Goal: Task Accomplishment & Management: Use online tool/utility

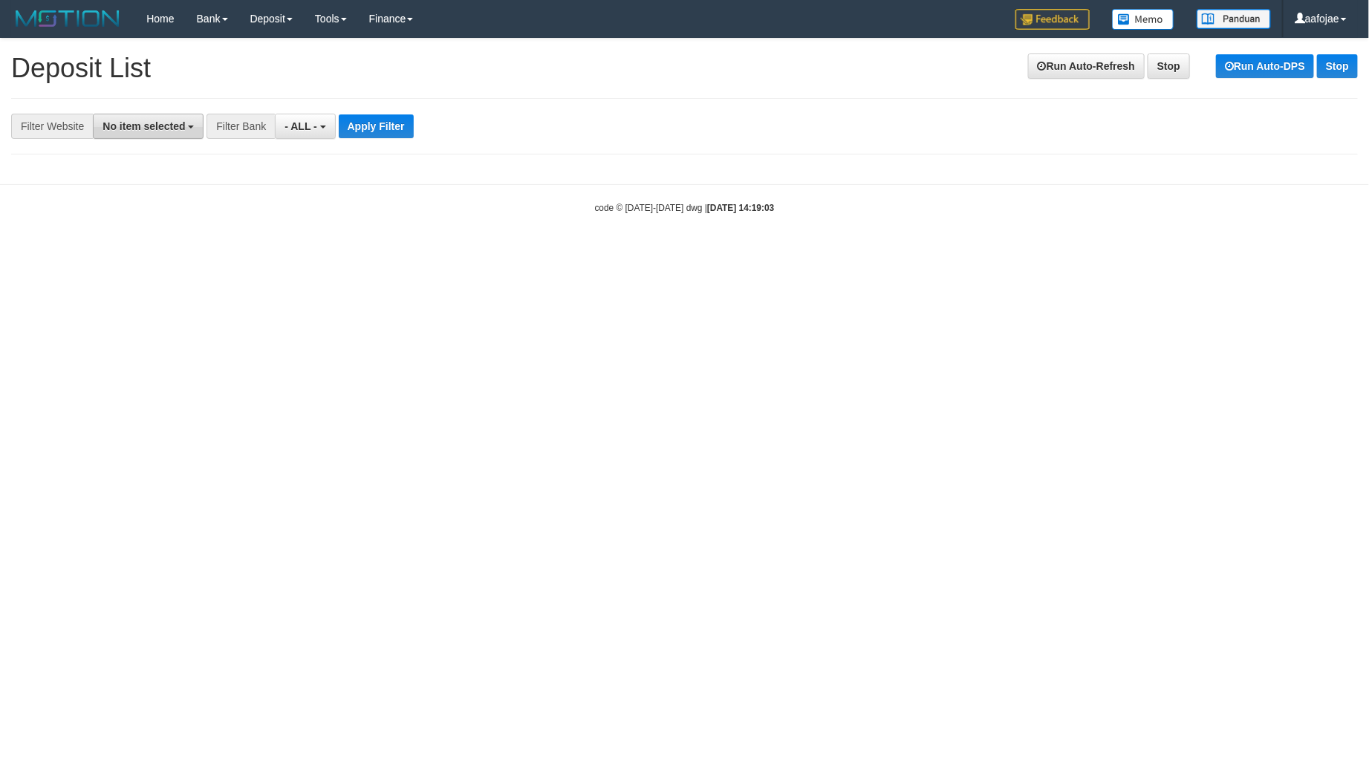
click at [154, 129] on span "No item selected" at bounding box center [144, 126] width 82 height 12
click at [140, 223] on label "[OXPLAY] ZEUS138" at bounding box center [161, 225] width 134 height 21
select select "***"
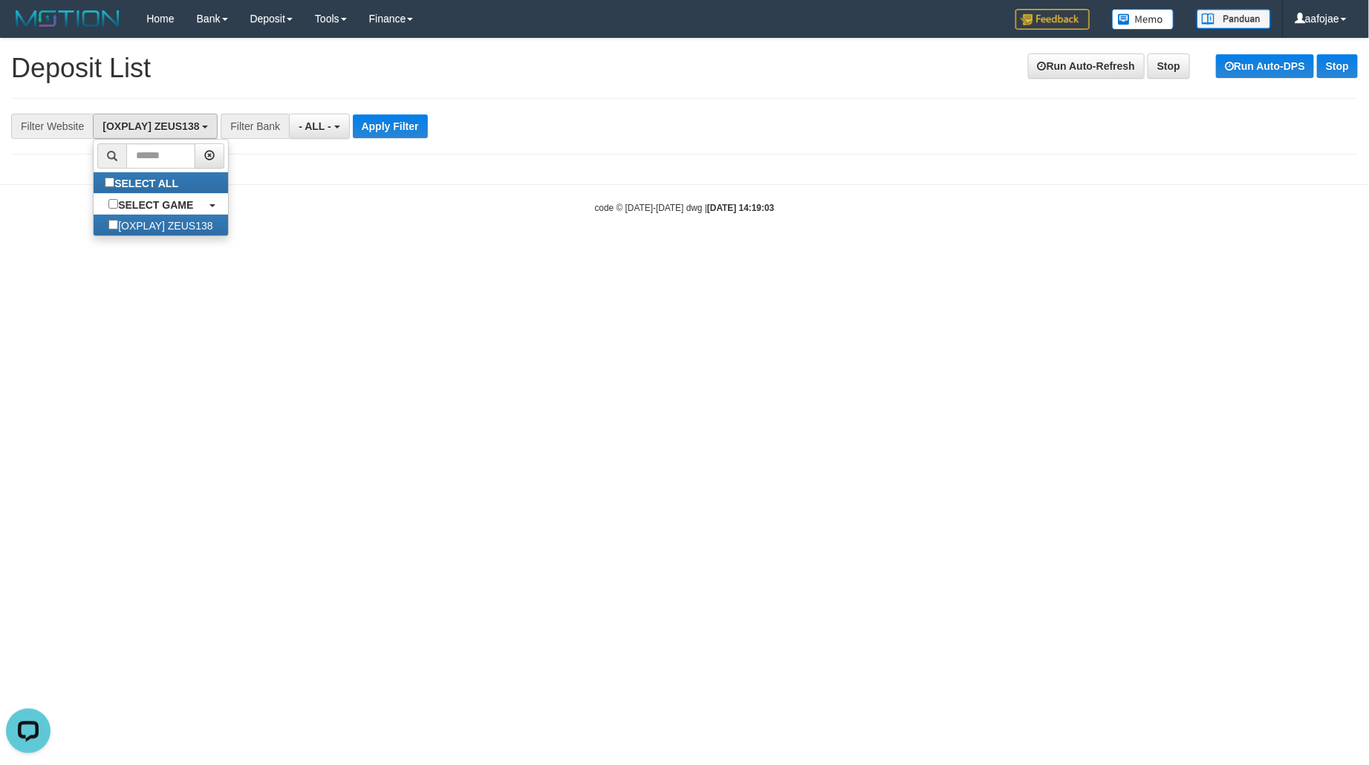
click at [439, 116] on div "**********" at bounding box center [570, 126] width 1141 height 25
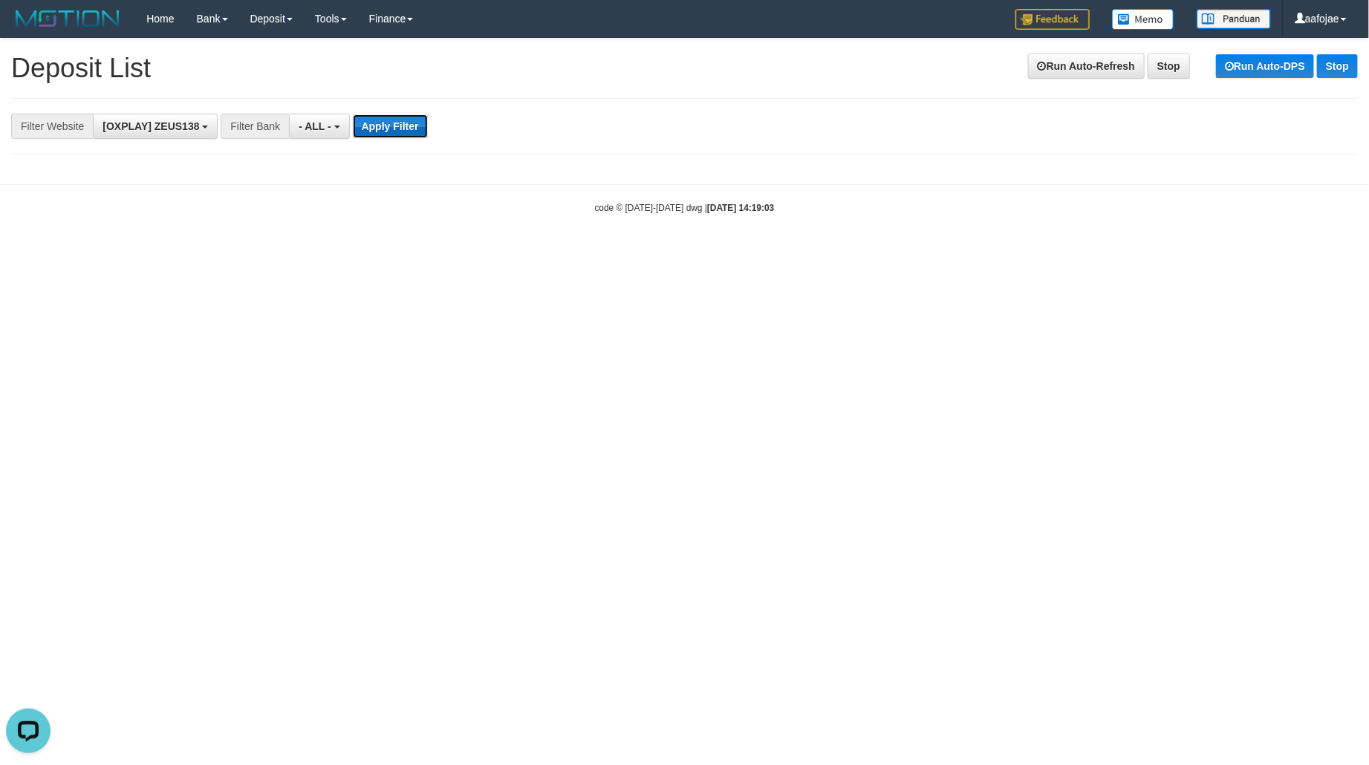
click at [388, 128] on button "Apply Filter" at bounding box center [390, 126] width 75 height 24
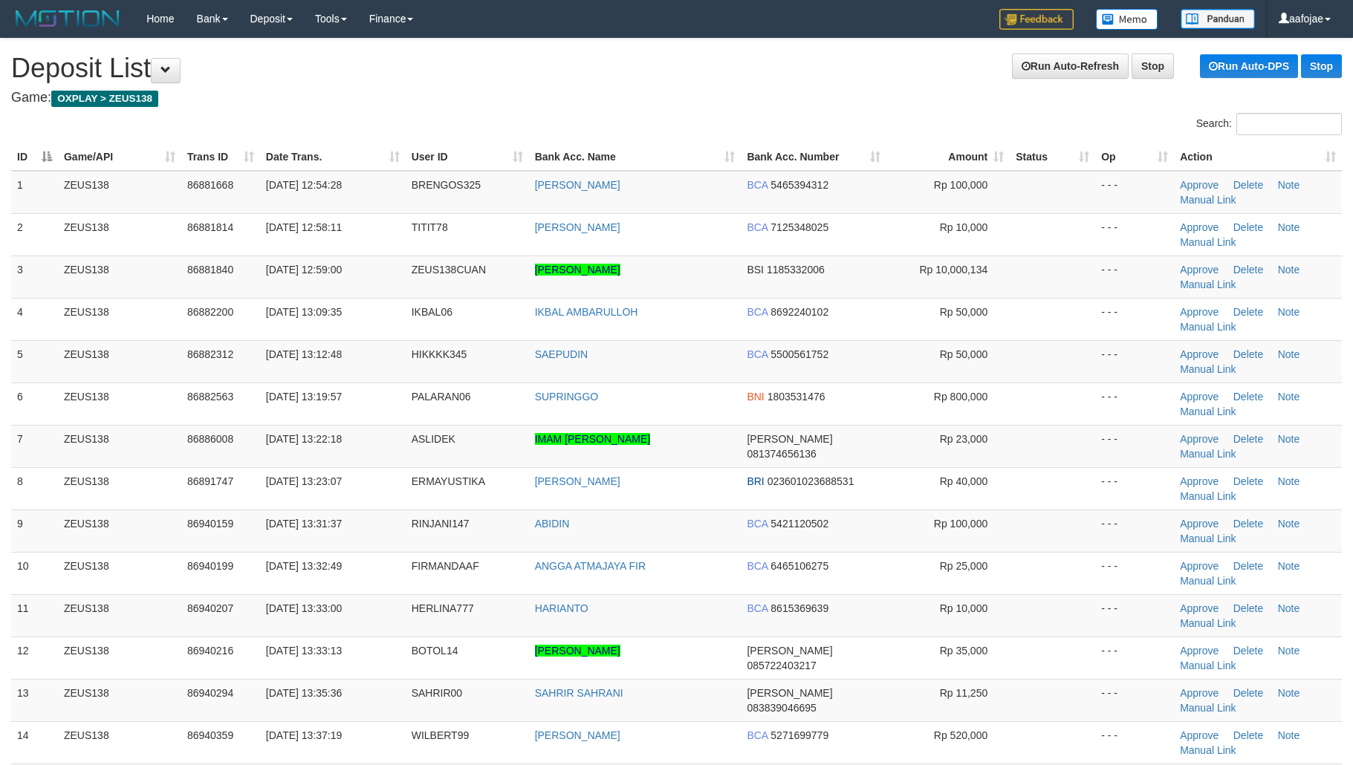
click at [1239, 53] on div "Run Auto-Refresh Stop Run Auto-DPS Stop" at bounding box center [1171, 65] width 342 height 25
click at [1230, 67] on link "Run Auto-DPS" at bounding box center [1249, 66] width 98 height 24
click at [934, 77] on link "Run Auto-Refresh" at bounding box center [964, 65] width 117 height 25
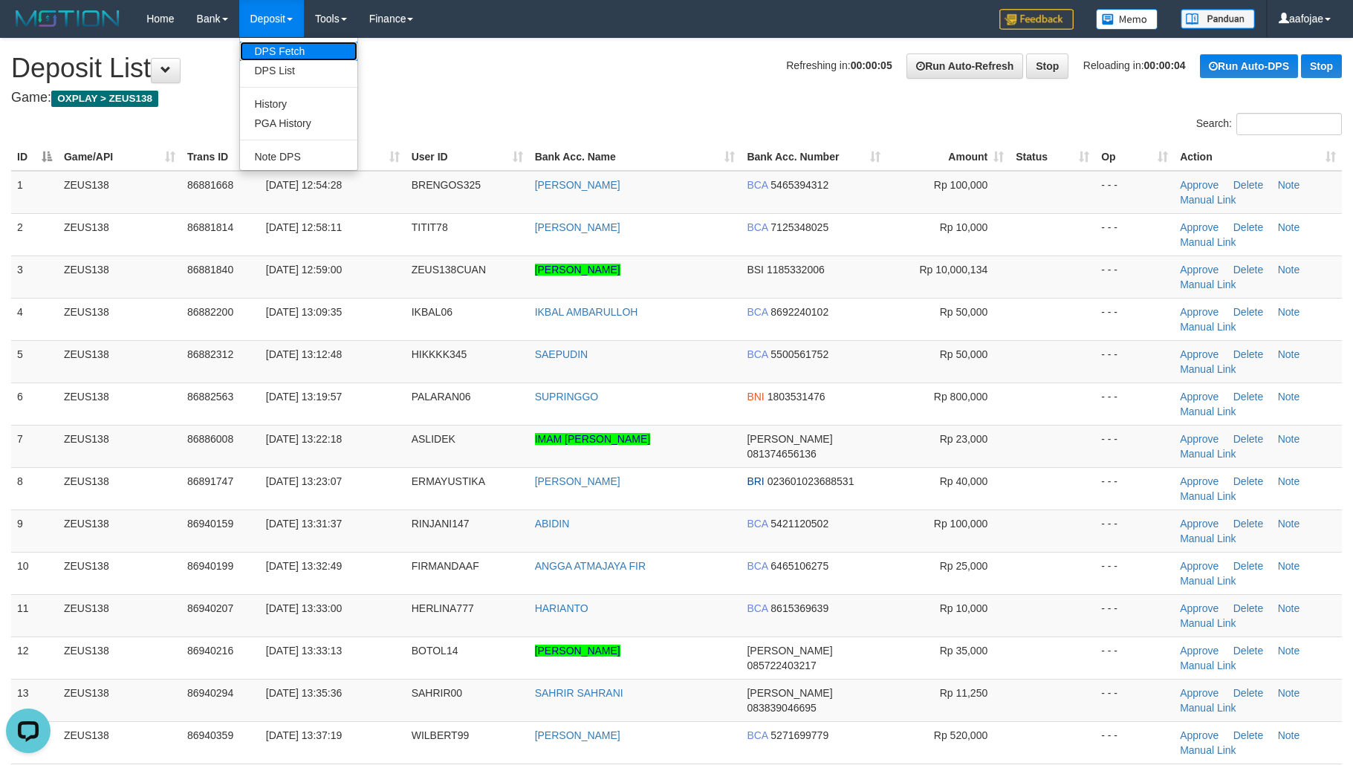
click at [275, 51] on link "DPS Fetch" at bounding box center [298, 51] width 117 height 19
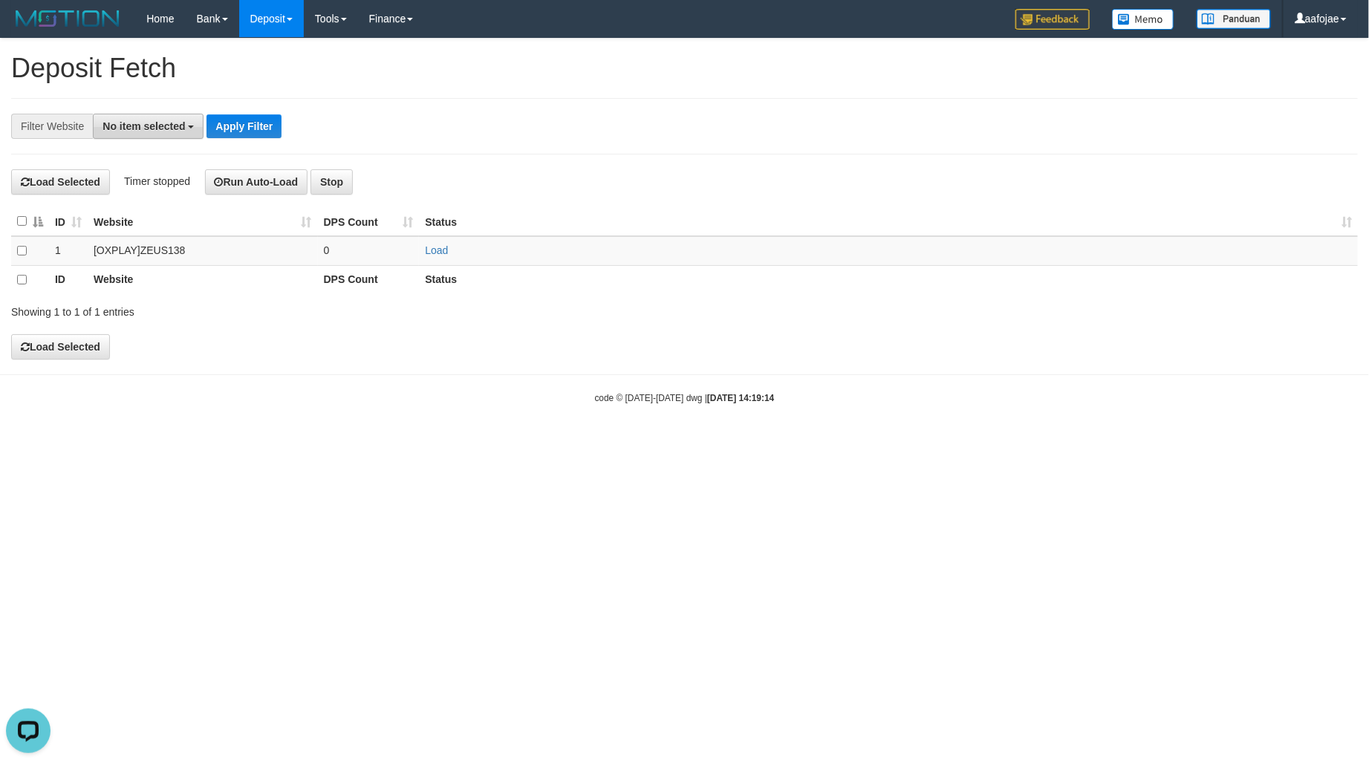
click at [152, 126] on span "No item selected" at bounding box center [144, 126] width 82 height 12
click at [138, 204] on b "SELECT GAME" at bounding box center [155, 205] width 75 height 12
select select "***"
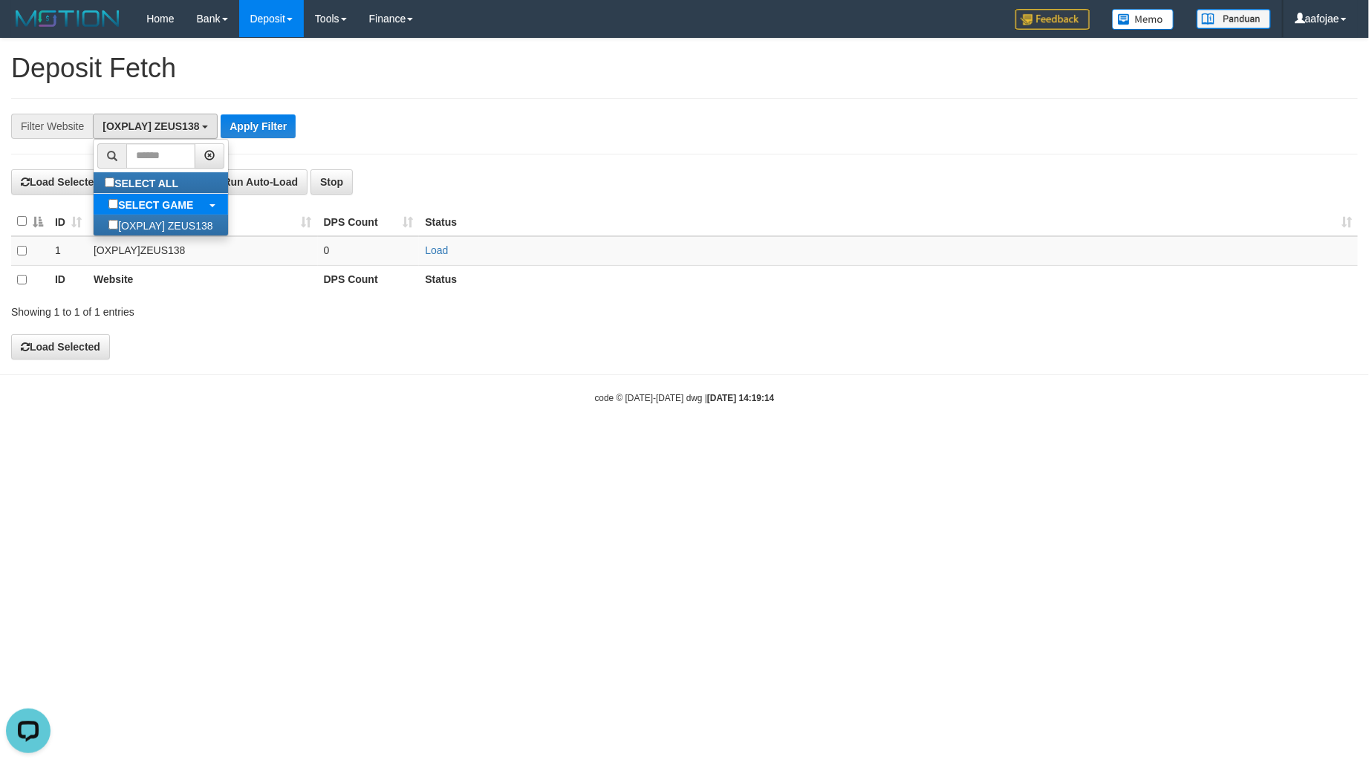
scroll to position [13, 0]
click at [294, 111] on div "**********" at bounding box center [684, 126] width 1347 height 56
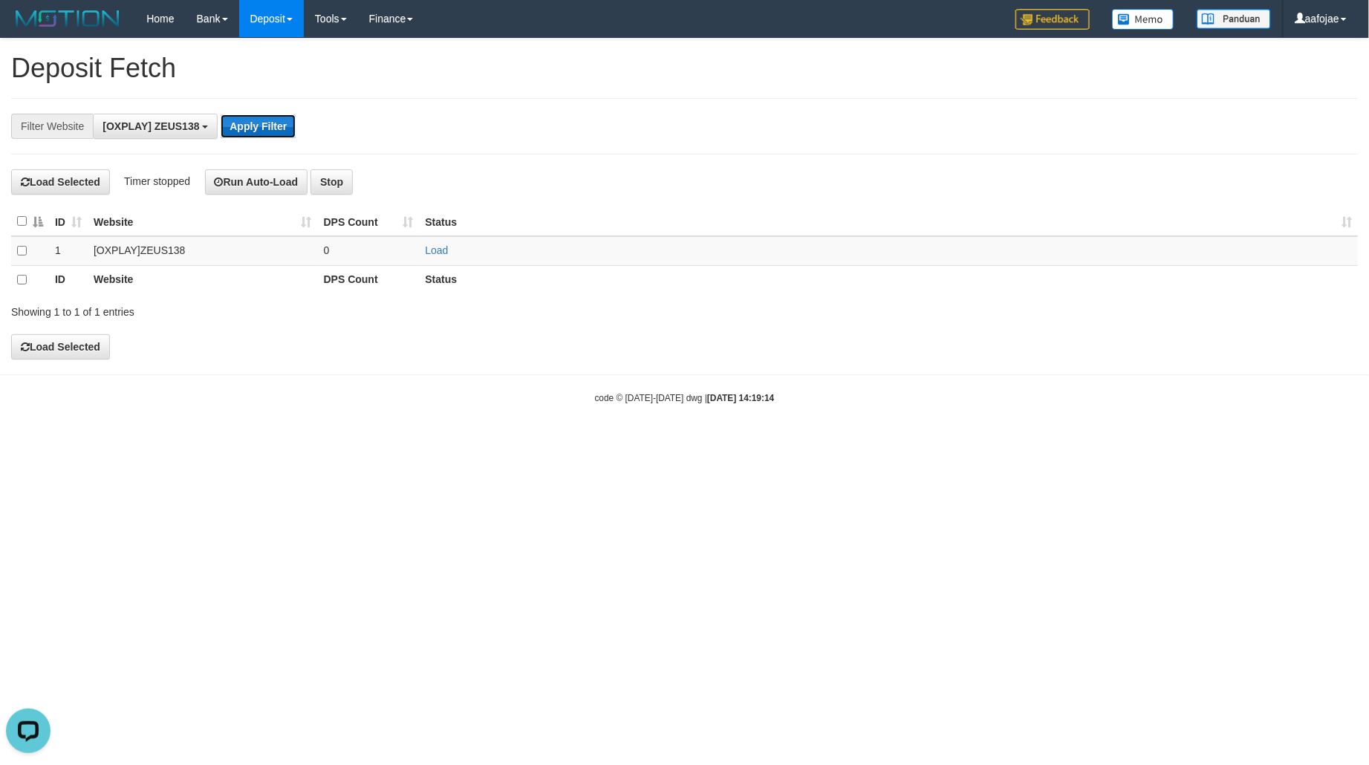
click at [270, 126] on button "Apply Filter" at bounding box center [258, 126] width 75 height 24
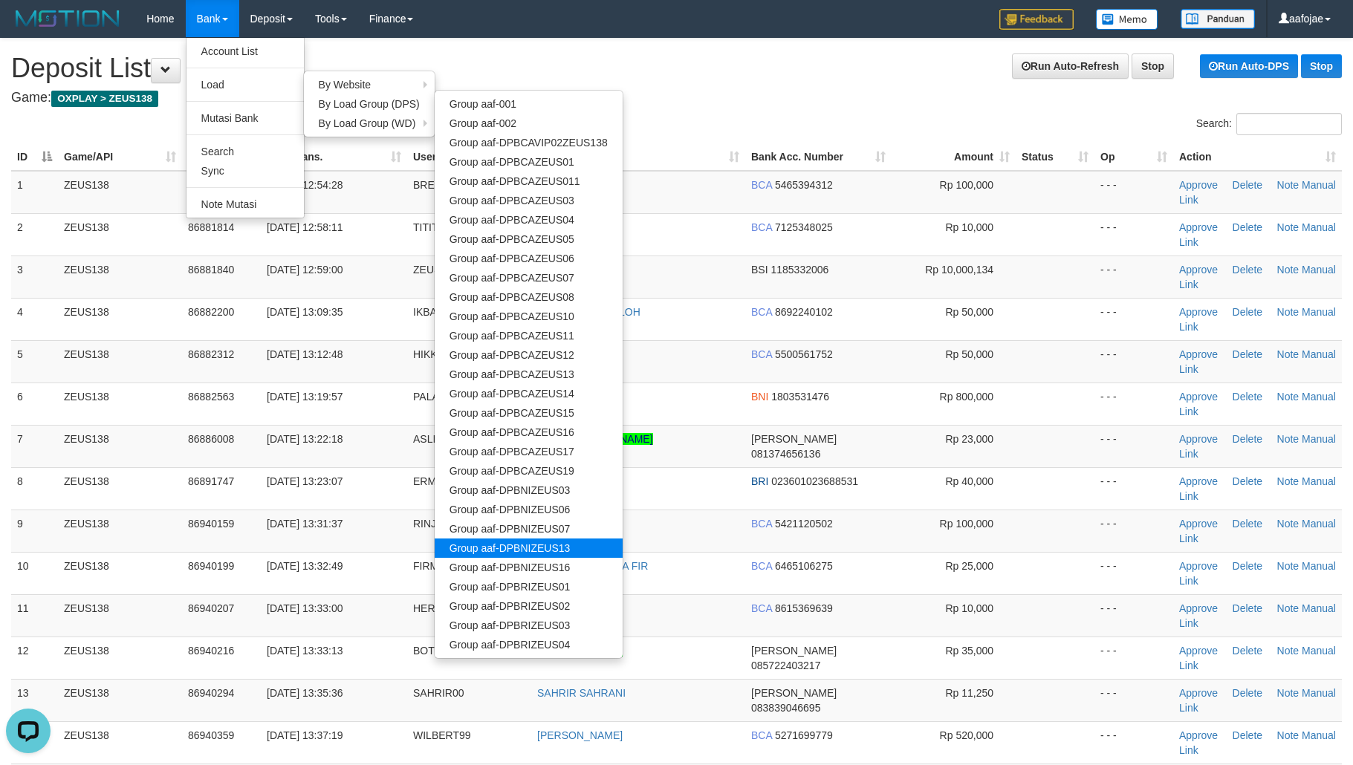
click at [573, 546] on link "Group aaf-DPBNIZEUS13" at bounding box center [529, 548] width 188 height 19
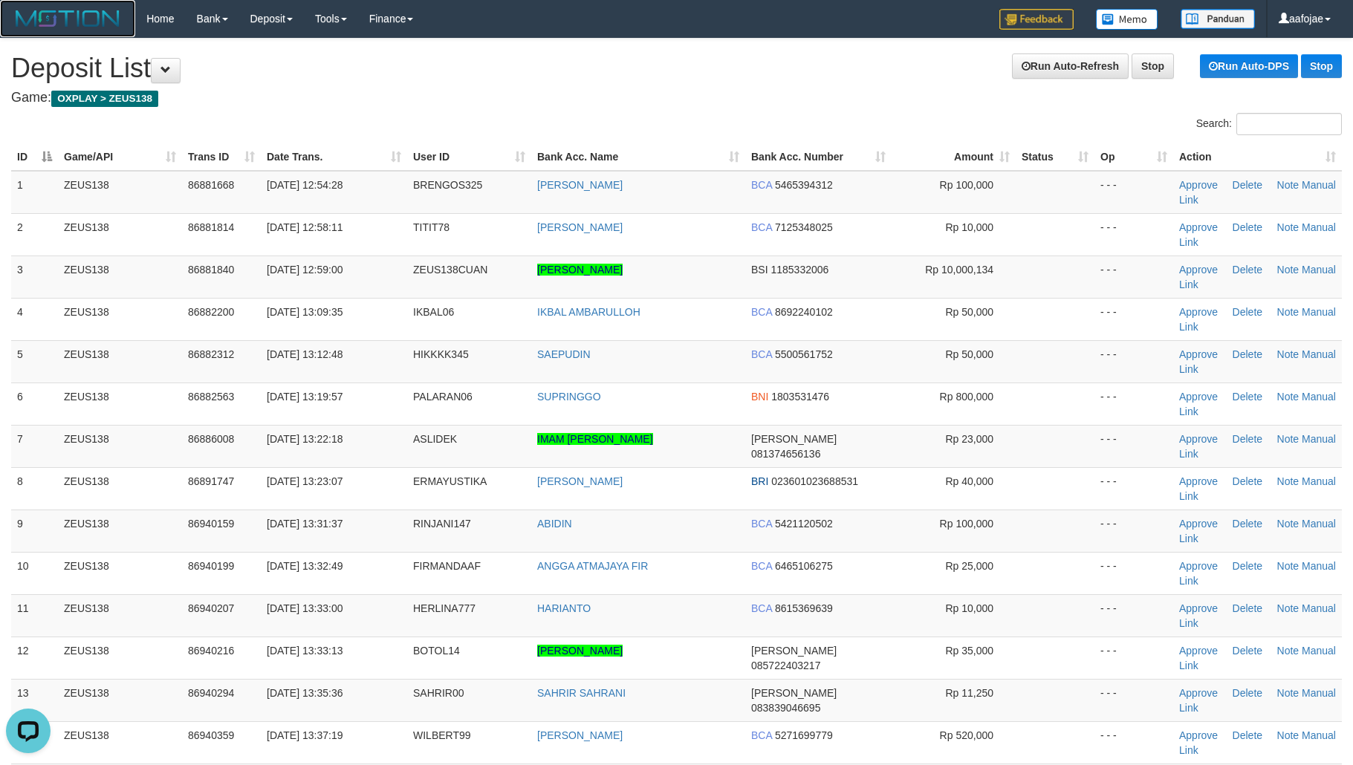
click at [78, 23] on img at bounding box center [67, 18] width 113 height 22
click at [1070, 63] on link "Run Auto-Refresh" at bounding box center [1070, 65] width 117 height 25
click at [1229, 65] on link "Run Auto-DPS" at bounding box center [1249, 66] width 98 height 24
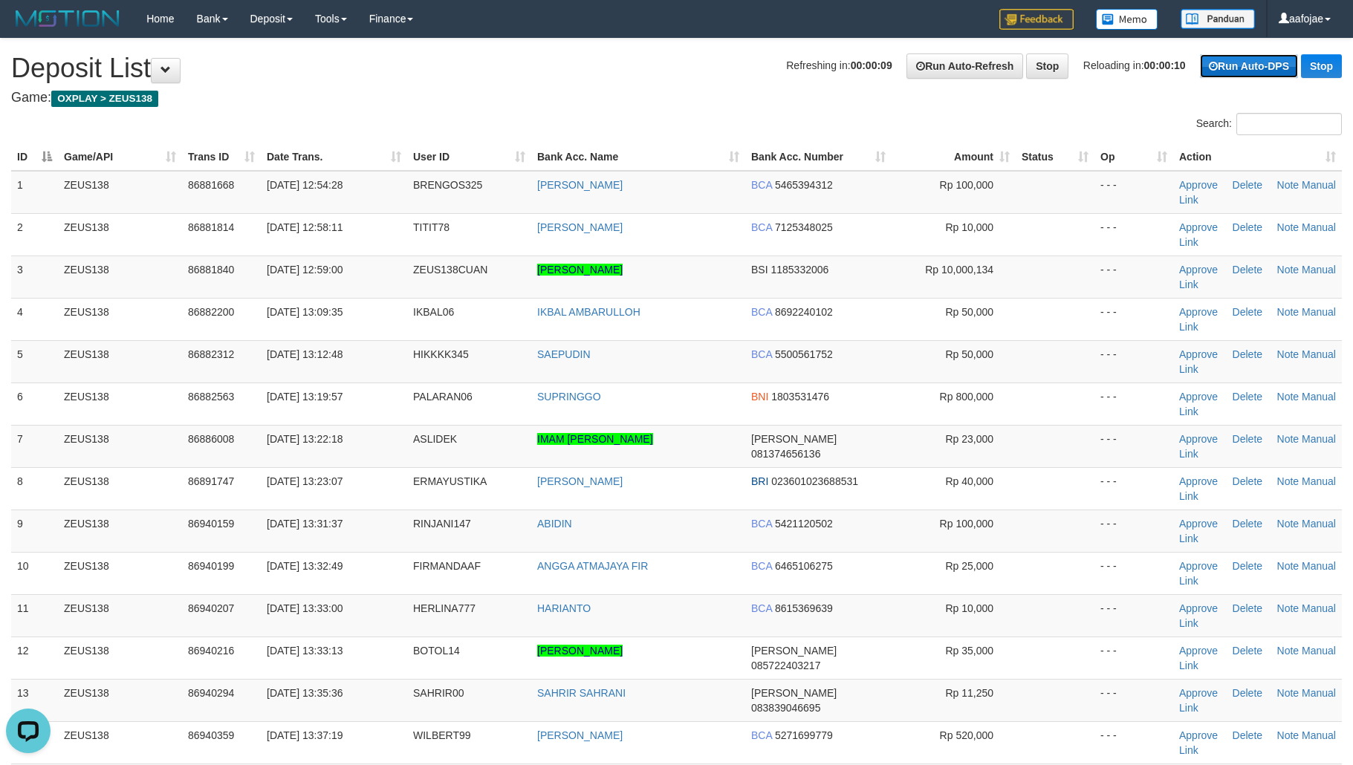
click at [1230, 65] on link "Run Auto-DPS" at bounding box center [1249, 66] width 98 height 24
drag, startPoint x: 578, startPoint y: 83, endPoint x: 796, endPoint y: 18, distance: 227.9
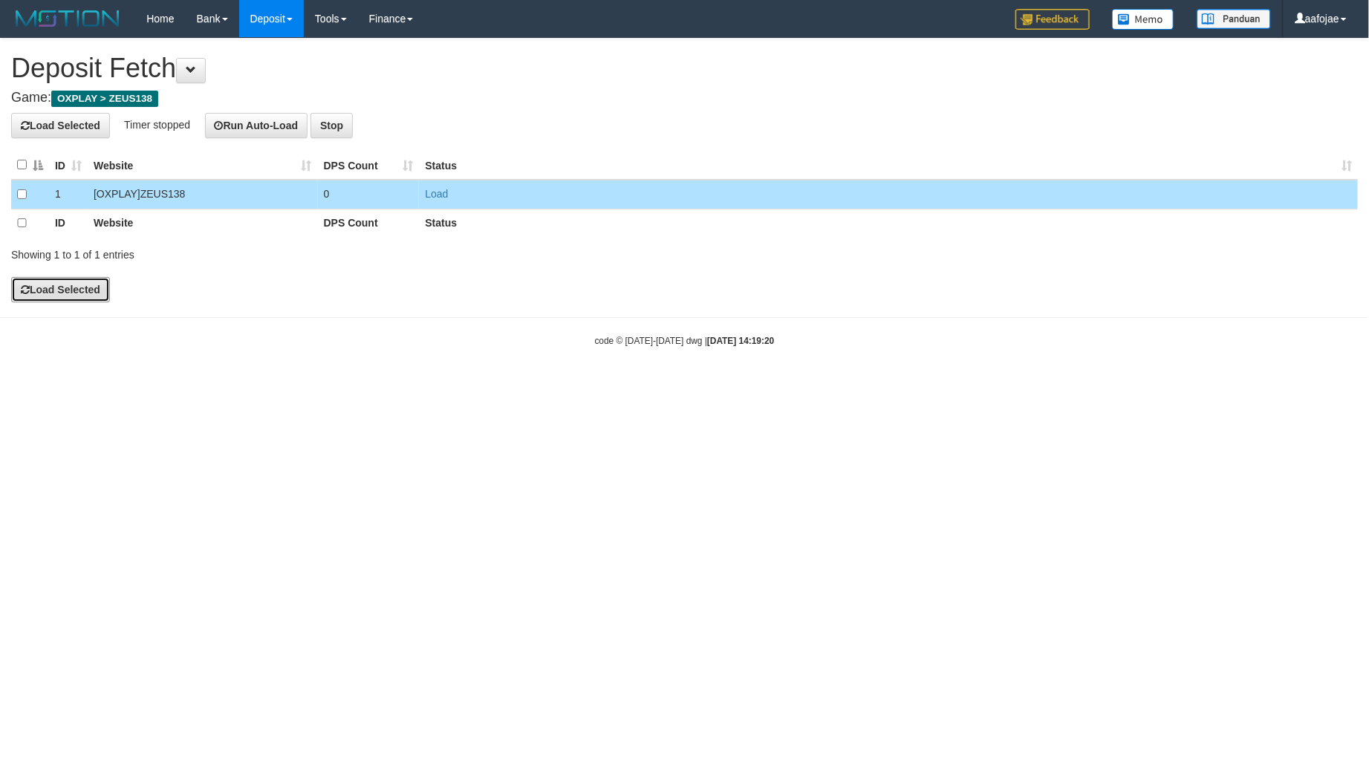
drag, startPoint x: 27, startPoint y: 305, endPoint x: 798, endPoint y: 111, distance: 795.7
click at [27, 302] on button "Load Selected" at bounding box center [60, 289] width 99 height 25
click at [783, 116] on h4 "Load Selected Timer stopped Run Auto-Load Stop" at bounding box center [684, 125] width 1347 height 25
click at [464, 385] on html "Toggle navigation Home Bank Account List Load By Website Group [OXPLAY] ZEUS138…" at bounding box center [684, 192] width 1369 height 385
drag, startPoint x: 450, startPoint y: 428, endPoint x: 132, endPoint y: 372, distance: 322.8
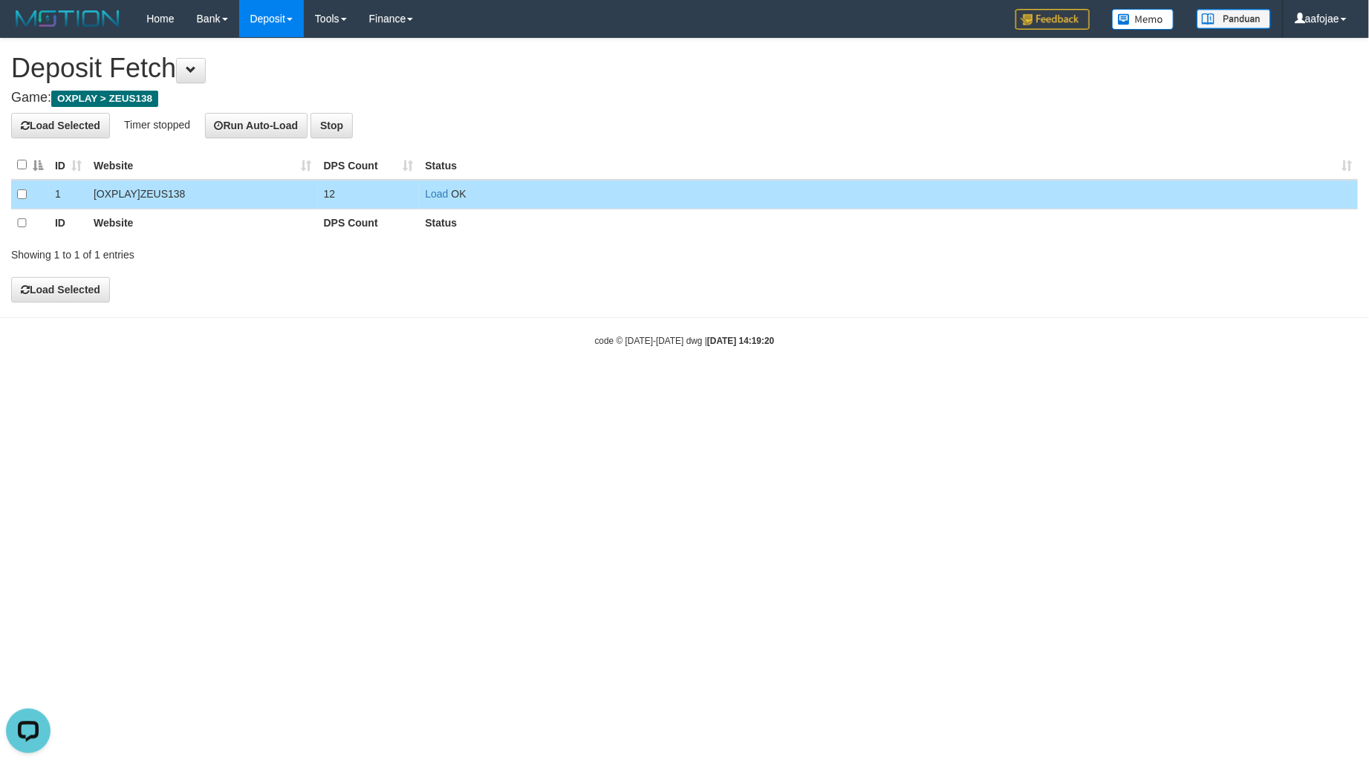
click at [450, 385] on html "Toggle navigation Home Bank Account List Load By Website Group [OXPLAY] ZEUS138…" at bounding box center [684, 192] width 1369 height 385
drag, startPoint x: 272, startPoint y: 128, endPoint x: 270, endPoint y: 137, distance: 9.2
click at [274, 127] on button "Run Auto-Load" at bounding box center [256, 125] width 103 height 25
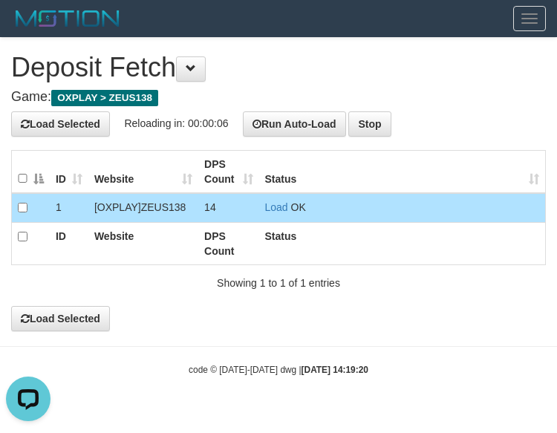
click at [261, 87] on div "**********" at bounding box center [278, 184] width 557 height 293
click at [79, 16] on img at bounding box center [67, 18] width 113 height 22
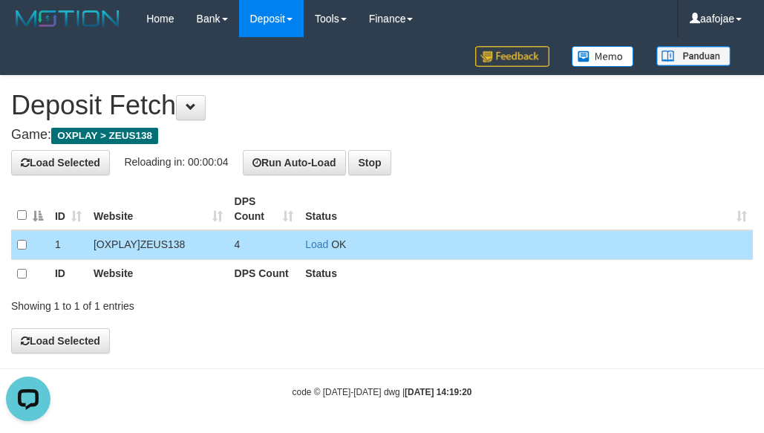
click at [531, 214] on th "Status" at bounding box center [526, 209] width 454 height 42
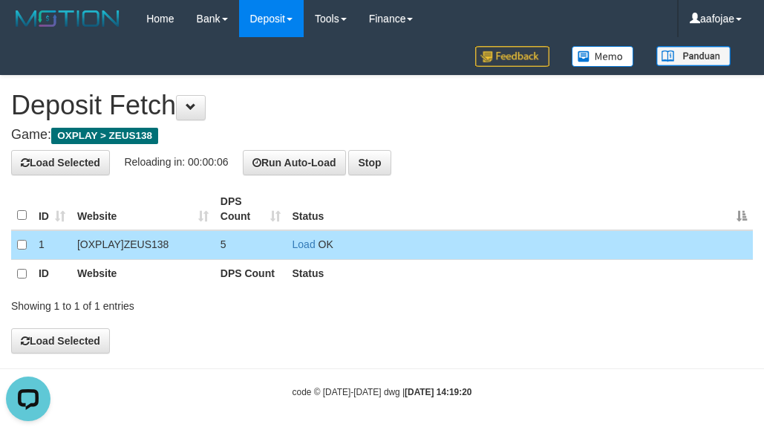
click at [266, 114] on h1 "Deposit Fetch" at bounding box center [382, 106] width 742 height 30
click at [429, 98] on h1 "Deposit Fetch" at bounding box center [382, 106] width 742 height 30
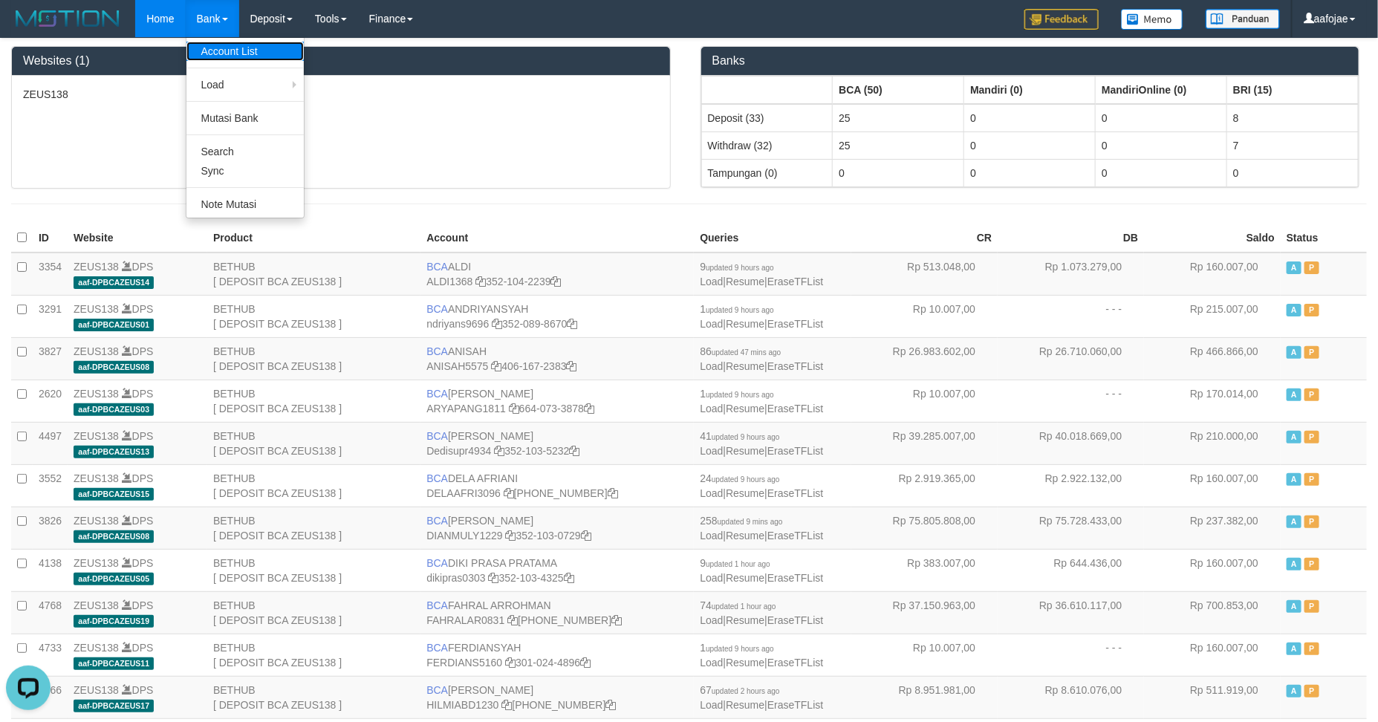
click at [219, 51] on link "Account List" at bounding box center [244, 51] width 117 height 19
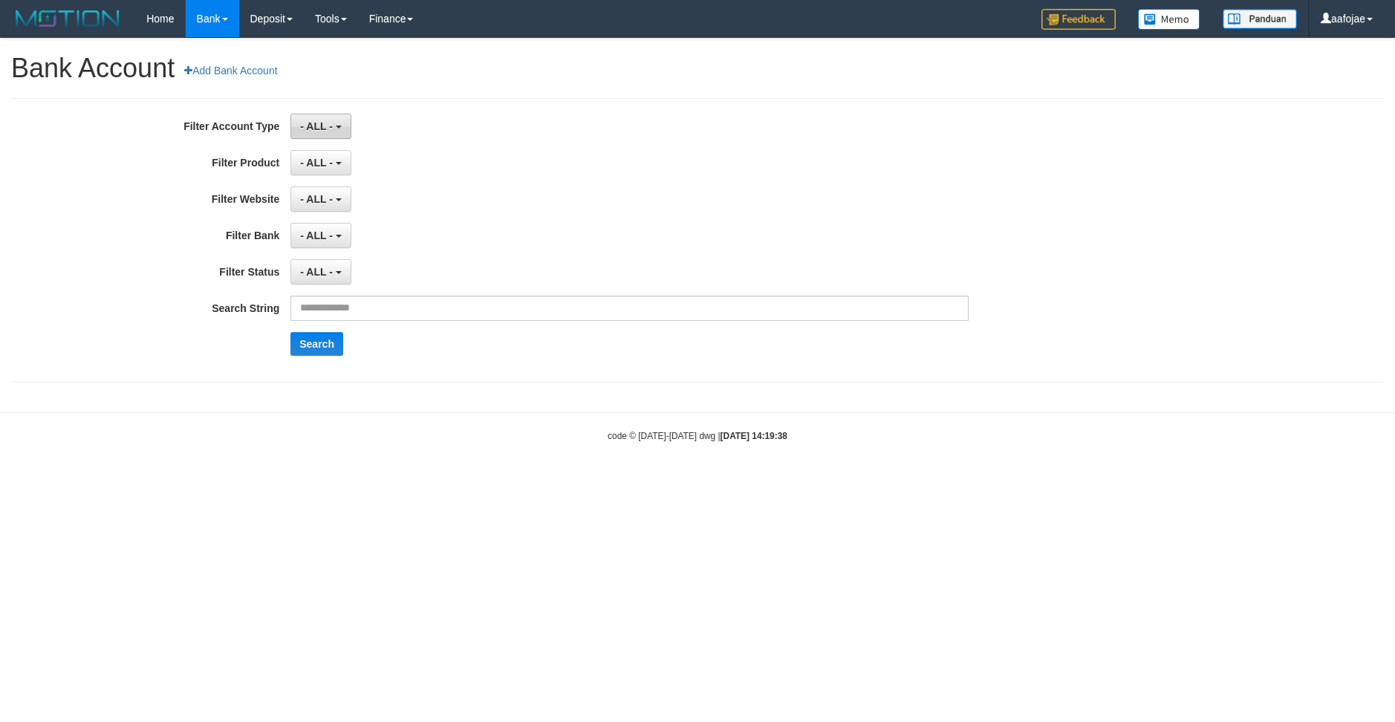
click at [322, 127] on span "- ALL -" at bounding box center [316, 126] width 33 height 12
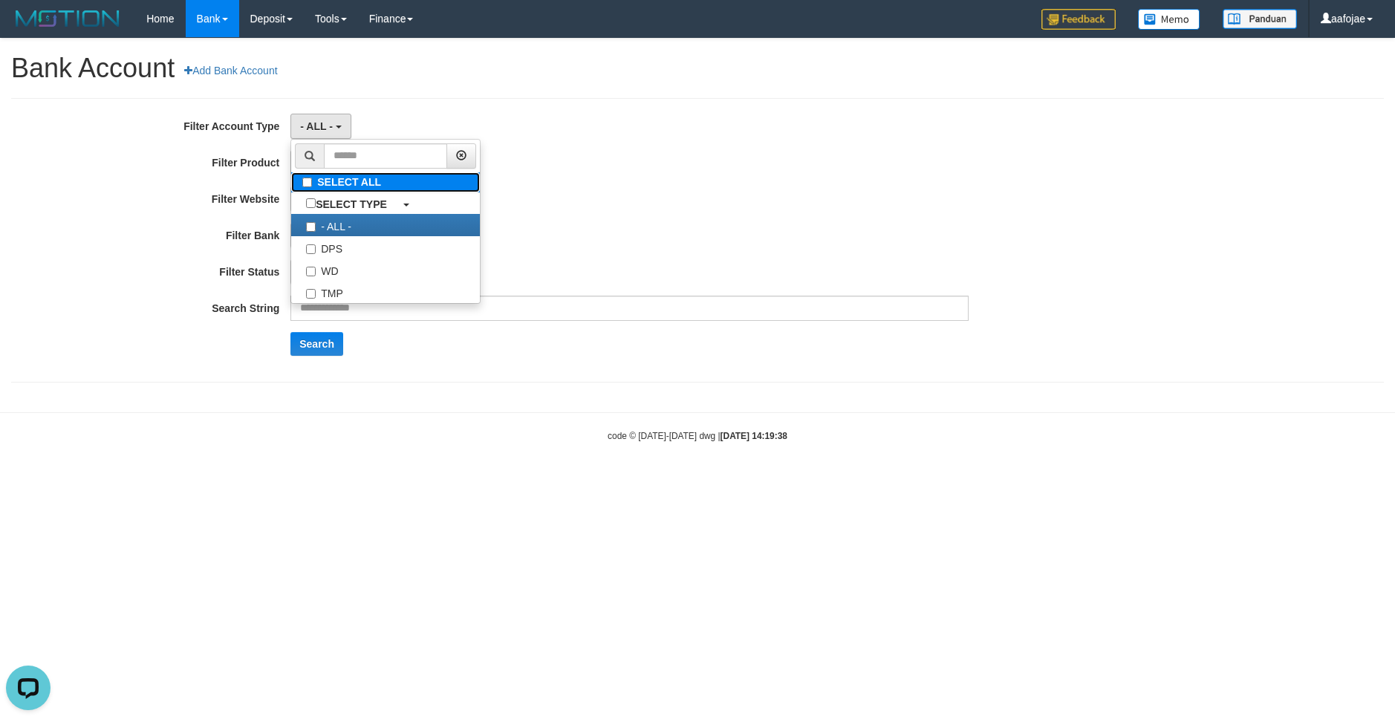
click at [353, 175] on label "SELECT ALL" at bounding box center [385, 182] width 189 height 20
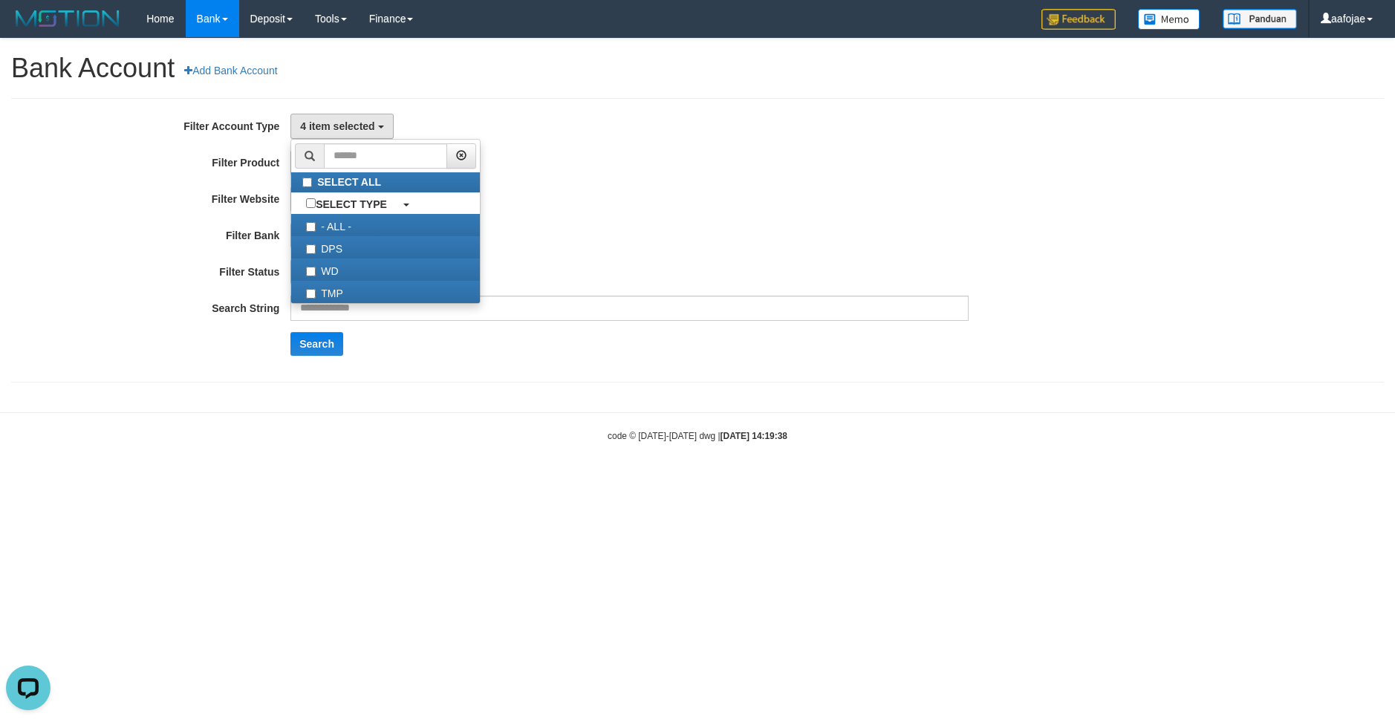
scroll to position [13, 0]
click at [366, 189] on label "SELECT ALL" at bounding box center [385, 182] width 189 height 20
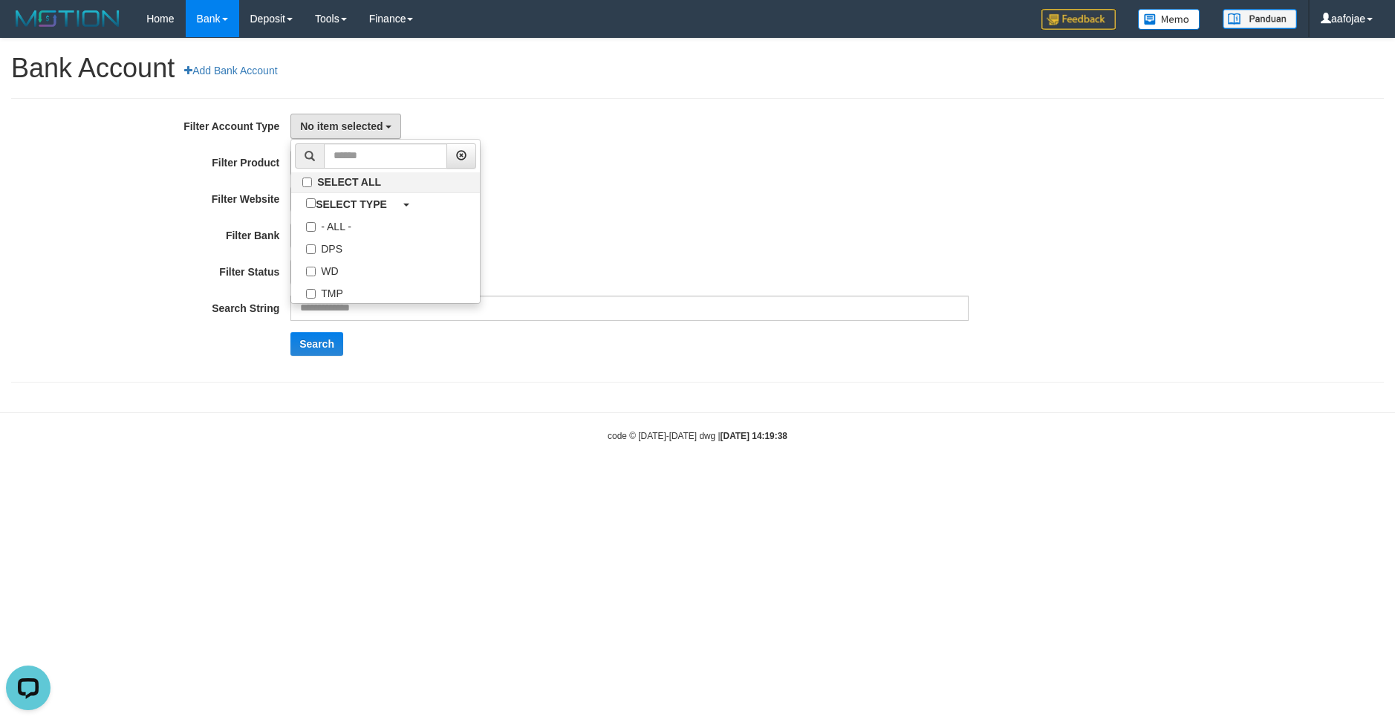
click at [341, 241] on label "DPS" at bounding box center [385, 247] width 189 height 22
click at [556, 258] on div "**********" at bounding box center [581, 240] width 1162 height 253
select select "***"
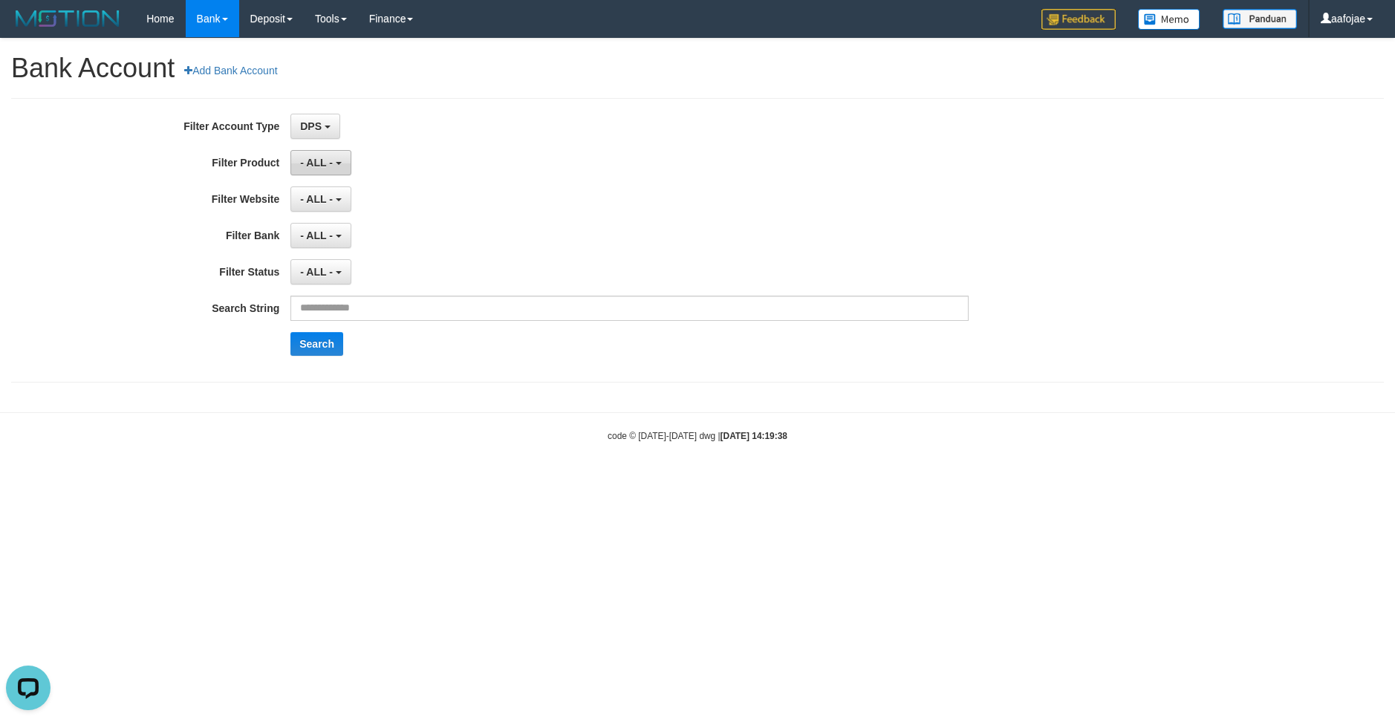
click at [321, 172] on button "- ALL -" at bounding box center [320, 162] width 60 height 25
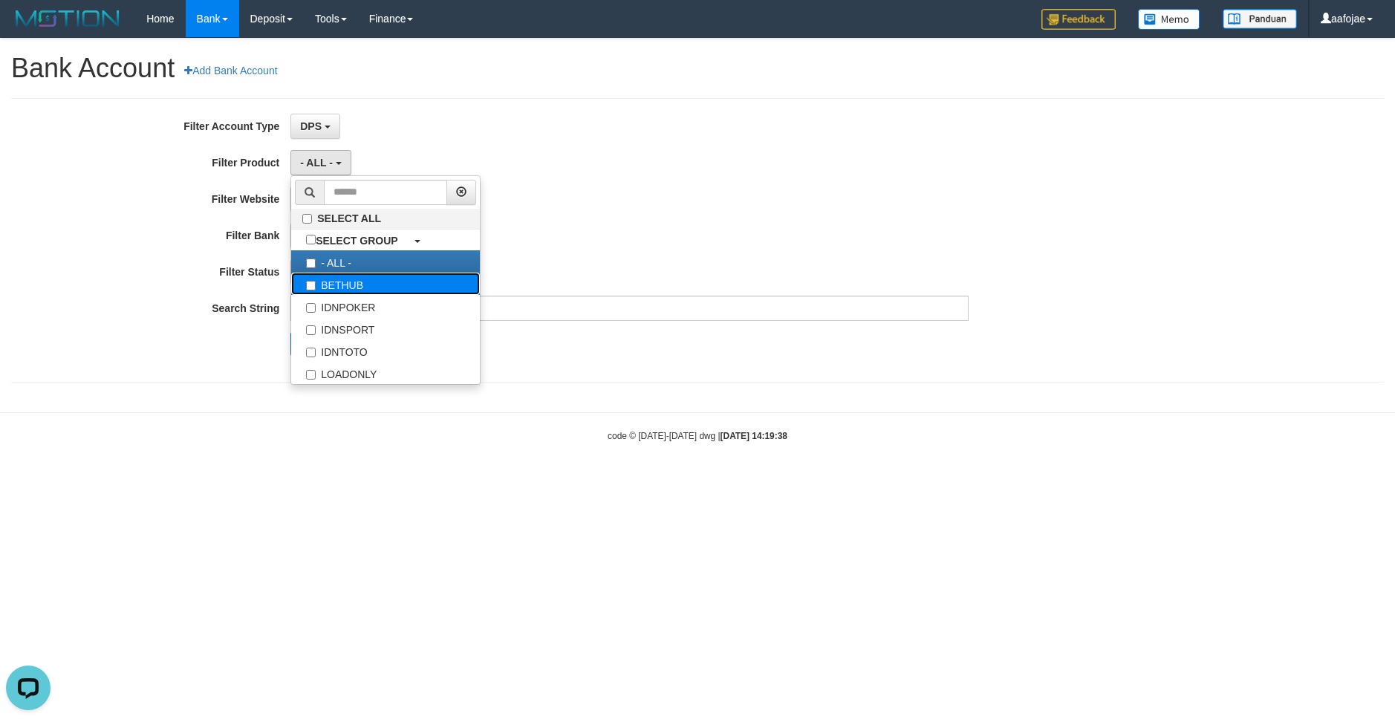
click at [359, 290] on label "BETHUB" at bounding box center [385, 284] width 189 height 22
select select "*"
drag, startPoint x: 637, startPoint y: 241, endPoint x: 628, endPoint y: 243, distance: 9.0
click at [634, 241] on div "- ALL - SELECT ALL SELECT BANK - ALL - BCA MANDIRI MANDIRIONLINE BRI BNI BTN MA…" at bounding box center [629, 235] width 678 height 25
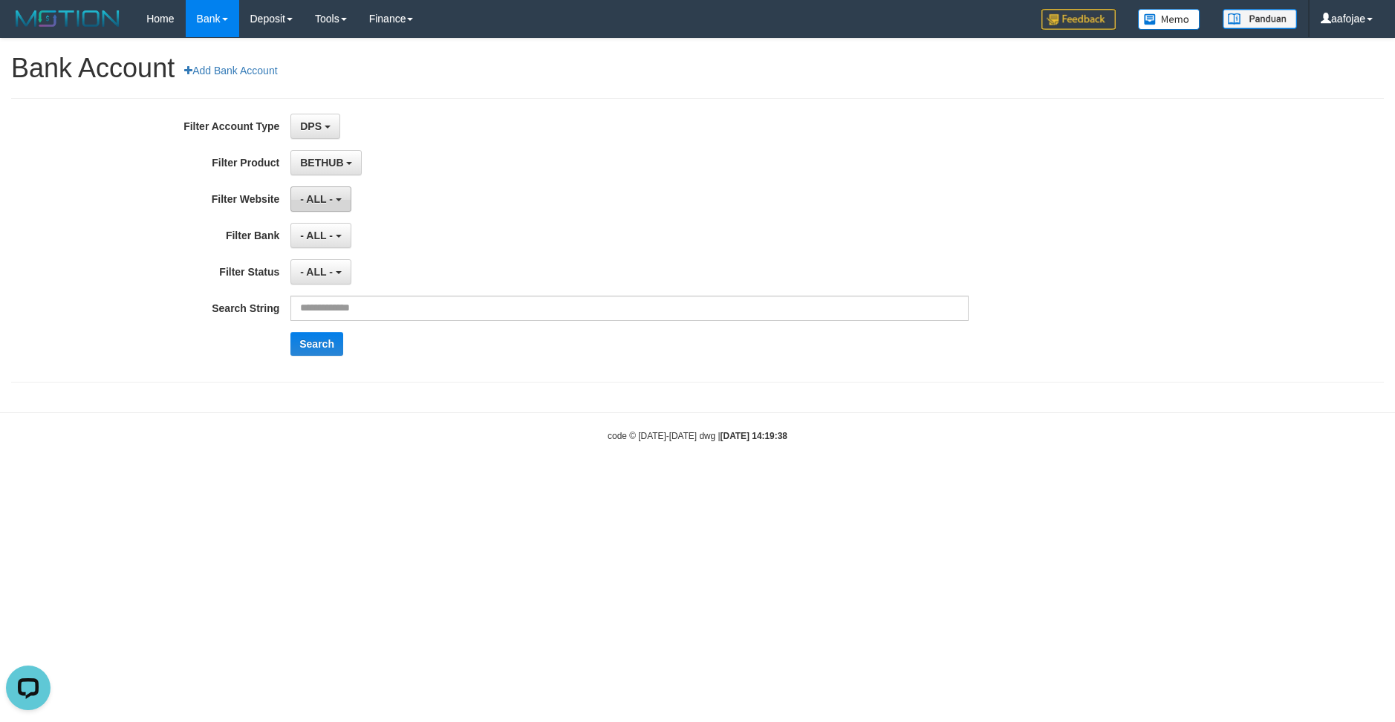
click at [325, 205] on span "- ALL -" at bounding box center [316, 199] width 33 height 12
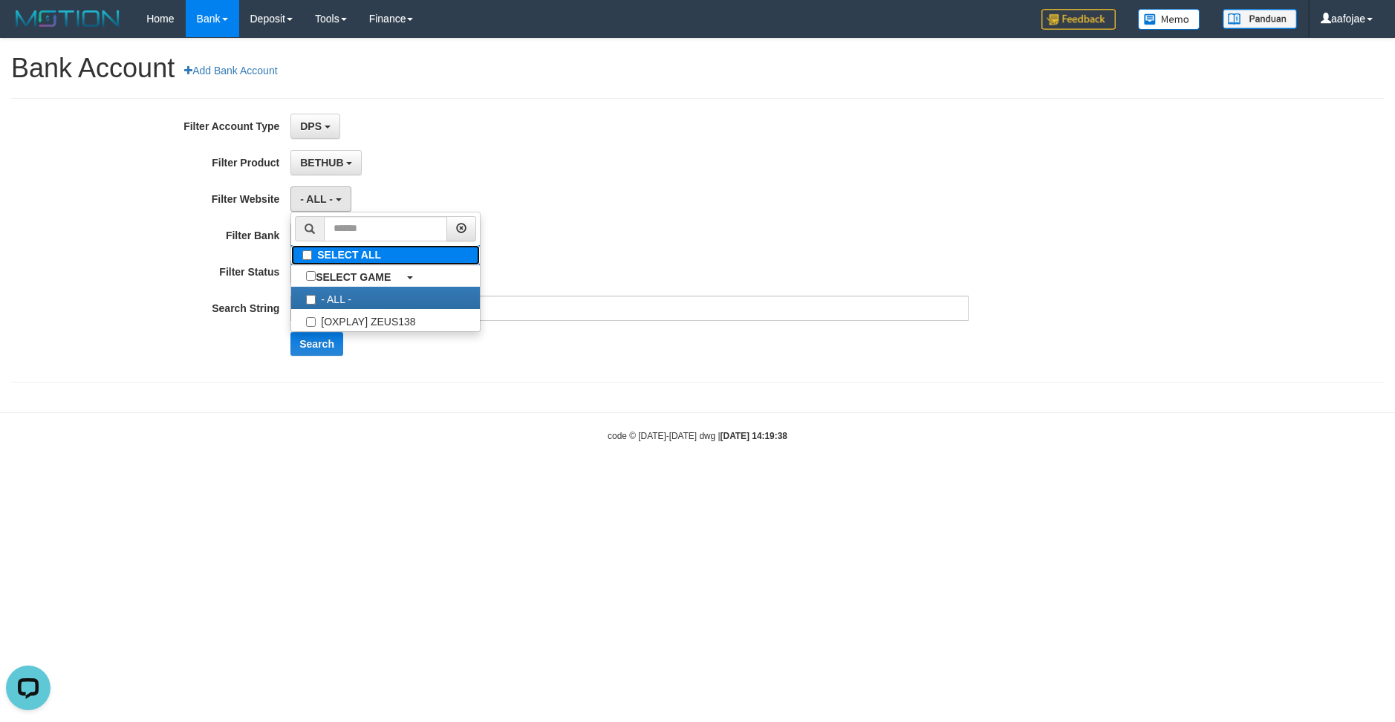
click at [333, 261] on label "SELECT ALL" at bounding box center [385, 255] width 189 height 20
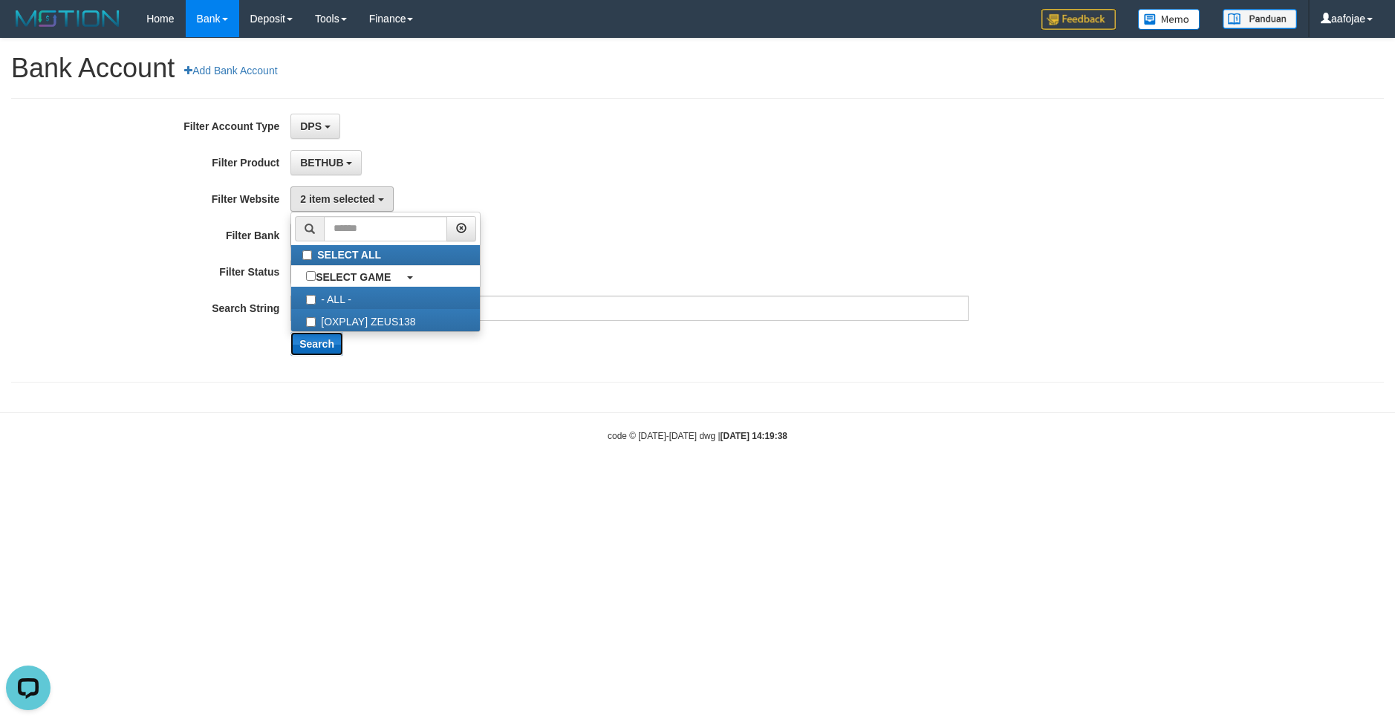
click at [315, 345] on button "Search" at bounding box center [316, 344] width 53 height 24
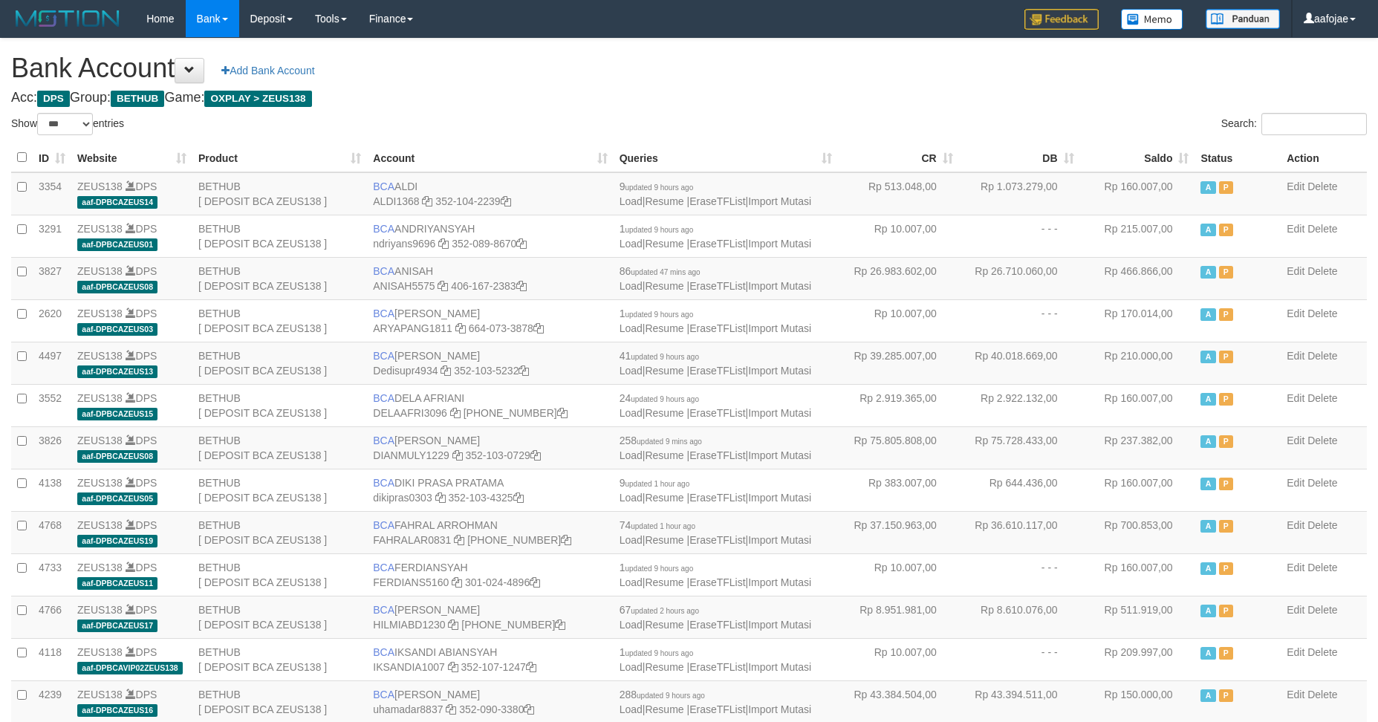
select select "***"
drag, startPoint x: 571, startPoint y: 82, endPoint x: 720, endPoint y: 123, distance: 154.6
click at [573, 82] on h1 "Bank Account Add Bank Account" at bounding box center [689, 68] width 1356 height 30
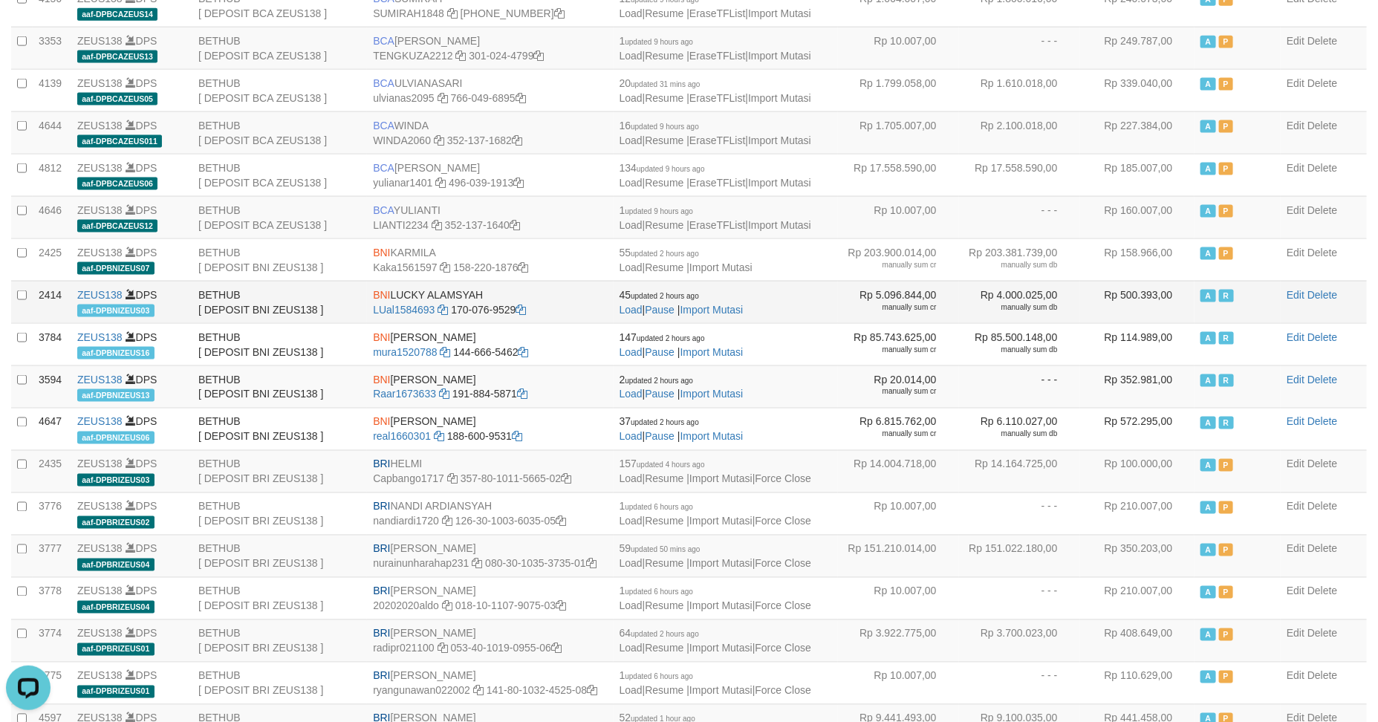
click at [524, 304] on td "BNI LUCKY ALAMSYAH LUal1584693 170-076-9529" at bounding box center [490, 302] width 246 height 42
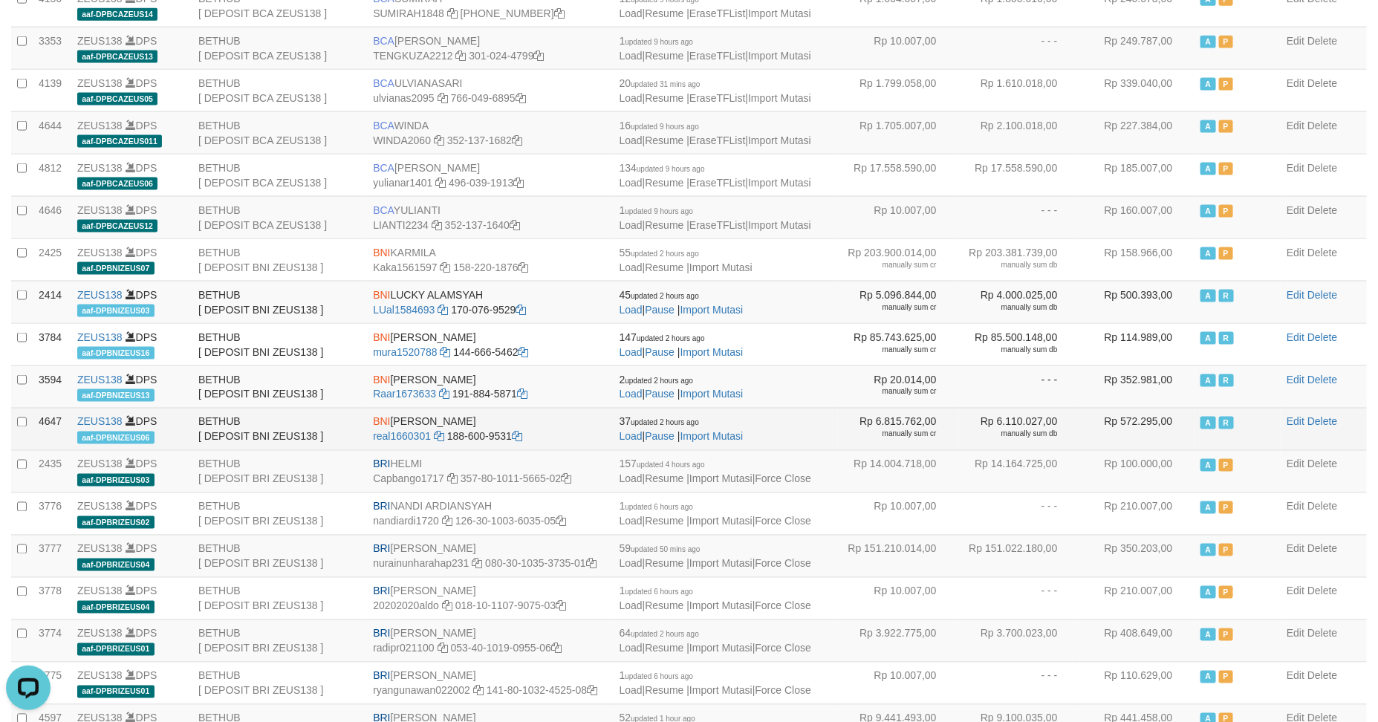
drag, startPoint x: 570, startPoint y: 426, endPoint x: 573, endPoint y: 419, distance: 7.8
click at [571, 426] on td "BNI REYHAN ALMANSYAH real1660301 188-600-9531" at bounding box center [490, 429] width 246 height 42
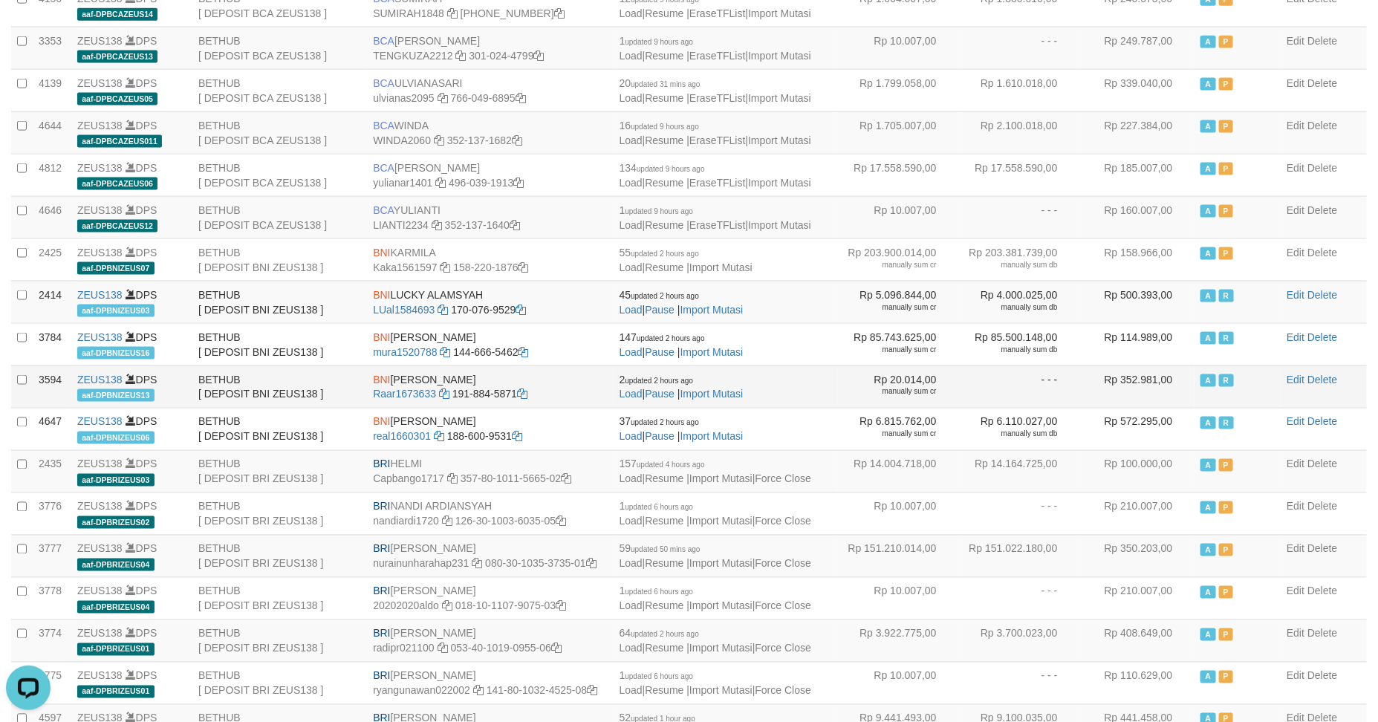
click at [578, 395] on td "BNI RAZA ALAMAR ARDYANSYAH Raar1673633 191-884-5871" at bounding box center [490, 386] width 246 height 42
click at [442, 400] on icon at bounding box center [444, 394] width 10 height 10
click at [789, 377] on td "2 updated 2 hours ago Load | Pause | Import Mutasi" at bounding box center [726, 386] width 224 height 42
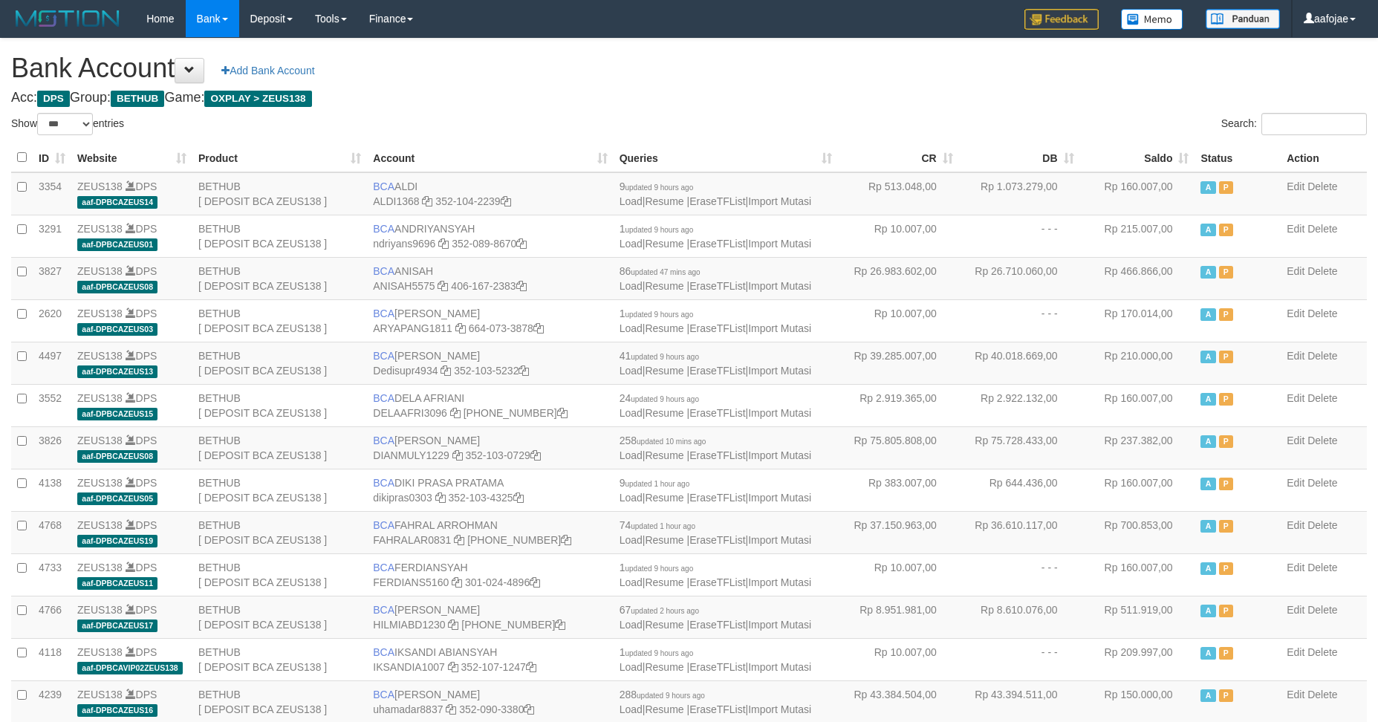
select select "***"
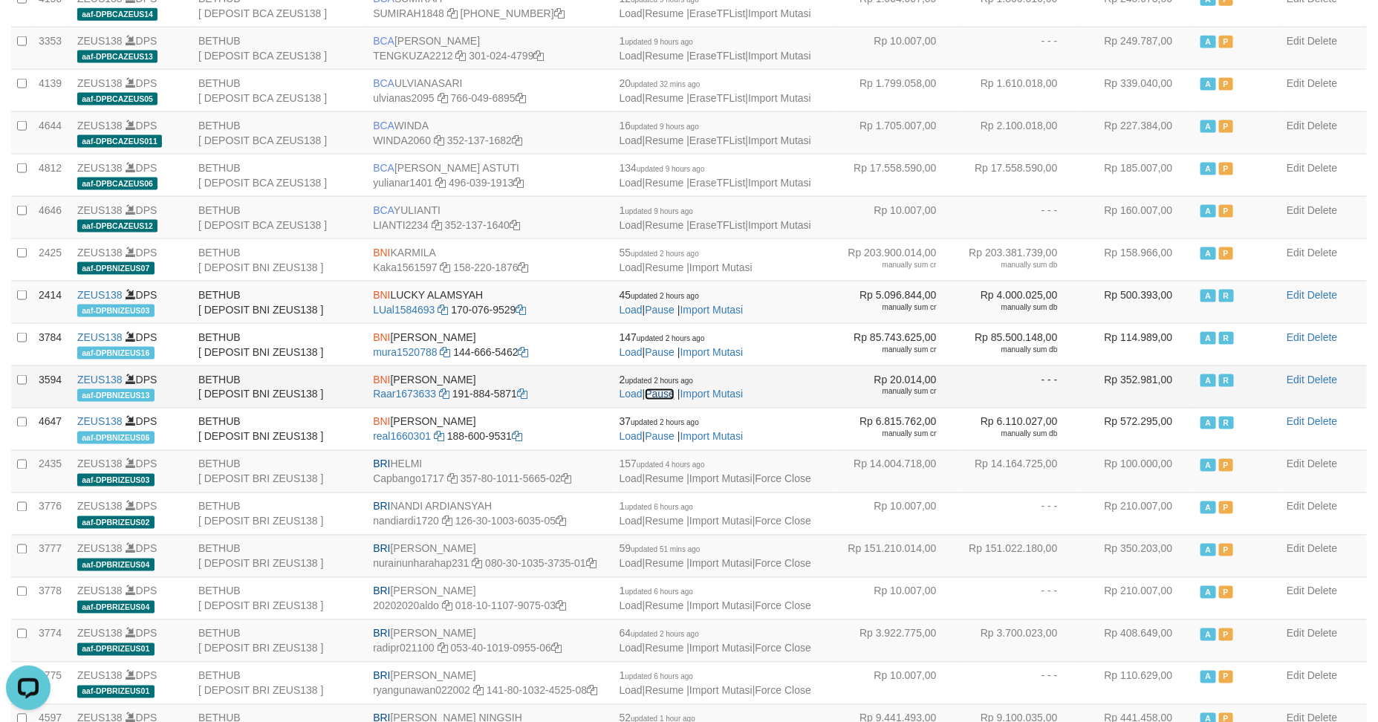
click at [673, 400] on link "Pause" at bounding box center [660, 394] width 30 height 12
click at [673, 400] on link "Pausing.." at bounding box center [666, 394] width 43 height 12
click at [673, 400] on link "Resume" at bounding box center [664, 394] width 39 height 12
click at [673, 400] on link "Resuming.." at bounding box center [671, 394] width 53 height 12
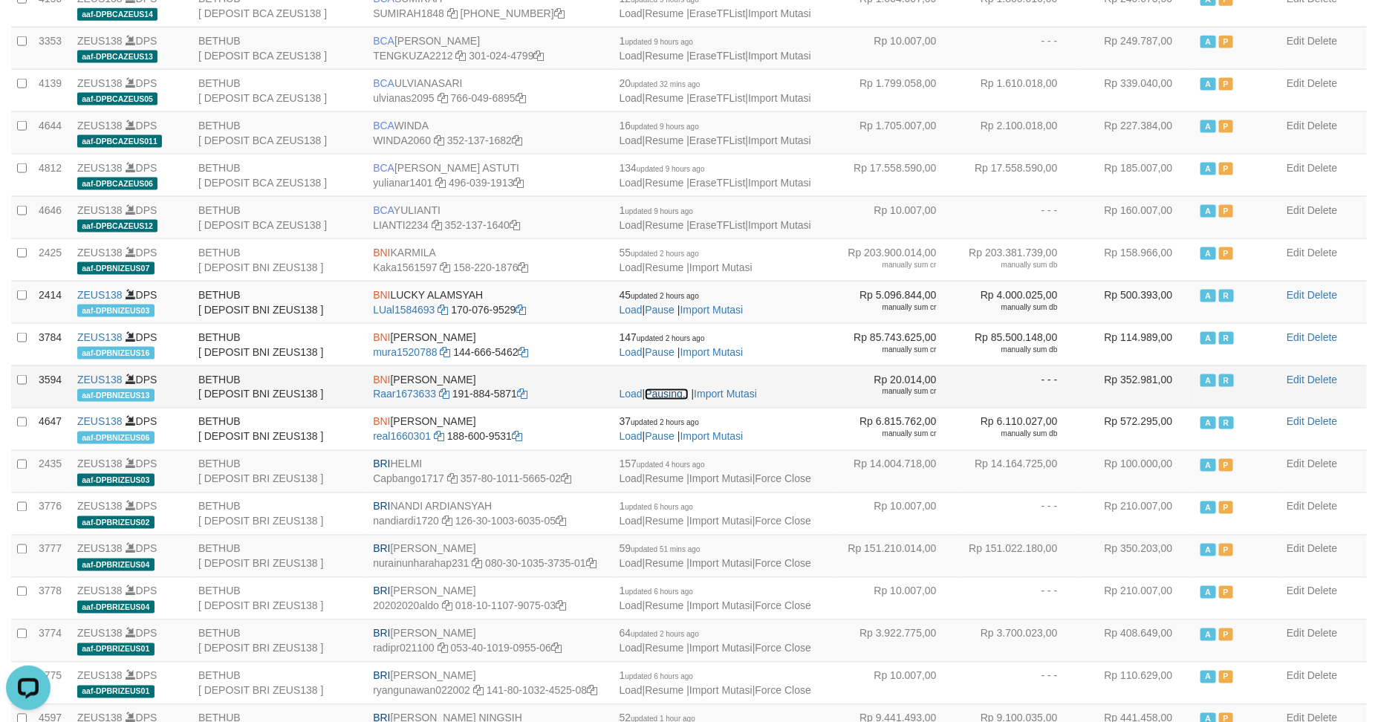
click at [673, 400] on link "Pausing.." at bounding box center [666, 394] width 43 height 12
click at [673, 400] on link "Resume" at bounding box center [664, 394] width 39 height 12
click at [673, 400] on link "Resuming.." at bounding box center [671, 394] width 53 height 12
click at [673, 400] on link "Pause" at bounding box center [660, 394] width 30 height 12
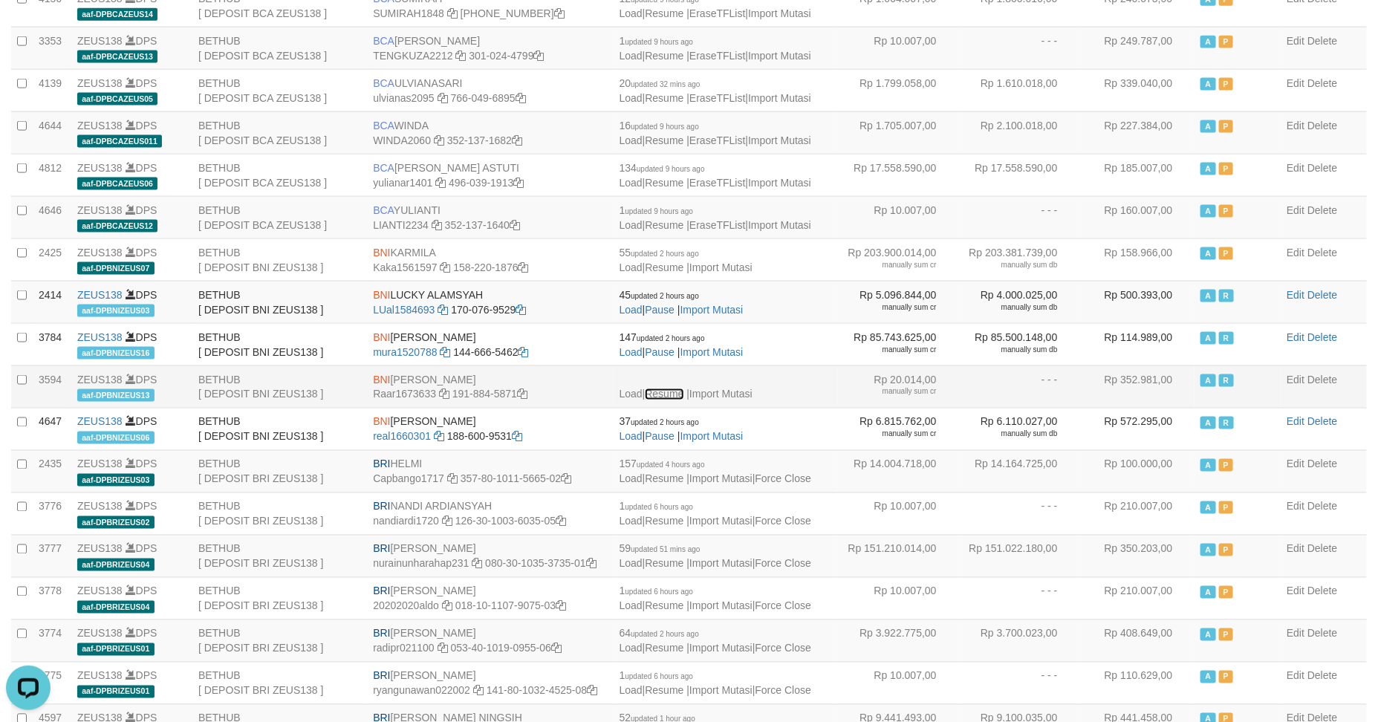
click at [673, 400] on link "Resume" at bounding box center [664, 394] width 39 height 12
click at [673, 400] on link "Resuming.." at bounding box center [671, 394] width 53 height 12
click at [673, 400] on link "Pausing.." at bounding box center [666, 394] width 43 height 12
click at [673, 400] on link "Resume" at bounding box center [664, 394] width 39 height 12
click at [673, 400] on link "Resuming.." at bounding box center [671, 394] width 53 height 12
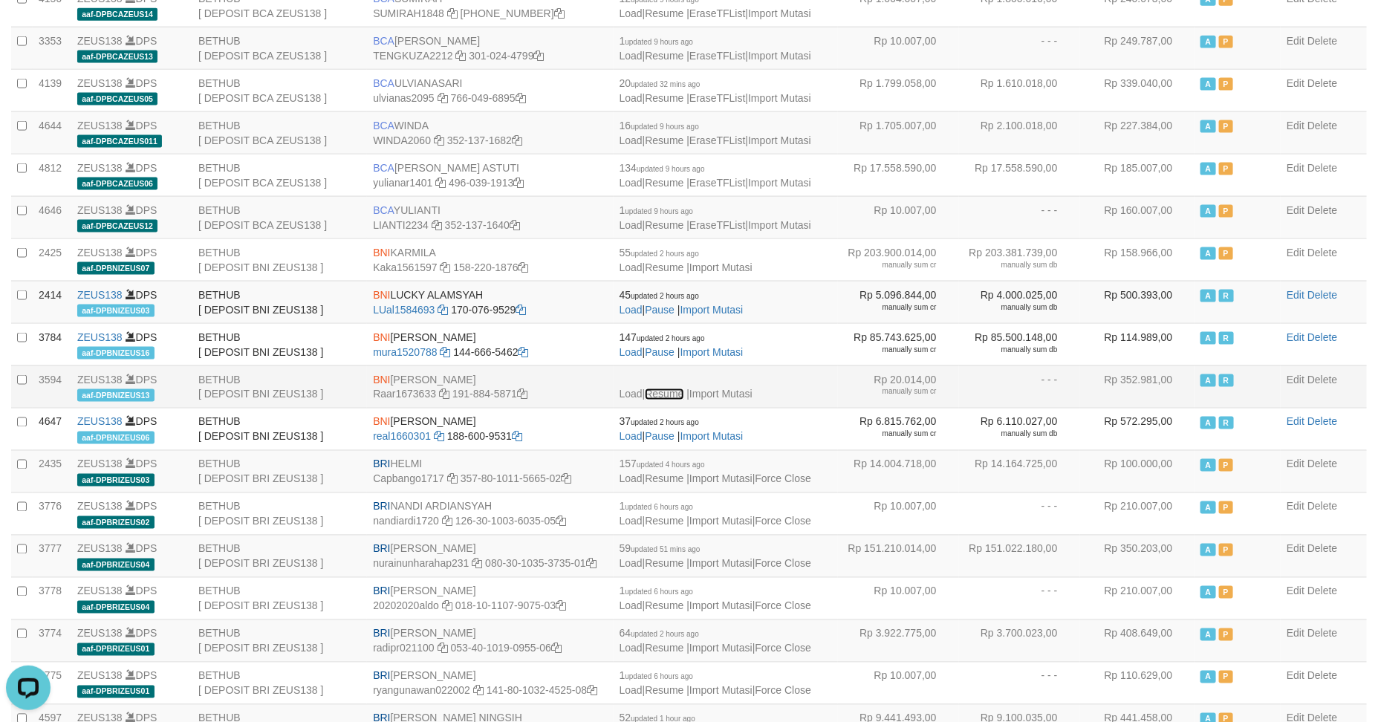
click at [673, 400] on link "Resume" at bounding box center [664, 394] width 39 height 12
click at [673, 400] on link "Pause" at bounding box center [660, 394] width 30 height 12
click at [635, 400] on link "Load" at bounding box center [630, 394] width 23 height 12
click at [671, 400] on link "Resume" at bounding box center [664, 394] width 39 height 12
click at [131, 402] on span "aaf-DPBNIZEUS13" at bounding box center [115, 395] width 77 height 13
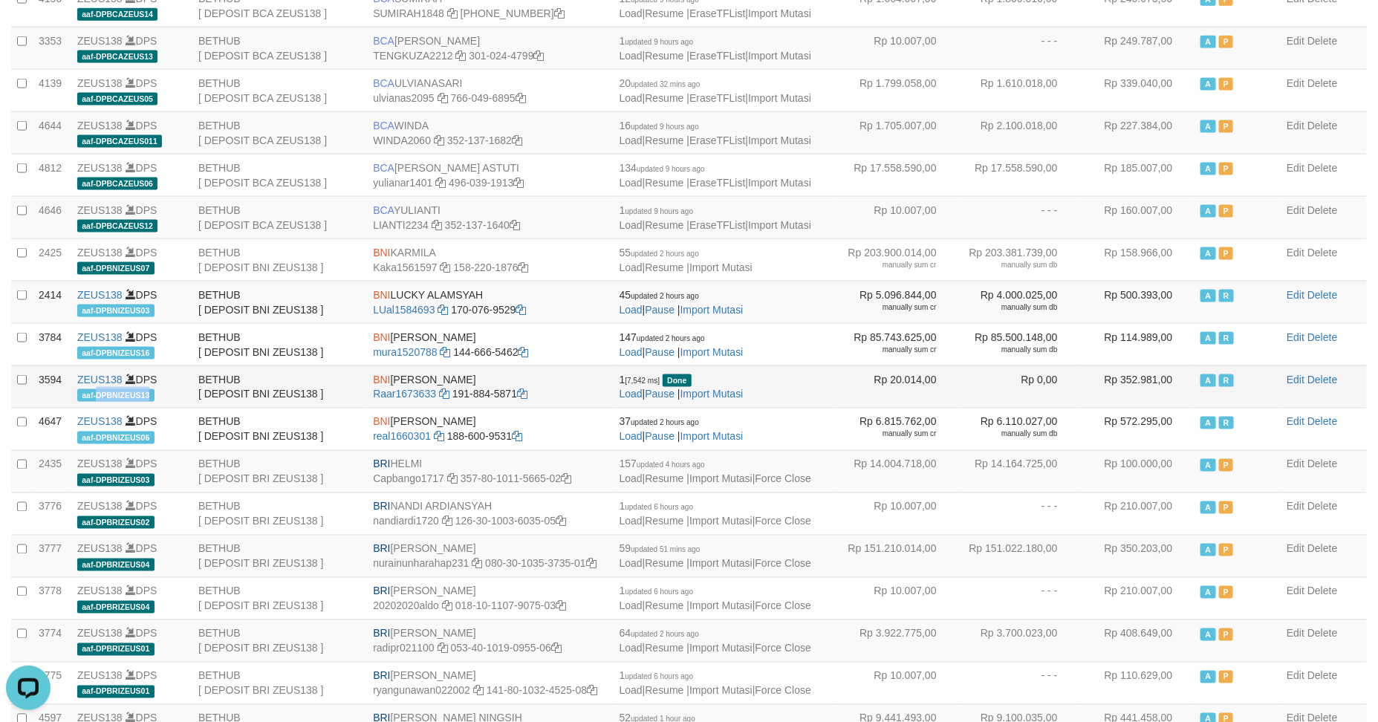
click at [131, 402] on span "aaf-DPBNIZEUS13" at bounding box center [115, 395] width 77 height 13
copy span "DPBNIZEUS13"
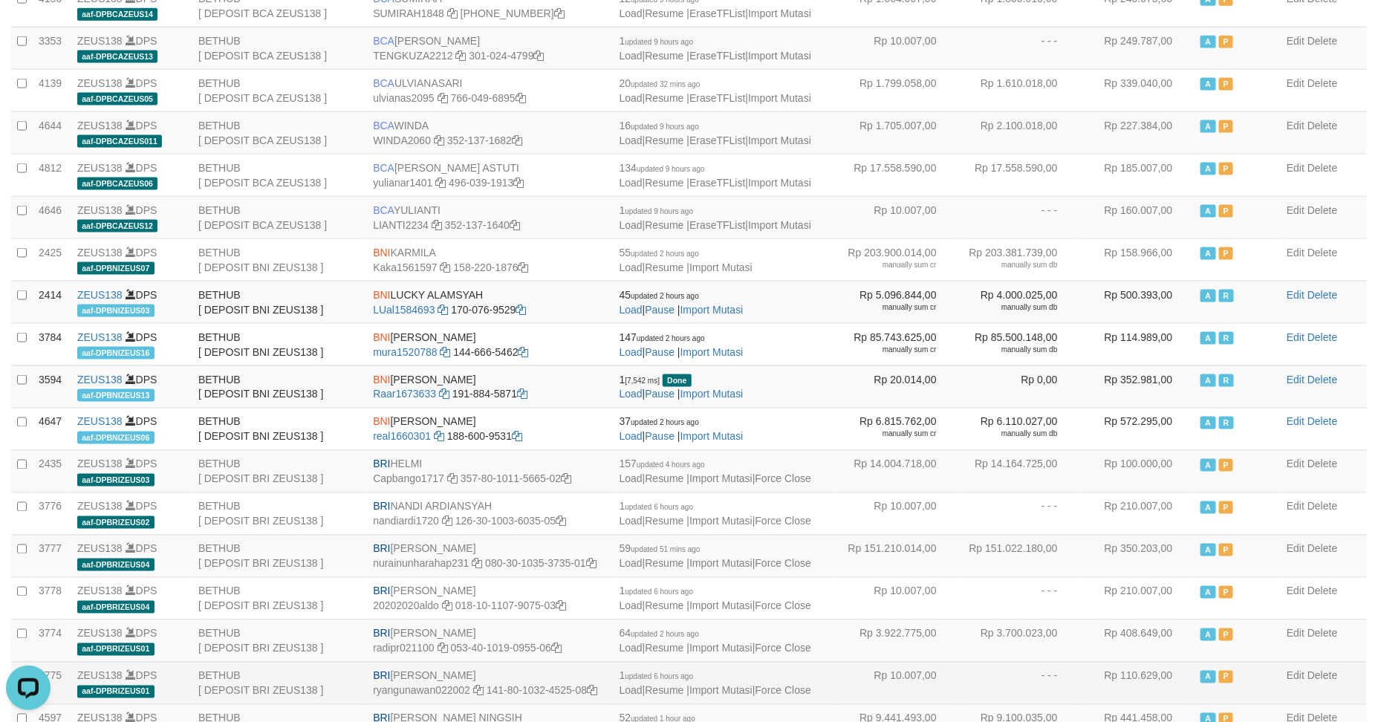
click at [1106, 704] on td "Rp 110.629,00" at bounding box center [1137, 683] width 115 height 42
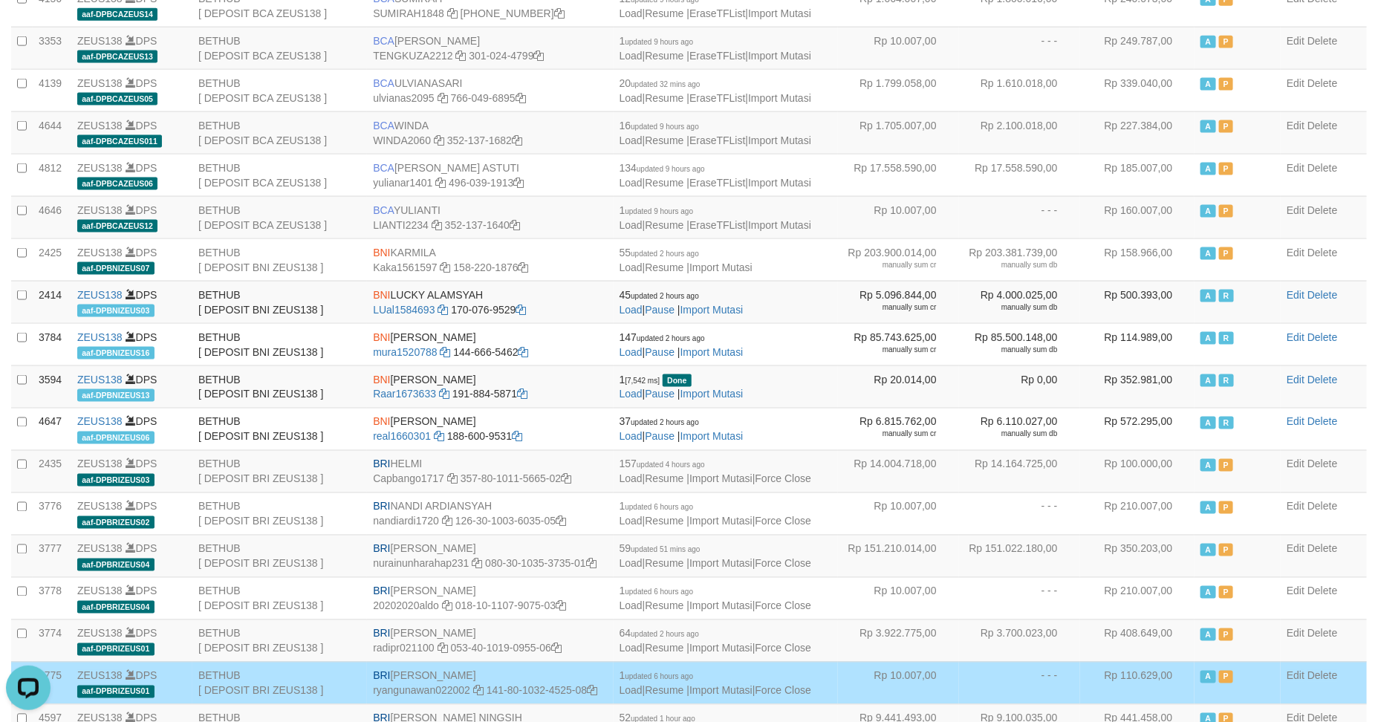
drag, startPoint x: 951, startPoint y: 713, endPoint x: 934, endPoint y: 706, distance: 19.0
click at [951, 704] on td "Rp 10.007,00" at bounding box center [898, 683] width 121 height 42
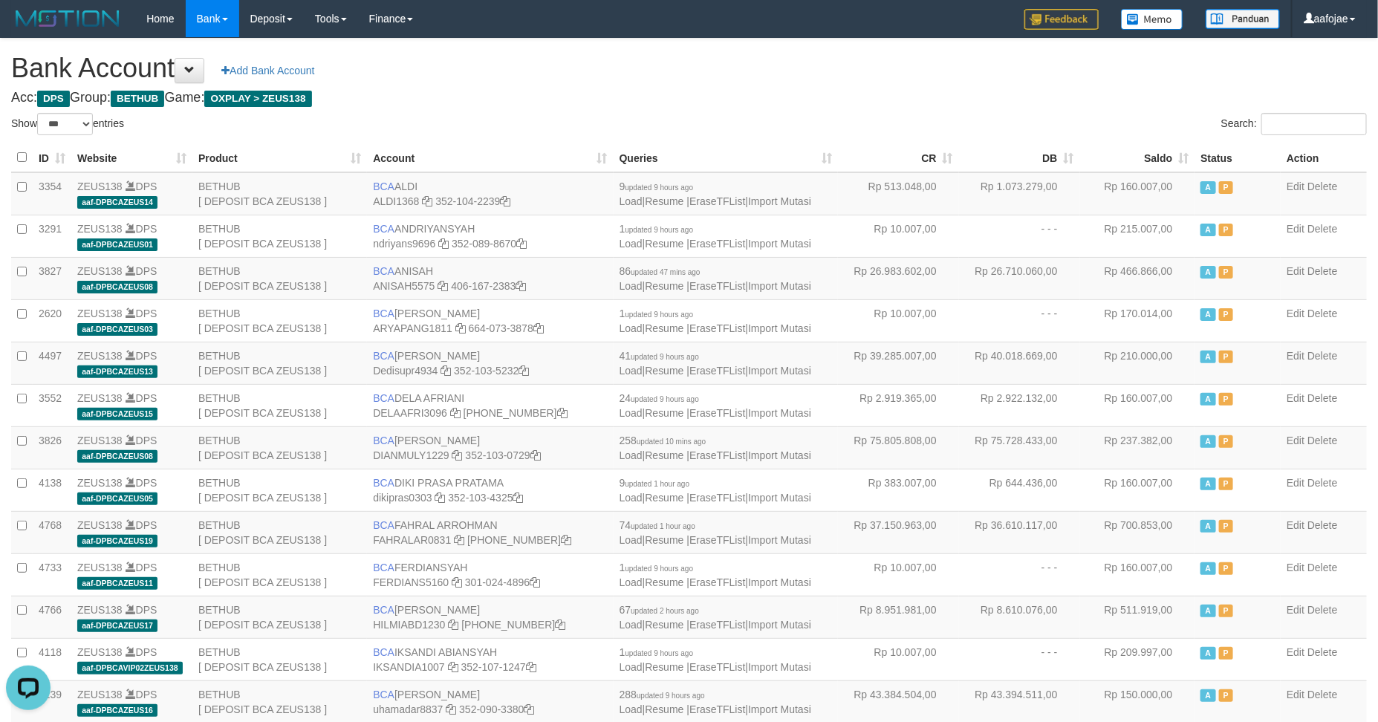
click at [898, 113] on div "Search:" at bounding box center [1033, 126] width 667 height 26
click at [453, 629] on icon at bounding box center [453, 624] width 10 height 10
click at [452, 629] on icon at bounding box center [453, 624] width 10 height 10
click at [800, 626] on link "Import Mutasi" at bounding box center [779, 625] width 63 height 12
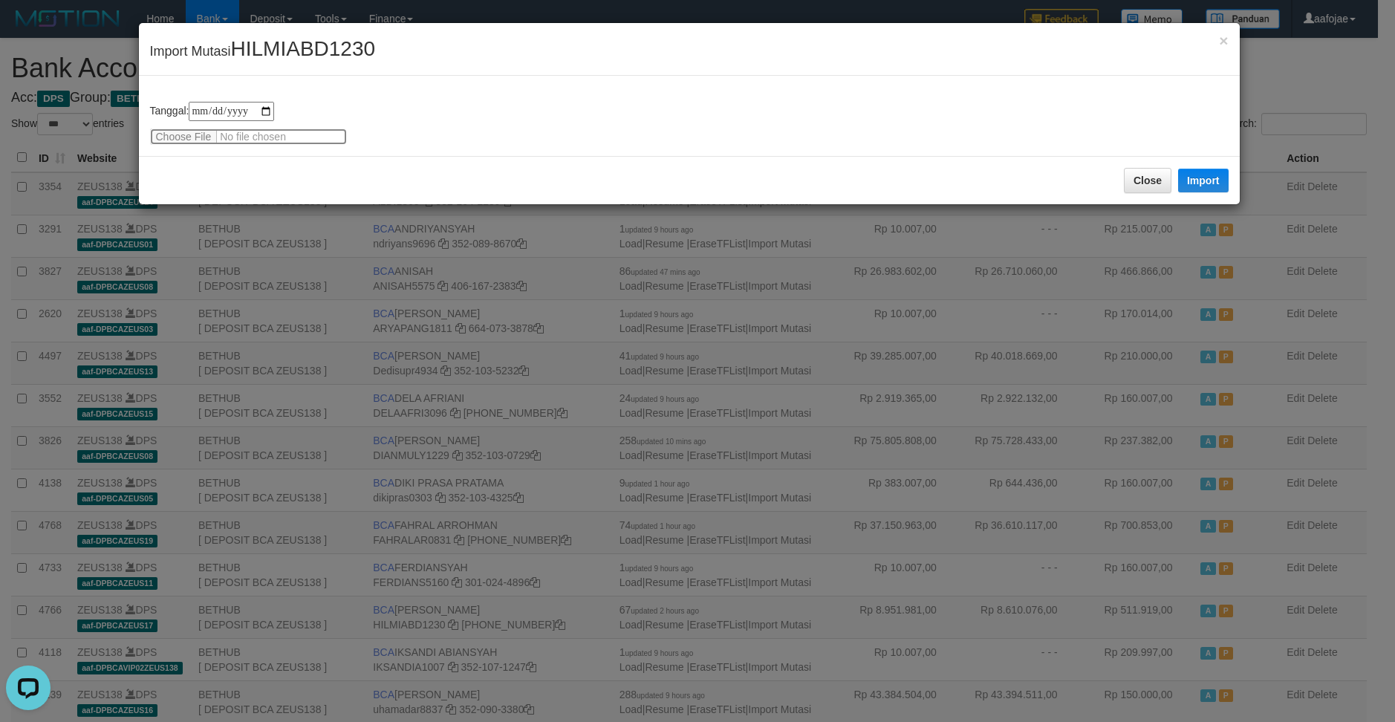
click at [167, 143] on input "file" at bounding box center [248, 136] width 197 height 16
type input "**********"
click at [1213, 178] on button "Import" at bounding box center [1203, 181] width 51 height 24
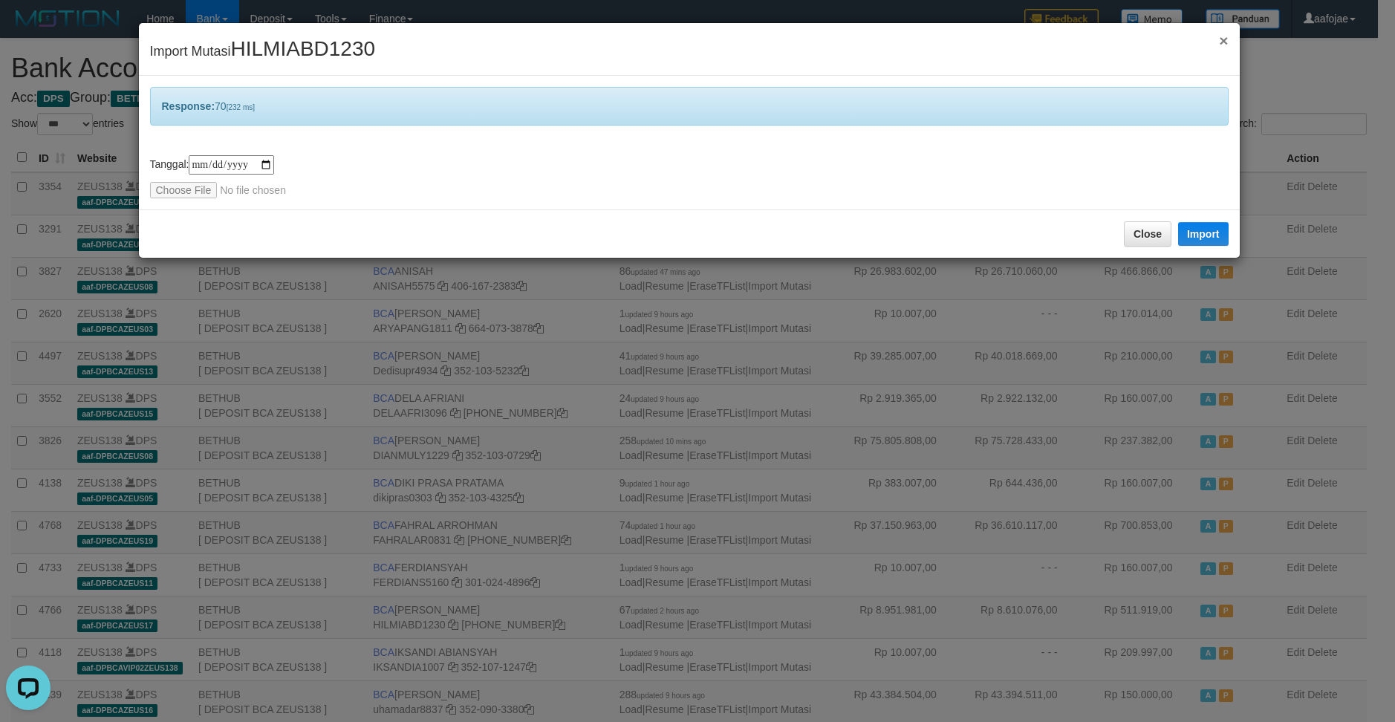
click at [1224, 39] on span "×" at bounding box center [1223, 40] width 9 height 17
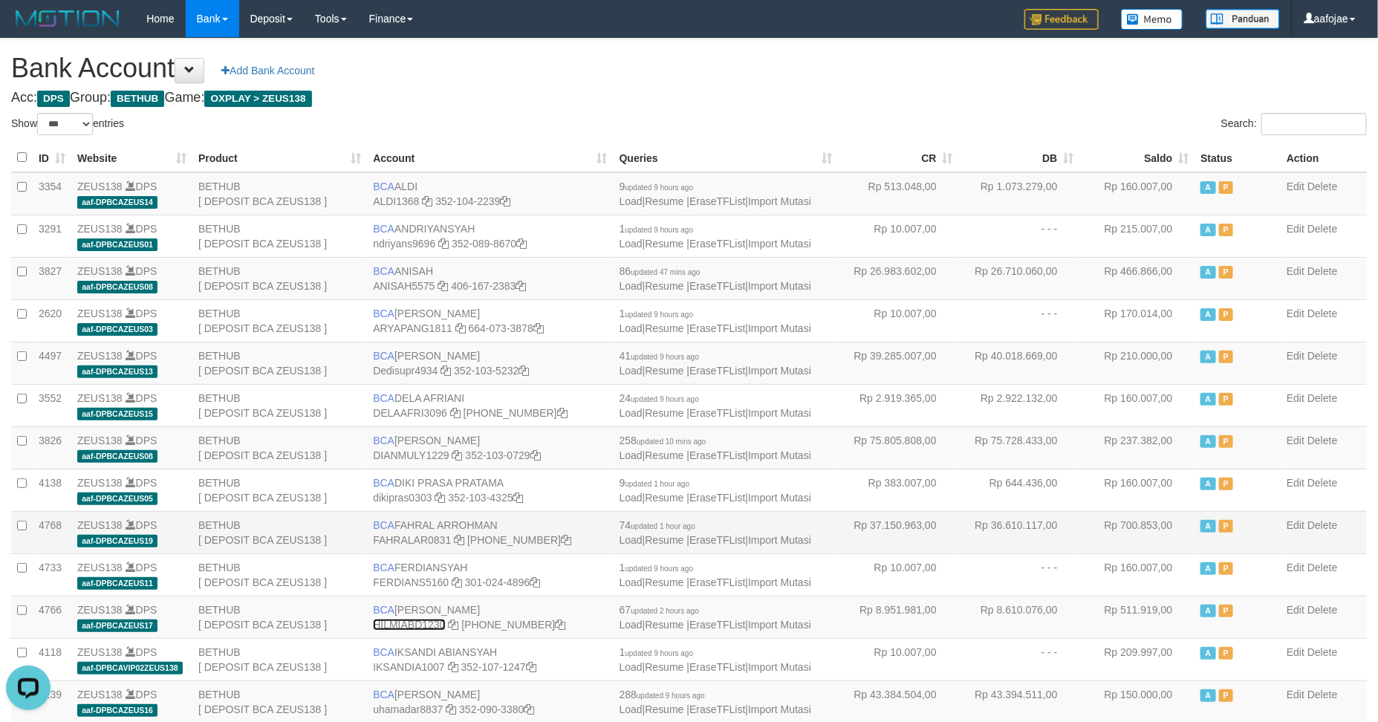
drag, startPoint x: 411, startPoint y: 626, endPoint x: 446, endPoint y: 522, distance: 109.9
click at [411, 625] on link "HILMIABD1230" at bounding box center [409, 625] width 72 height 12
click at [460, 542] on icon at bounding box center [459, 540] width 10 height 10
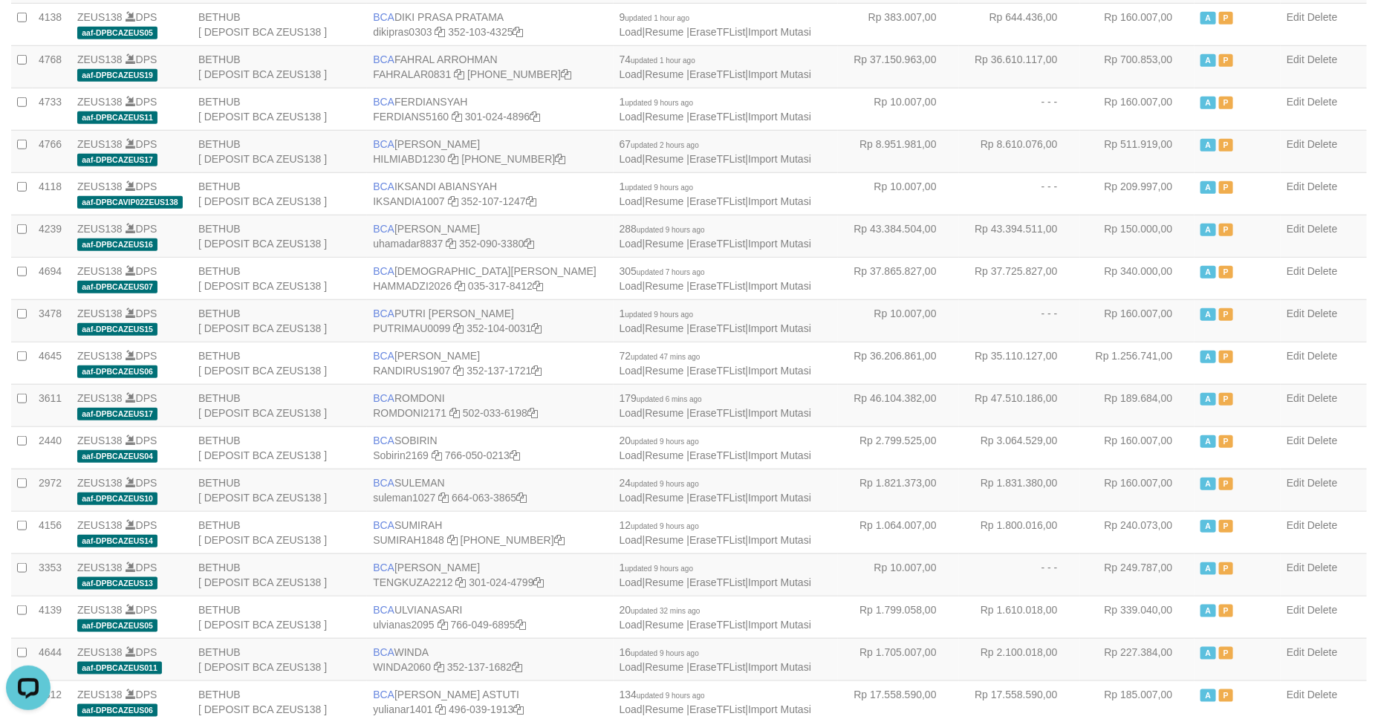
scroll to position [978, 0]
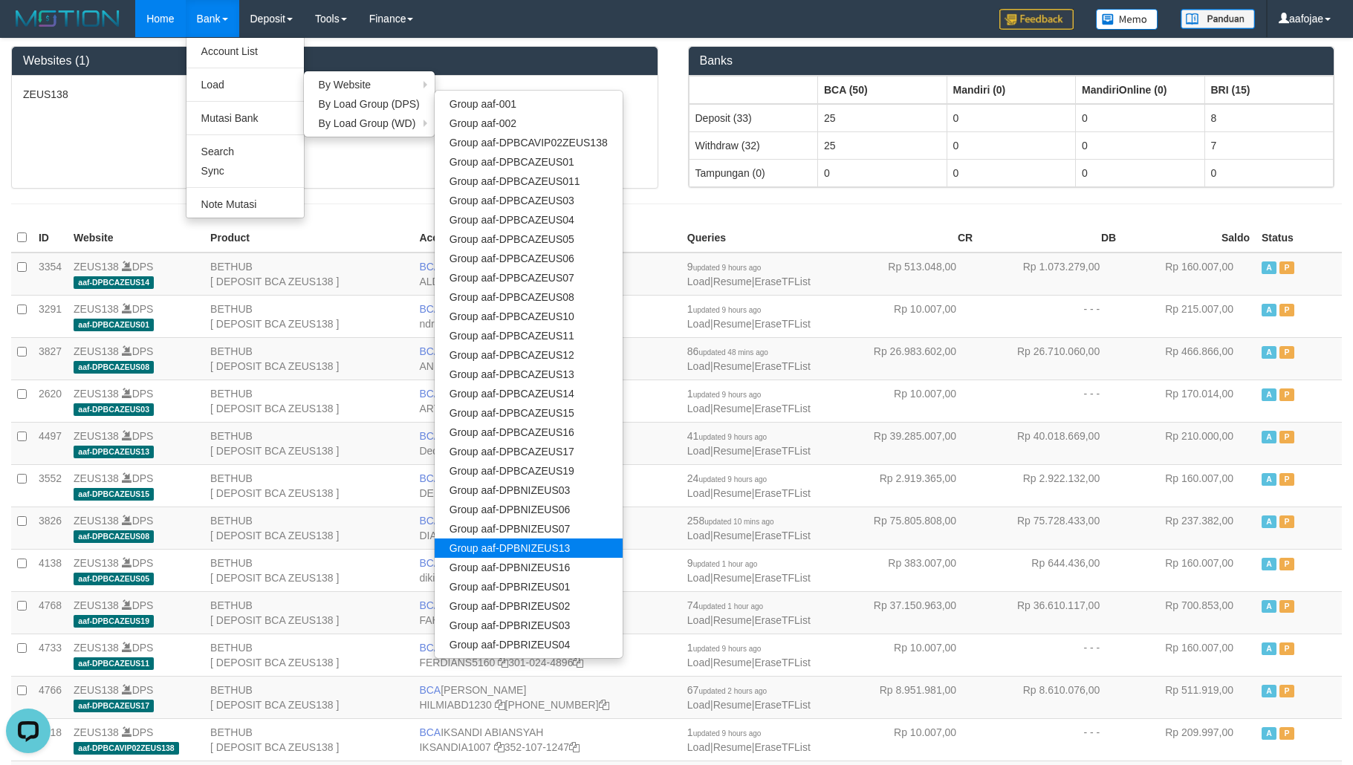
click at [551, 547] on link "Group aaf-DPBNIZEUS13" at bounding box center [529, 548] width 188 height 19
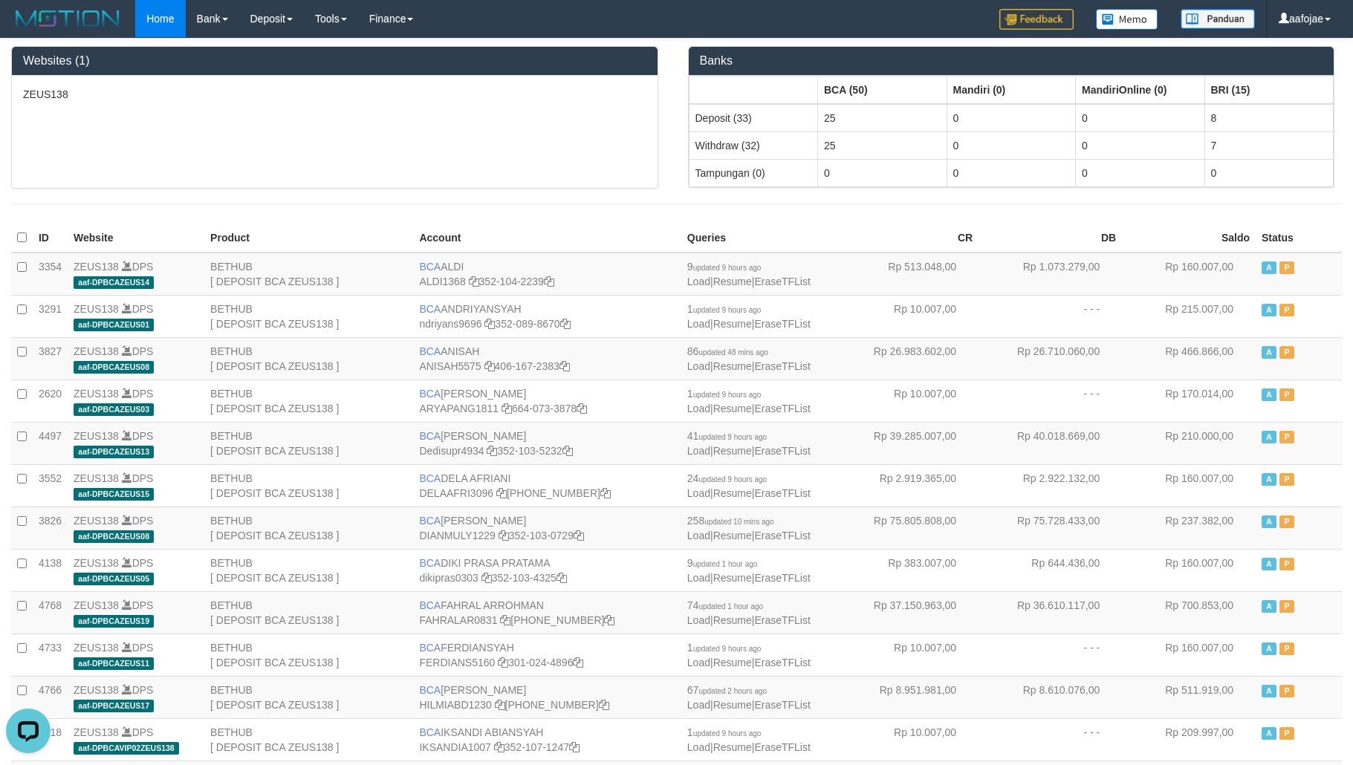
drag, startPoint x: 129, startPoint y: 159, endPoint x: 134, endPoint y: 139, distance: 20.5
click at [129, 158] on div "ZEUS138" at bounding box center [334, 132] width 645 height 112
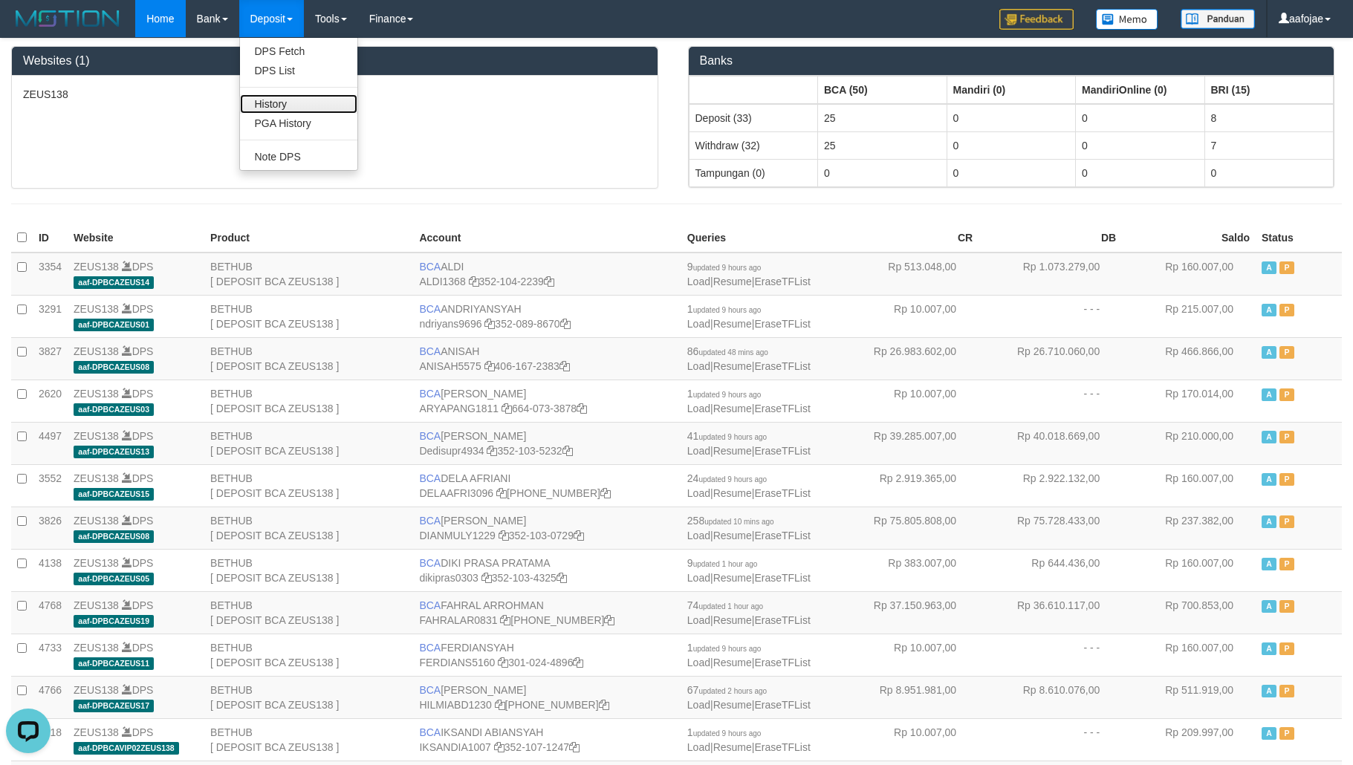
drag, startPoint x: 274, startPoint y: 99, endPoint x: 284, endPoint y: 96, distance: 10.1
click at [274, 99] on link "History" at bounding box center [298, 103] width 117 height 19
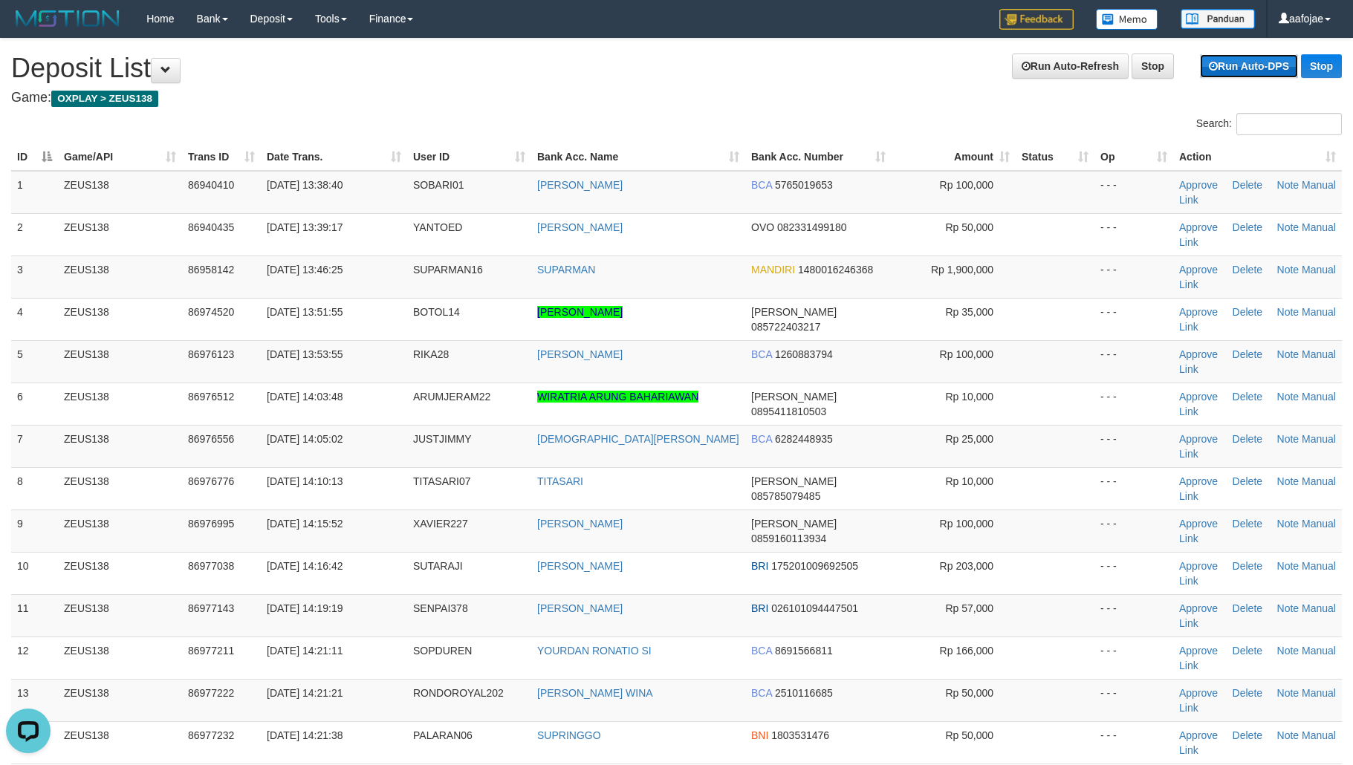
click at [1259, 77] on link "Run Auto-DPS" at bounding box center [1249, 66] width 98 height 24
click at [1250, 77] on link "Run Auto-DPS" at bounding box center [1249, 66] width 98 height 24
click at [1252, 72] on link "Run Auto-DPS" at bounding box center [1249, 66] width 98 height 24
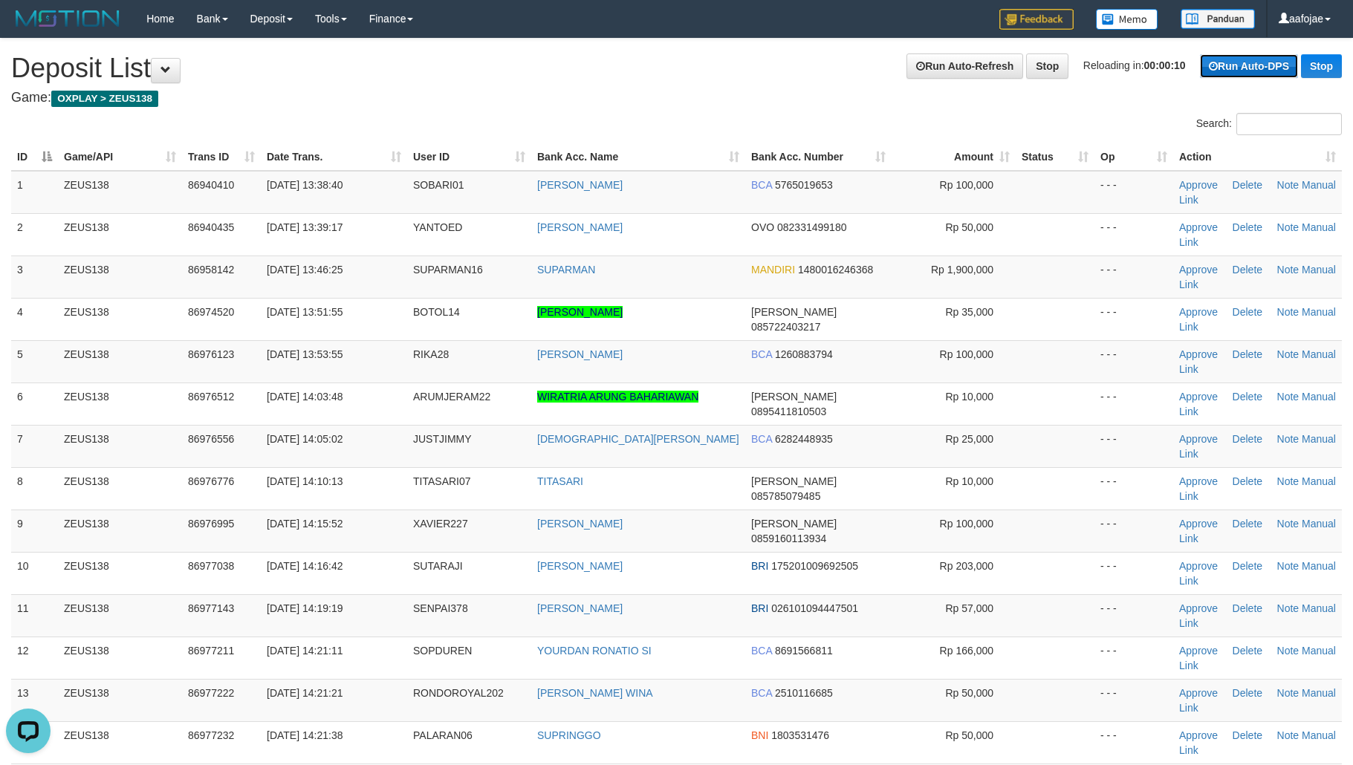
click at [1255, 69] on link "Run Auto-DPS" at bounding box center [1249, 66] width 98 height 24
click at [999, 61] on link "Run Auto-Refresh" at bounding box center [964, 65] width 117 height 25
click at [976, 67] on link "Run Auto-Refresh" at bounding box center [964, 65] width 117 height 25
click at [976, 65] on link "Run Auto-Refresh" at bounding box center [964, 65] width 117 height 25
click at [977, 65] on link "Run Auto-Refresh" at bounding box center [964, 65] width 117 height 25
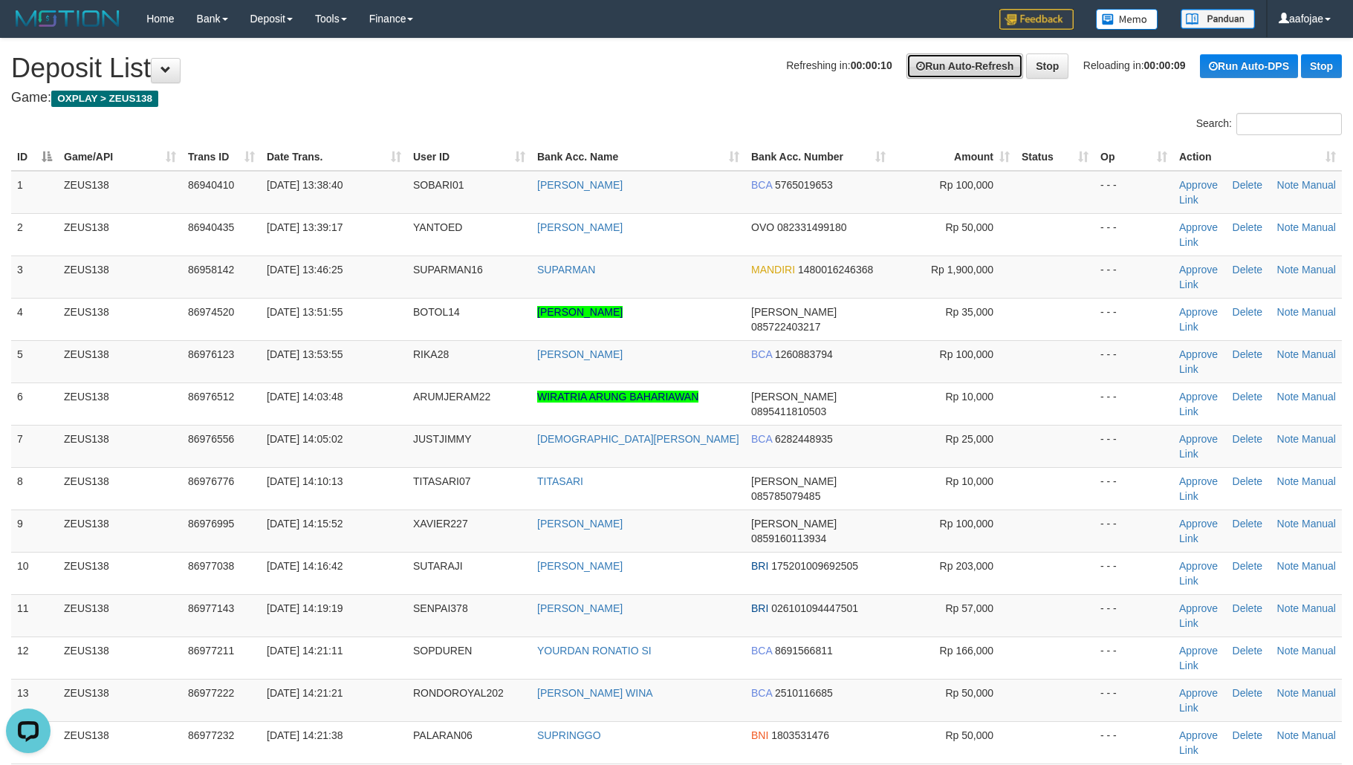
click at [978, 63] on link "Run Auto-Refresh" at bounding box center [964, 65] width 117 height 25
drag, startPoint x: 978, startPoint y: 62, endPoint x: 1166, endPoint y: 61, distance: 187.9
click at [981, 62] on link "Run Auto-Refresh" at bounding box center [964, 65] width 117 height 25
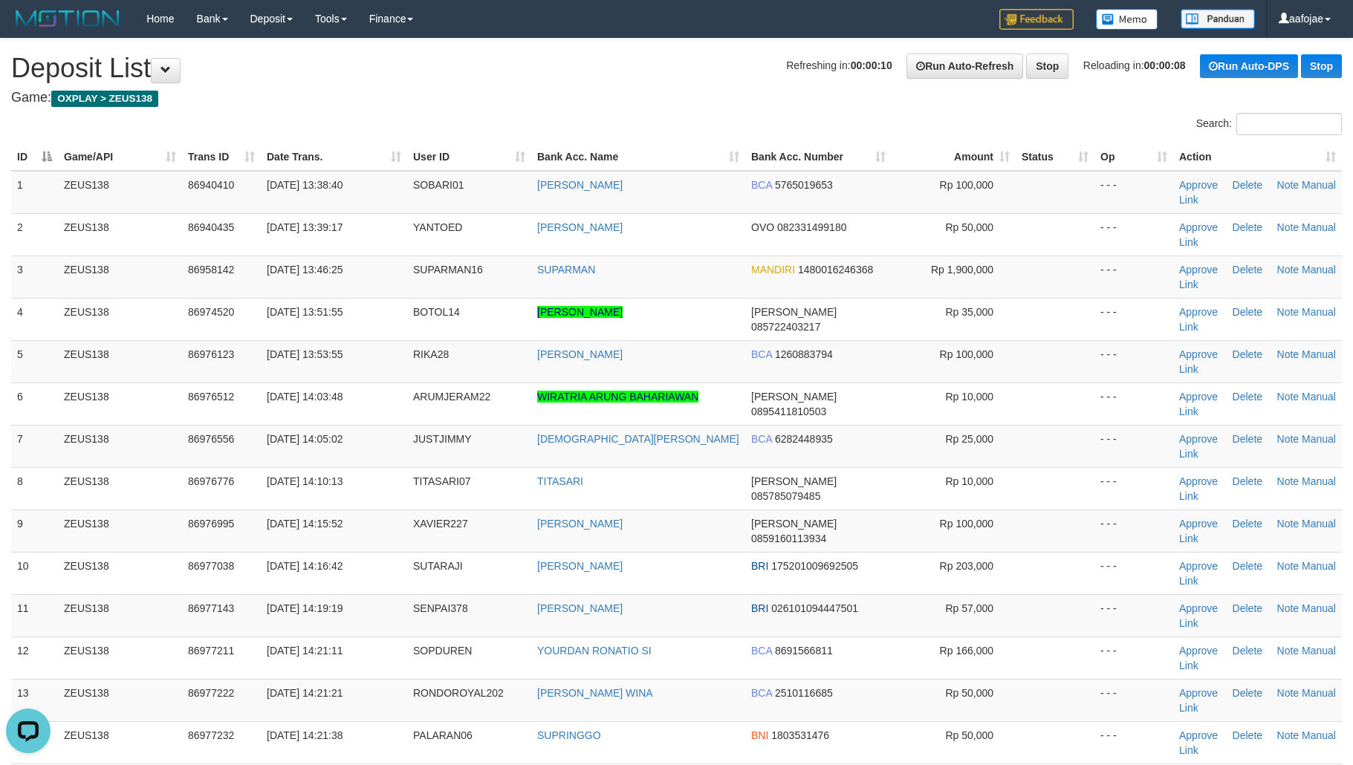
click at [1206, 53] on div "Refreshing in: 00:00:10 Run Auto-Refresh Stop Reloading in: 00:00:08 Run Auto-D…" at bounding box center [1064, 65] width 556 height 25
click at [1214, 61] on icon at bounding box center [1212, 66] width 9 height 10
drag, startPoint x: 1214, startPoint y: 60, endPoint x: 985, endPoint y: 56, distance: 229.5
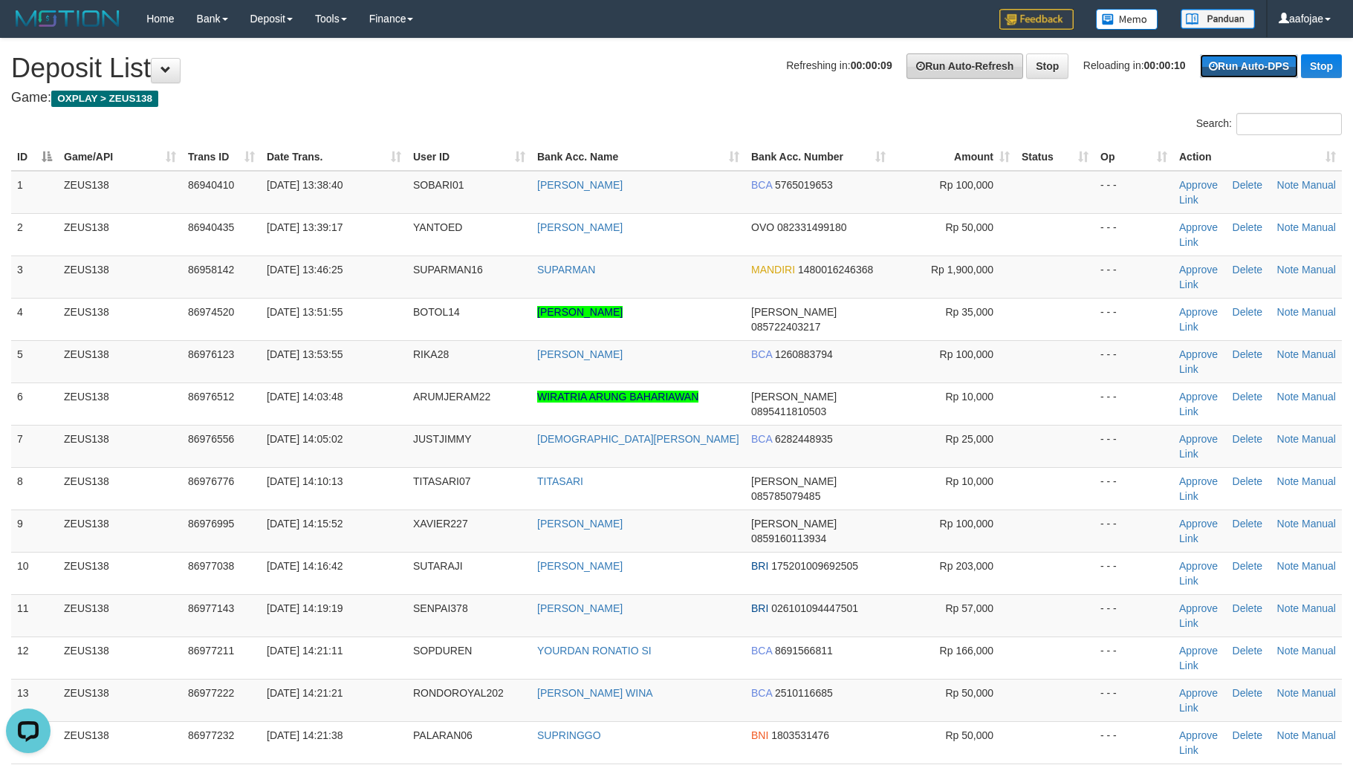
click at [1211, 61] on icon at bounding box center [1212, 66] width 9 height 10
click at [932, 78] on link "Run Auto-Refresh" at bounding box center [964, 65] width 117 height 25
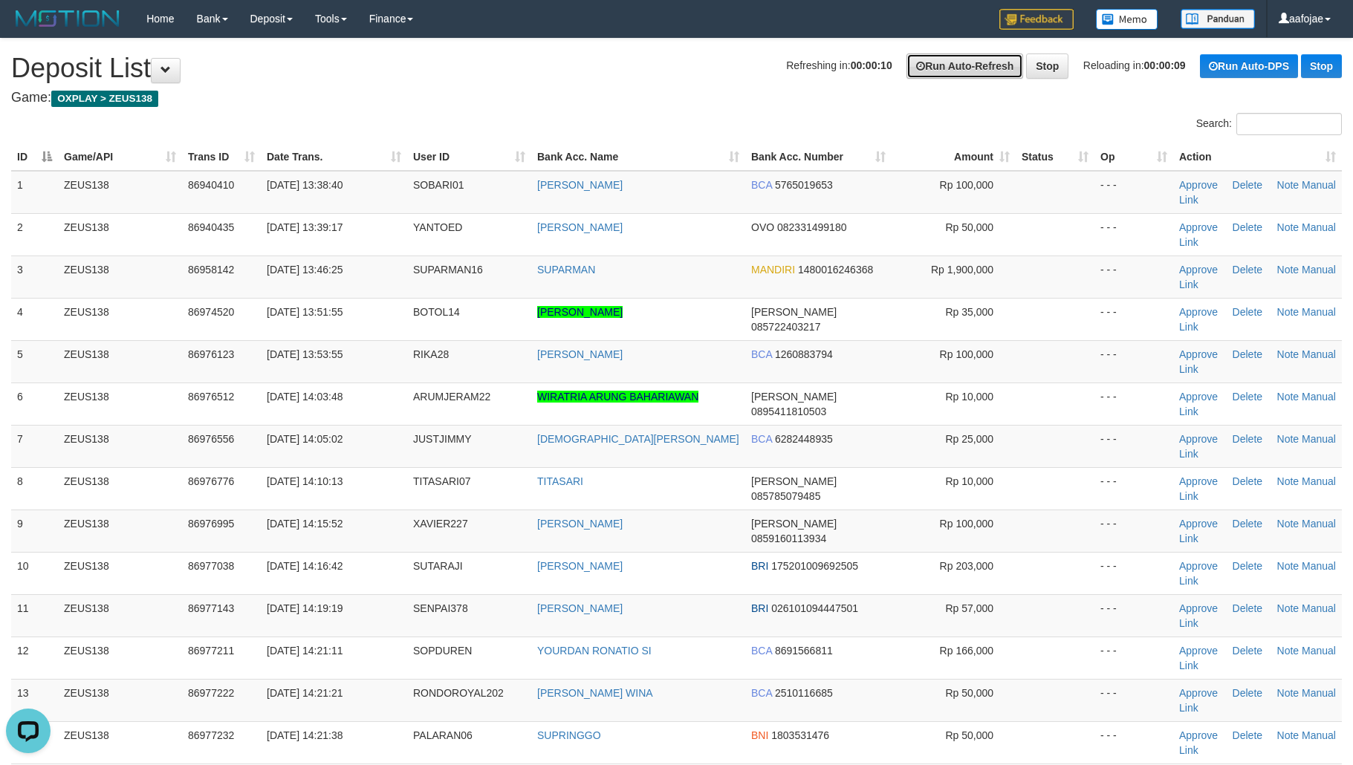
click at [939, 74] on link "Run Auto-Refresh" at bounding box center [964, 65] width 117 height 25
click at [1235, 61] on link "Run Auto-DPS" at bounding box center [1249, 66] width 98 height 24
click at [1233, 62] on link "Run Auto-DPS" at bounding box center [1249, 66] width 98 height 24
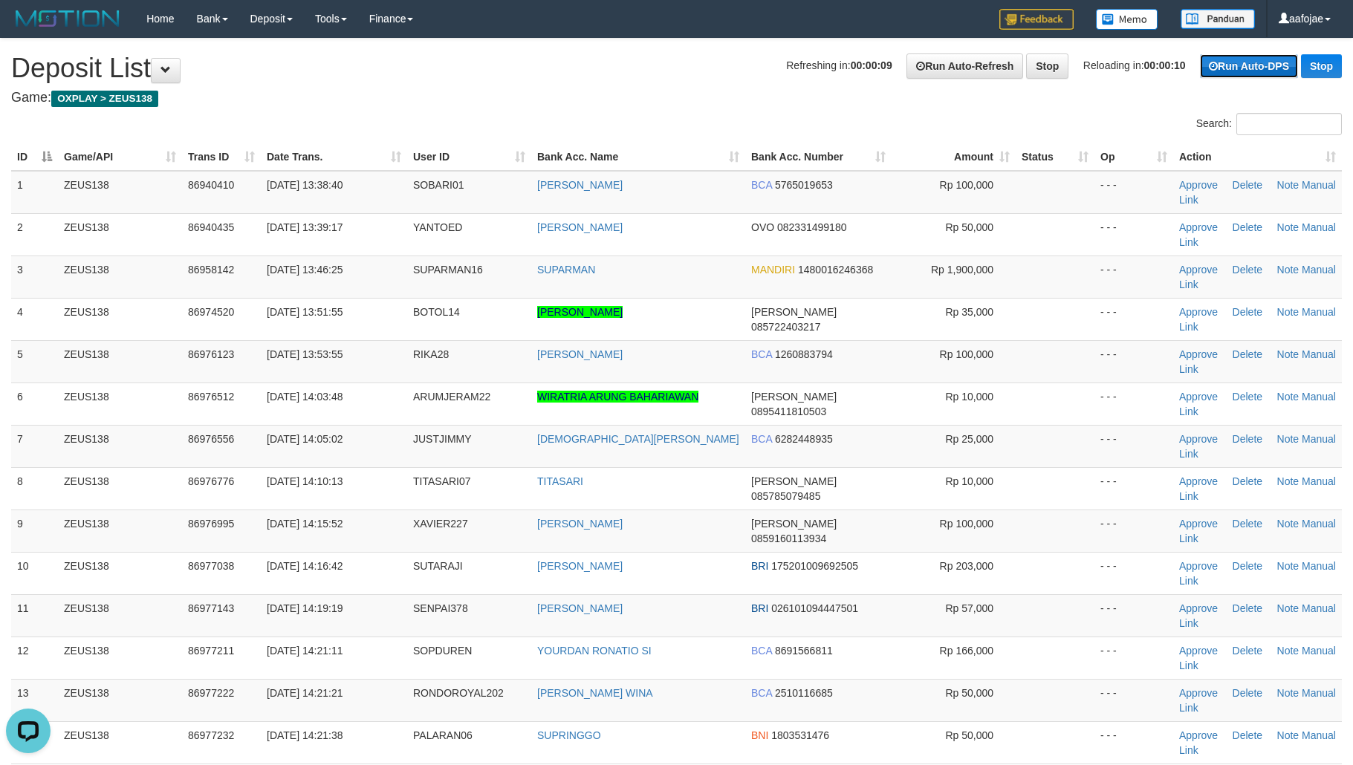
click at [1230, 63] on link "Run Auto-DPS" at bounding box center [1249, 66] width 98 height 24
drag, startPoint x: 1230, startPoint y: 65, endPoint x: 1220, endPoint y: 65, distance: 10.4
click at [1228, 65] on link "Run Auto-DPS" at bounding box center [1249, 66] width 98 height 24
click at [1250, 63] on link "Run Auto-DPS" at bounding box center [1249, 66] width 98 height 24
click at [954, 69] on link "Run Auto-Refresh" at bounding box center [964, 65] width 117 height 25
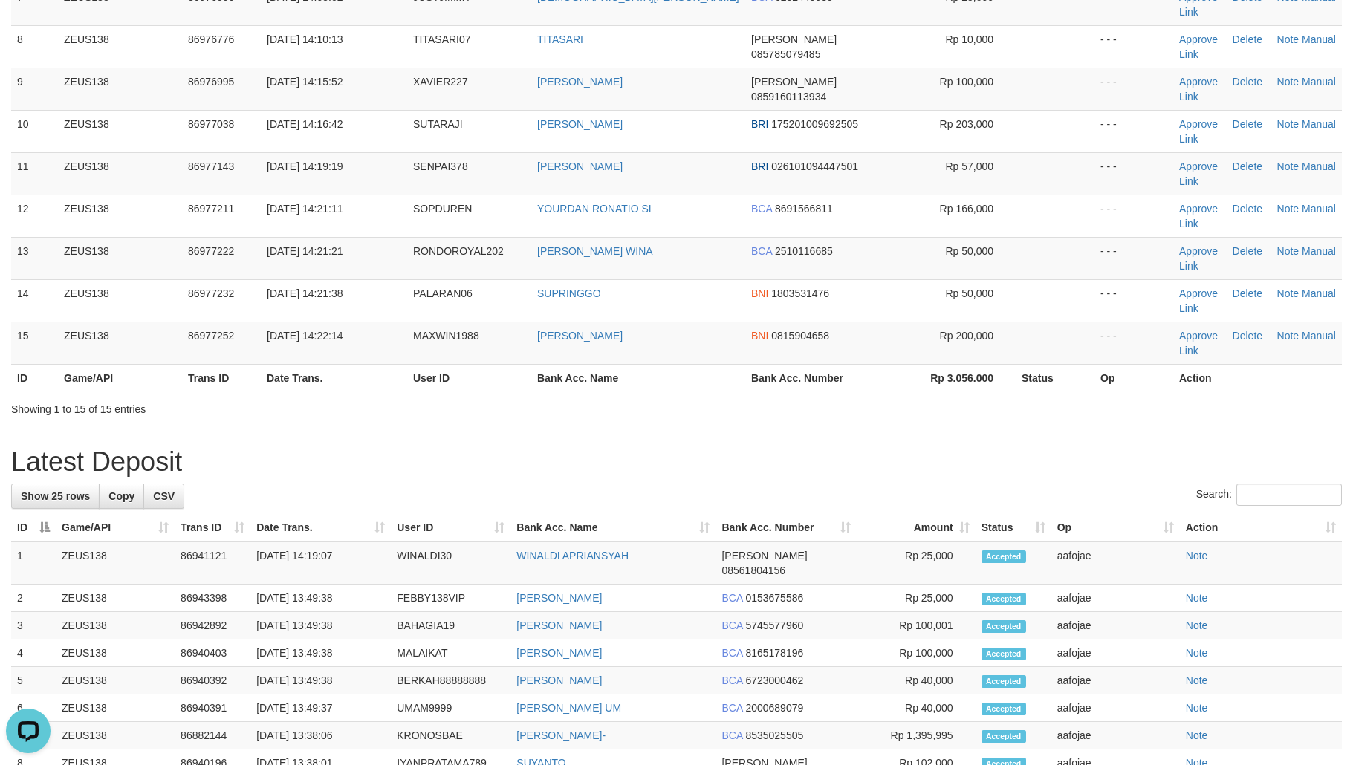
scroll to position [446, 0]
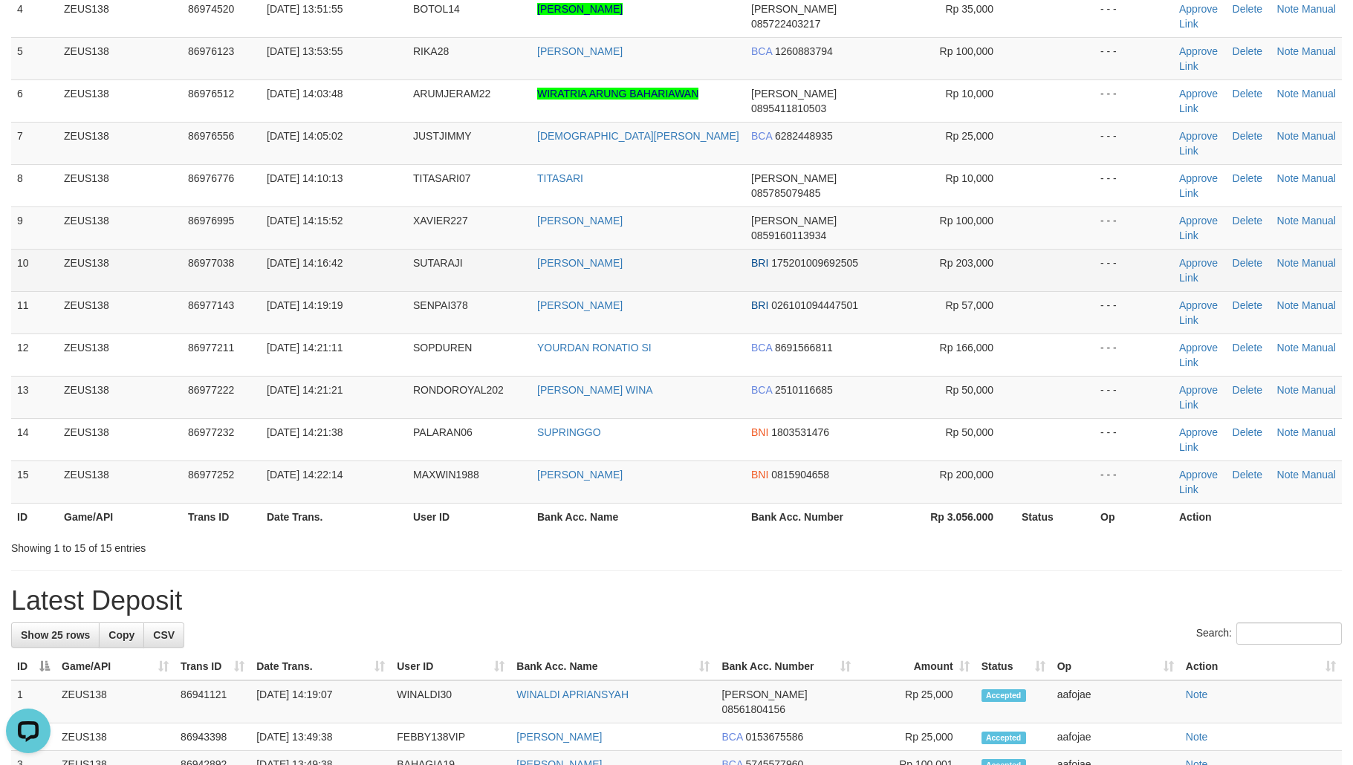
scroll to position [446, 0]
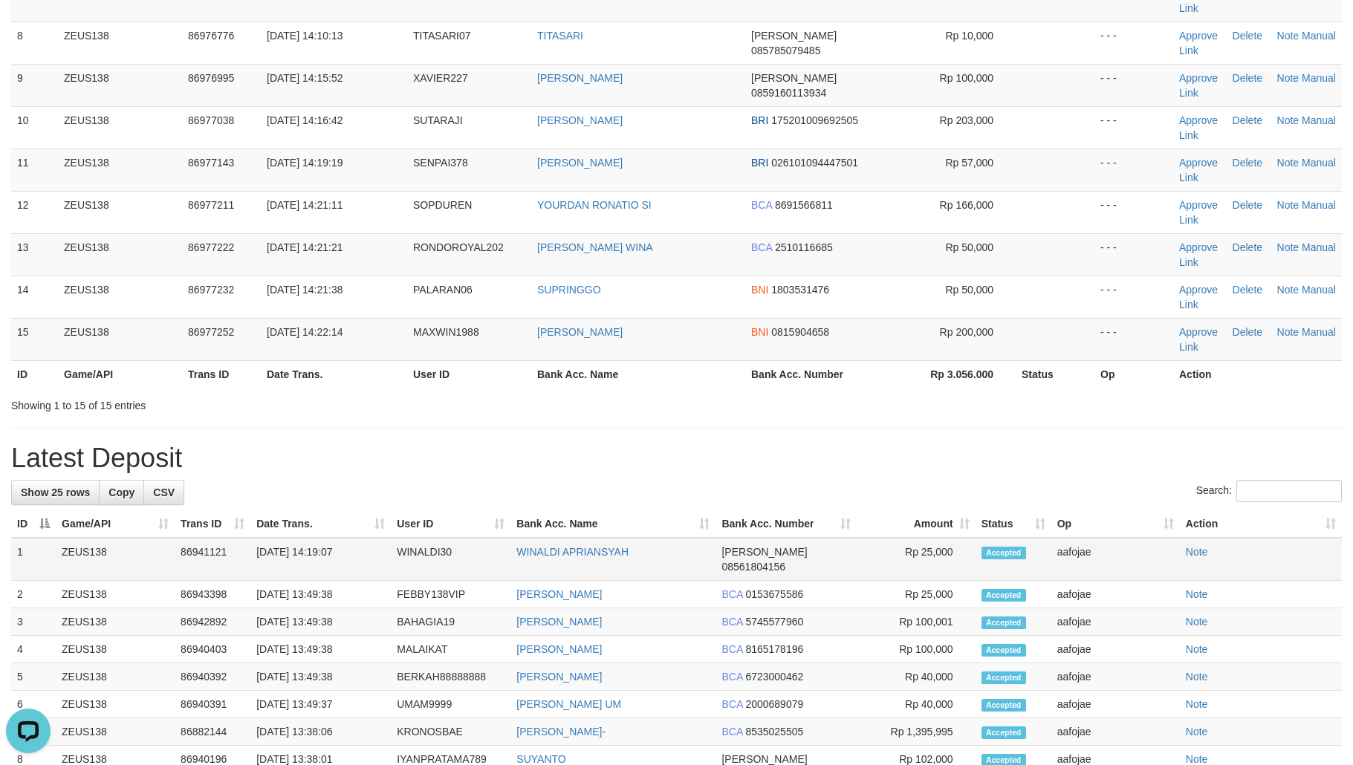
click at [417, 565] on td "WINALDI30" at bounding box center [451, 559] width 120 height 43
click at [419, 565] on td "WINALDI30" at bounding box center [451, 559] width 120 height 43
copy td "WINALDI30"
click at [569, 564] on td "WINALDI APRIANSYAH" at bounding box center [612, 559] width 205 height 43
click at [576, 553] on link "WINALDI APRIANSYAH" at bounding box center [572, 552] width 112 height 12
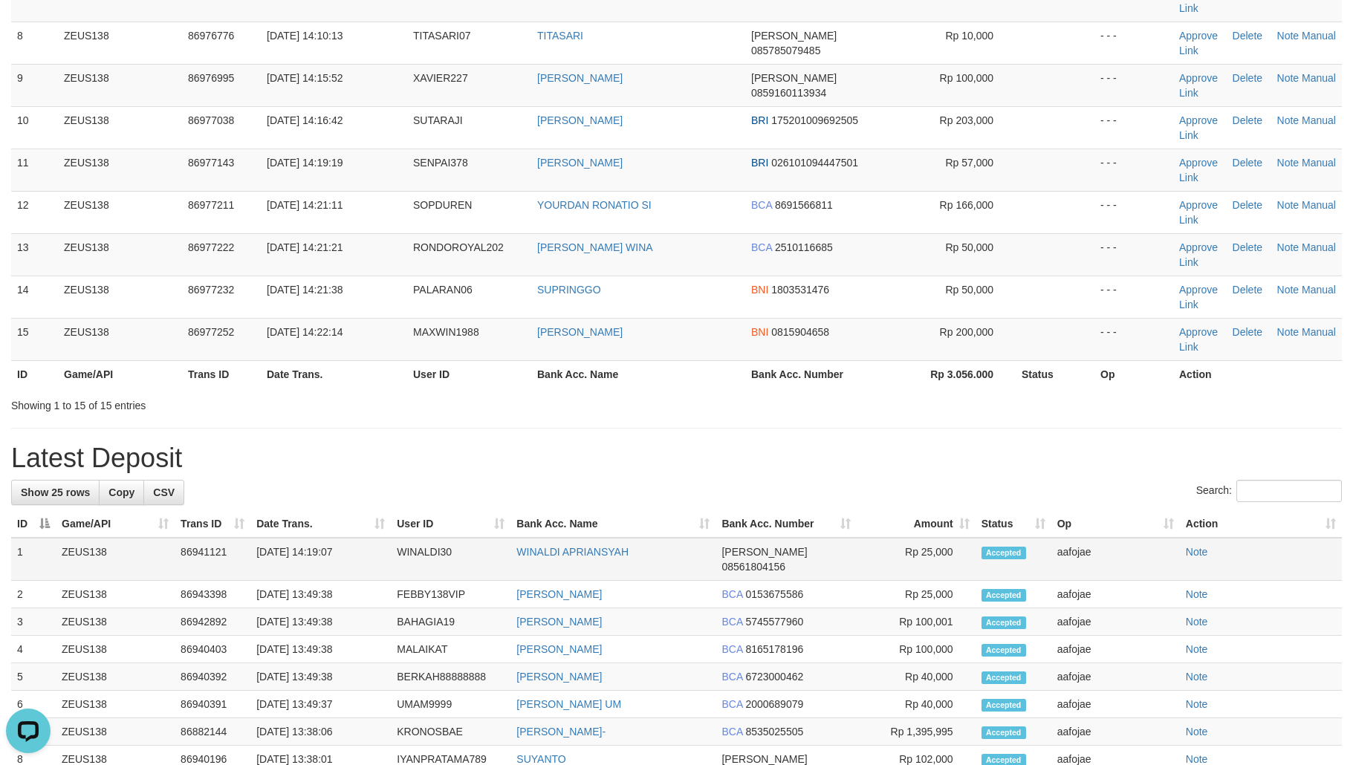
click at [423, 556] on td "WINALDI30" at bounding box center [451, 559] width 120 height 43
copy td "WINALDI30"
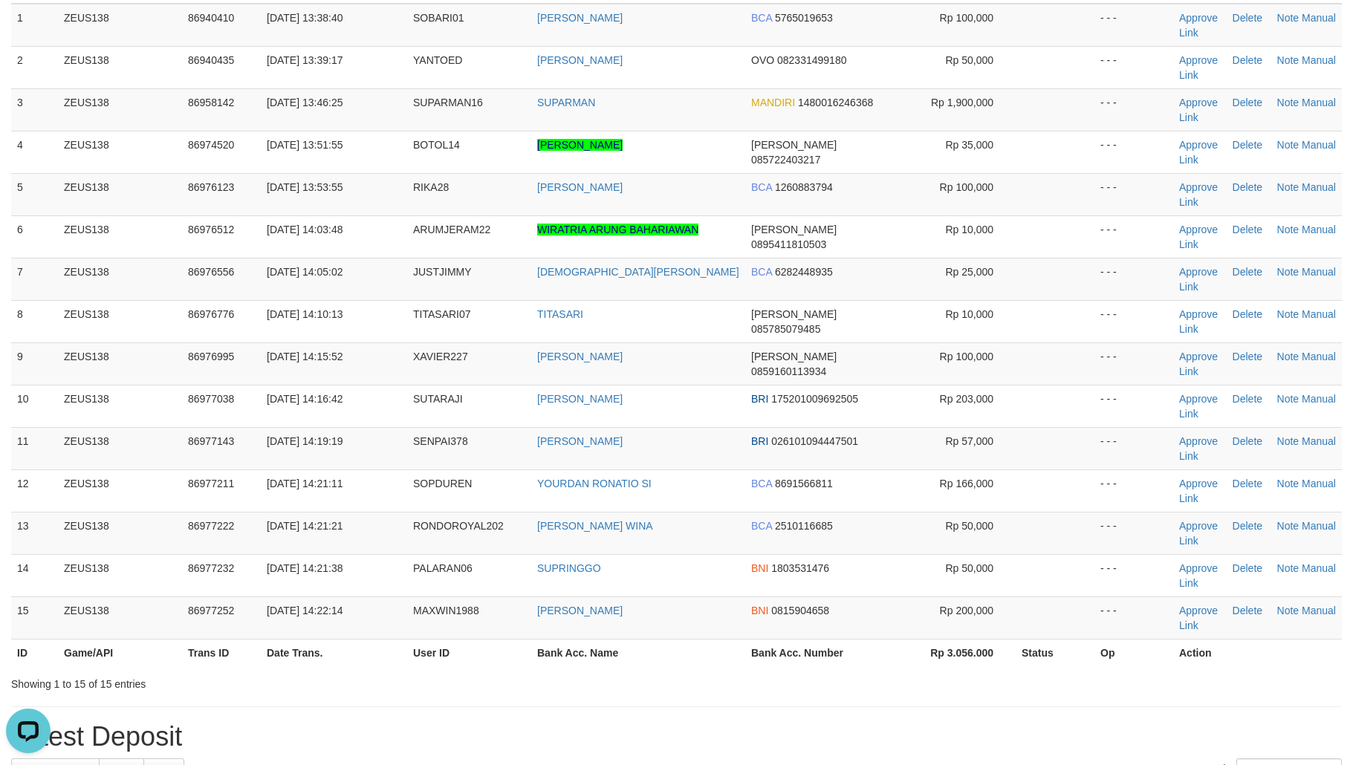
scroll to position [0, 0]
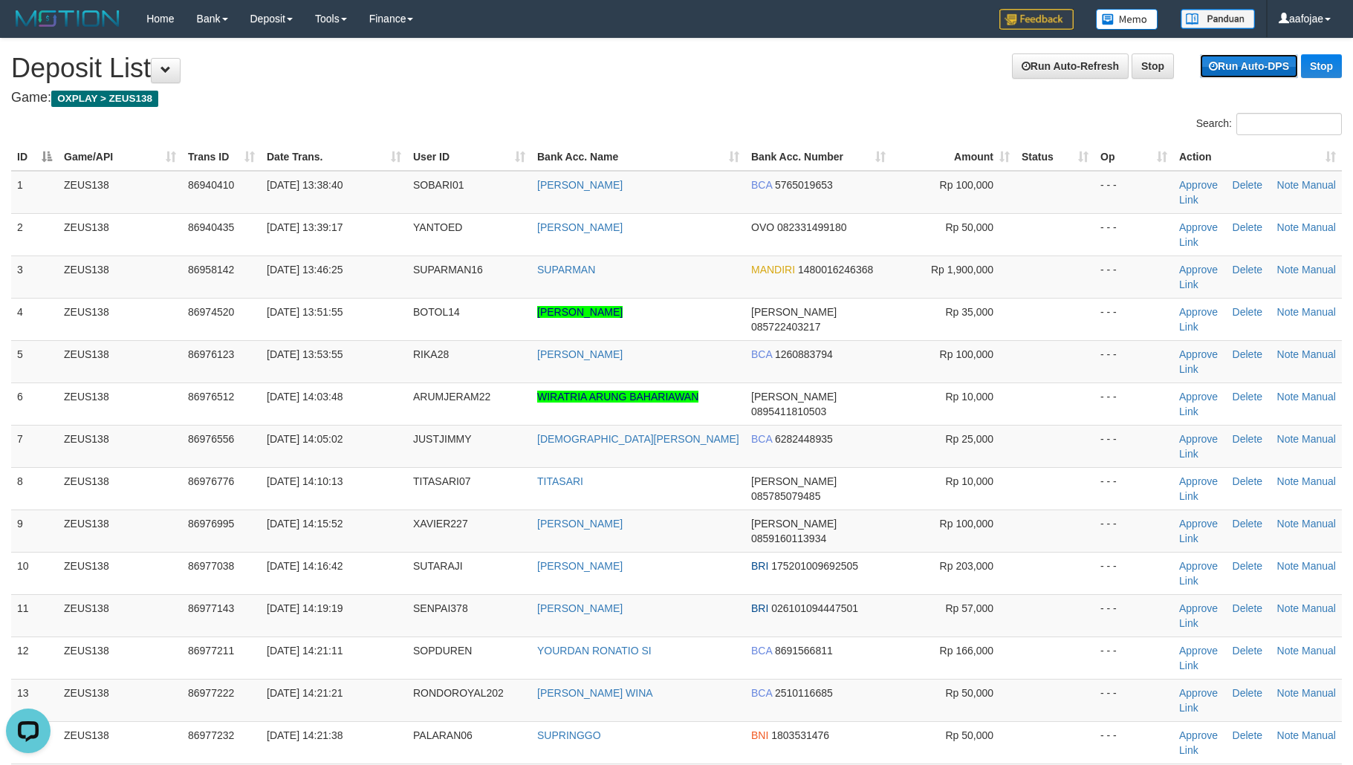
click at [1249, 56] on link "Run Auto-DPS" at bounding box center [1249, 66] width 98 height 24
click at [1058, 68] on div "Run Auto-Refresh Stop Reloading in: 00:00:10 Run Auto-DPS Stop" at bounding box center [1118, 65] width 446 height 25
click at [945, 69] on link "Run Auto-Refresh" at bounding box center [964, 65] width 117 height 25
click at [951, 69] on link "Run Auto-Refresh" at bounding box center [964, 65] width 117 height 25
click at [954, 69] on link "Run Auto-Refresh" at bounding box center [964, 65] width 117 height 25
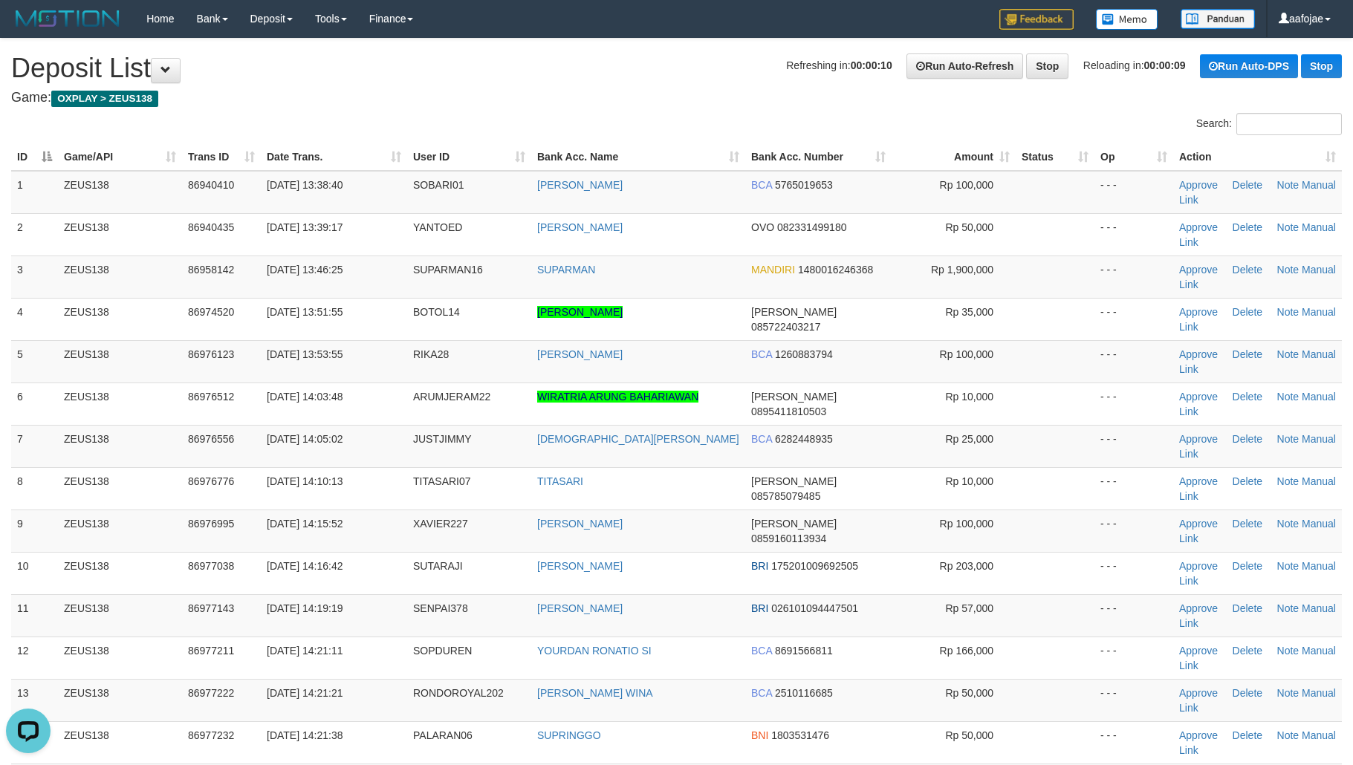
click at [1192, 67] on div "Refreshing in: 00:00:10 Run Auto-Refresh Stop Reloading in: 00:00:09 Run Auto-D…" at bounding box center [1064, 65] width 556 height 25
click at [1243, 72] on link "Run Auto-DPS" at bounding box center [1249, 66] width 98 height 24
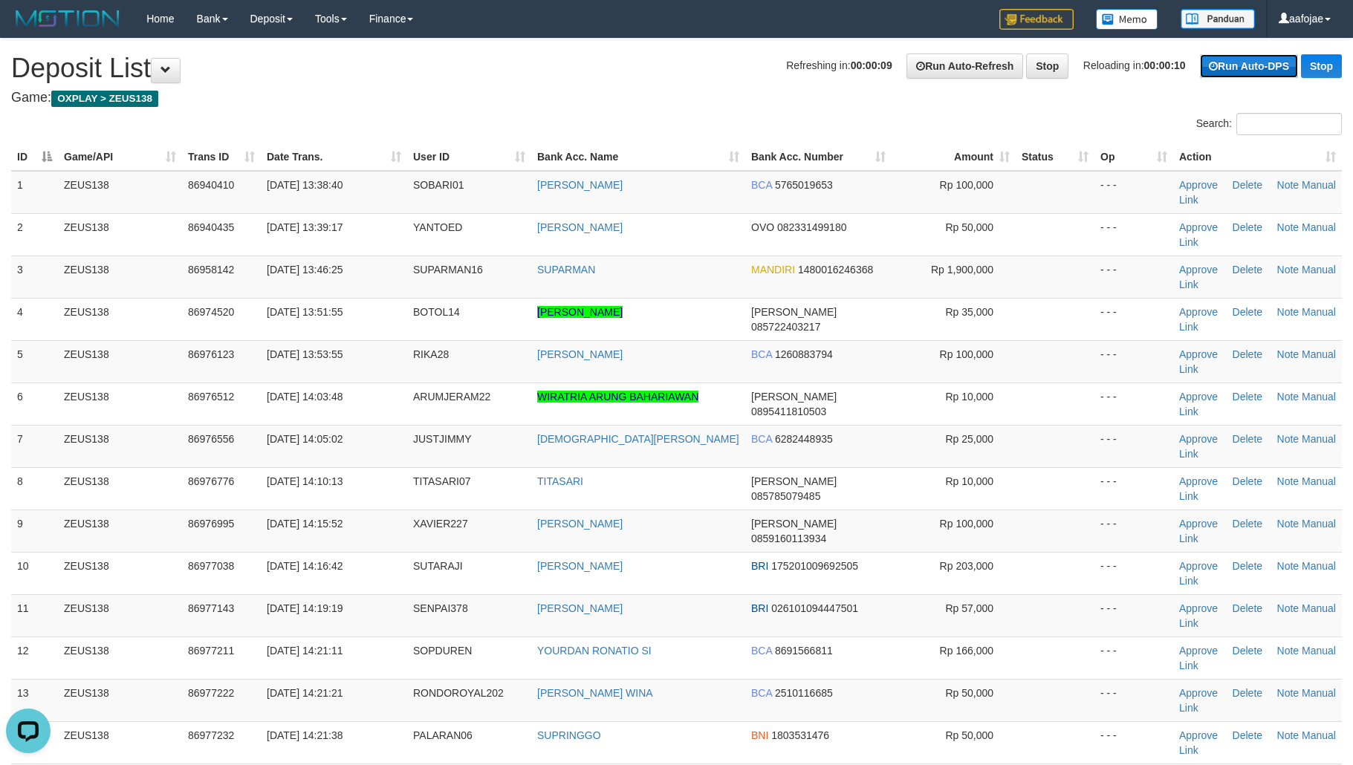
click at [1243, 71] on link "Run Auto-DPS" at bounding box center [1249, 66] width 98 height 24
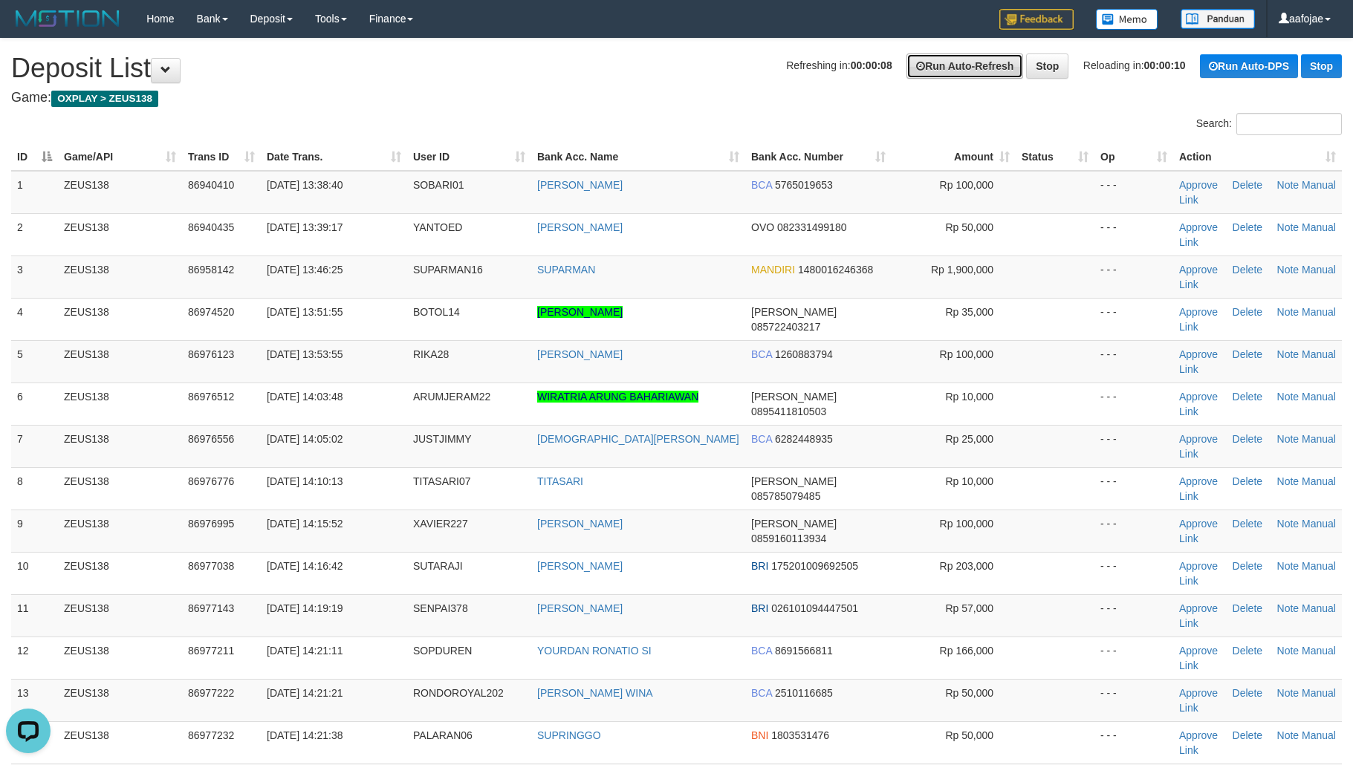
click at [992, 71] on link "Run Auto-Refresh" at bounding box center [964, 65] width 117 height 25
click at [851, 101] on h4 "Game: OXPLAY > ZEUS138" at bounding box center [676, 98] width 1330 height 15
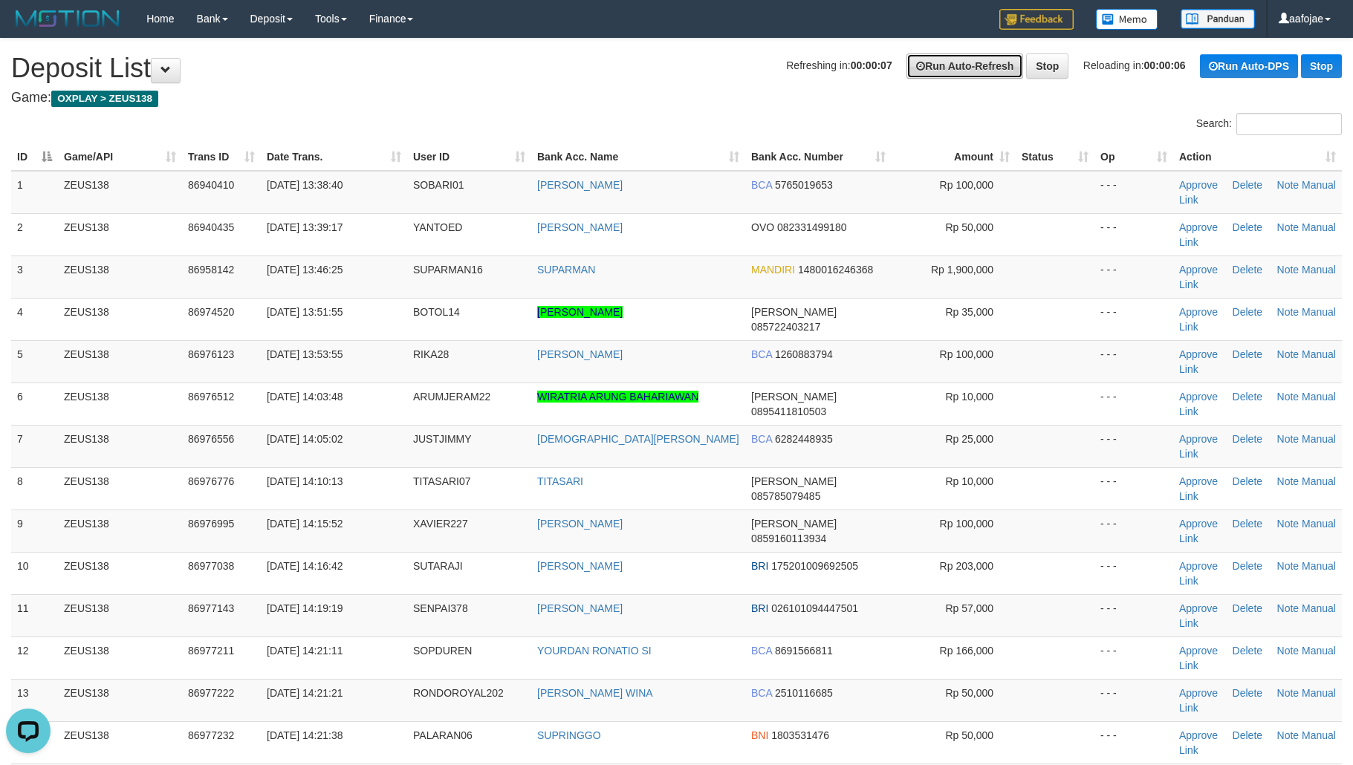
click at [940, 60] on link "Run Auto-Refresh" at bounding box center [964, 65] width 117 height 25
click at [939, 60] on link "Run Auto-Refresh" at bounding box center [964, 65] width 117 height 25
click at [1242, 68] on link "Run Auto-DPS" at bounding box center [1249, 66] width 98 height 24
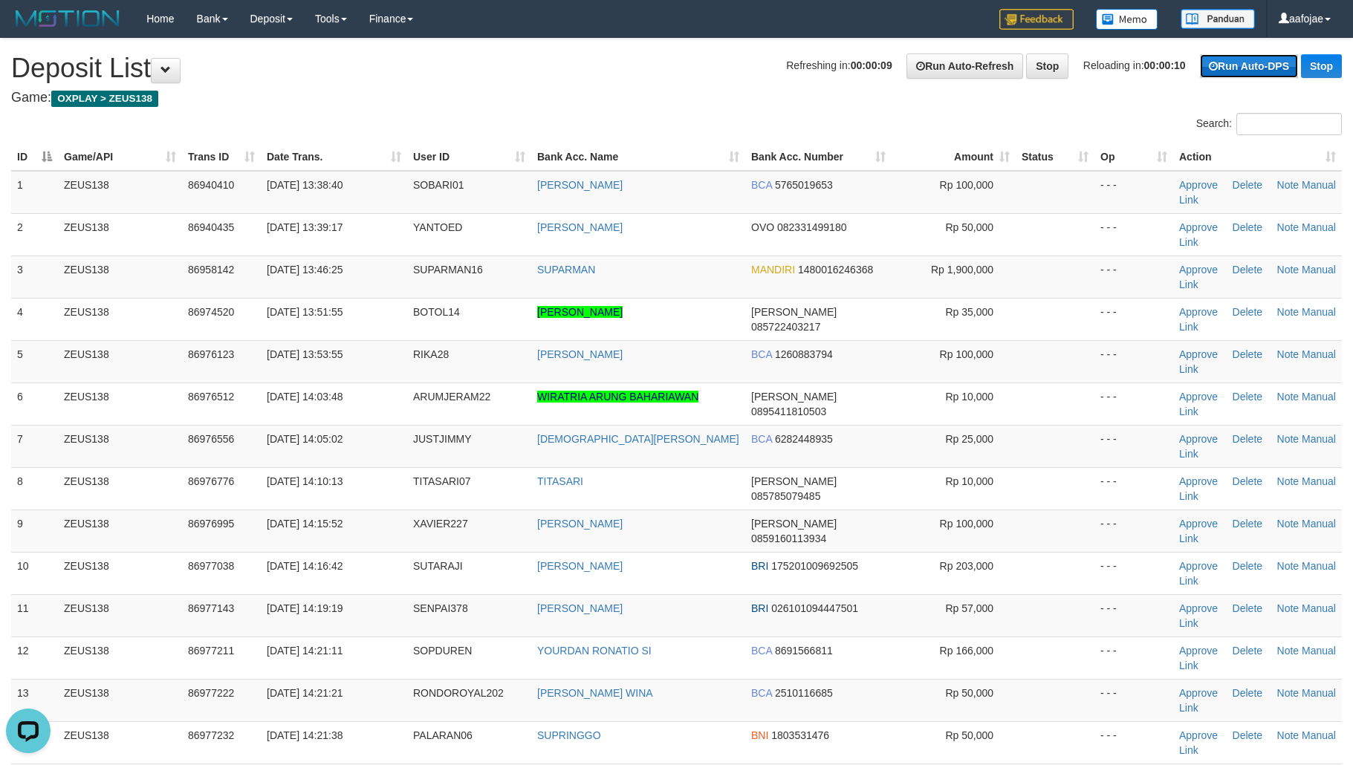
click at [1242, 67] on link "Run Auto-DPS" at bounding box center [1249, 66] width 98 height 24
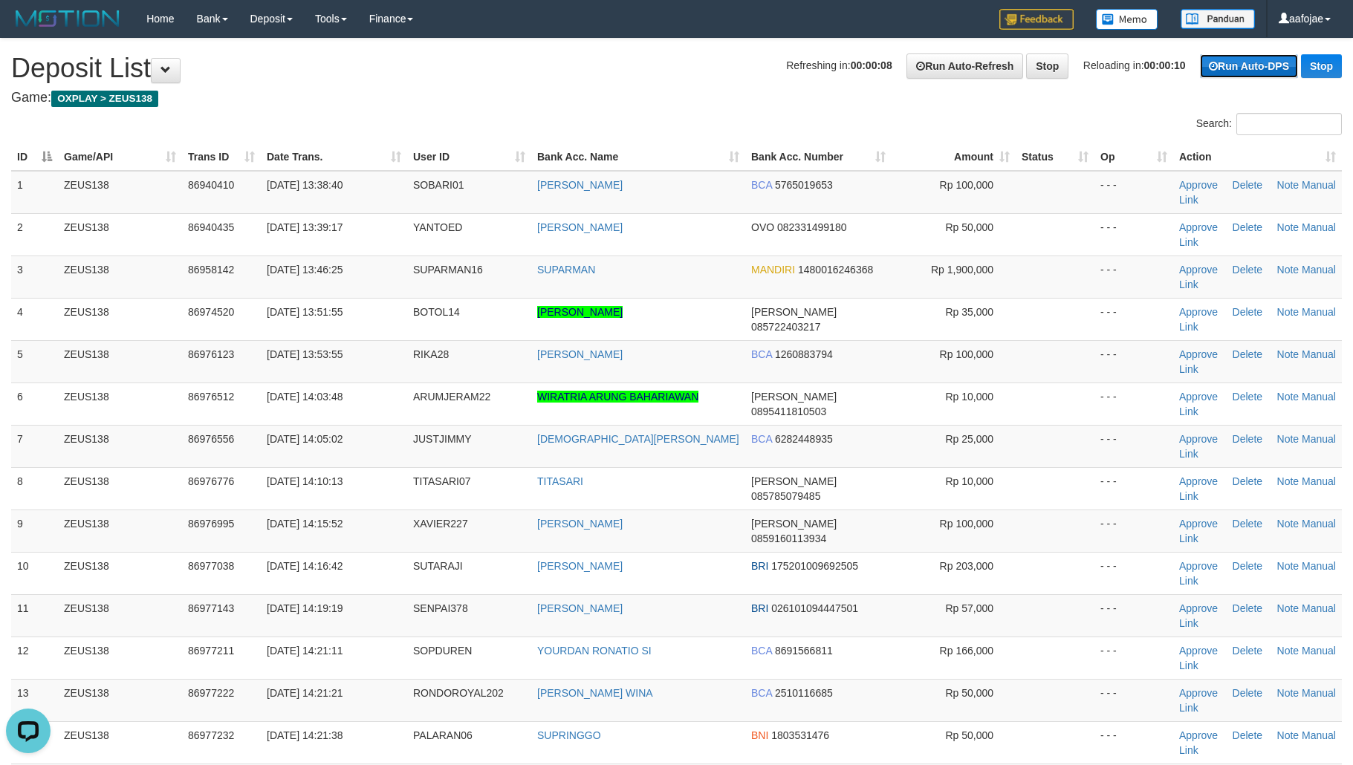
click at [1242, 67] on link "Run Auto-DPS" at bounding box center [1249, 66] width 98 height 24
drag, startPoint x: 1242, startPoint y: 65, endPoint x: 1053, endPoint y: 70, distance: 189.5
click at [1241, 65] on link "Run Auto-DPS" at bounding box center [1249, 66] width 98 height 24
click at [934, 69] on link "Run Auto-Refresh" at bounding box center [964, 65] width 117 height 25
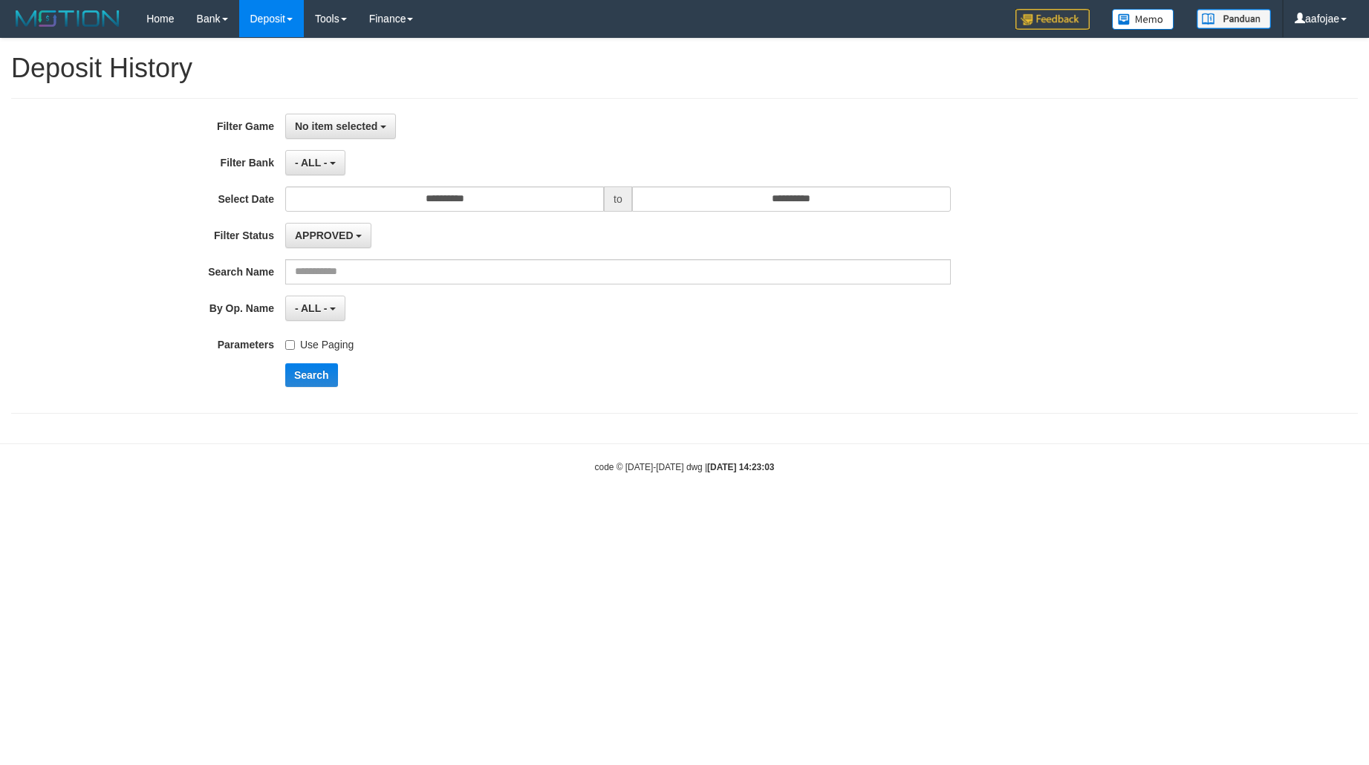
select select
click at [355, 283] on input "text" at bounding box center [618, 271] width 666 height 25
paste input "*********"
type input "*********"
click at [344, 136] on button "No item selected" at bounding box center [340, 126] width 111 height 25
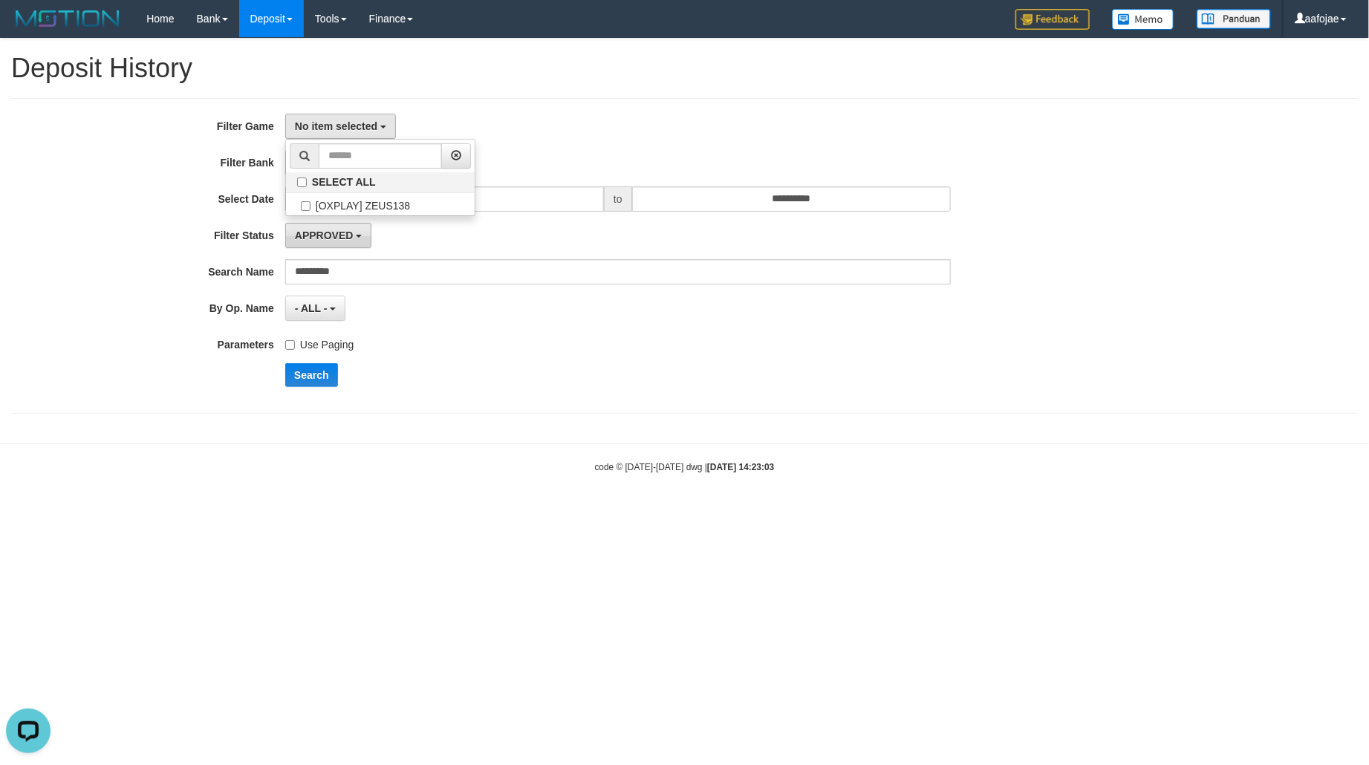
click at [333, 232] on span "APPROVED" at bounding box center [324, 236] width 59 height 12
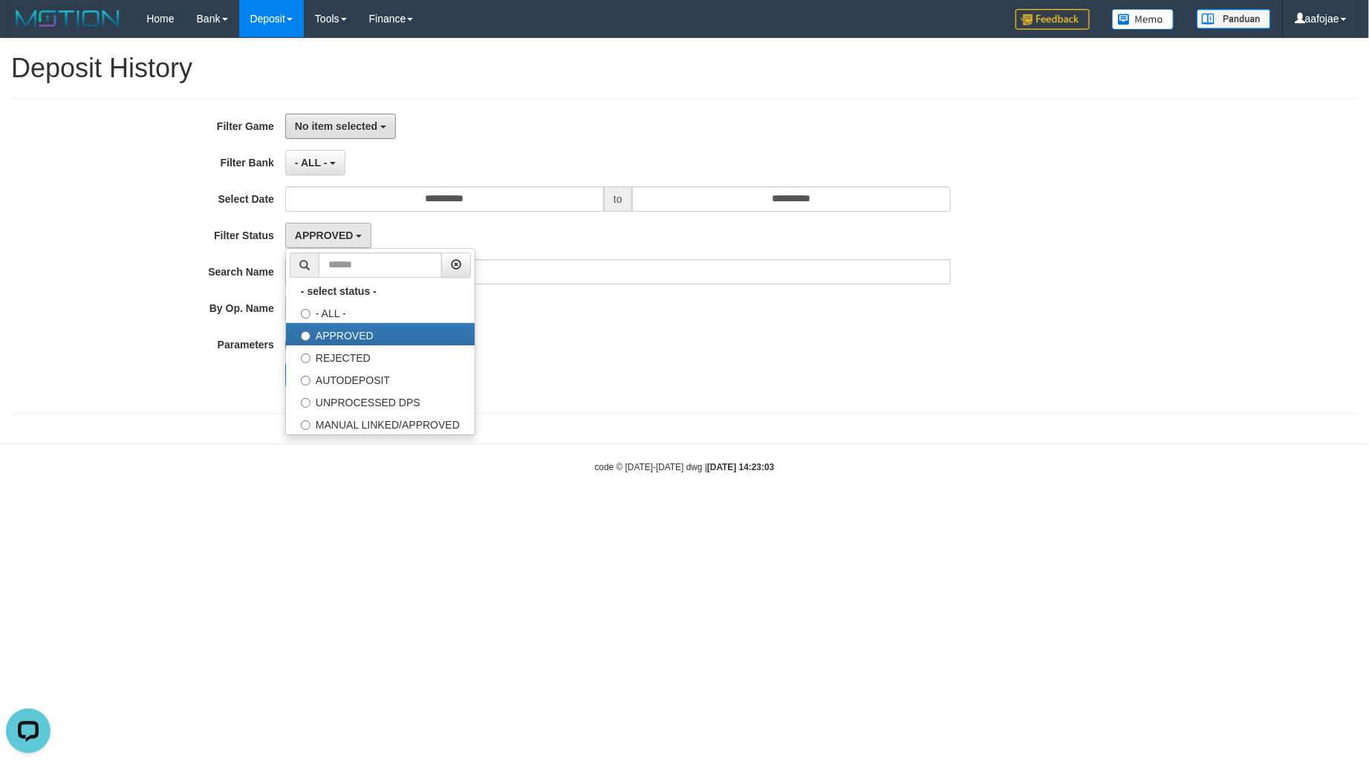
drag, startPoint x: 339, startPoint y: 131, endPoint x: 336, endPoint y: 148, distance: 16.6
click at [339, 136] on button "No item selected" at bounding box center [340, 126] width 111 height 25
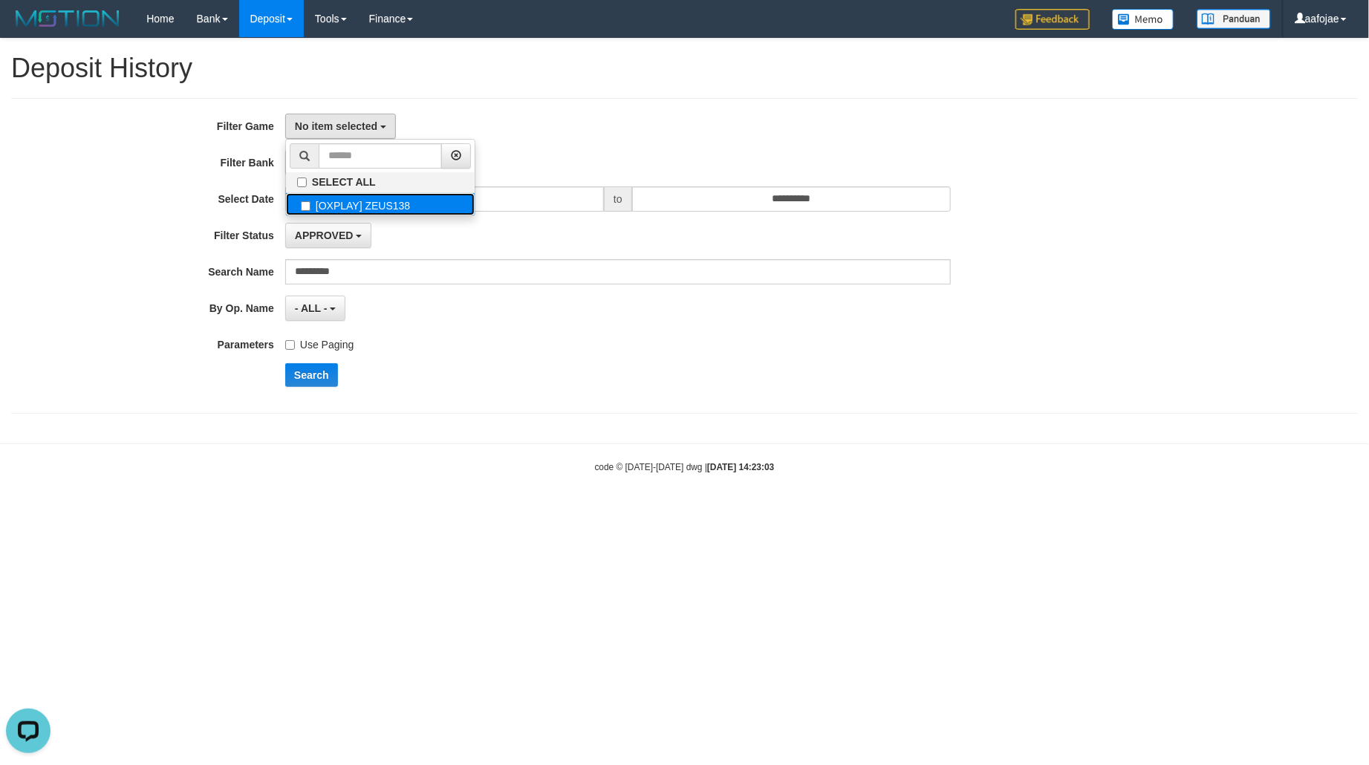
click at [339, 214] on label "[OXPLAY] ZEUS138" at bounding box center [380, 204] width 189 height 22
select select "***"
click at [314, 381] on button "Search" at bounding box center [311, 375] width 53 height 24
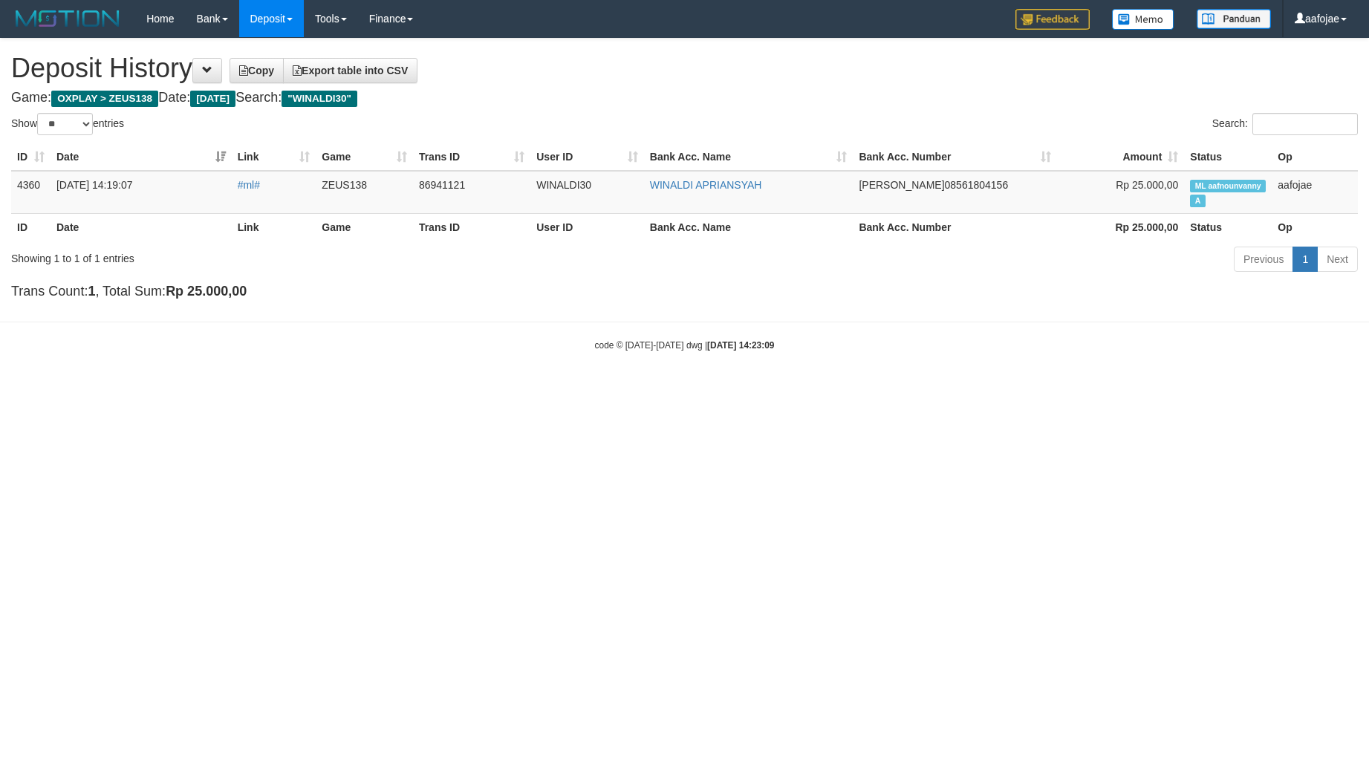
select select "**"
click at [245, 179] on link "#ml#" at bounding box center [249, 185] width 22 height 12
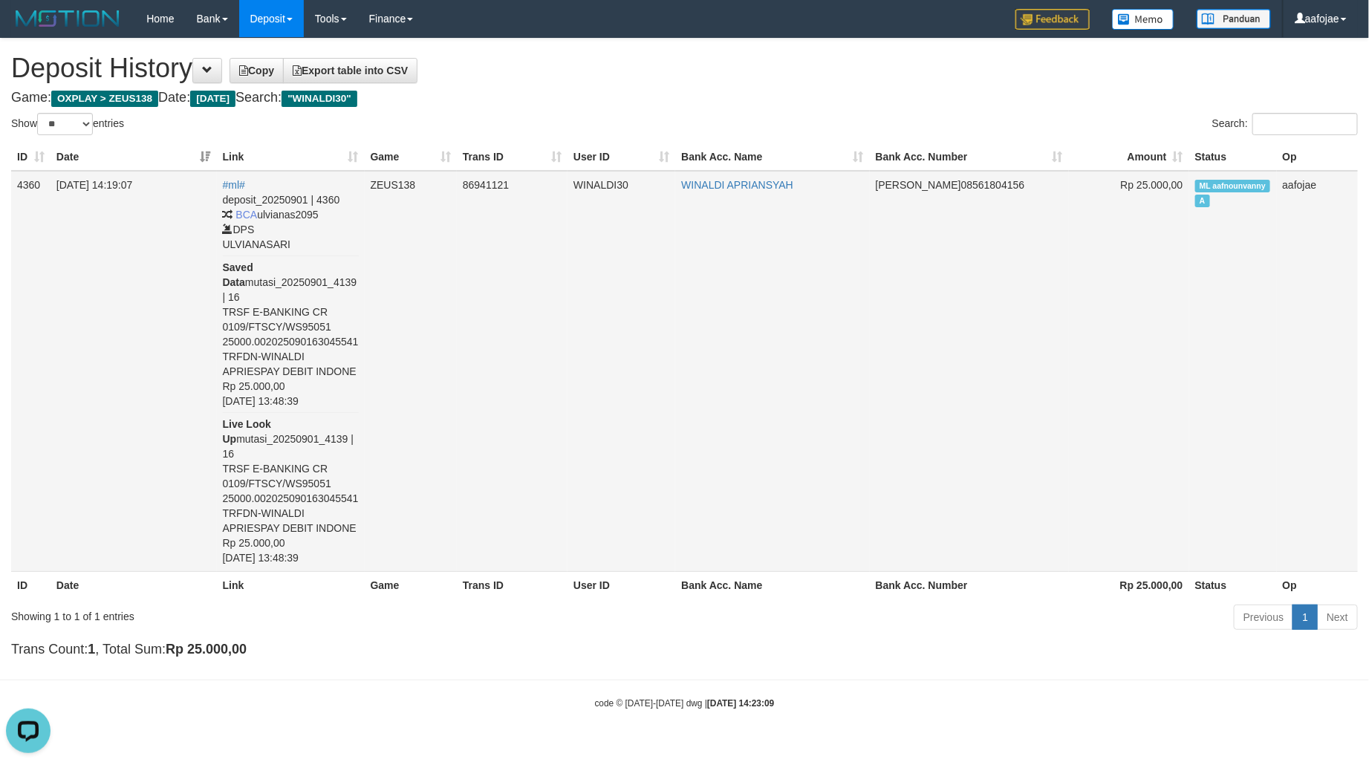
drag, startPoint x: 334, startPoint y: 386, endPoint x: 290, endPoint y: 386, distance: 43.8
click at [290, 386] on div "deposit_20250901 | 4360 BCA ulvianas2095 DPS ULVIANASARI Saved Data mutasi_2025…" at bounding box center [291, 378] width 136 height 373
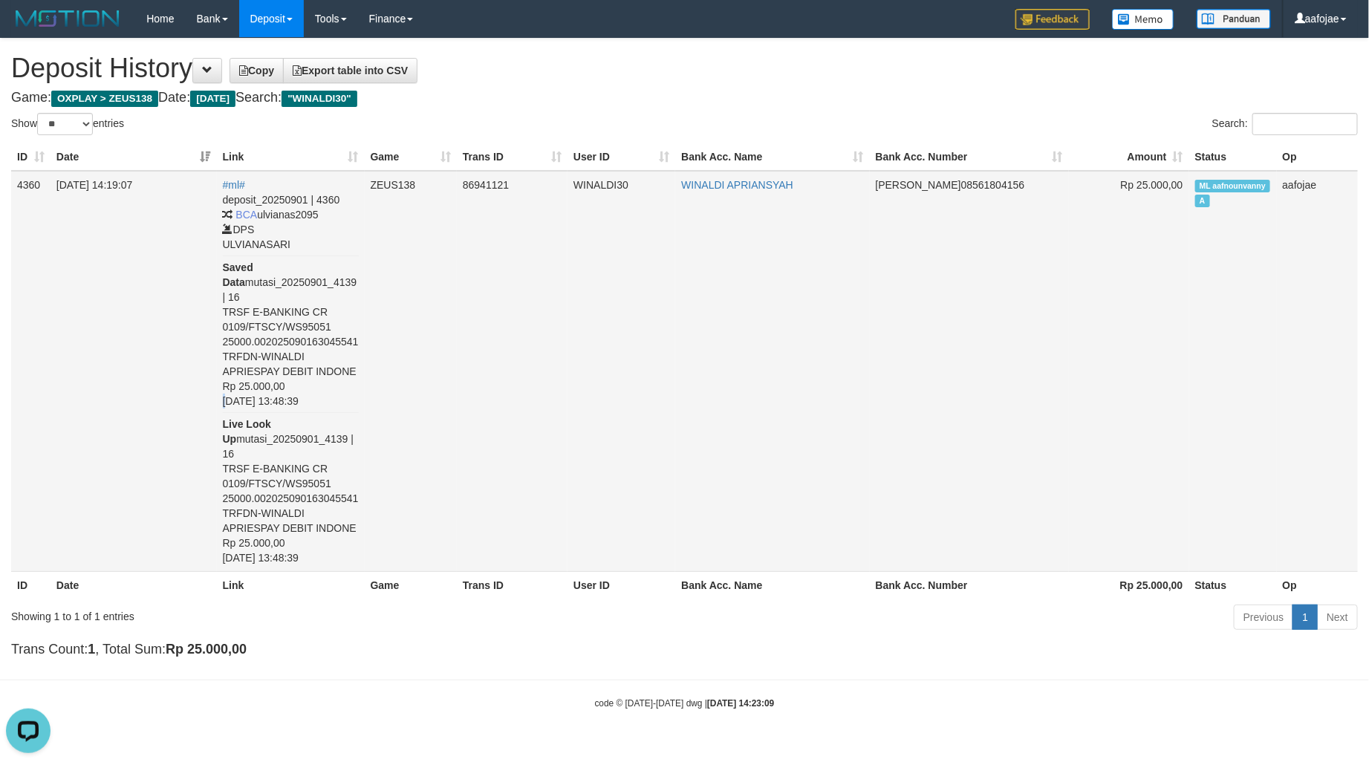
click at [290, 386] on div "deposit_20250901 | 4360 BCA ulvianas2095 DPS ULVIANASARI Saved Data mutasi_2025…" at bounding box center [291, 378] width 136 height 373
click at [282, 342] on div "deposit_20250901 | 4360 BCA ulvianas2095 DPS ULVIANASARI Saved Data mutasi_2025…" at bounding box center [291, 378] width 136 height 373
click at [272, 414] on div "deposit_20250901 | 4360 BCA ulvianas2095 DPS ULVIANASARI Saved Data mutasi_2025…" at bounding box center [291, 378] width 136 height 373
click at [268, 452] on div "deposit_20250901 | 4360 BCA ulvianas2095 DPS ULVIANASARI Saved Data mutasi_2025…" at bounding box center [291, 378] width 136 height 373
click at [267, 484] on div "deposit_20250901 | 4360 BCA ulvianas2095 DPS ULVIANASARI Saved Data mutasi_2025…" at bounding box center [291, 378] width 136 height 373
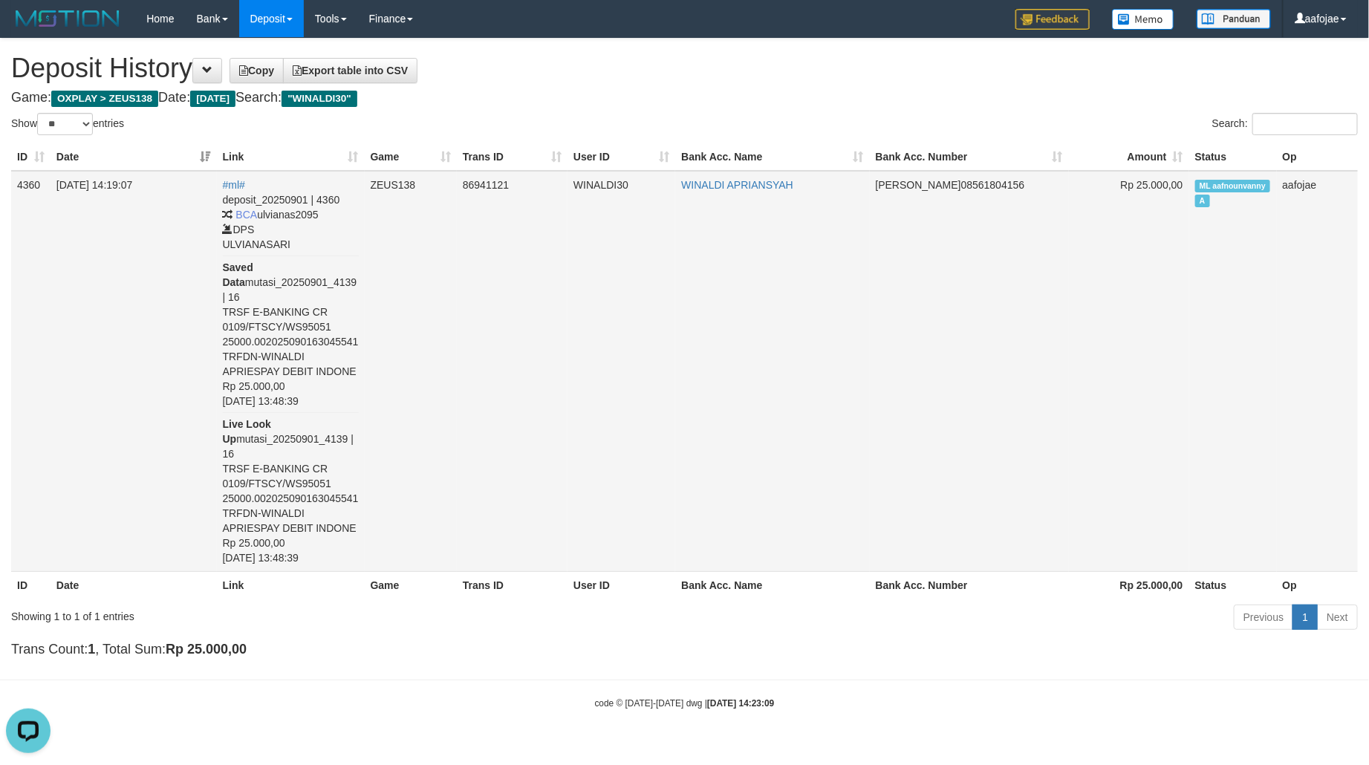
drag, startPoint x: 290, startPoint y: 495, endPoint x: 299, endPoint y: 497, distance: 9.2
click at [290, 495] on div "deposit_20250901 | 4360 BCA ulvianas2095 DPS ULVIANASARI Saved Data mutasi_2025…" at bounding box center [291, 378] width 136 height 373
click at [299, 497] on div "deposit_20250901 | 4360 BCA ulvianas2095 DPS ULVIANASARI Saved Data mutasi_2025…" at bounding box center [291, 378] width 136 height 373
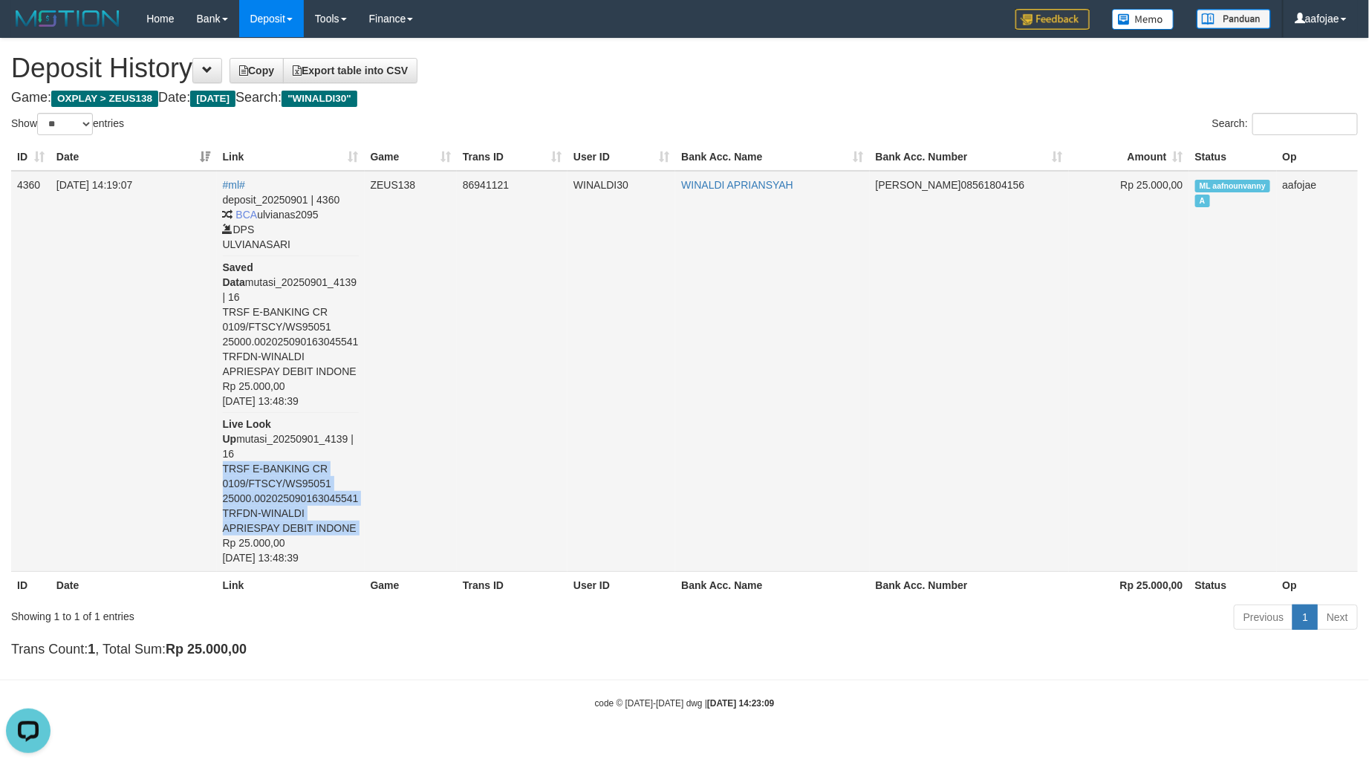
copy div "TRSF E-BANKING CR 0109/FTSCY/WS95051 25000.002025090163045541 TRFDN-WINALDI APR…"
click at [302, 492] on div "deposit_20250901 | 4360 BCA ulvianas2095 DPS ULVIANASARI Saved Data mutasi_2025…" at bounding box center [291, 378] width 136 height 373
click at [272, 493] on div "deposit_20250901 | 4360 BCA ulvianas2095 DPS ULVIANASARI Saved Data mutasi_2025…" at bounding box center [291, 378] width 136 height 373
click at [264, 493] on div "deposit_20250901 | 4360 BCA ulvianas2095 DPS ULVIANASARI Saved Data mutasi_2025…" at bounding box center [291, 378] width 136 height 373
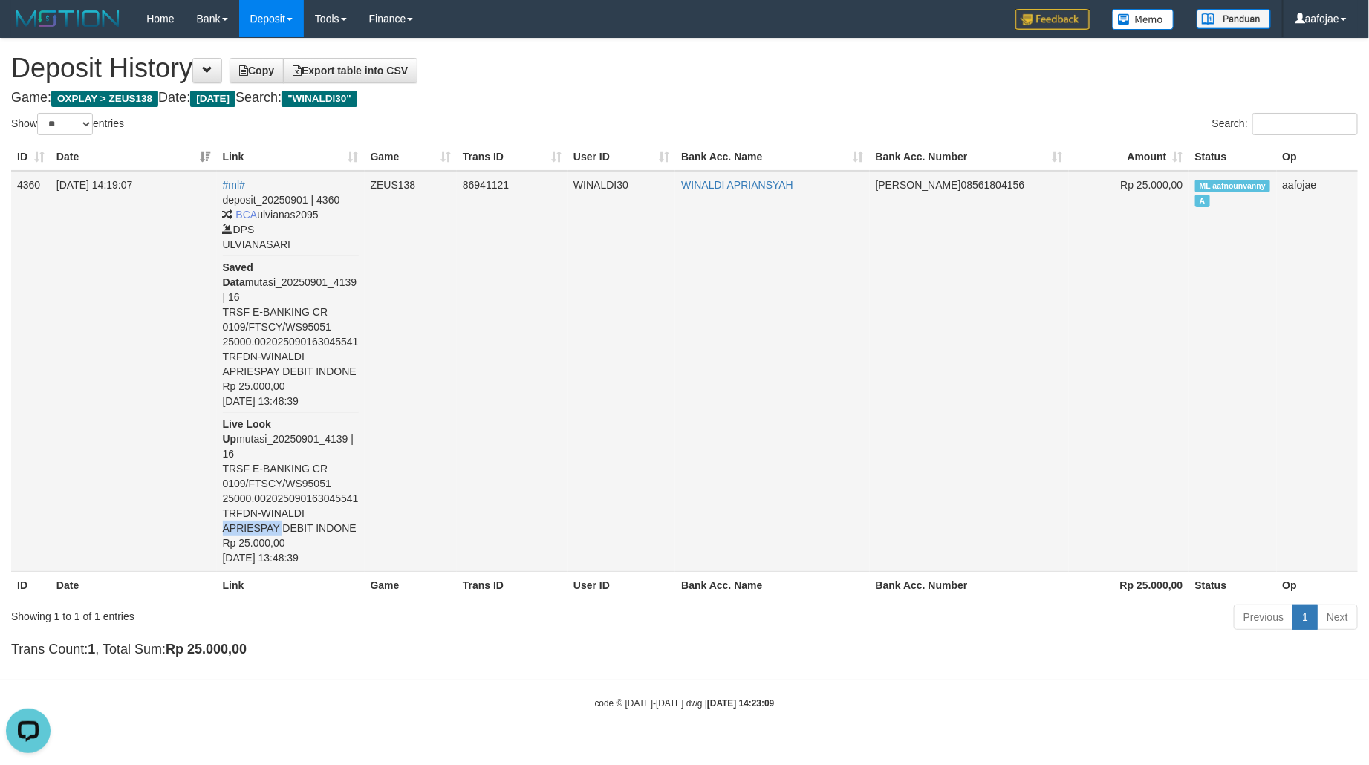
click at [264, 493] on div "deposit_20250901 | 4360 BCA ulvianas2095 DPS ULVIANASARI Saved Data mutasi_2025…" at bounding box center [291, 378] width 136 height 373
click at [317, 498] on div "deposit_20250901 | 4360 BCA ulvianas2095 DPS ULVIANASARI Saved Data mutasi_2025…" at bounding box center [291, 378] width 136 height 373
click at [686, 697] on body "Toggle navigation Home Bank Account List Load By Website Group [OXPLAY] ZEUS138…" at bounding box center [684, 373] width 1369 height 747
click at [466, 747] on html "Toggle navigation Home Bank Account List Load By Website Group [OXPLAY] ZEUS138…" at bounding box center [684, 373] width 1369 height 747
drag, startPoint x: 865, startPoint y: 673, endPoint x: 1229, endPoint y: 597, distance: 371.0
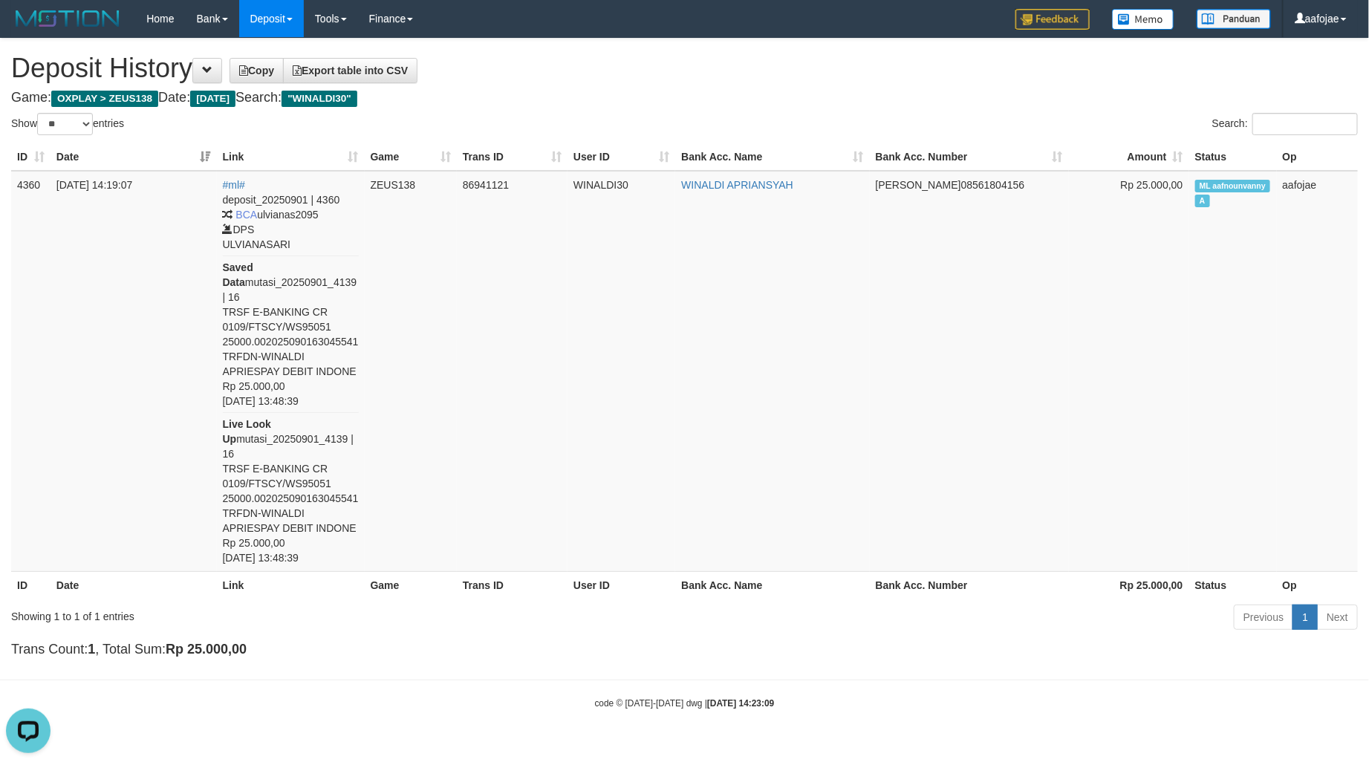
click at [869, 695] on div "code © 2012-2018 dwg | 2025/09/01 14:23:09" at bounding box center [684, 702] width 1369 height 15
click at [761, 293] on td "WINALDI APRIANSYAH" at bounding box center [772, 371] width 194 height 401
drag, startPoint x: 290, startPoint y: 763, endPoint x: 290, endPoint y: 591, distance: 171.6
click at [290, 747] on html "Toggle navigation Home Bank Account List Load By Website Group [OXPLAY] ZEUS138…" at bounding box center [684, 373] width 1369 height 747
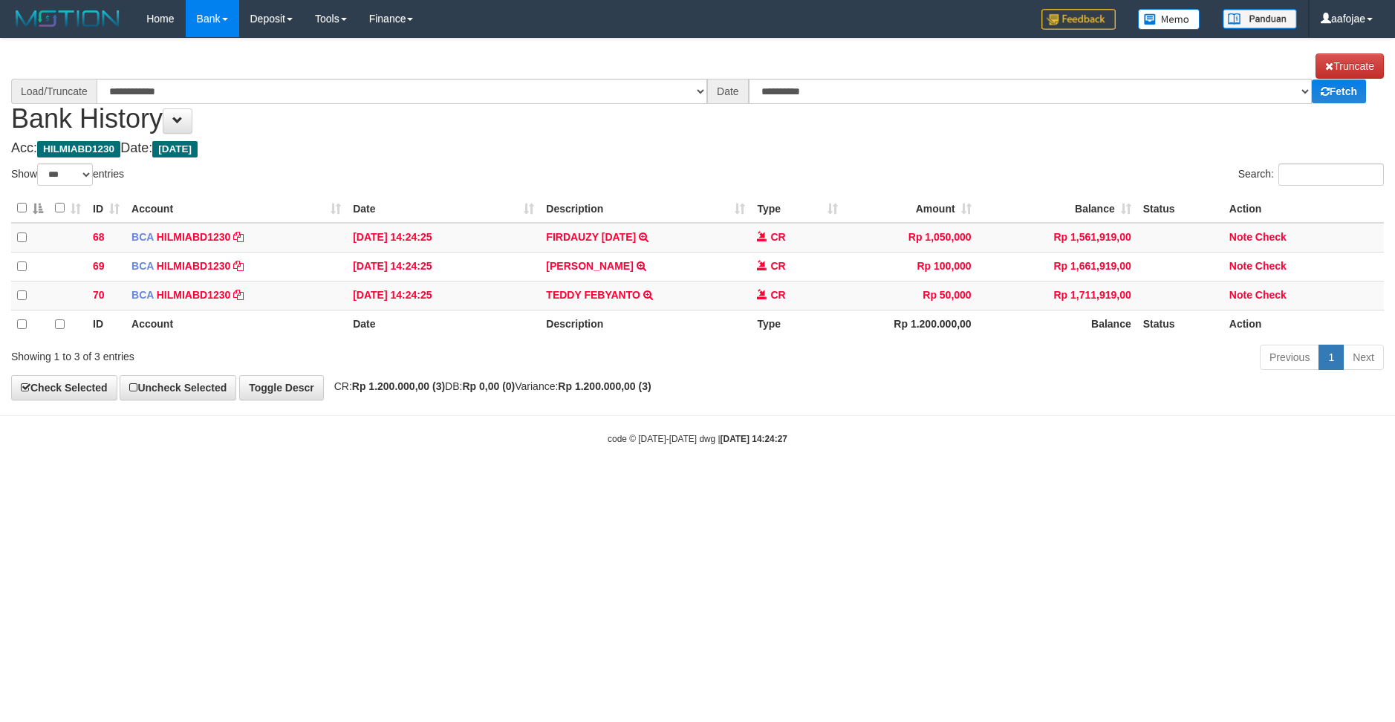
select select "***"
drag, startPoint x: 486, startPoint y: 139, endPoint x: 544, endPoint y: 137, distance: 58.0
click at [531, 137] on div "**********" at bounding box center [697, 219] width 1395 height 361
select select "****"
click at [1278, 237] on link "Check" at bounding box center [1270, 237] width 31 height 12
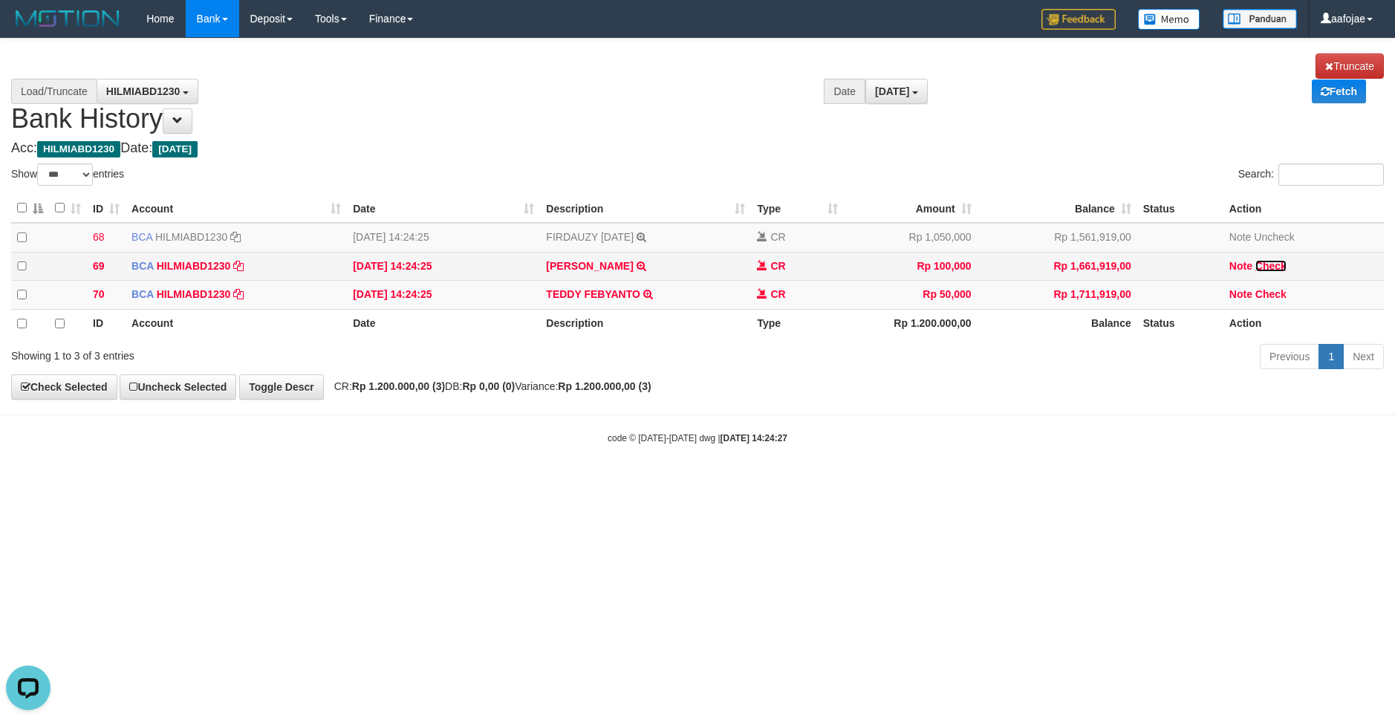
click at [1278, 272] on link "Check" at bounding box center [1270, 266] width 31 height 12
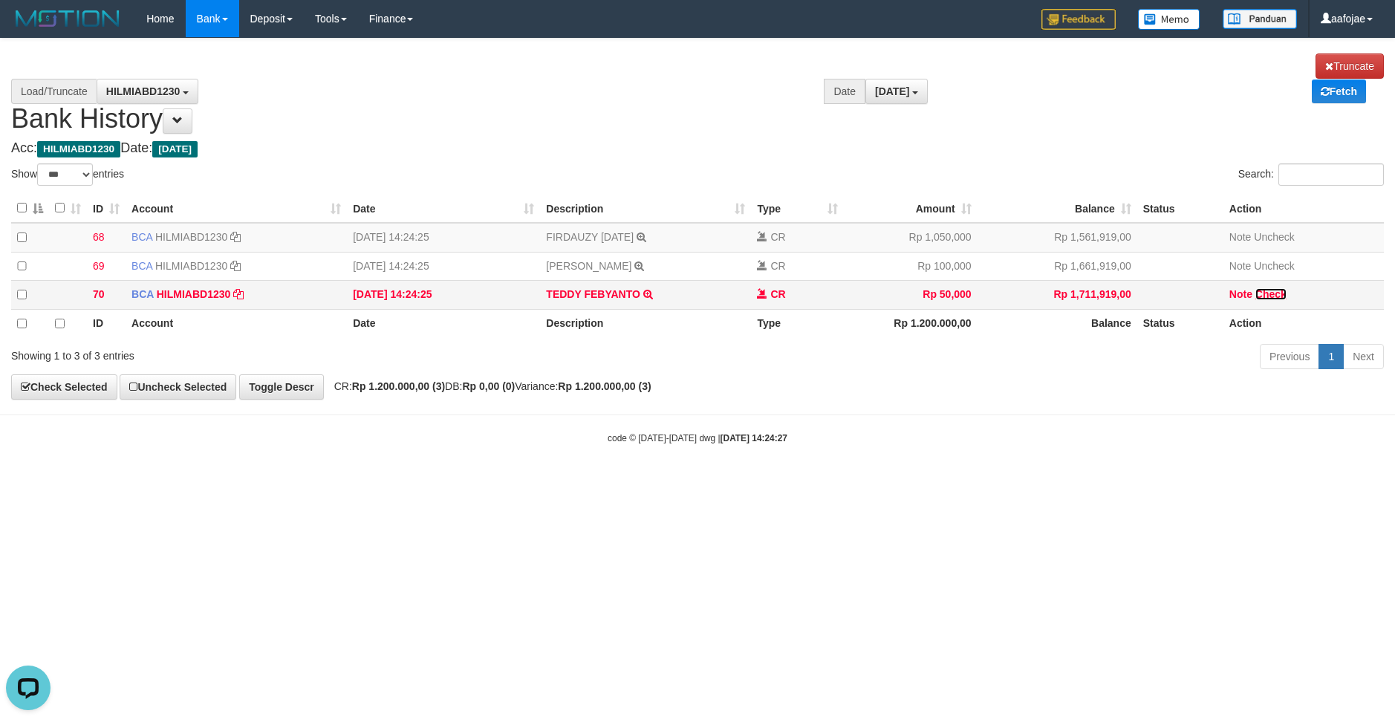
click at [1273, 299] on link "Check" at bounding box center [1270, 294] width 31 height 12
click at [1278, 238] on link "Uncheck" at bounding box center [1274, 237] width 40 height 12
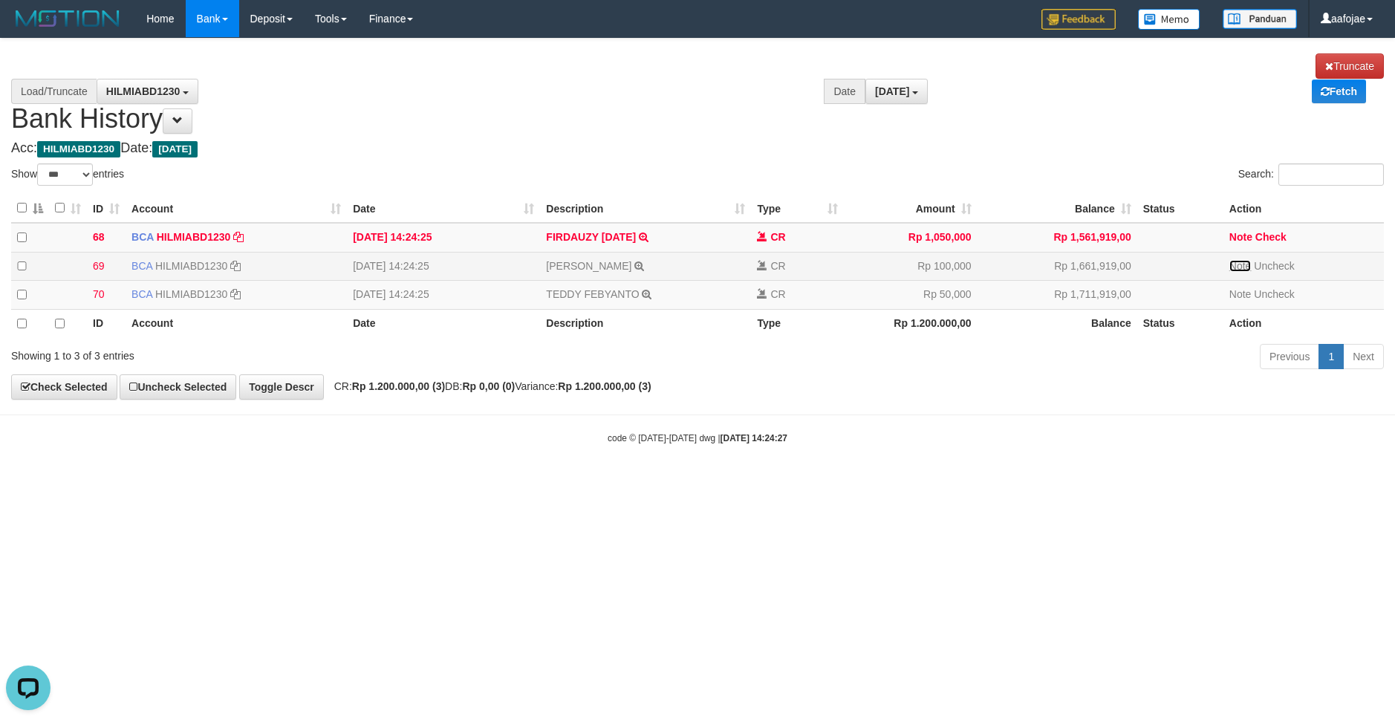
click at [1235, 268] on link "Note" at bounding box center [1240, 266] width 22 height 12
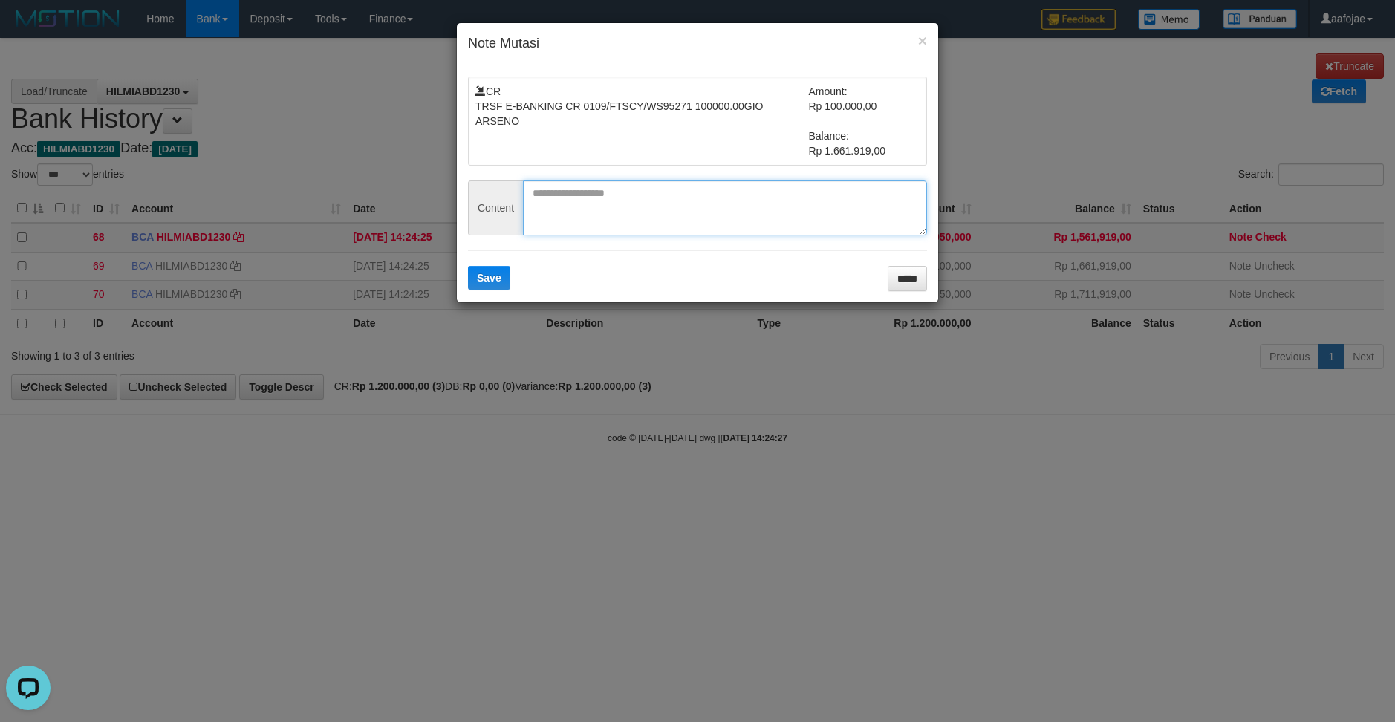
click at [783, 215] on textarea at bounding box center [725, 207] width 404 height 55
type textarea "**********"
click at [468, 266] on button "Save" at bounding box center [489, 278] width 42 height 24
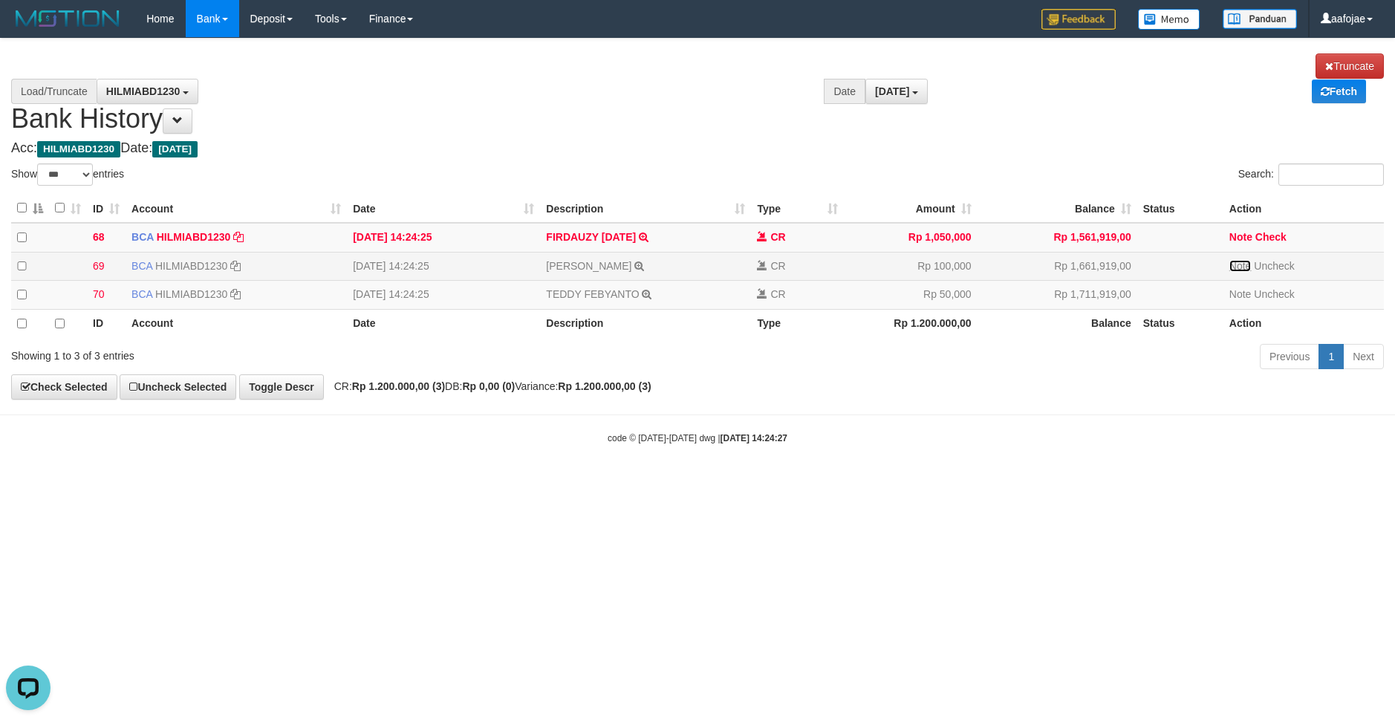
click at [1235, 272] on link "Note" at bounding box center [1240, 266] width 22 height 12
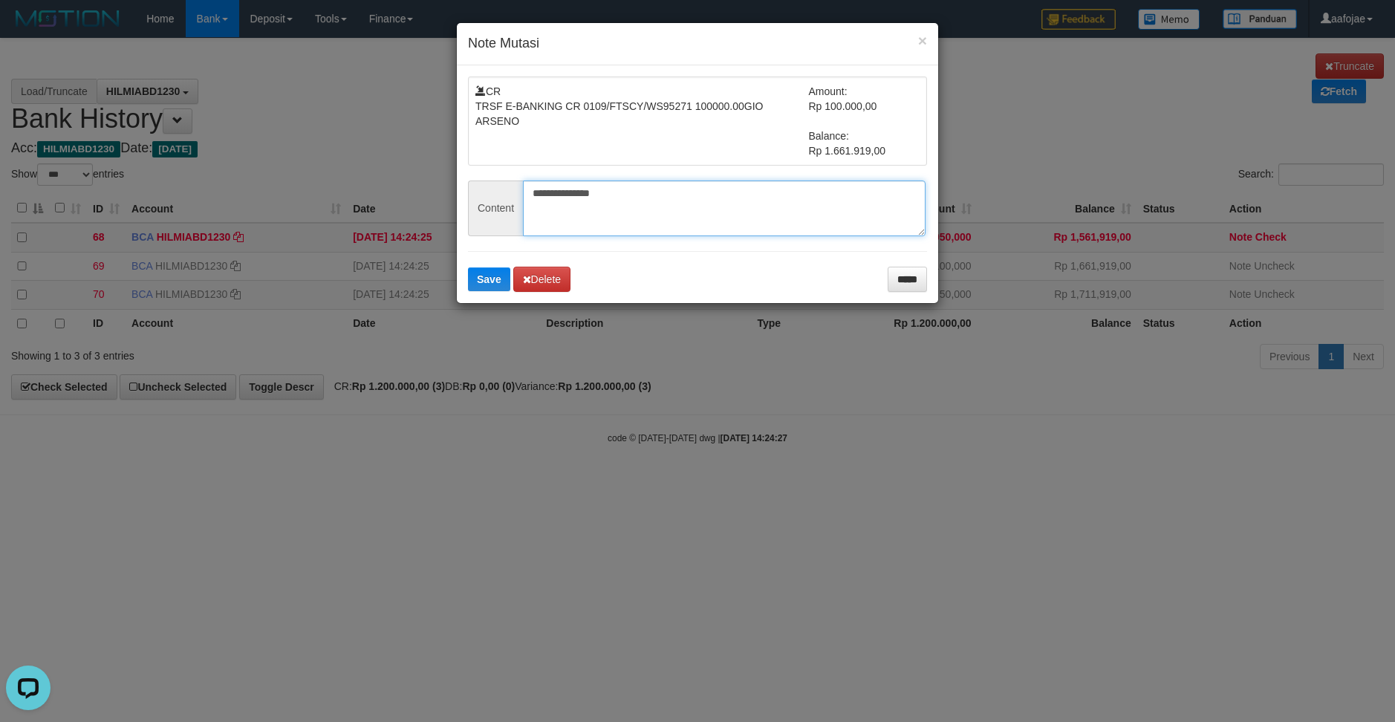
click at [692, 201] on textarea "**********" at bounding box center [724, 208] width 403 height 56
type textarea "**********"
click at [468, 267] on button "Save" at bounding box center [489, 279] width 42 height 24
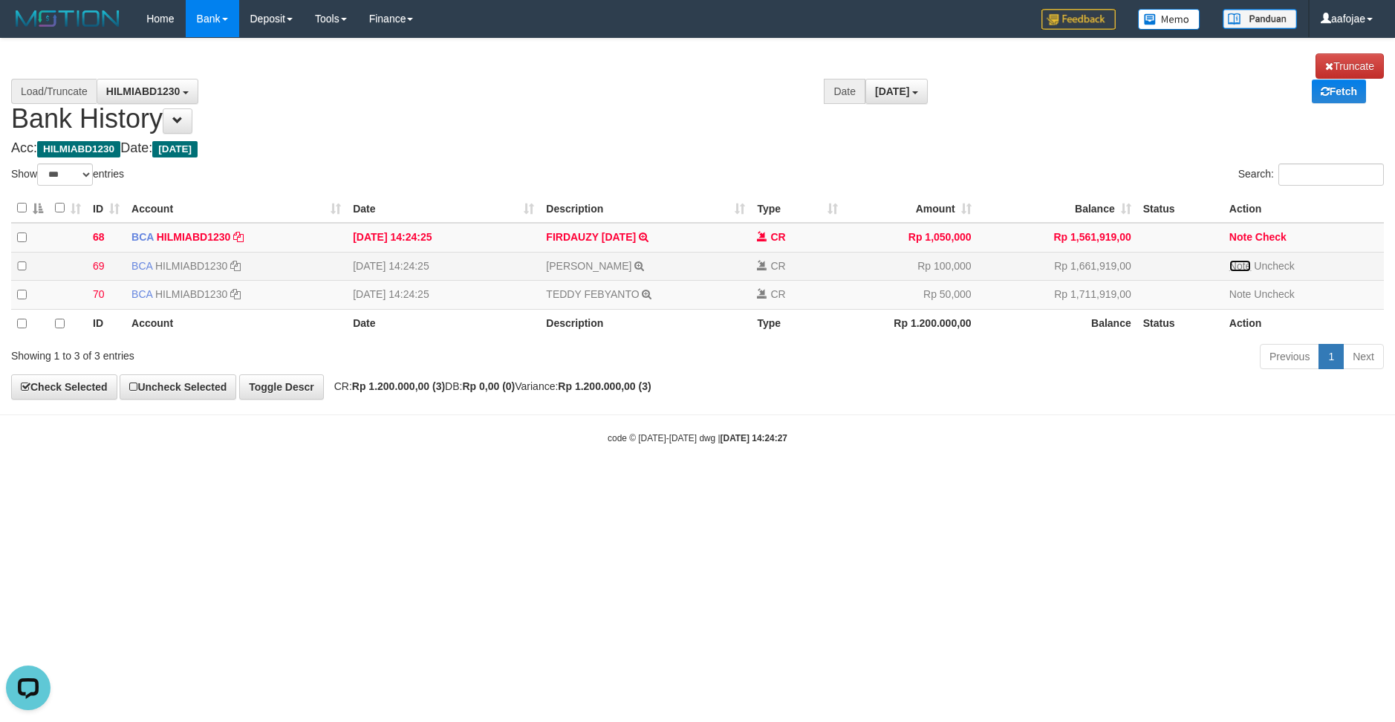
click at [1241, 266] on link "Note" at bounding box center [1240, 266] width 22 height 12
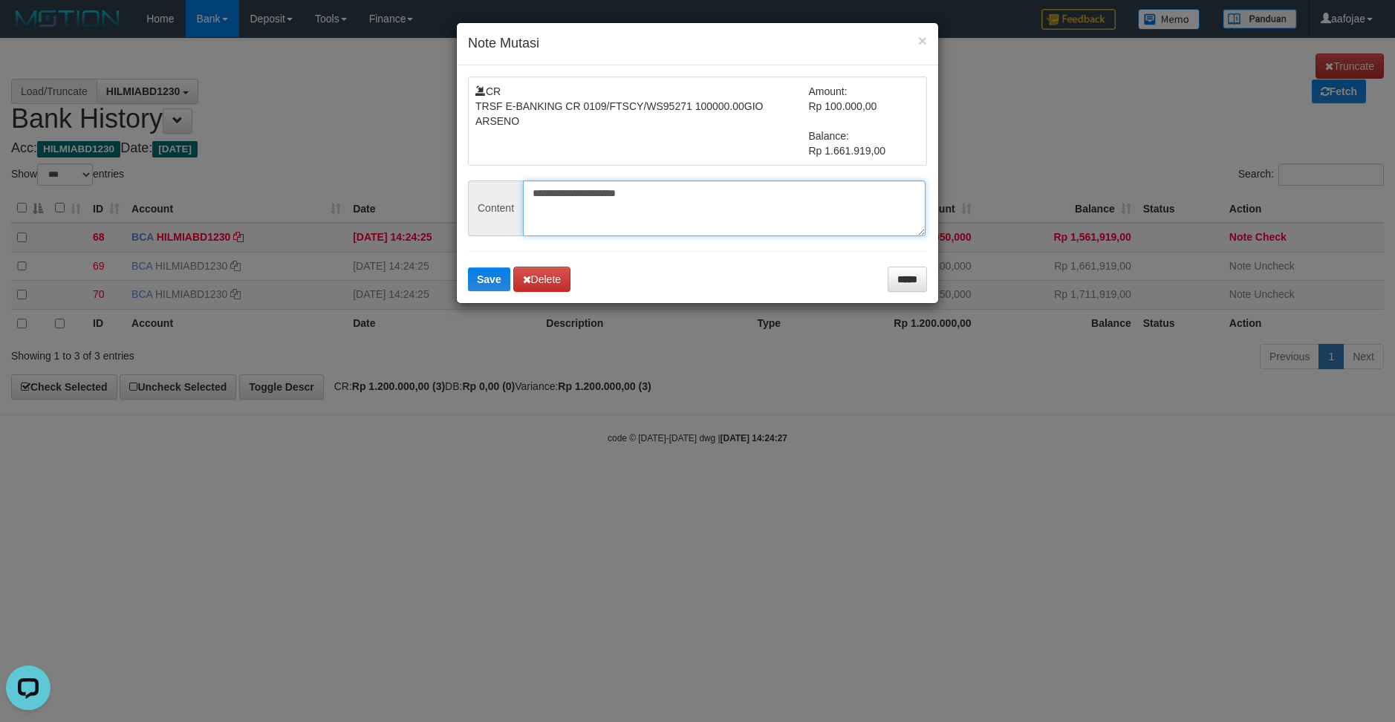
click at [749, 214] on textarea "**********" at bounding box center [724, 208] width 403 height 56
paste textarea "**********"
type textarea "**********"
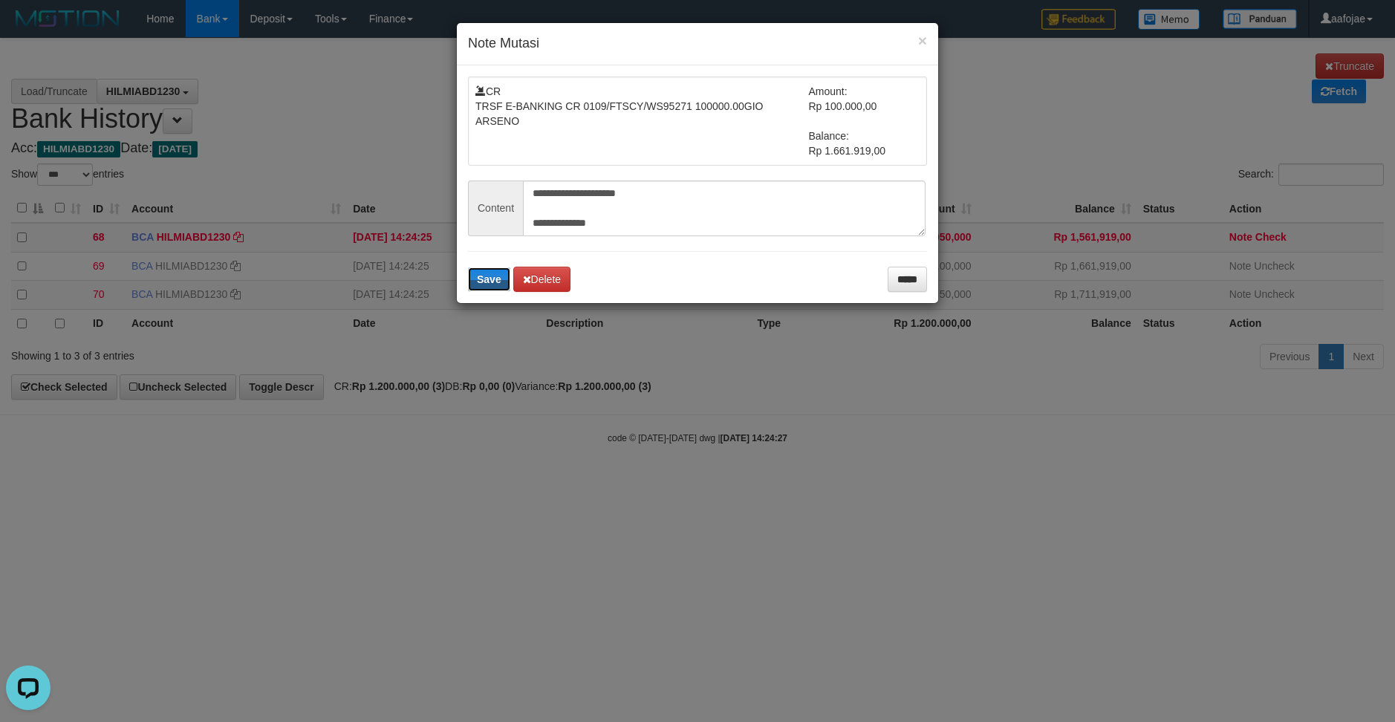
click at [468, 267] on button "Save" at bounding box center [489, 279] width 42 height 24
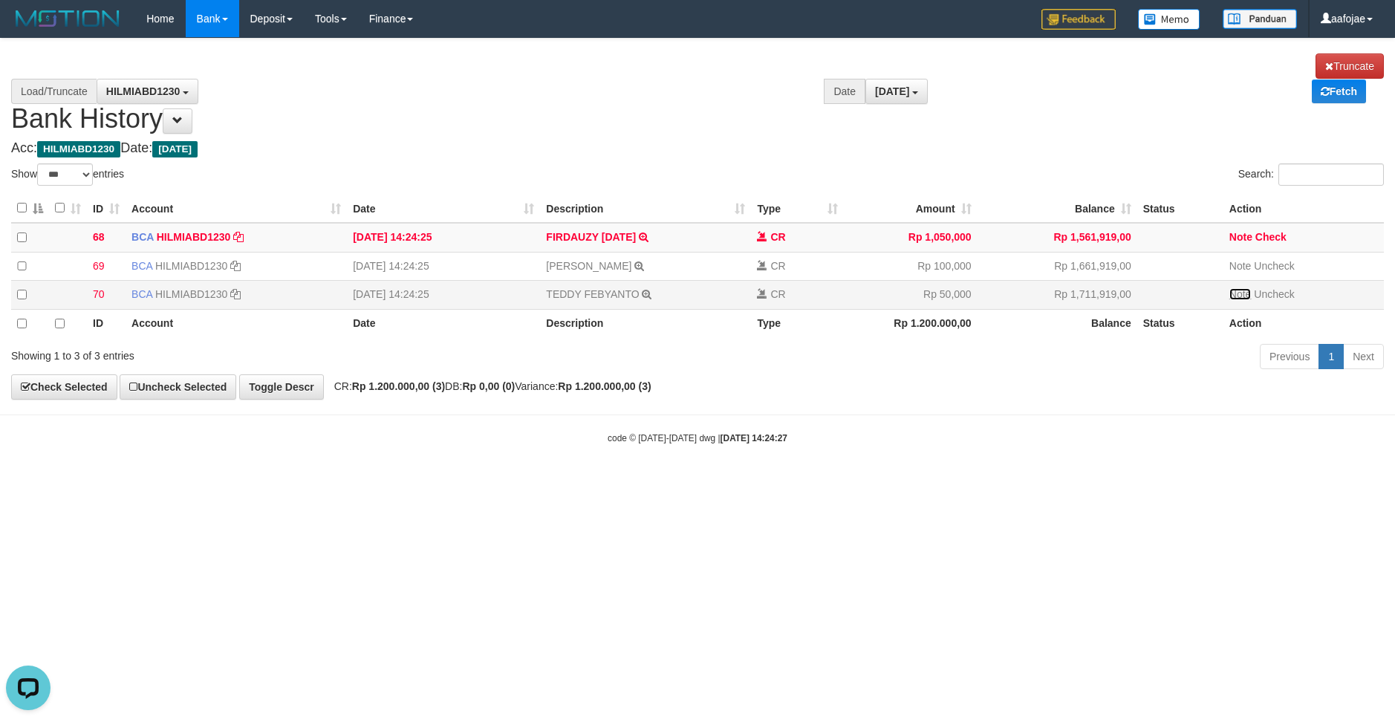
click at [1237, 299] on link "Note" at bounding box center [1240, 294] width 22 height 12
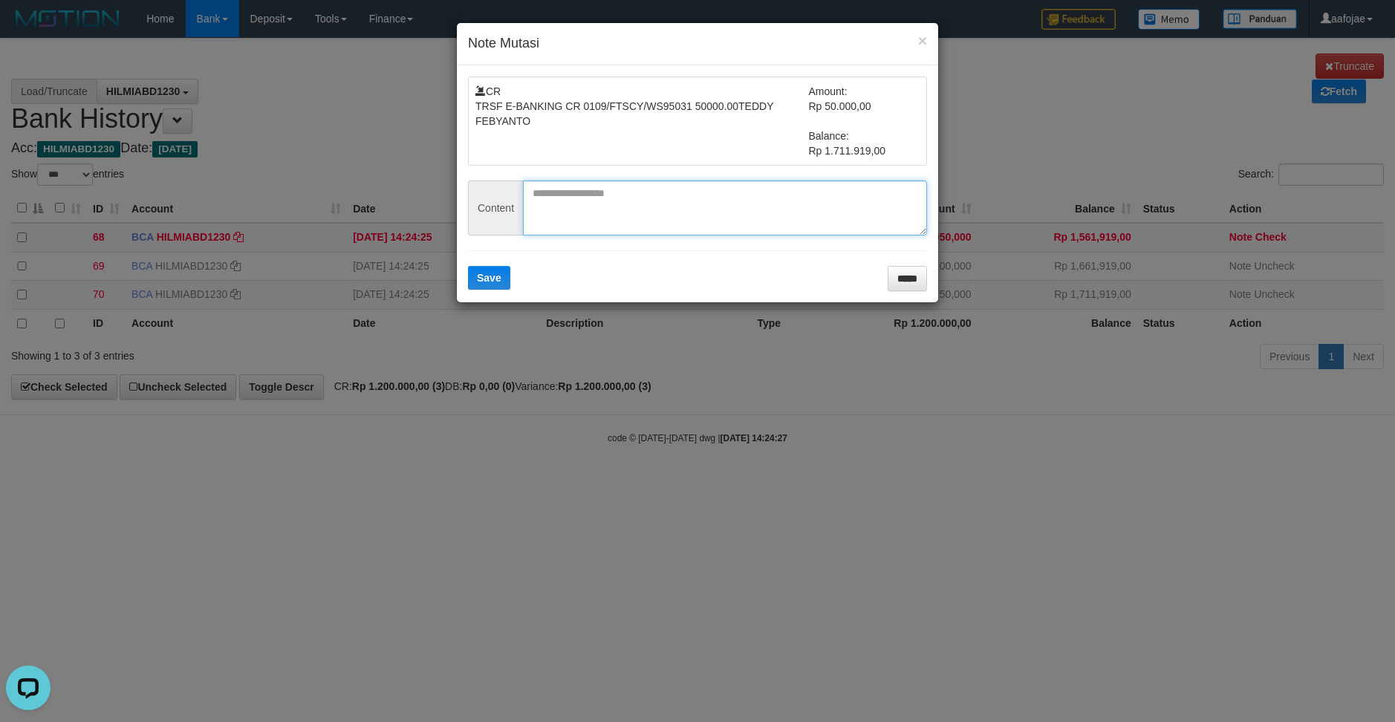
click at [694, 198] on textarea at bounding box center [725, 207] width 404 height 55
type textarea "*"
paste textarea "********"
type textarea "**********"
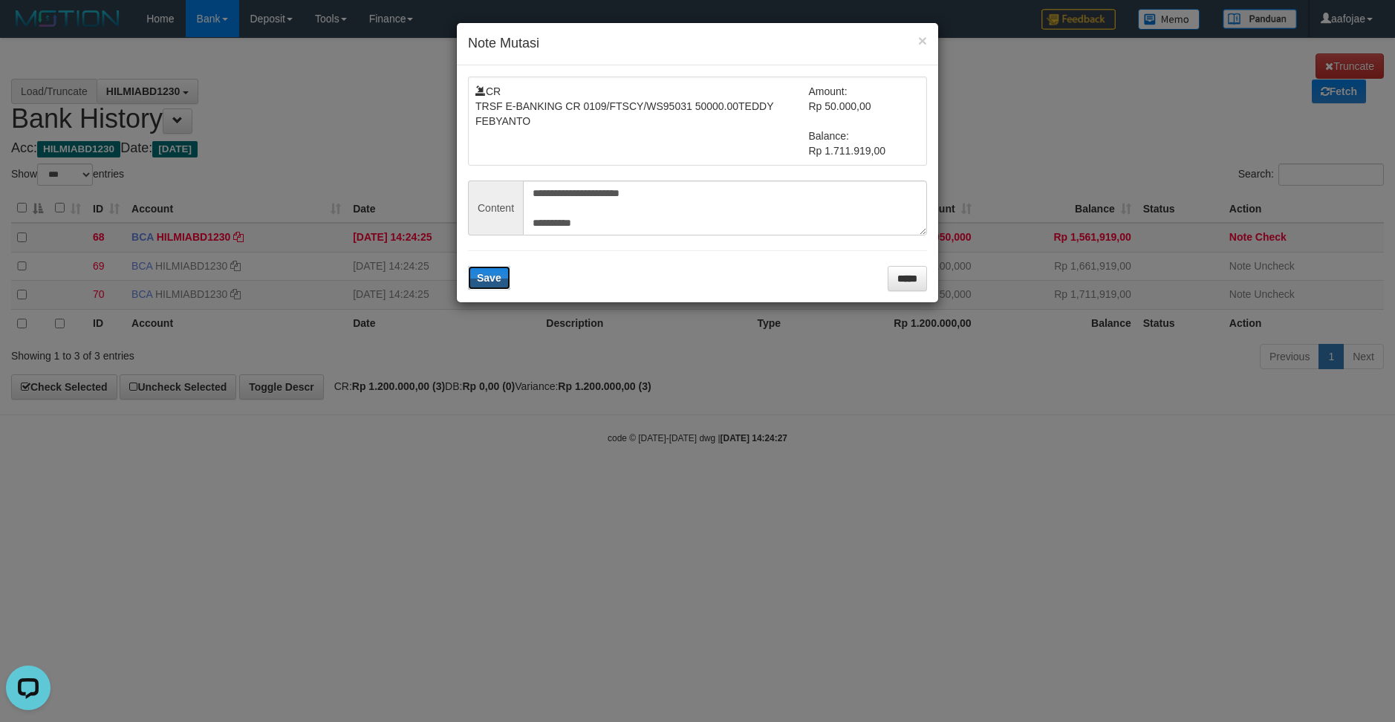
click at [468, 266] on button "Save" at bounding box center [489, 278] width 42 height 24
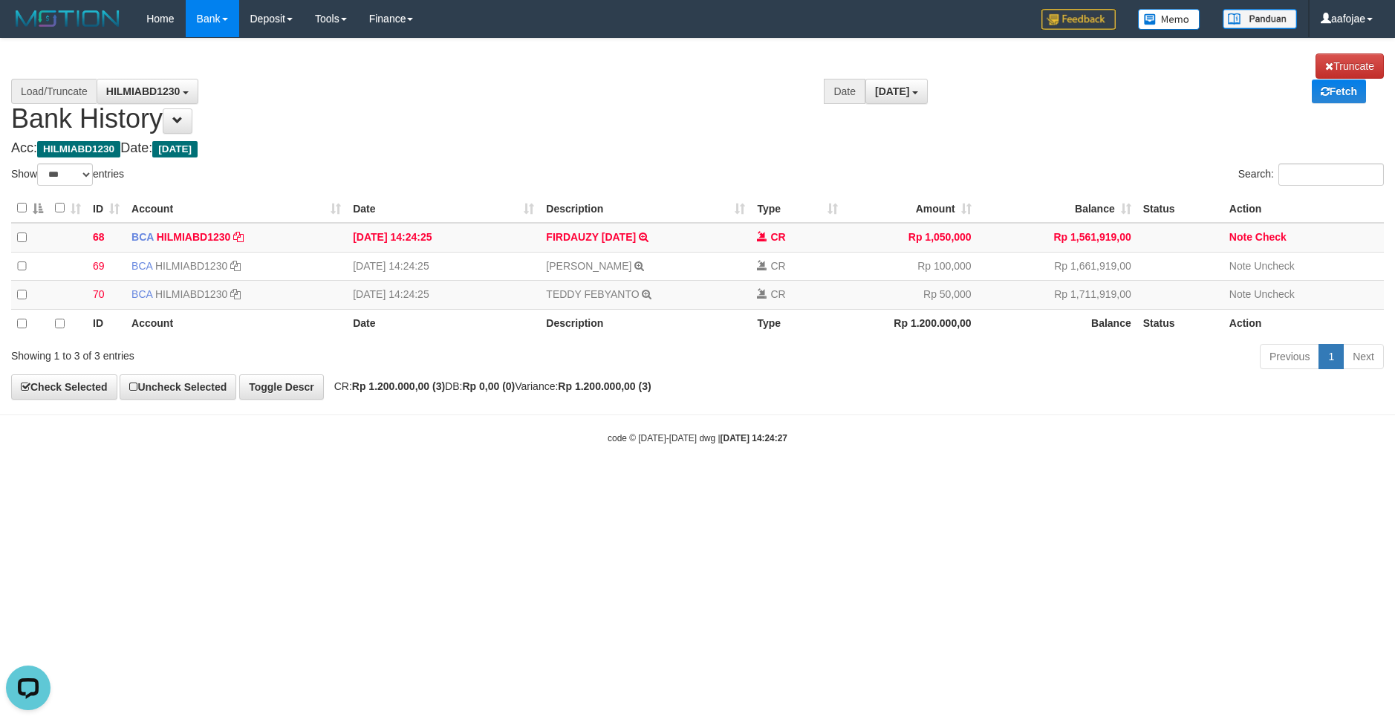
click at [1053, 482] on html "Toggle navigation Home Bank Account List Load By Website Group [OXPLAY] ZEUS138…" at bounding box center [697, 241] width 1395 height 482
click at [1068, 435] on body "Toggle navigation Home Bank Account List Load By Website Group [OXPLAY] ZEUS138…" at bounding box center [697, 241] width 1395 height 482
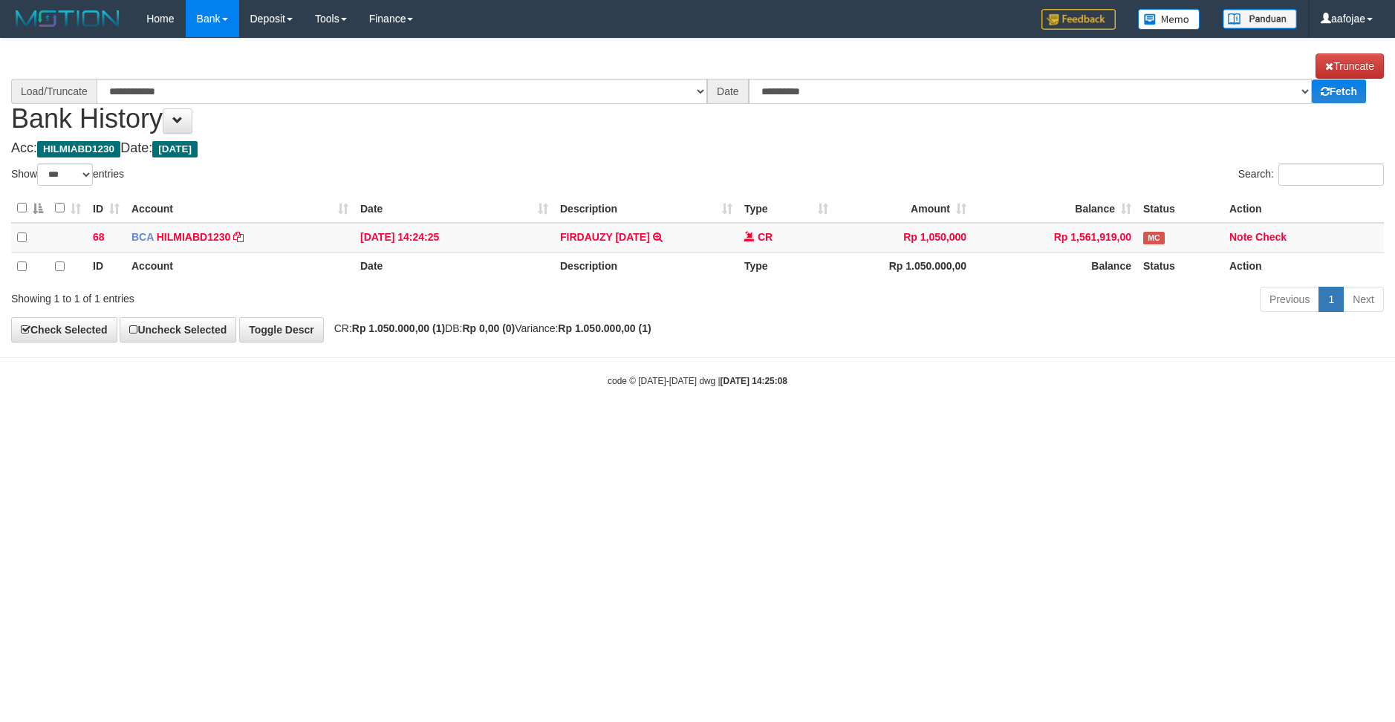
select select "***"
drag, startPoint x: 0, startPoint y: 0, endPoint x: 1390, endPoint y: 414, distance: 1450.9
click at [1018, 387] on div "code © [DATE]-[DATE] dwg | [DATE] 14:25:08" at bounding box center [697, 379] width 1395 height 15
select select "****"
drag, startPoint x: 876, startPoint y: 455, endPoint x: 856, endPoint y: 383, distance: 74.3
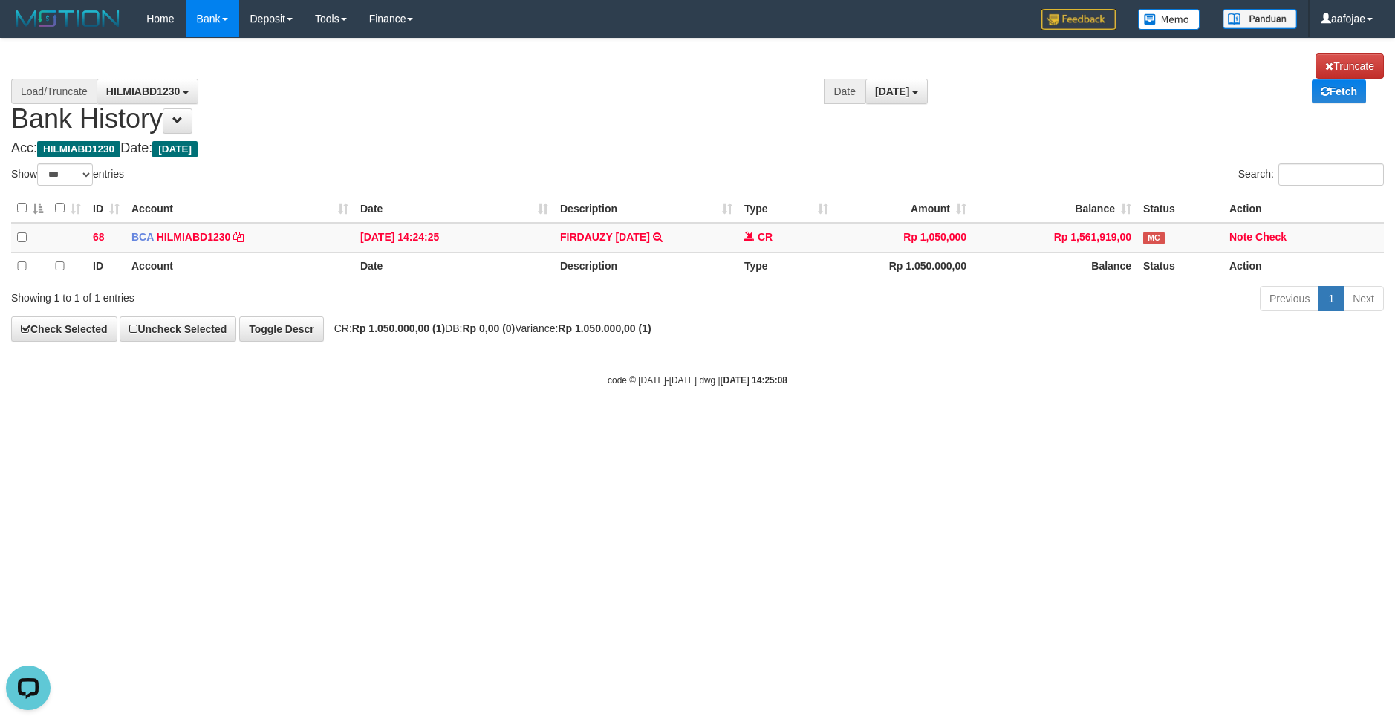
click at [872, 424] on html "Toggle navigation Home Bank Account List Load By Website Group [OXPLAY] ZEUS138…" at bounding box center [697, 212] width 1395 height 424
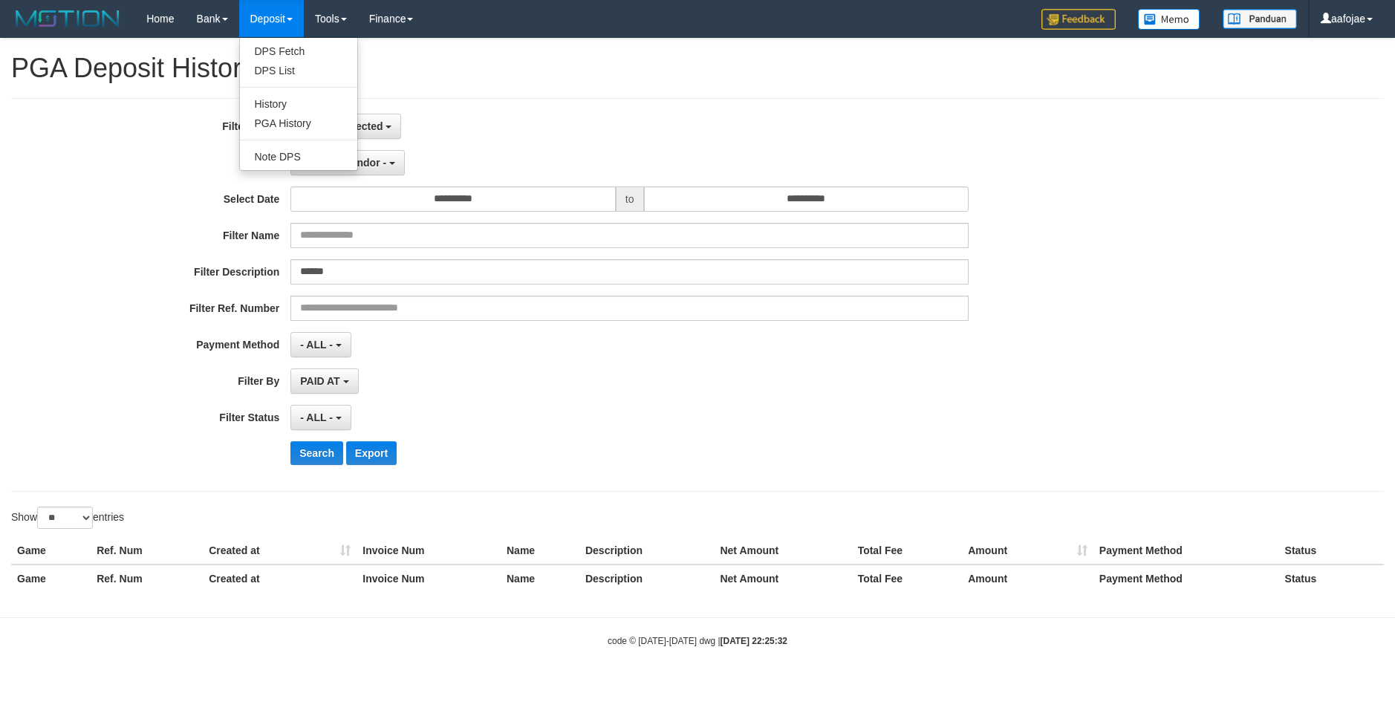
select select "**********"
select select "*"
select select "**"
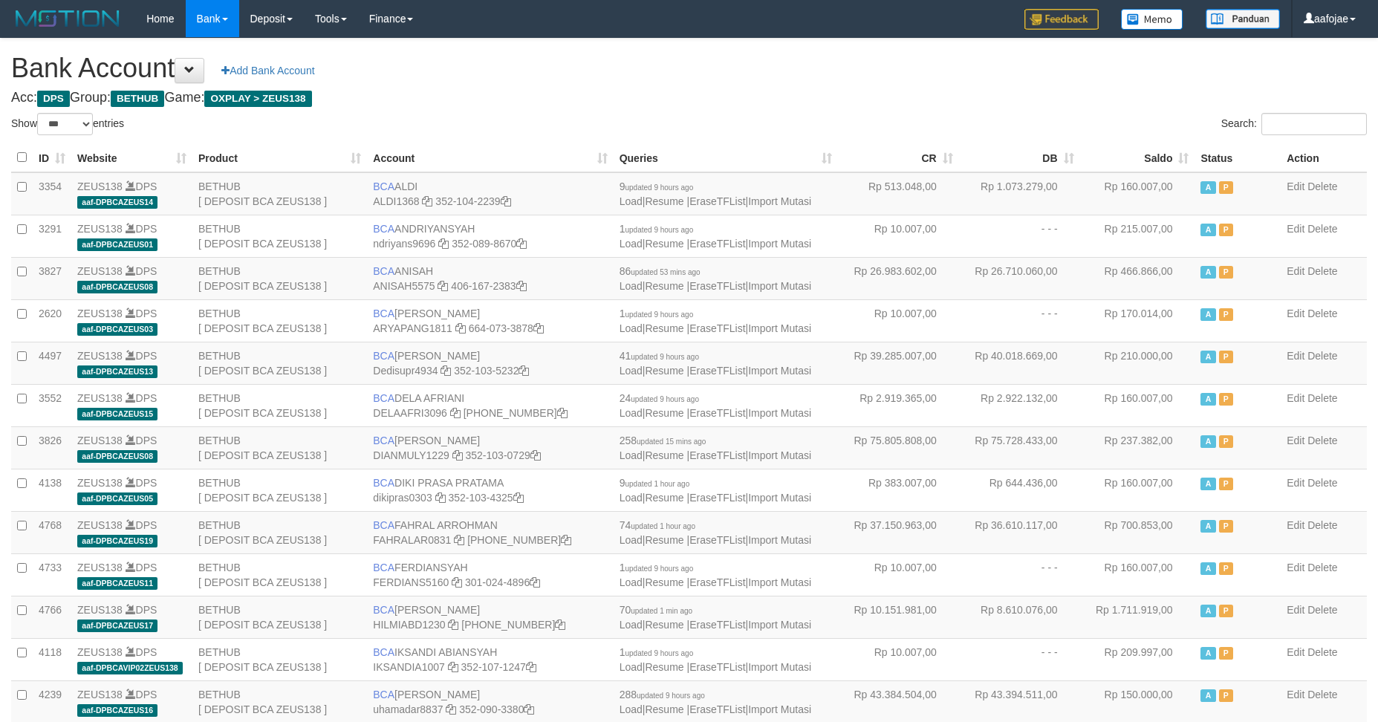
select select "***"
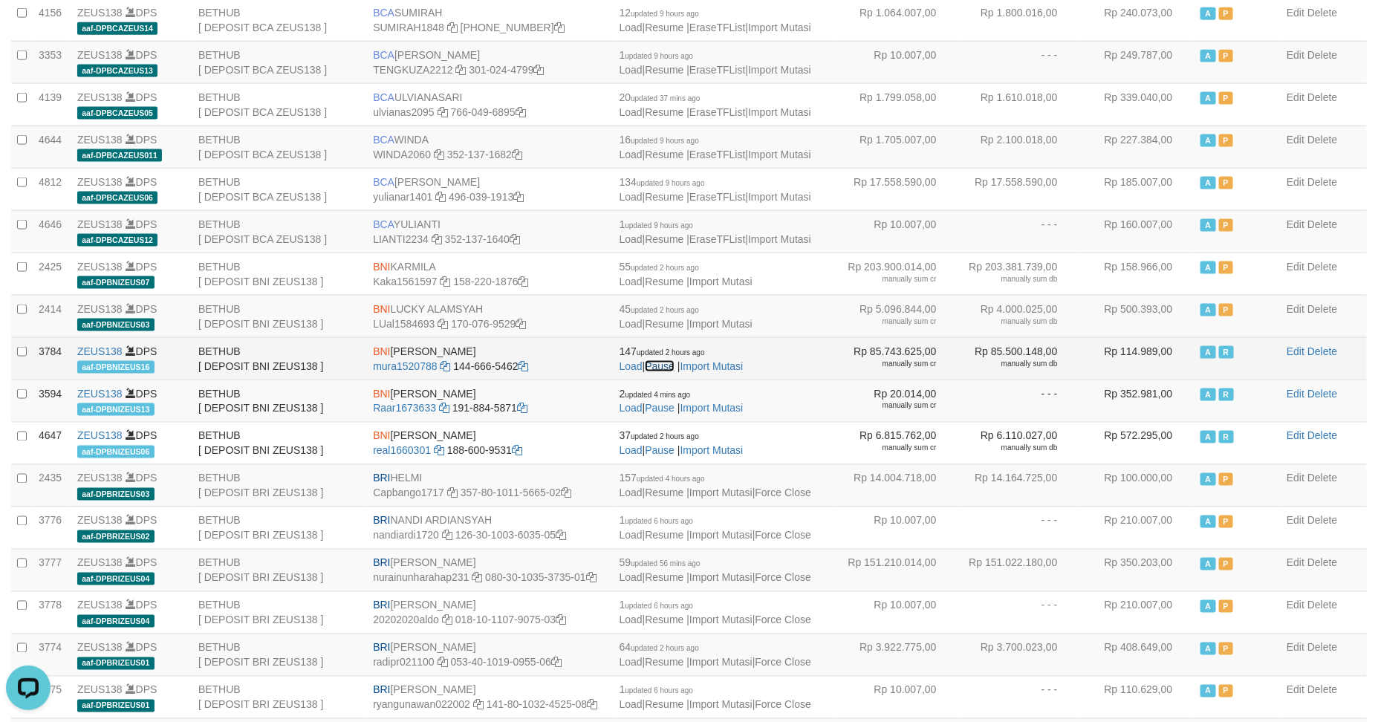
click at [667, 372] on link "Pause" at bounding box center [660, 366] width 30 height 12
click at [667, 372] on link "Pausing.." at bounding box center [666, 366] width 43 height 12
click at [667, 372] on link "Resume" at bounding box center [664, 366] width 39 height 12
click at [667, 372] on link "Resuming.." at bounding box center [671, 366] width 53 height 12
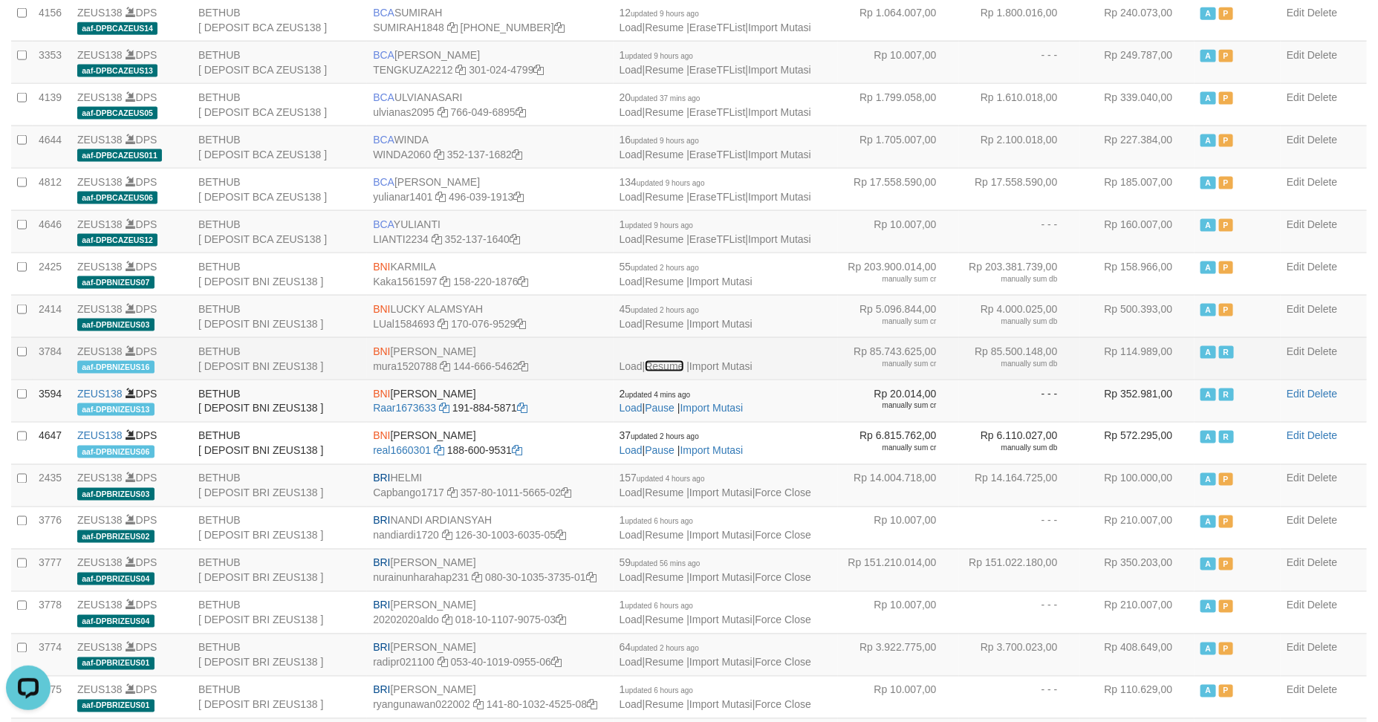
click at [667, 372] on link "Resume" at bounding box center [664, 366] width 39 height 12
click at [667, 372] on link "Resuming.." at bounding box center [671, 366] width 53 height 12
click at [667, 372] on link "Pause" at bounding box center [660, 366] width 30 height 12
click at [667, 372] on link "Pausing.." at bounding box center [666, 366] width 43 height 12
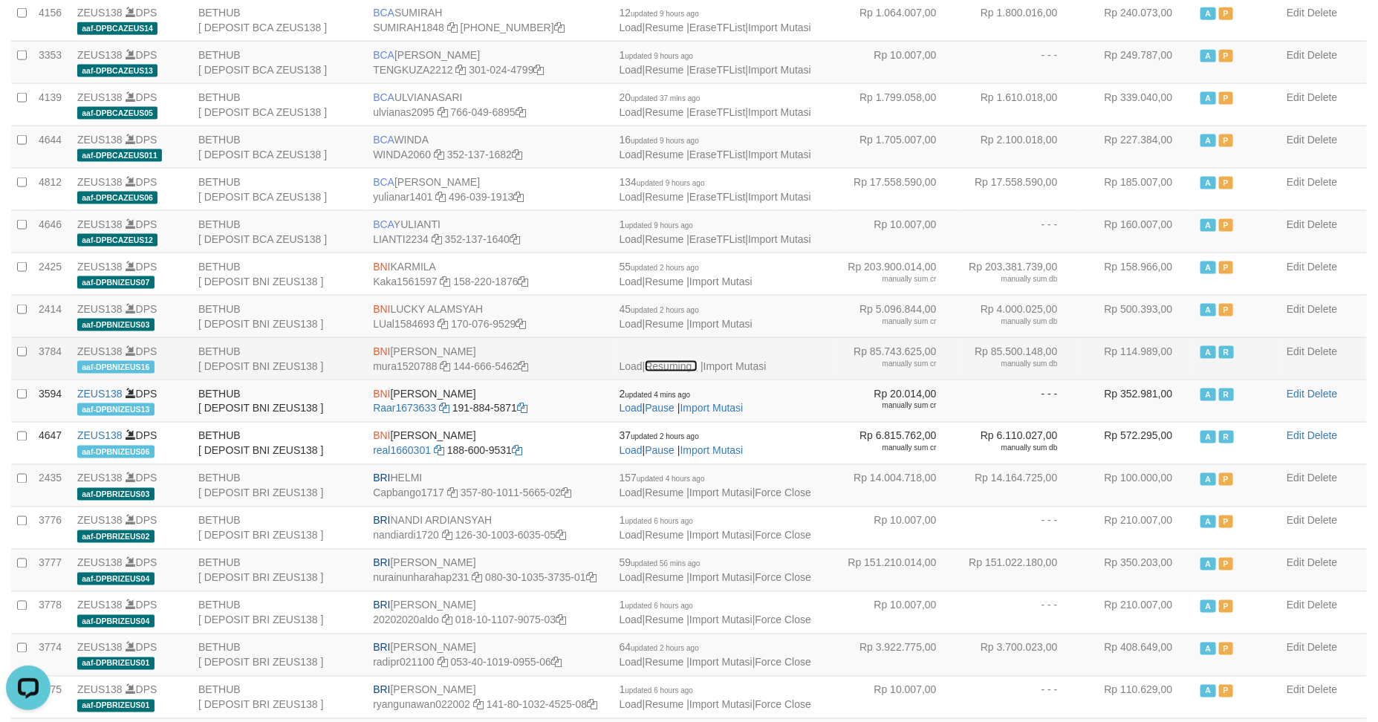
click at [667, 372] on link "Resuming.." at bounding box center [671, 366] width 53 height 12
click at [667, 372] on link "Pause" at bounding box center [660, 366] width 30 height 12
click at [640, 372] on link "Load" at bounding box center [630, 366] width 23 height 12
click at [758, 363] on td "Loading.. Load | Resume | Import Mutasi" at bounding box center [726, 358] width 224 height 42
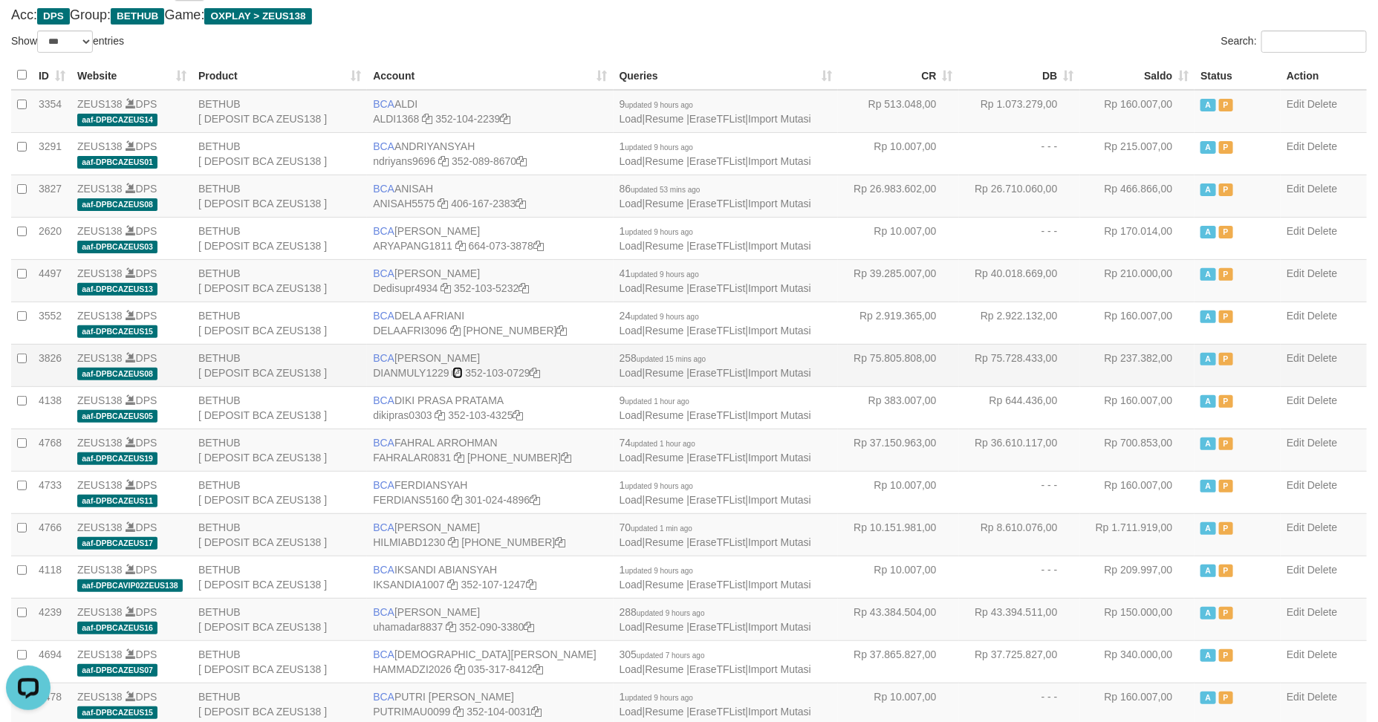
click at [458, 373] on icon at bounding box center [457, 373] width 10 height 10
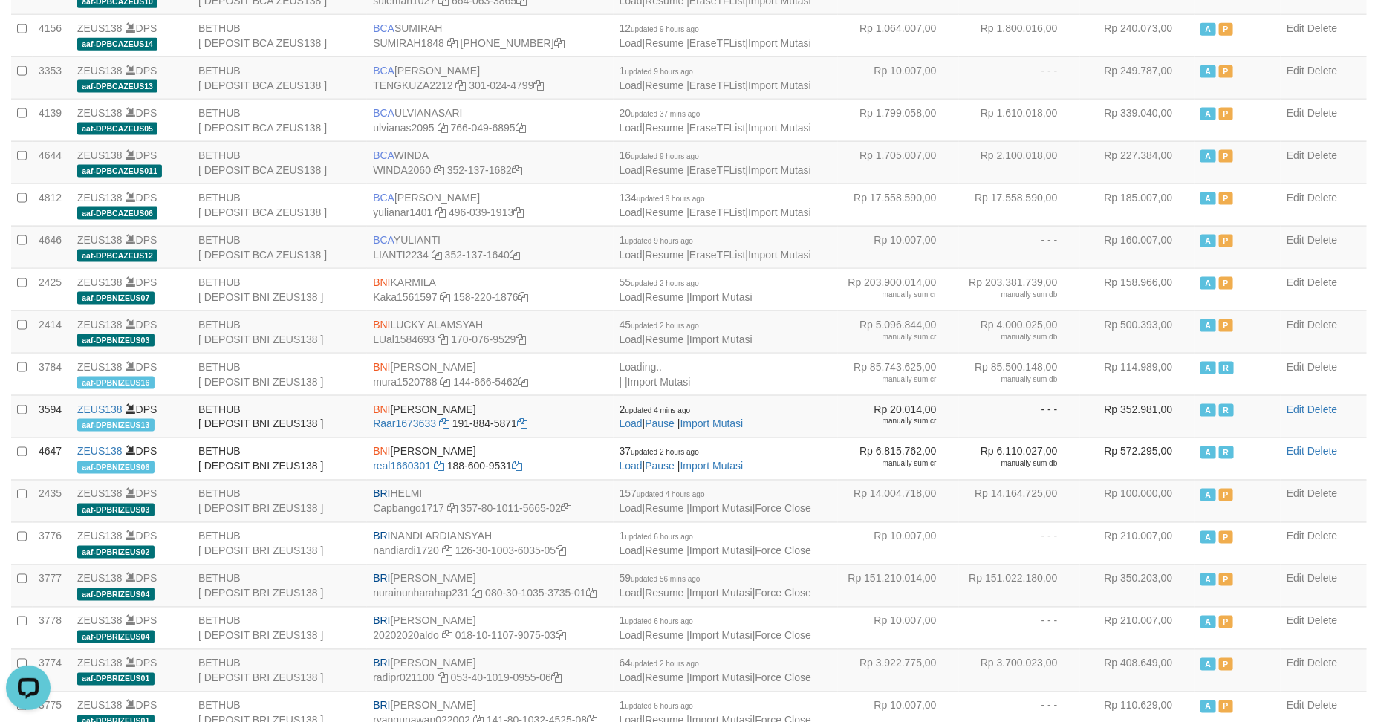
scroll to position [948, 0]
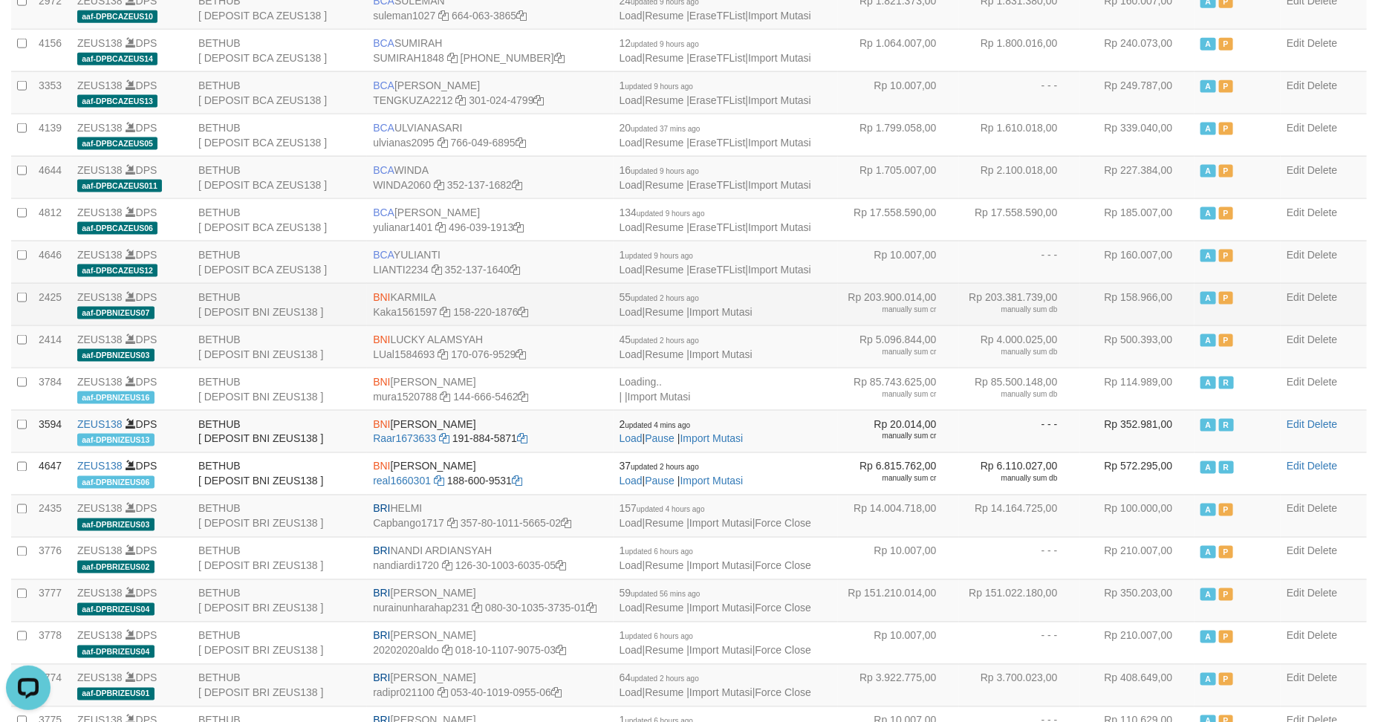
click at [843, 306] on td "Rp 203.900.014,00 manually sum cr" at bounding box center [898, 304] width 121 height 42
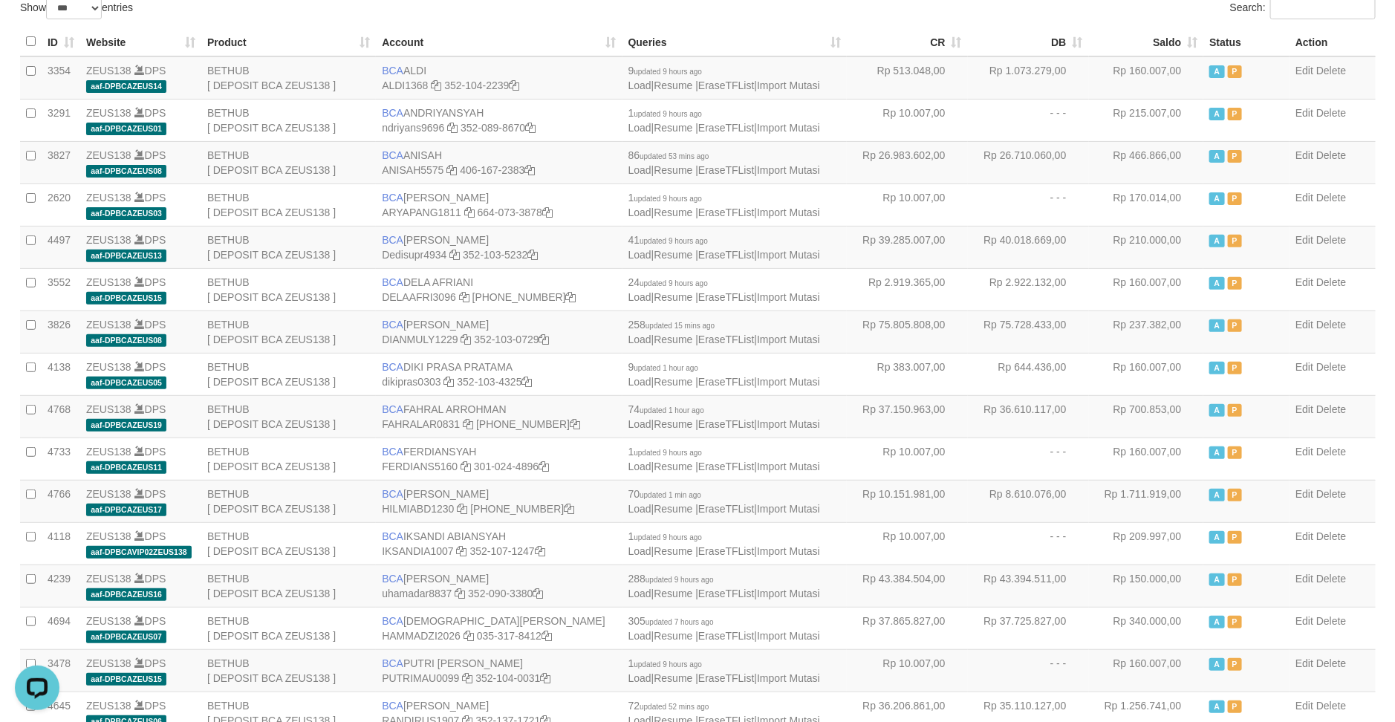
scroll to position [0, 0]
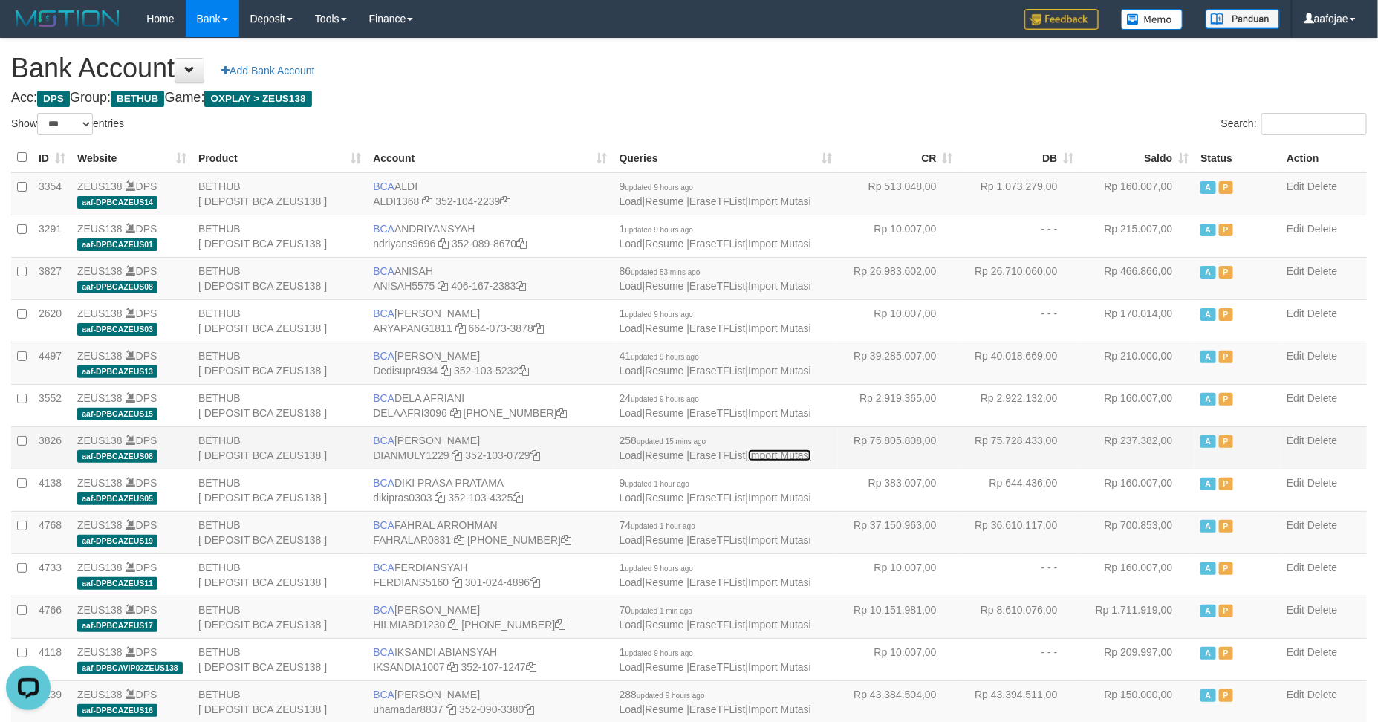
click at [791, 460] on link "Import Mutasi" at bounding box center [779, 455] width 63 height 12
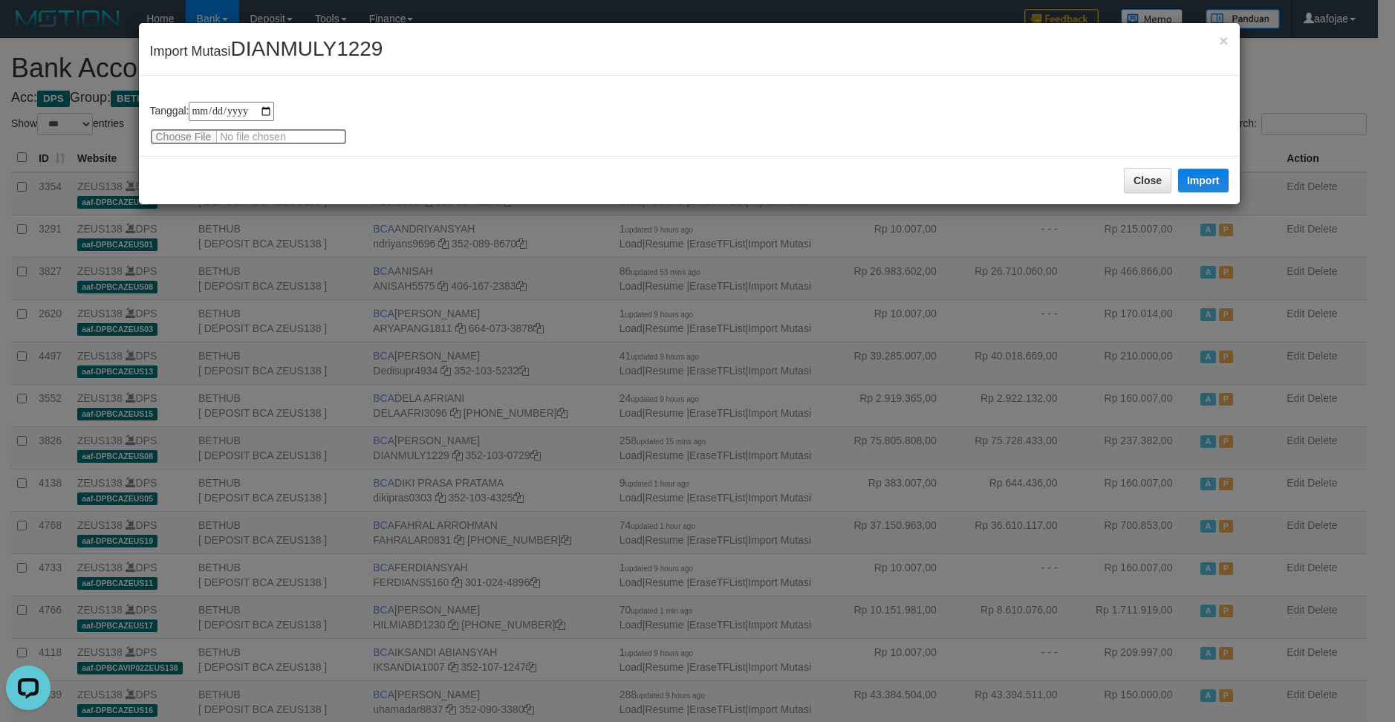
click at [159, 137] on input "file" at bounding box center [248, 136] width 197 height 16
type input "**********"
click at [1199, 172] on button "Import" at bounding box center [1203, 181] width 51 height 24
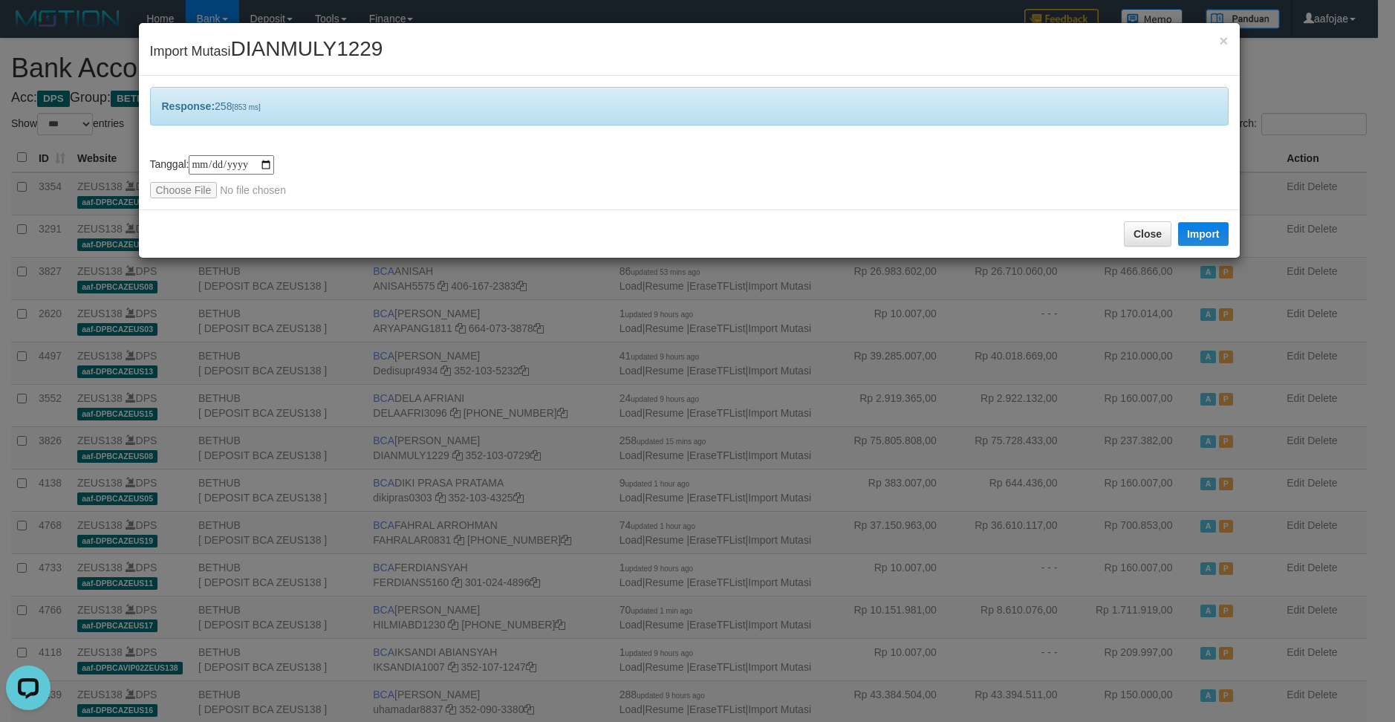
click at [617, 426] on div "**********" at bounding box center [697, 361] width 1395 height 722
click at [1159, 239] on button "Close" at bounding box center [1148, 233] width 48 height 25
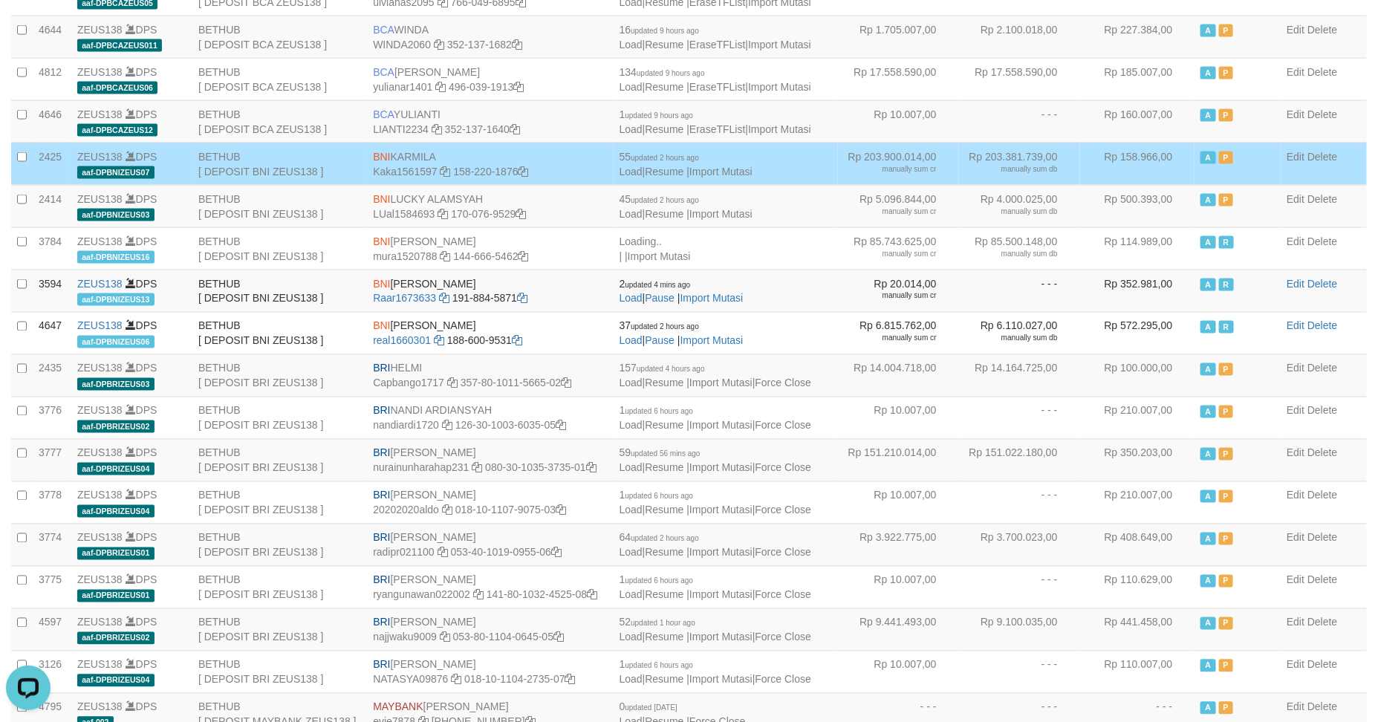
scroll to position [1114, 0]
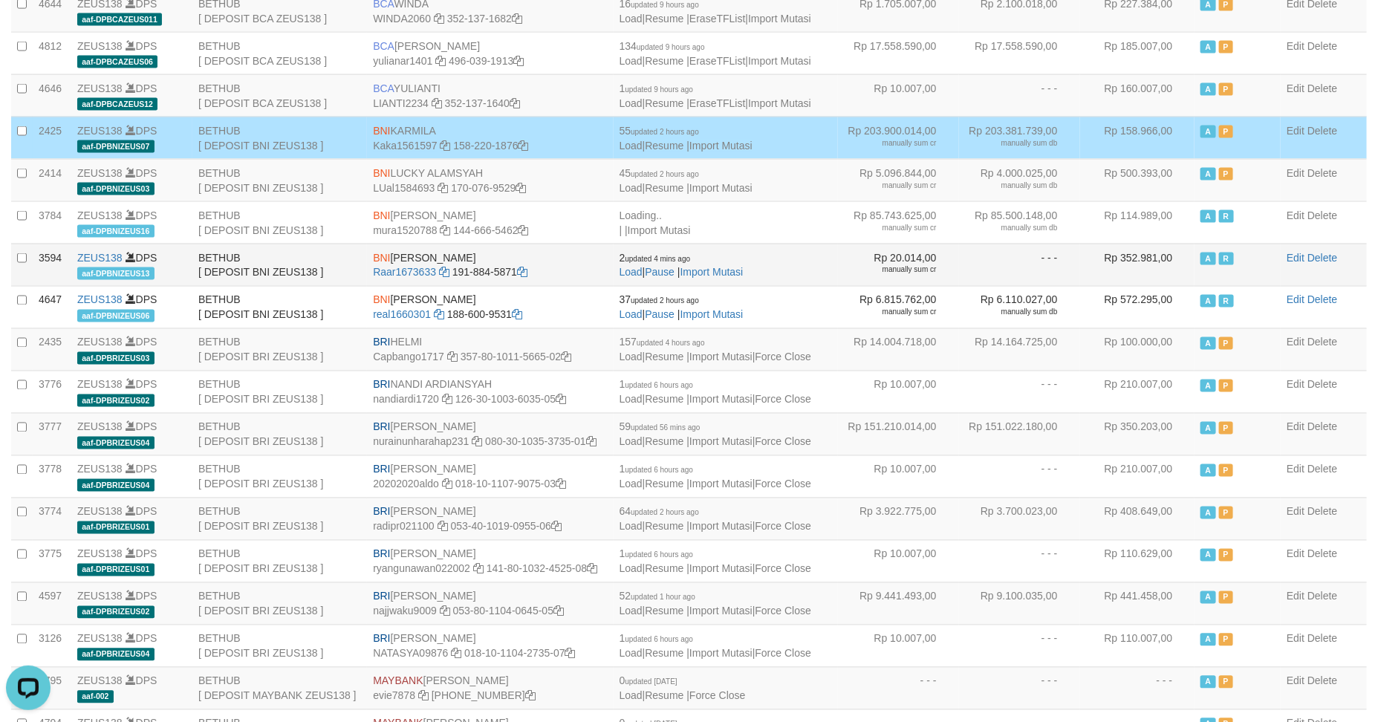
click at [775, 275] on td "2 updated 4 mins ago Load | Pause | Import Mutasi" at bounding box center [726, 265] width 224 height 42
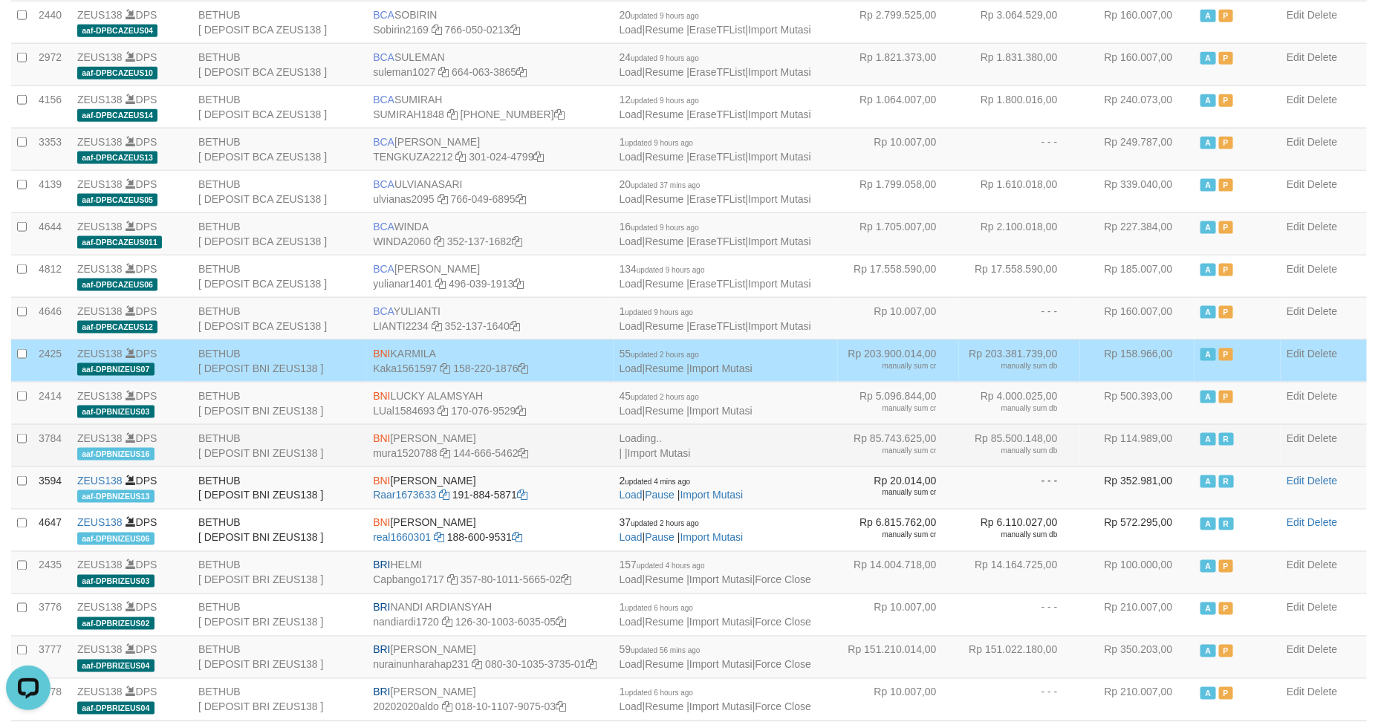
click at [785, 457] on td "Loading.. Load | Resume | Import Mutasi" at bounding box center [726, 445] width 224 height 42
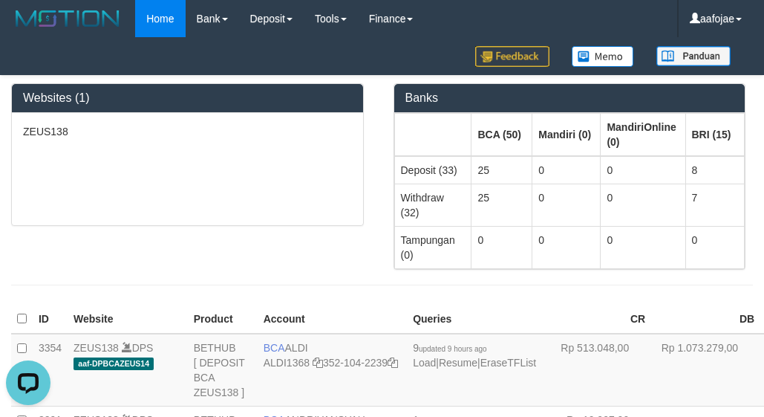
drag, startPoint x: 194, startPoint y: 167, endPoint x: 195, endPoint y: 139, distance: 28.2
click at [194, 160] on div "ZEUS138" at bounding box center [187, 169] width 351 height 112
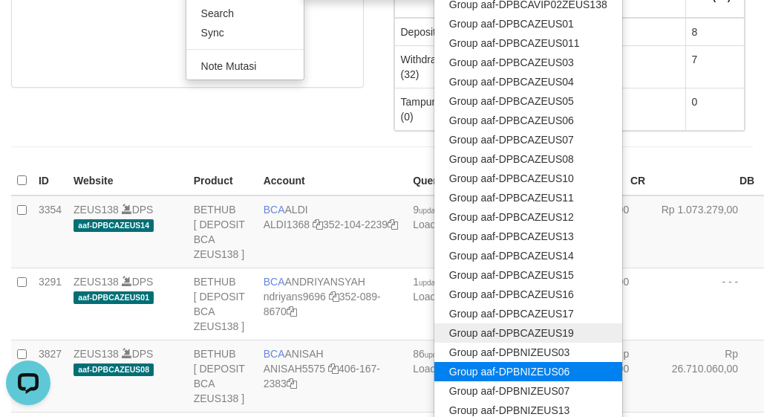
scroll to position [223, 0]
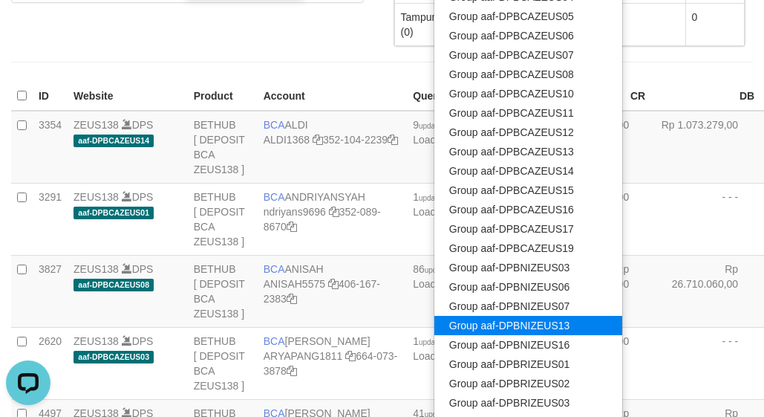
click at [539, 324] on link "Group aaf-DPBNIZEUS13" at bounding box center [529, 325] width 188 height 19
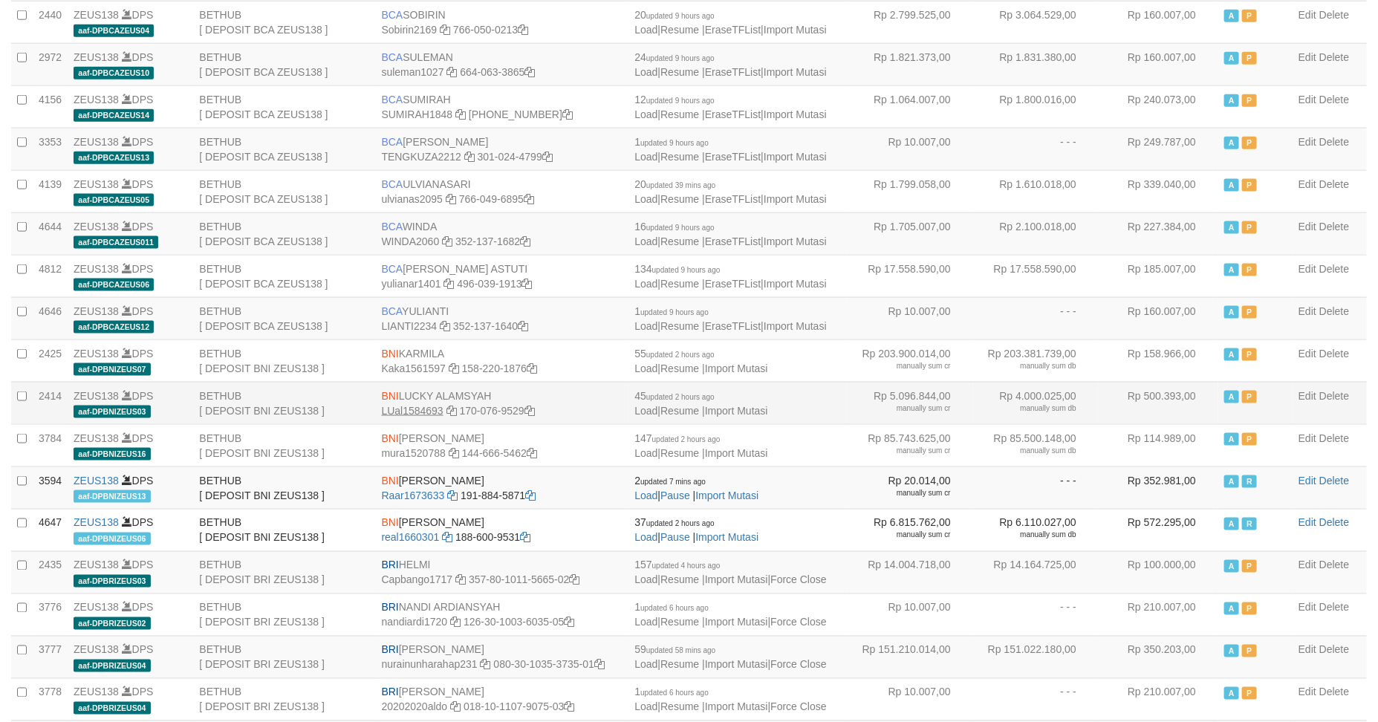
select select "***"
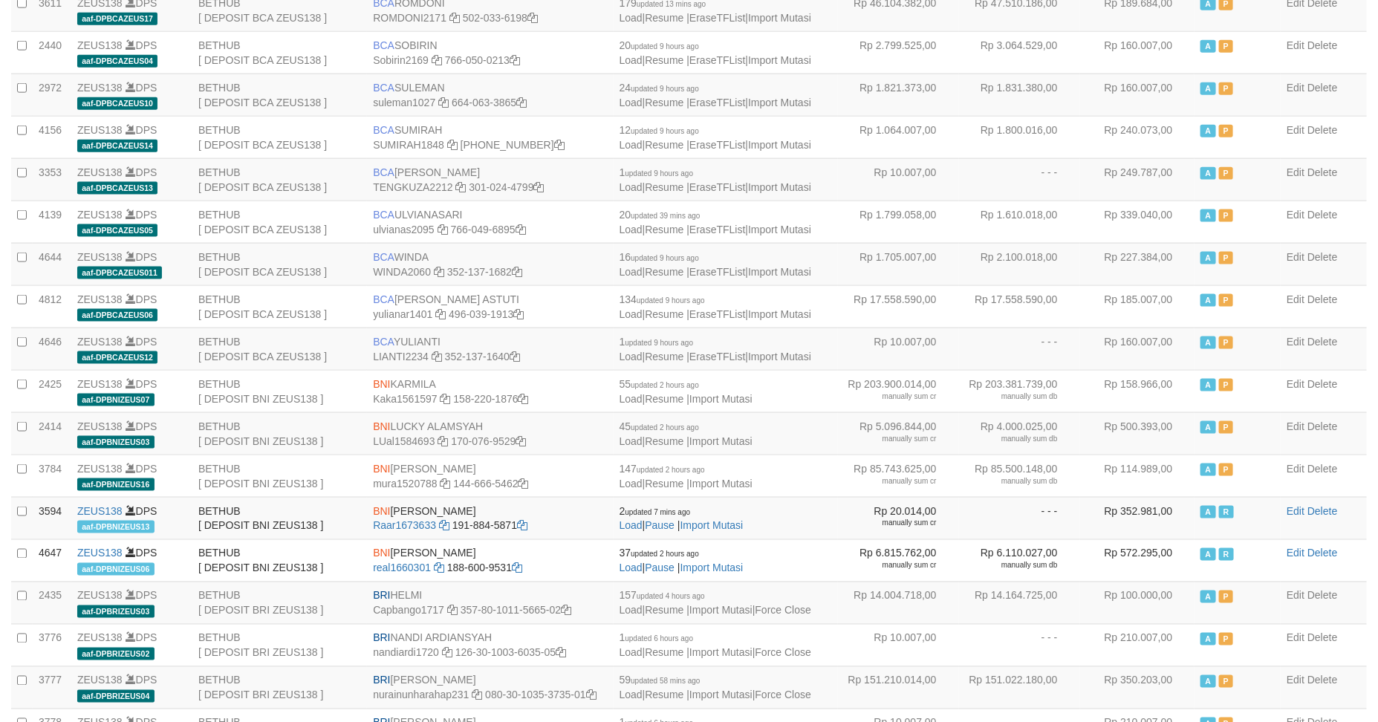
scroll to position [891, 0]
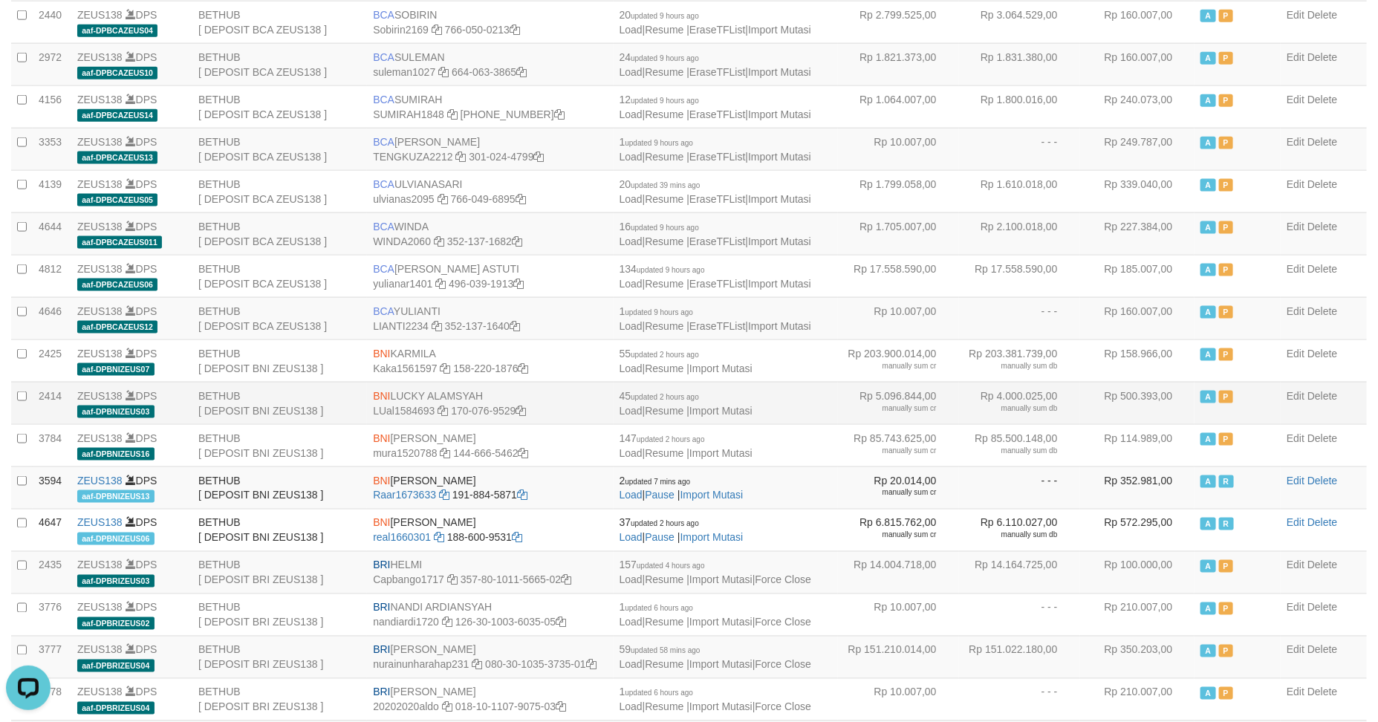
click at [553, 424] on td "BNI LUCKY ALAMSYAH LUal1584693 170-076-9529" at bounding box center [490, 403] width 246 height 42
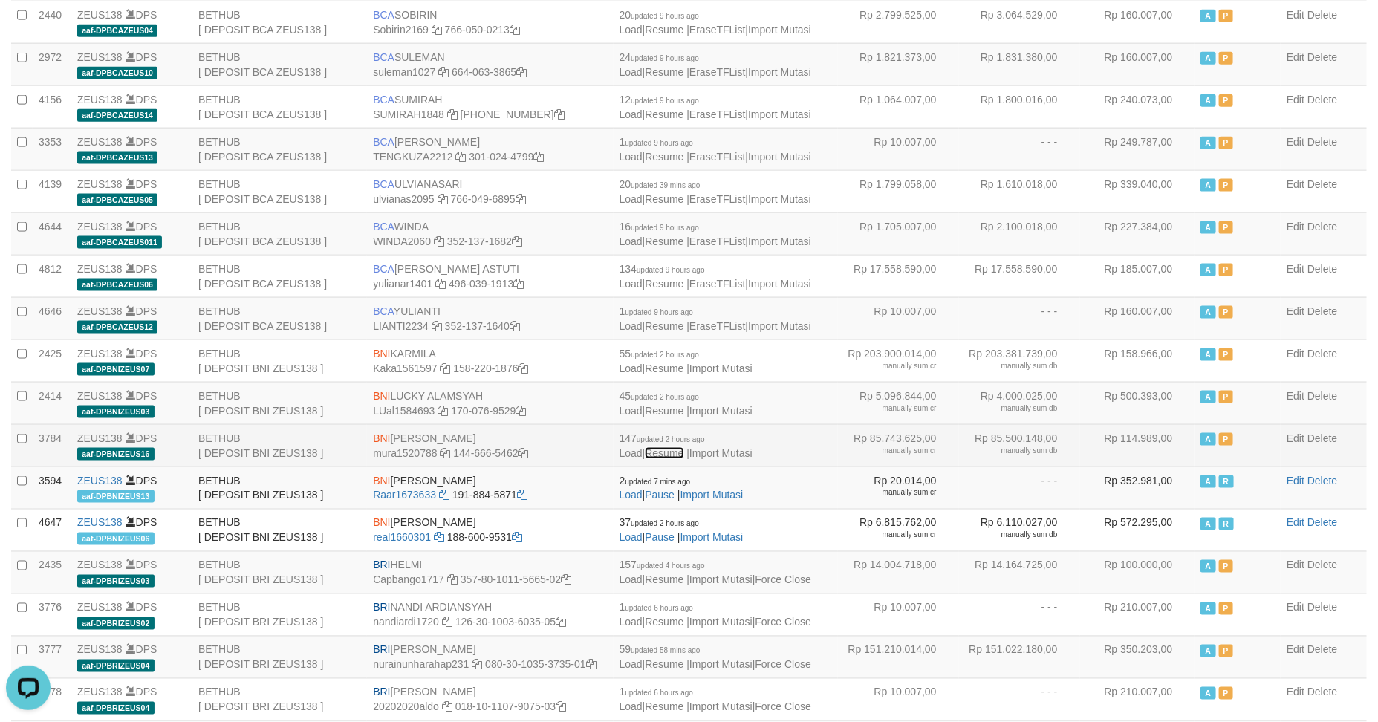
click at [683, 459] on link "Resume" at bounding box center [664, 453] width 39 height 12
click at [684, 459] on span "147 updated 2 hours ago Load | Resuming.. | Import Mutasi" at bounding box center [692, 445] width 147 height 27
click at [684, 459] on span "147 updated 2 hours ago Load | Pause | Import Mutasi" at bounding box center [681, 445] width 124 height 27
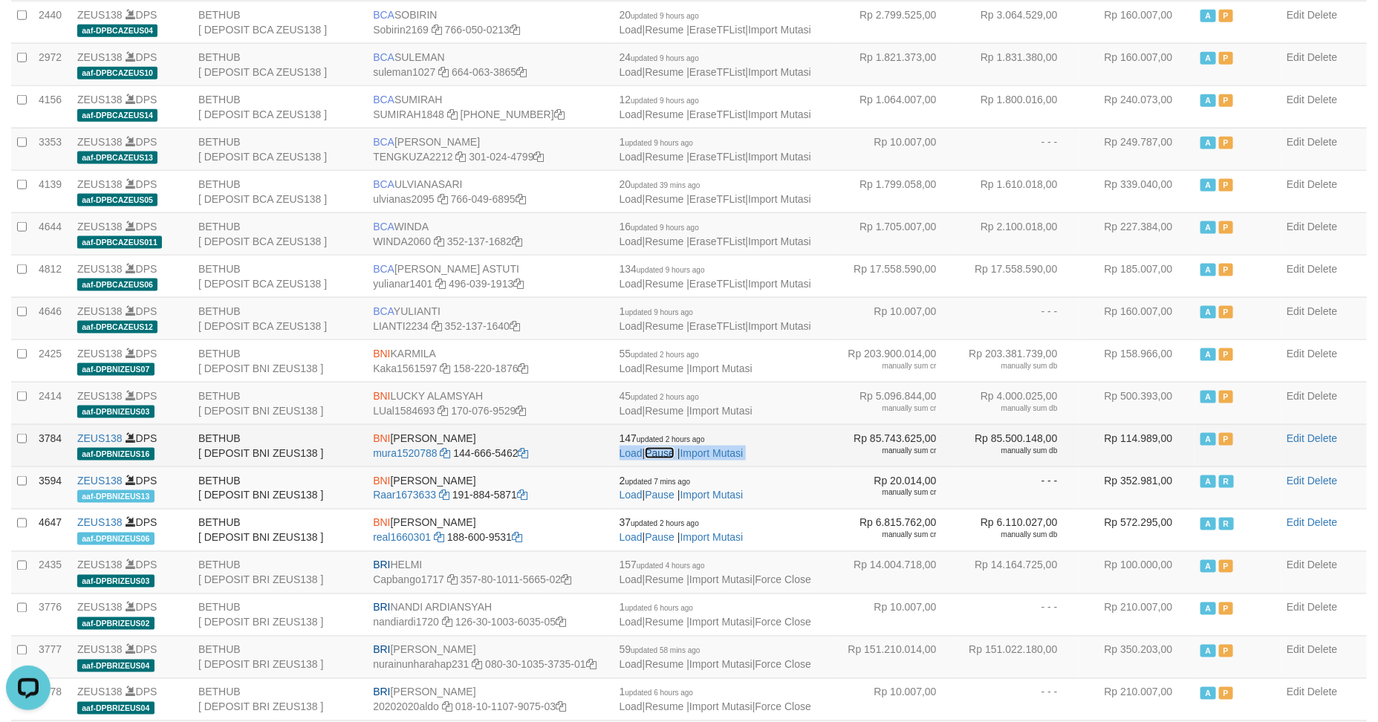
click at [656, 459] on link "Pause" at bounding box center [660, 453] width 30 height 12
click at [656, 459] on link "Pausing.." at bounding box center [666, 453] width 43 height 12
click at [663, 459] on link "Pausing.." at bounding box center [666, 453] width 43 height 12
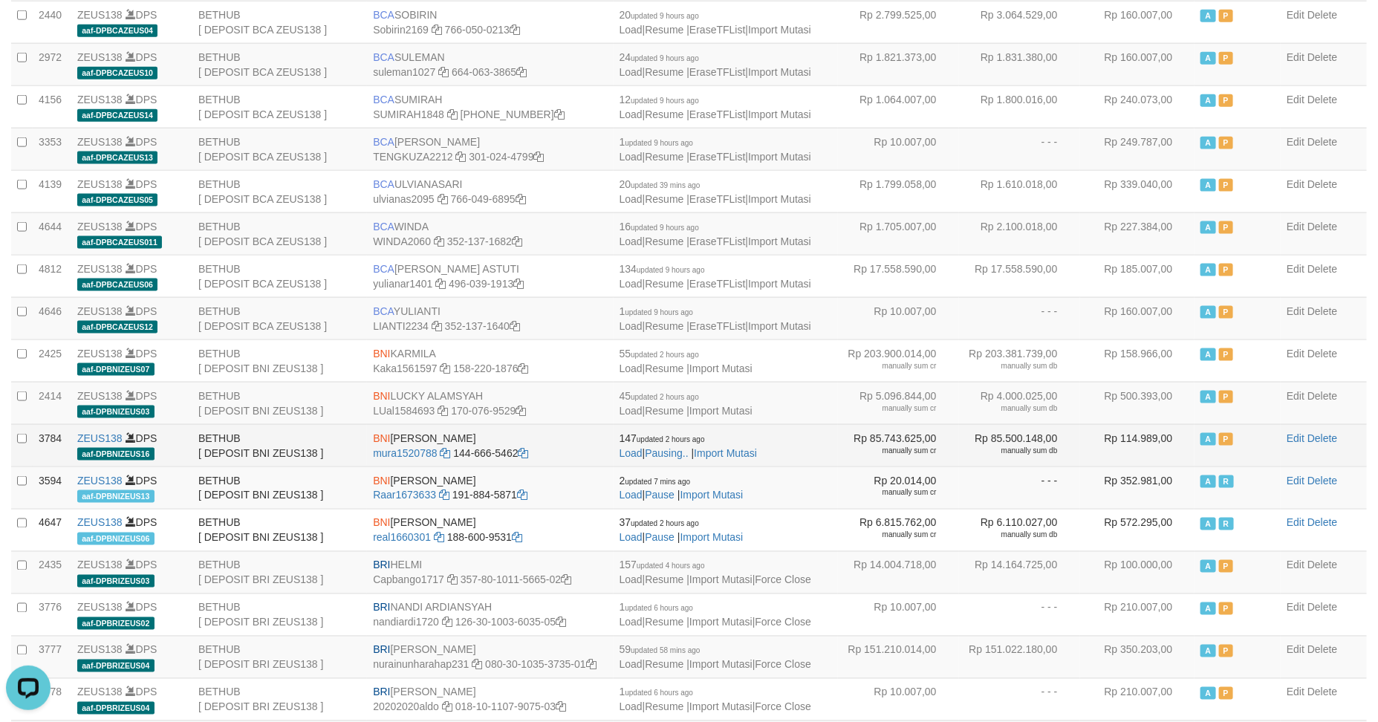
click at [559, 455] on td "BNI [PERSON_NAME] mura1520788 144-666-5462" at bounding box center [490, 445] width 246 height 42
click at [676, 459] on link "Pausing.." at bounding box center [666, 453] width 43 height 12
drag, startPoint x: 676, startPoint y: 466, endPoint x: 687, endPoint y: 468, distance: 11.2
click at [678, 459] on link "Pausing.." at bounding box center [666, 453] width 43 height 12
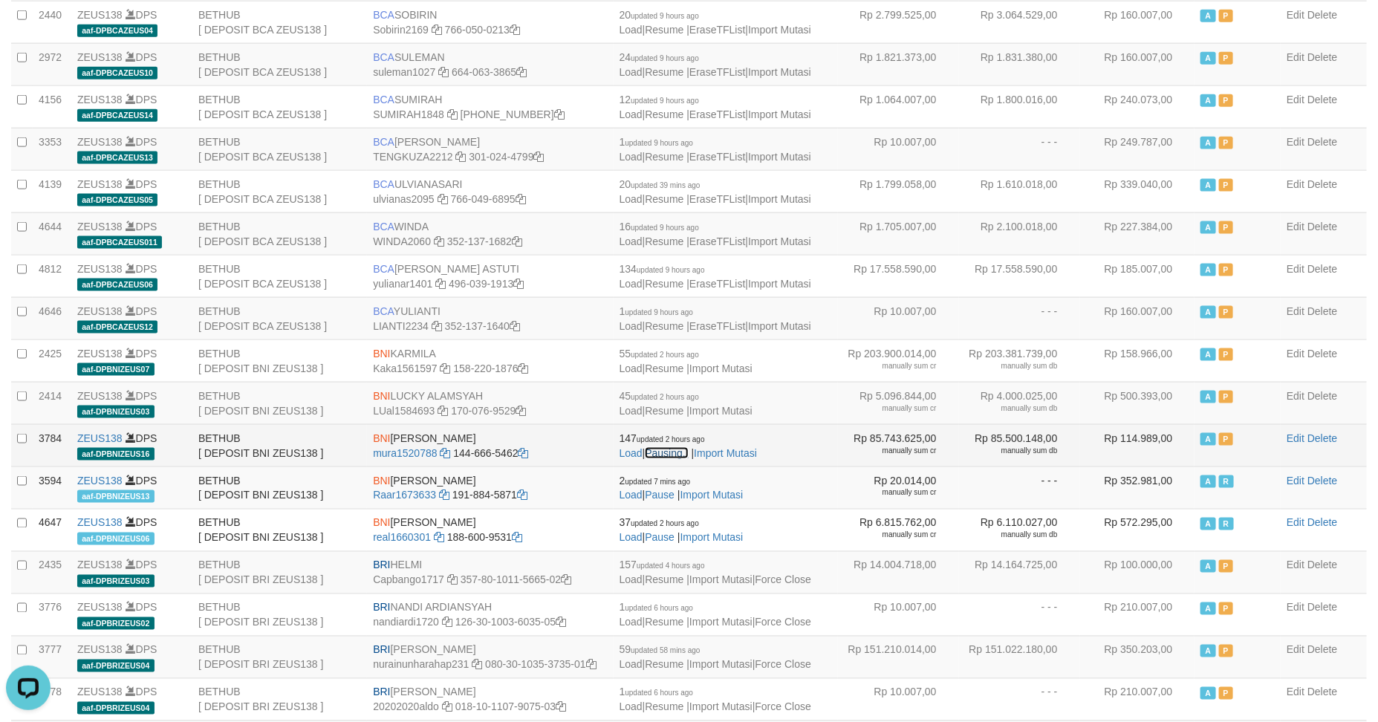
click at [671, 458] on link "Pausing.." at bounding box center [666, 453] width 43 height 12
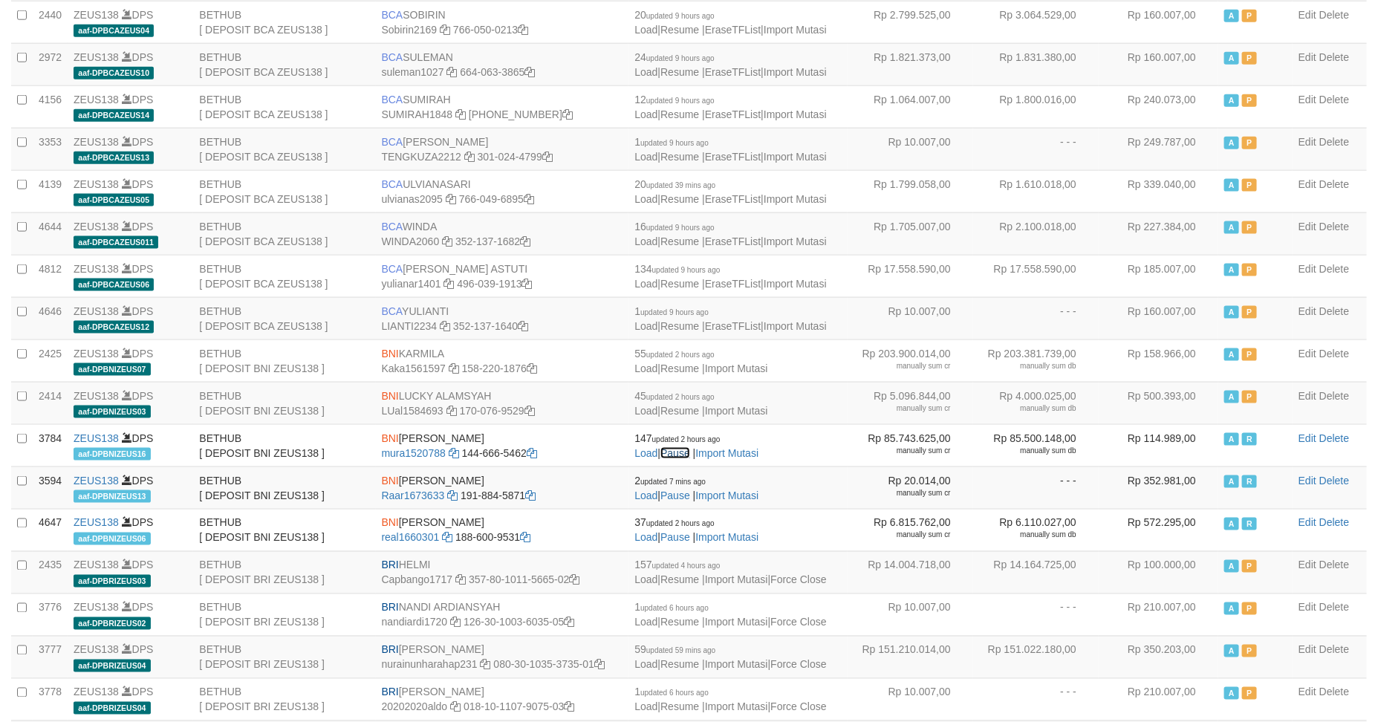
click at [675, 459] on link "Pause" at bounding box center [675, 453] width 30 height 12
click at [675, 464] on td "147 updated 2 hours ago Load | Pause | Import Mutasi" at bounding box center [737, 445] width 218 height 42
select select "***"
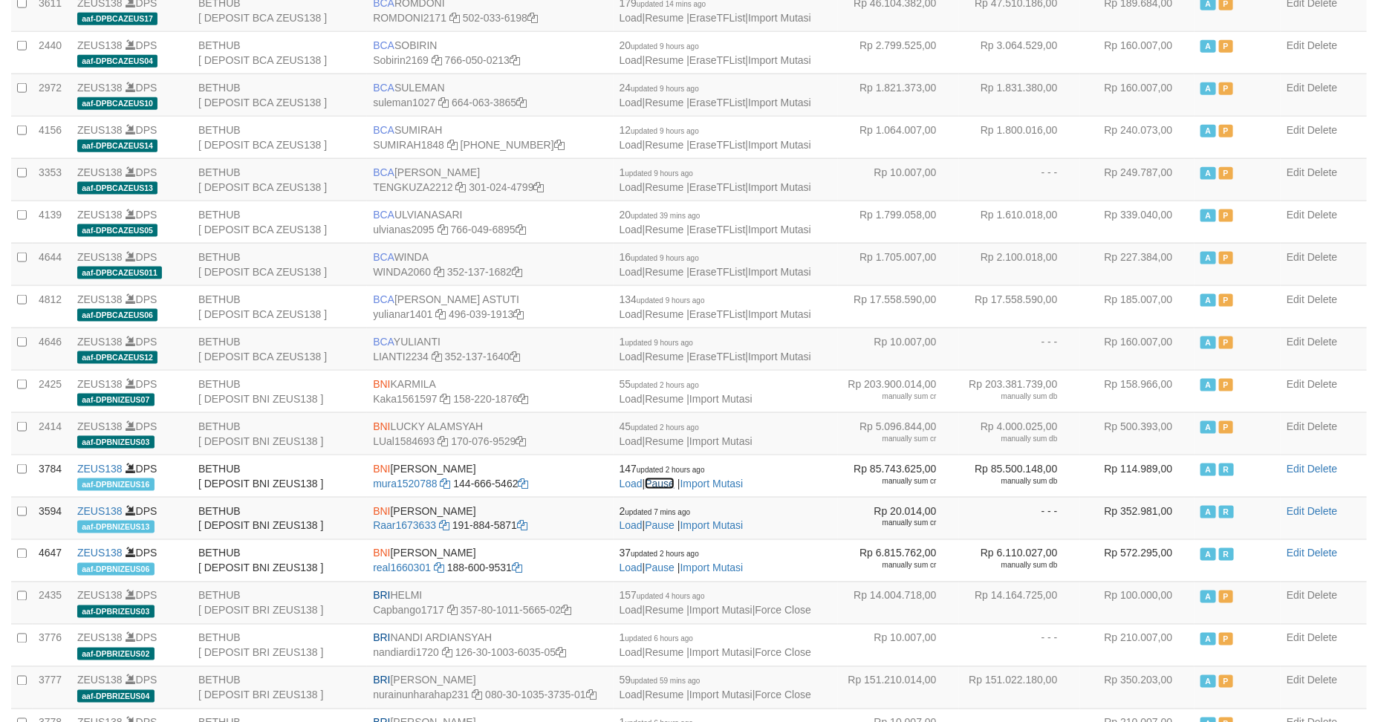
scroll to position [891, 0]
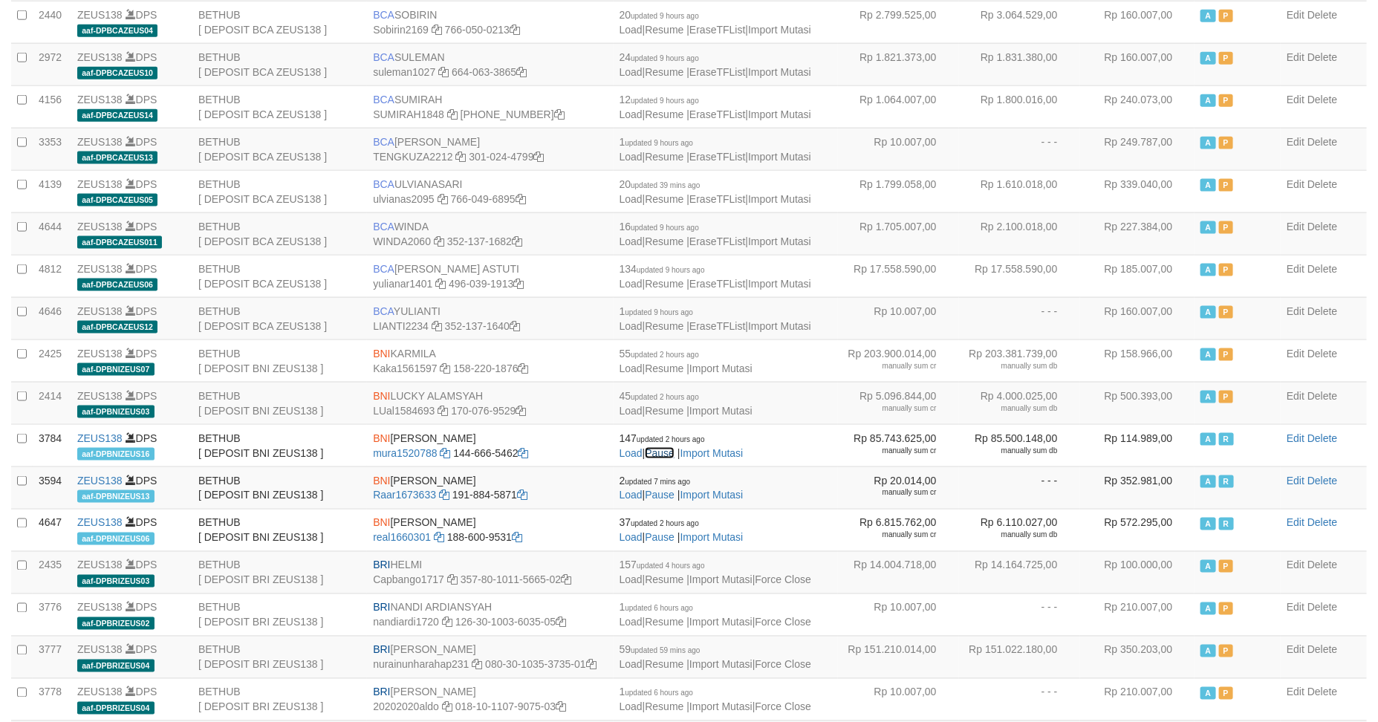
click at [674, 459] on link "Pause" at bounding box center [660, 453] width 30 height 12
click at [675, 459] on link "Pausing.." at bounding box center [666, 453] width 43 height 12
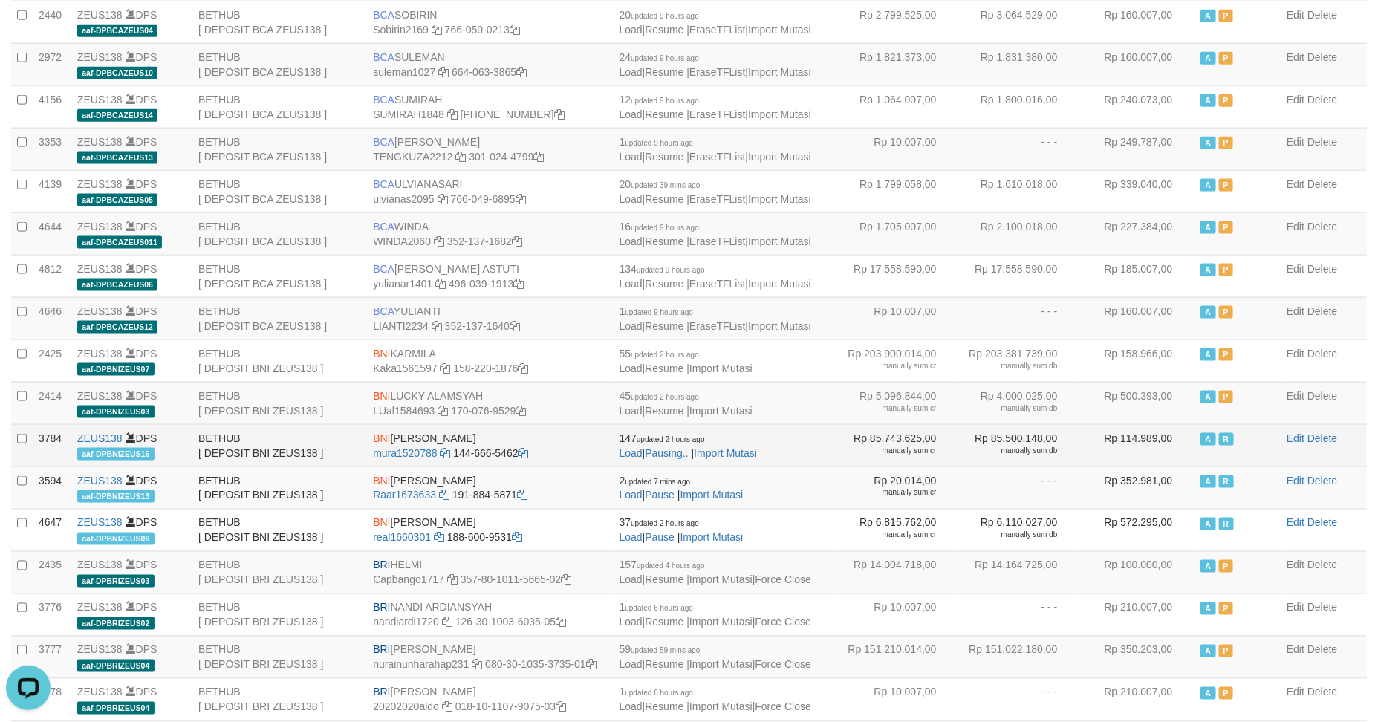
click at [686, 443] on span "updated 2 hours ago" at bounding box center [671, 439] width 68 height 8
click at [673, 459] on link "Pausing.." at bounding box center [666, 453] width 43 height 12
click at [678, 459] on link "Resume" at bounding box center [664, 453] width 39 height 12
click at [678, 459] on link "Resuming.." at bounding box center [671, 453] width 53 height 12
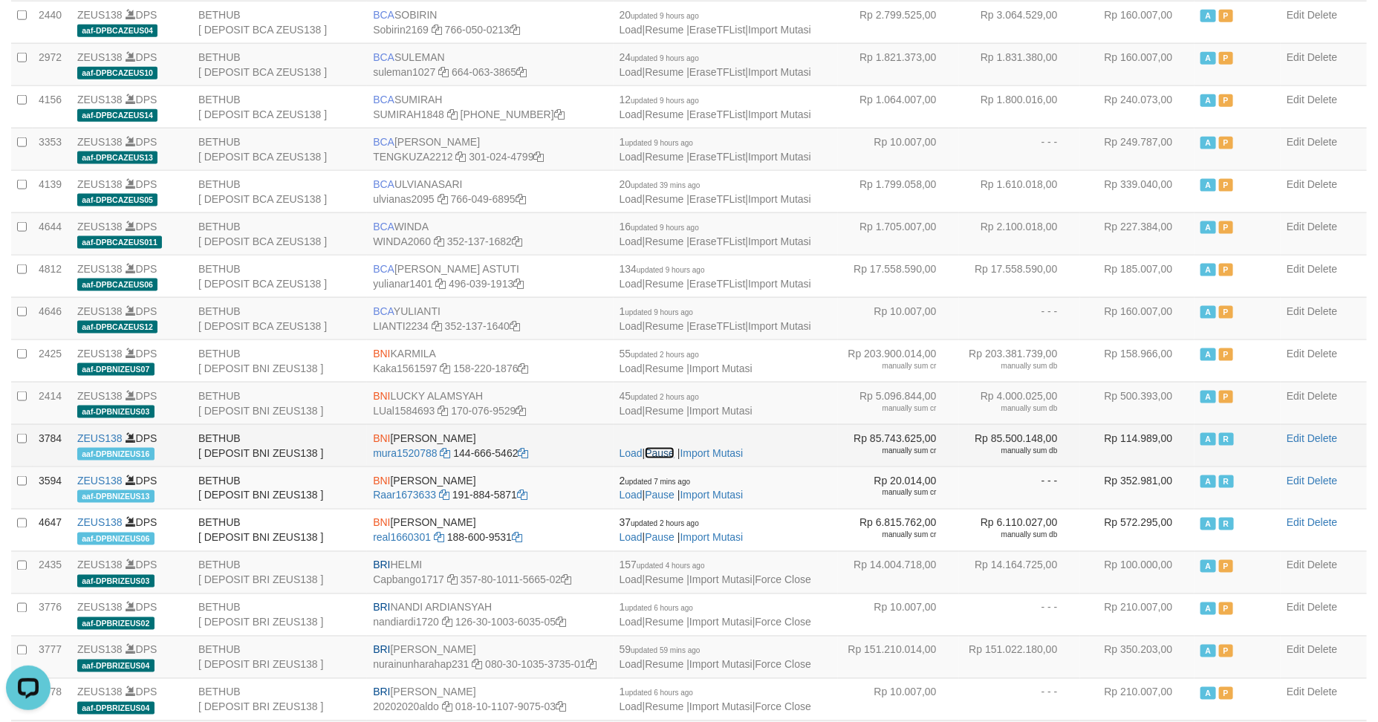
click at [674, 459] on link "Pause" at bounding box center [660, 453] width 30 height 12
click at [678, 459] on link "Pausing.." at bounding box center [666, 453] width 43 height 12
click at [678, 459] on link "Resuming.." at bounding box center [671, 453] width 53 height 12
click at [674, 459] on link "Pause" at bounding box center [660, 453] width 30 height 12
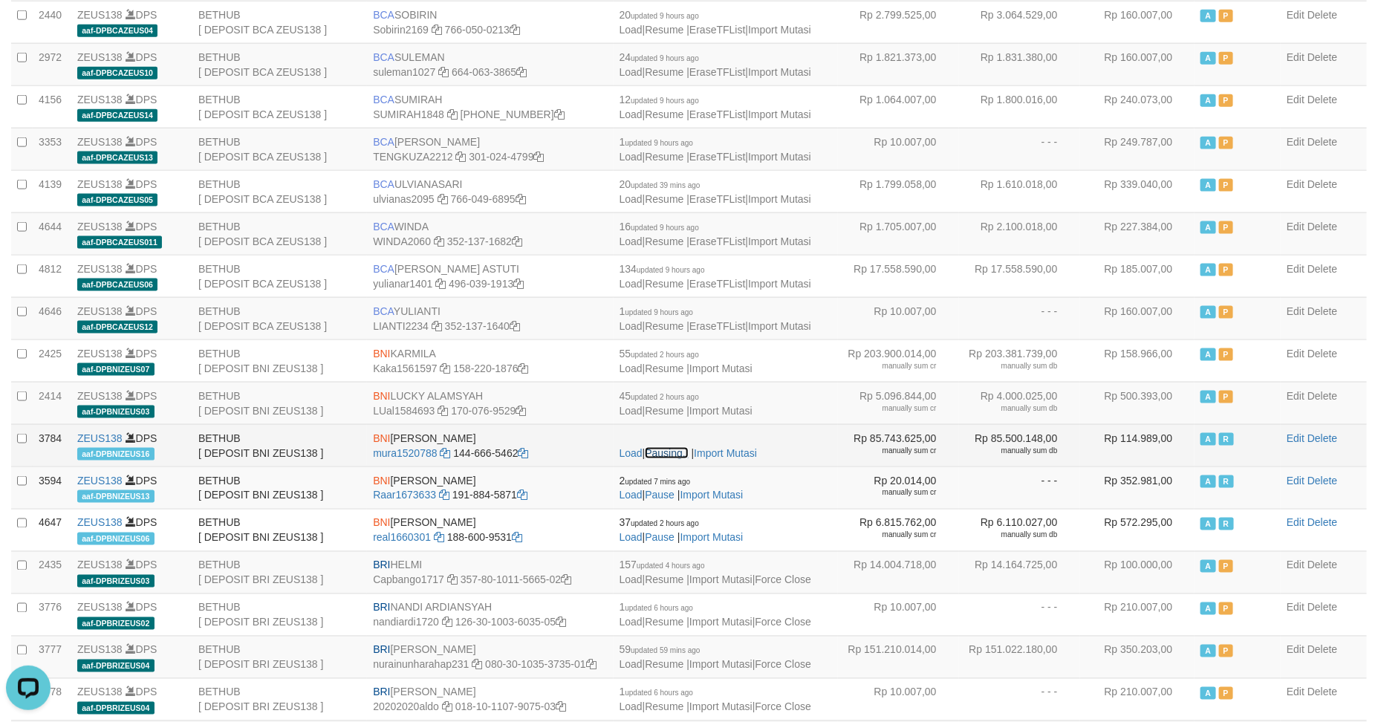
click at [677, 459] on link "Pausing.." at bounding box center [666, 453] width 43 height 12
click at [660, 459] on link "Resume" at bounding box center [664, 453] width 39 height 12
click at [660, 459] on link "Pause" at bounding box center [660, 453] width 30 height 12
click at [628, 459] on link "Load" at bounding box center [630, 453] width 23 height 12
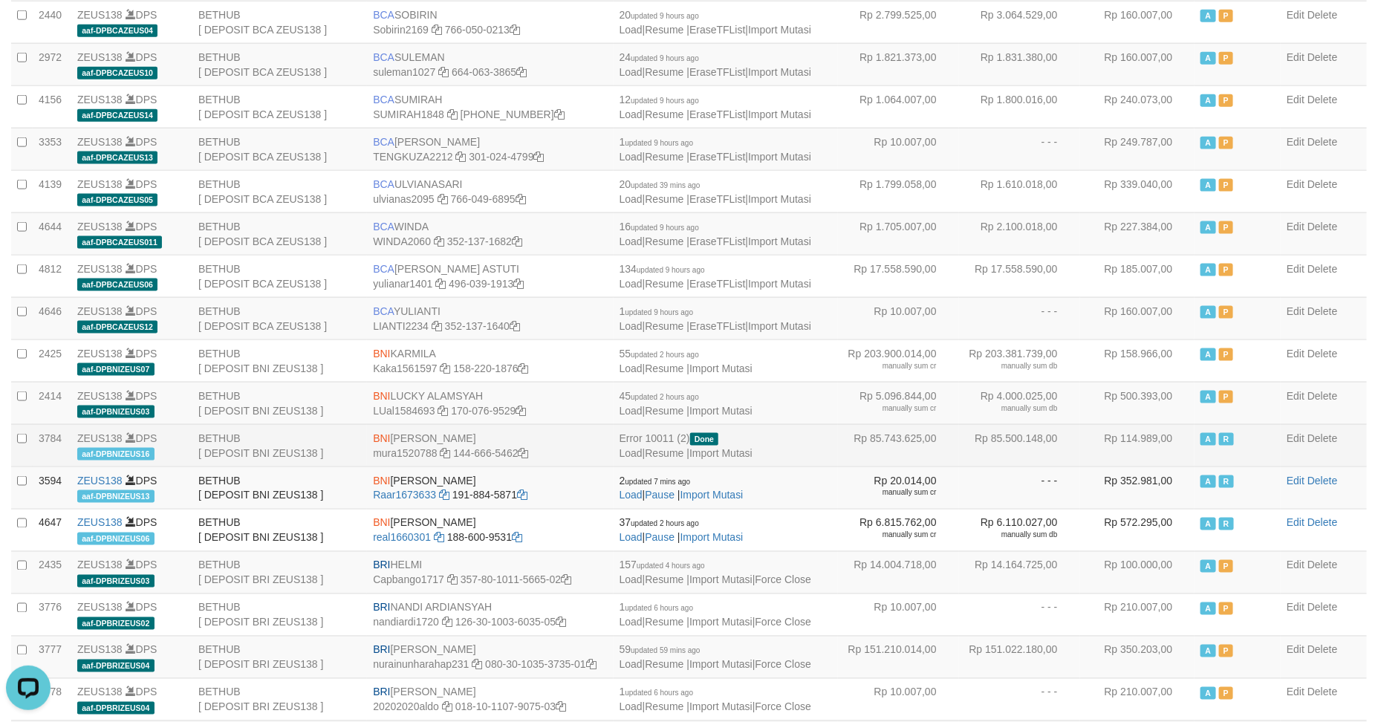
click at [530, 443] on td "BNI MUHAMMAD RANDY mura1520788 144-666-5462" at bounding box center [490, 445] width 246 height 42
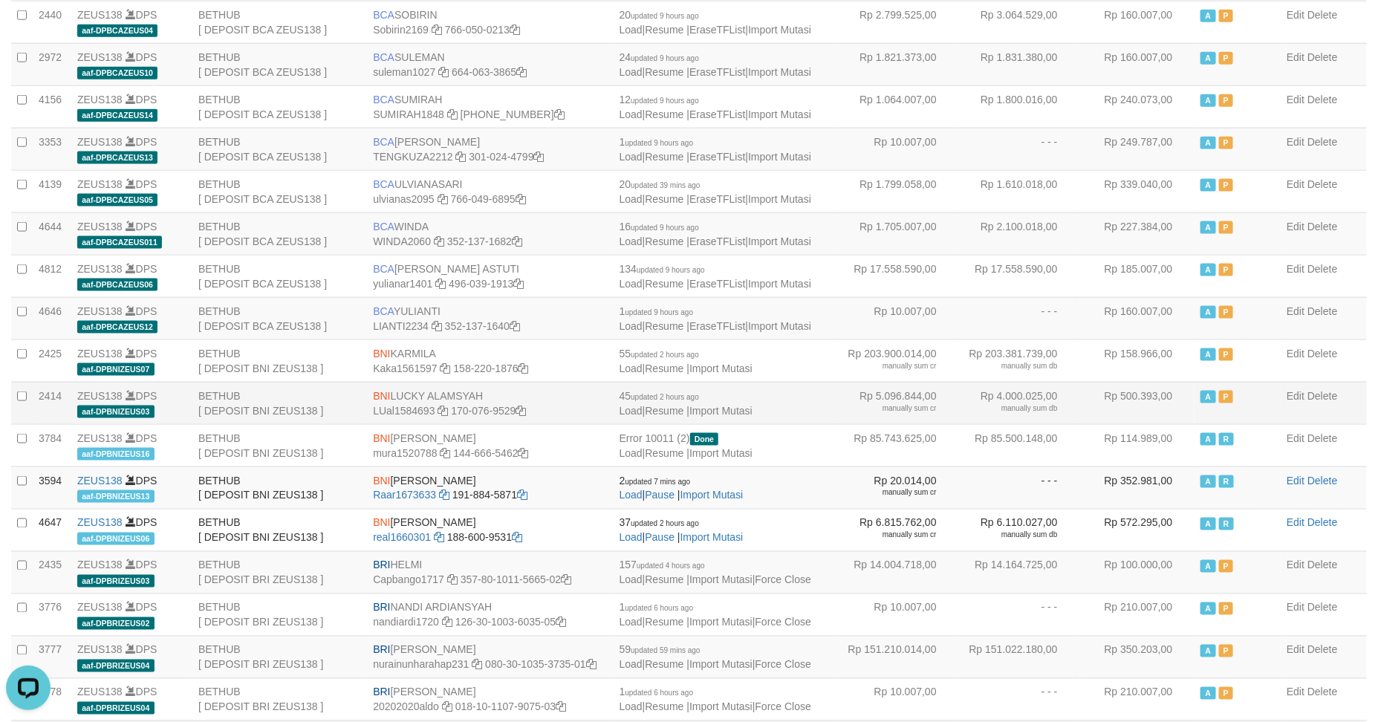
click at [567, 408] on td "BNI LUCKY ALAMSYAH LUal1584693 170-076-9529" at bounding box center [490, 403] width 246 height 42
click at [580, 410] on td "BNI LUCKY ALAMSYAH LUal1584693 170-076-9529" at bounding box center [490, 403] width 246 height 42
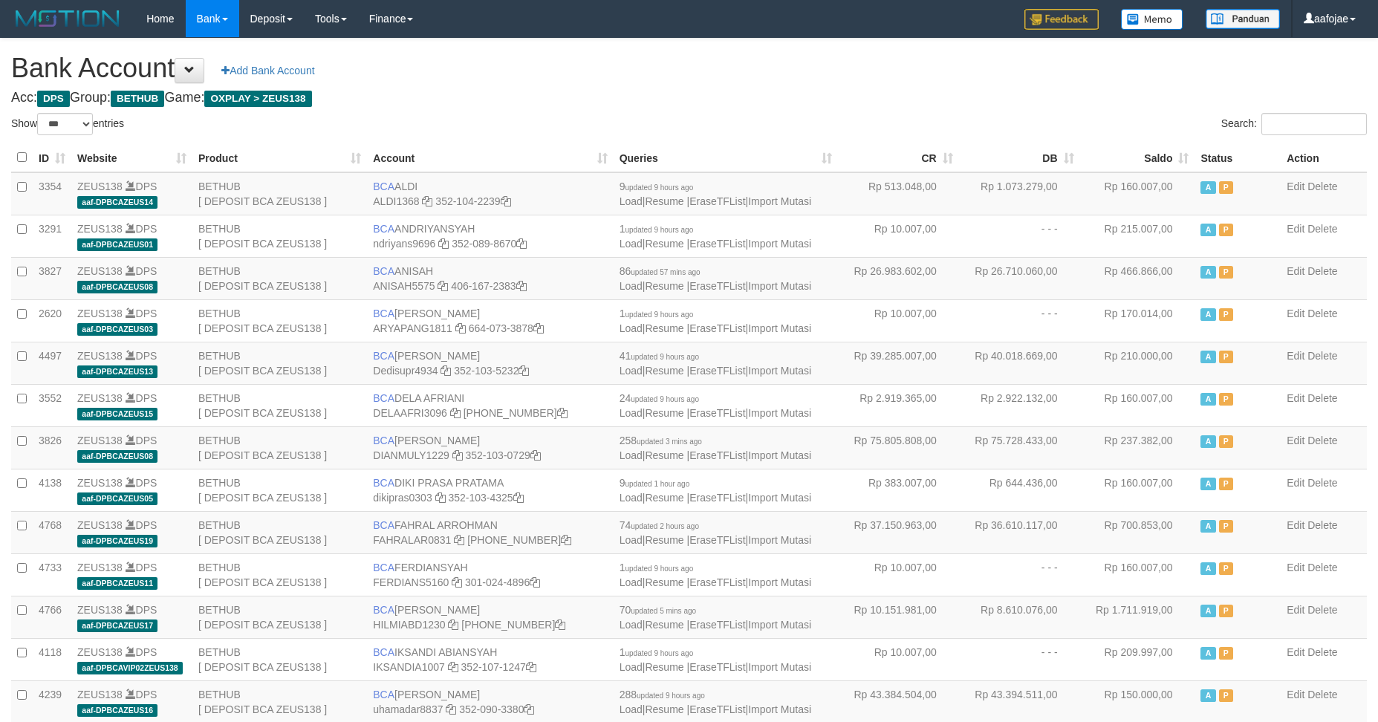
select select "***"
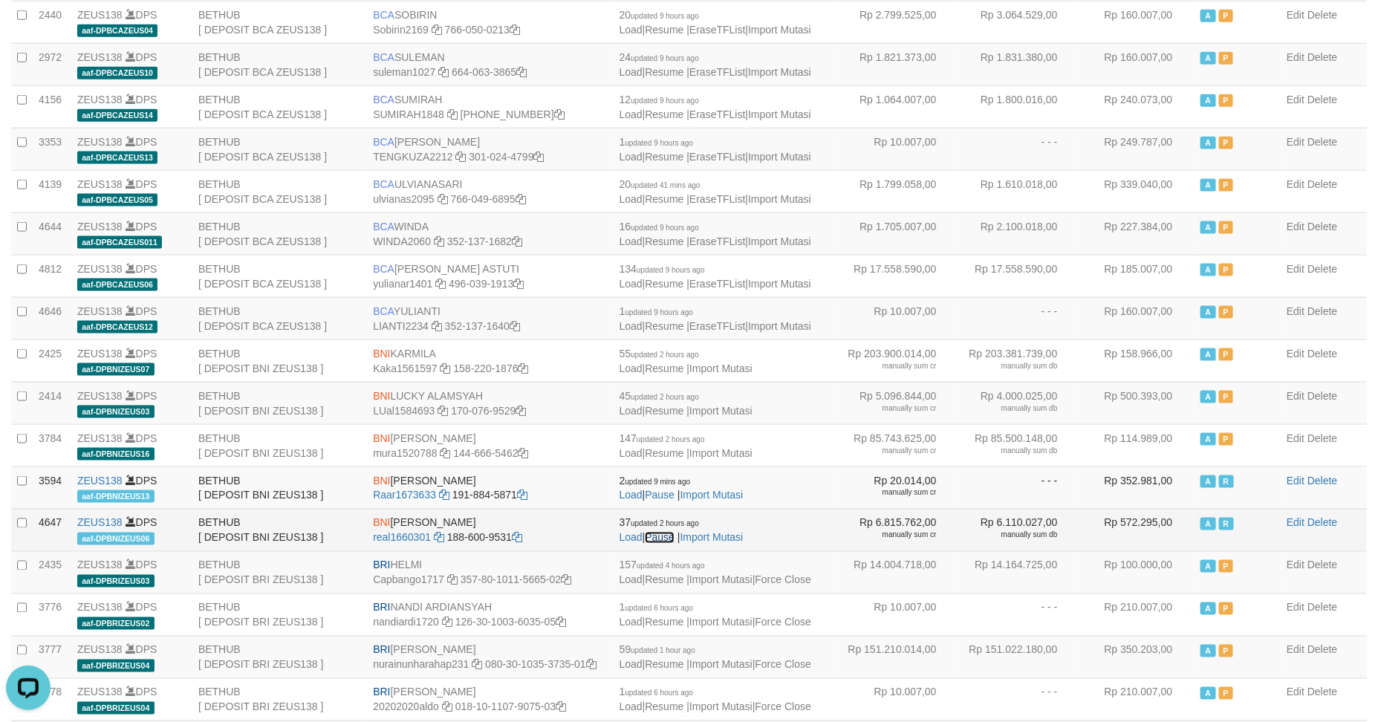
click at [673, 542] on link "Pause" at bounding box center [660, 538] width 30 height 12
click at [673, 542] on link "Pausing.." at bounding box center [666, 538] width 43 height 12
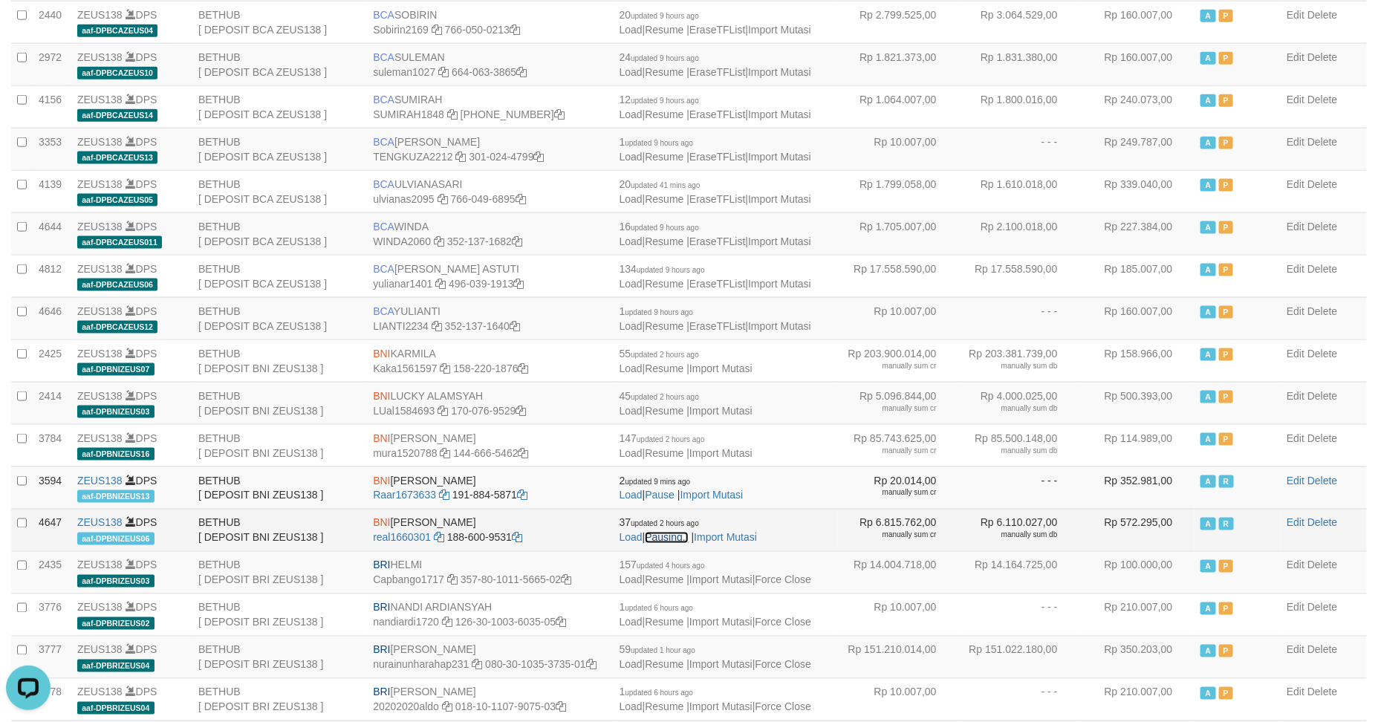
click at [673, 544] on link "Pausing.." at bounding box center [666, 538] width 43 height 12
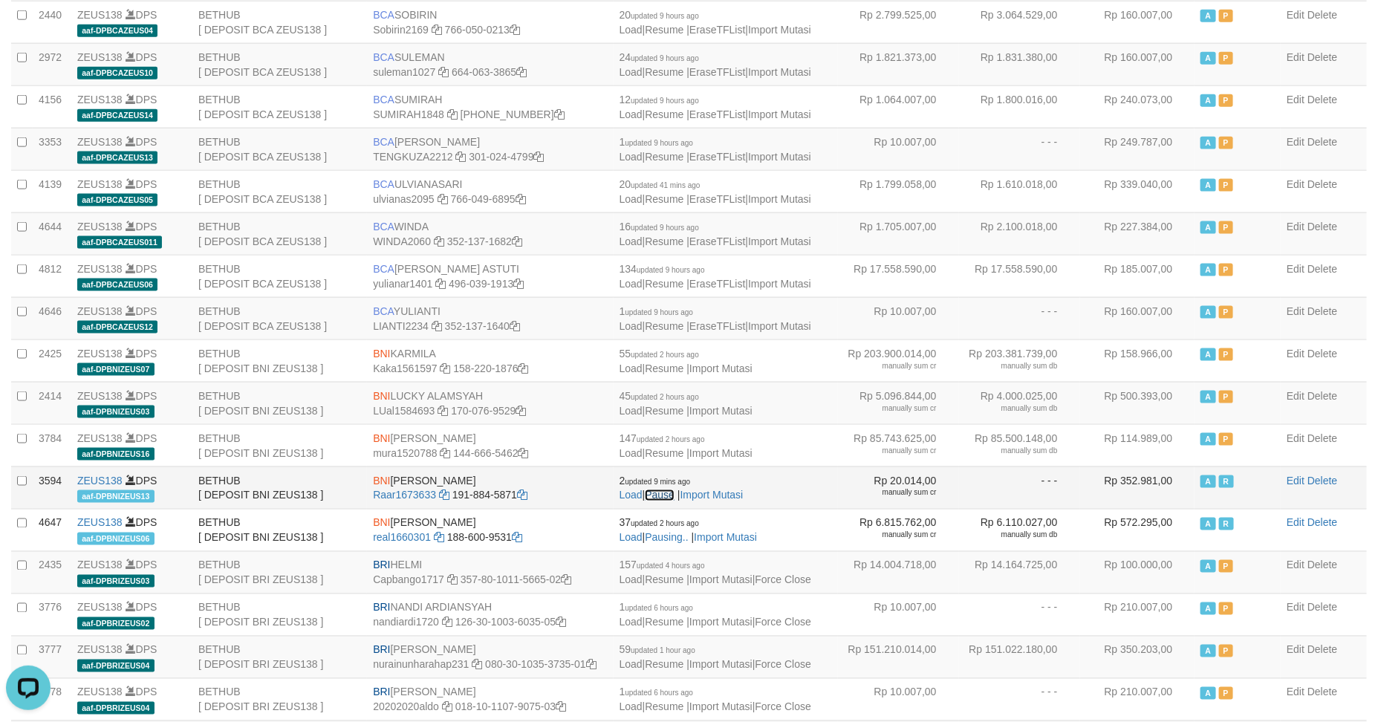
click at [660, 501] on link "Pause" at bounding box center [660, 495] width 30 height 12
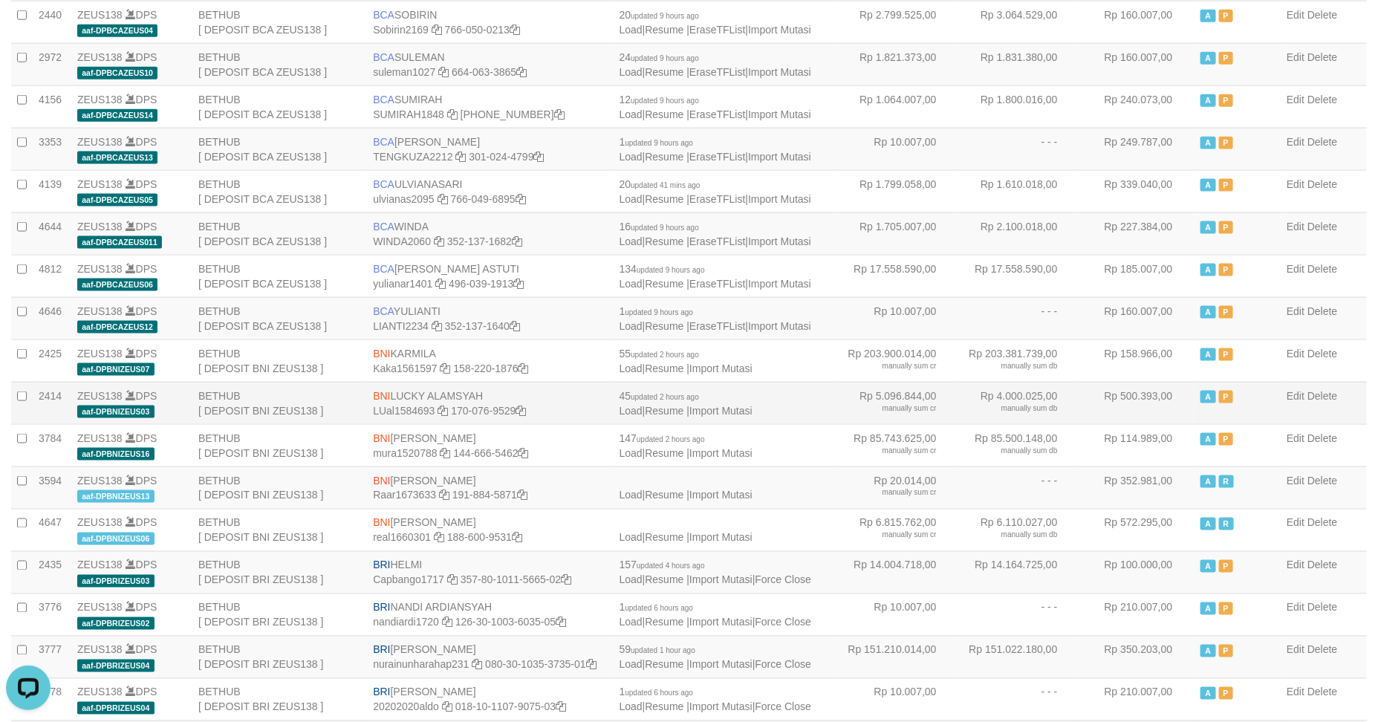
click at [558, 382] on td "BNI KARMILA Kaka1561597 158-220-1876" at bounding box center [490, 360] width 246 height 42
click at [668, 500] on link "Resume" at bounding box center [664, 495] width 39 height 12
click at [668, 500] on link "Resuming.." at bounding box center [671, 495] width 53 height 12
click at [669, 500] on link "Pause" at bounding box center [660, 495] width 30 height 12
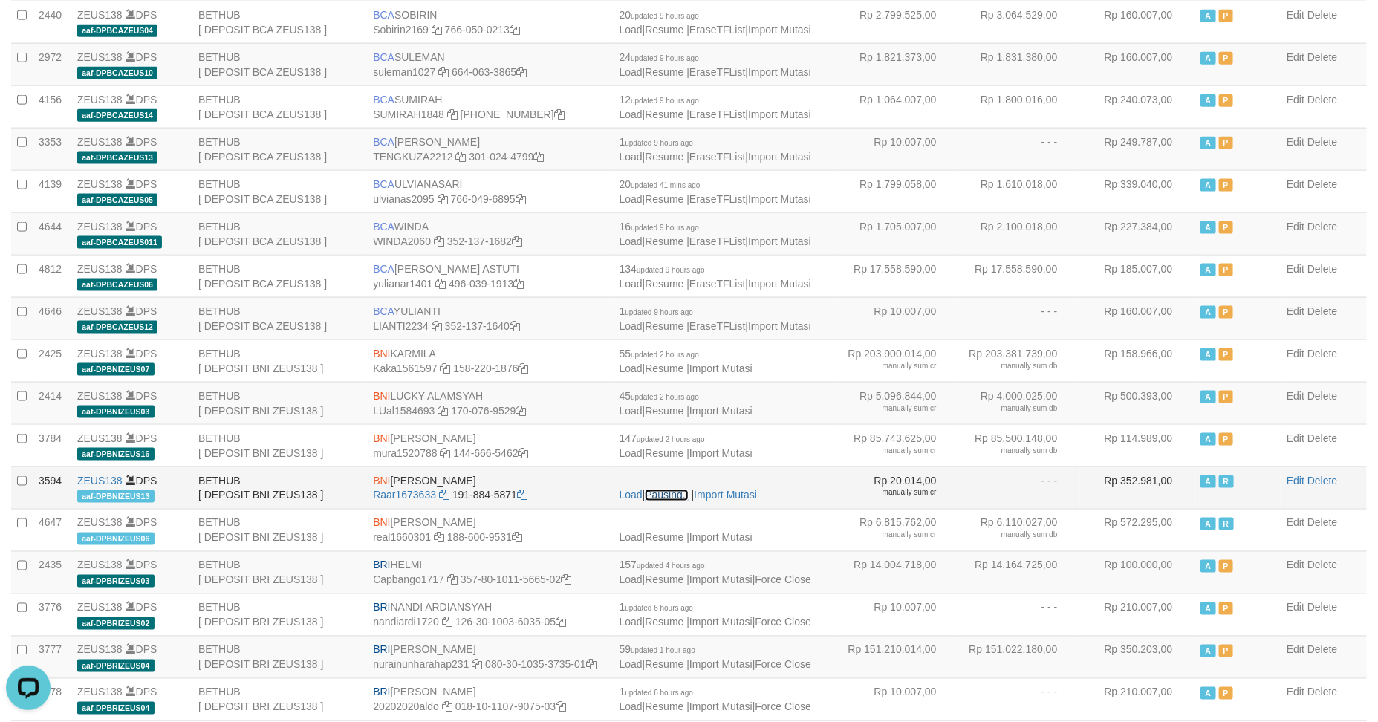
click at [669, 500] on link "Pausing.." at bounding box center [666, 495] width 43 height 12
click at [669, 500] on link "Pause" at bounding box center [660, 495] width 30 height 12
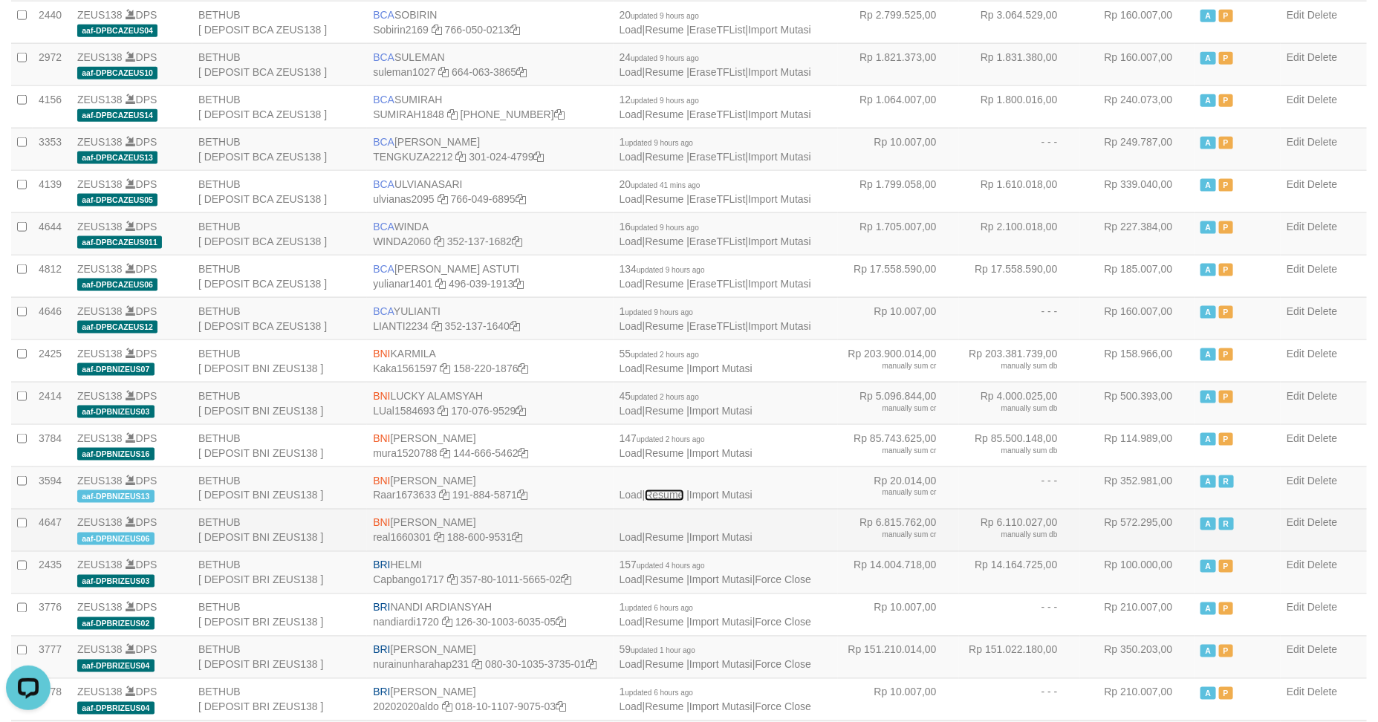
drag, startPoint x: 667, startPoint y: 504, endPoint x: 667, endPoint y: 520, distance: 16.3
click at [667, 501] on link "Resume" at bounding box center [664, 495] width 39 height 12
click at [666, 544] on link "Resume" at bounding box center [664, 538] width 39 height 12
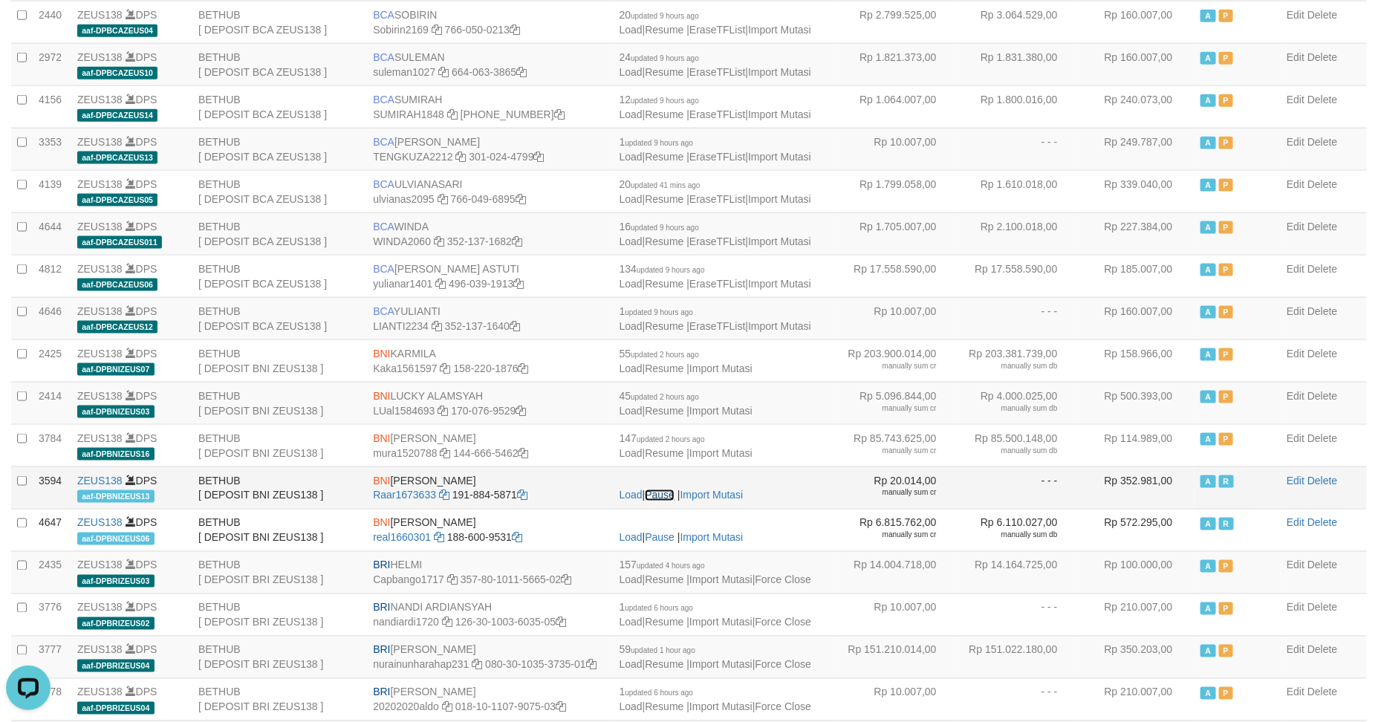
click at [662, 501] on link "Pause" at bounding box center [660, 495] width 30 height 12
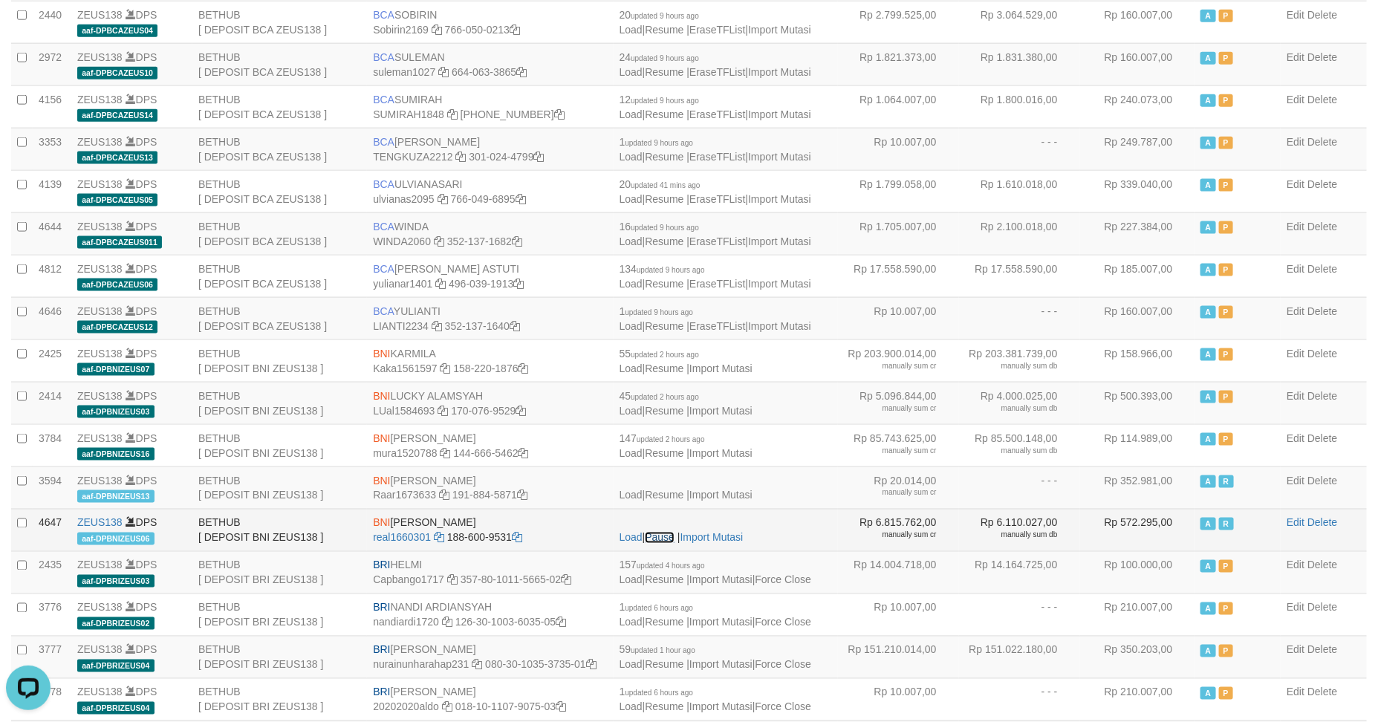
click at [668, 544] on link "Pause" at bounding box center [660, 538] width 30 height 12
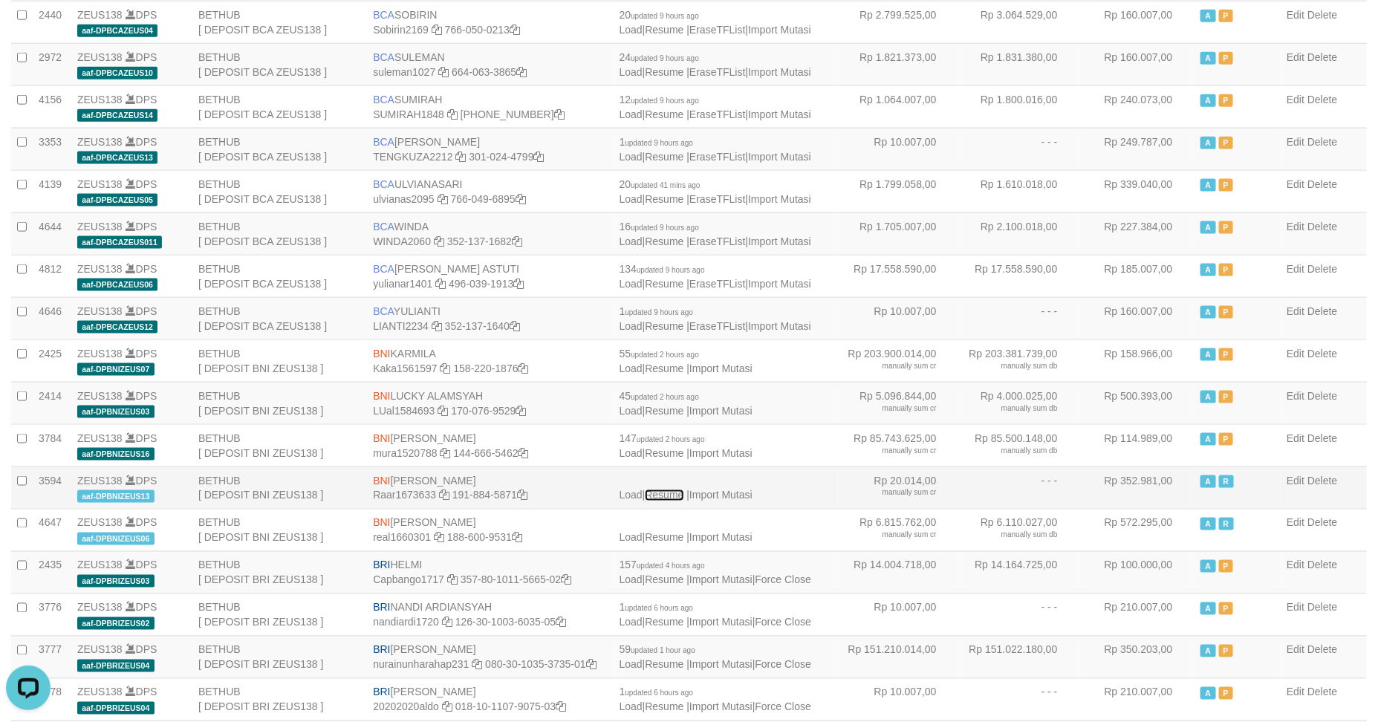
click at [674, 501] on link "Resume" at bounding box center [664, 495] width 39 height 12
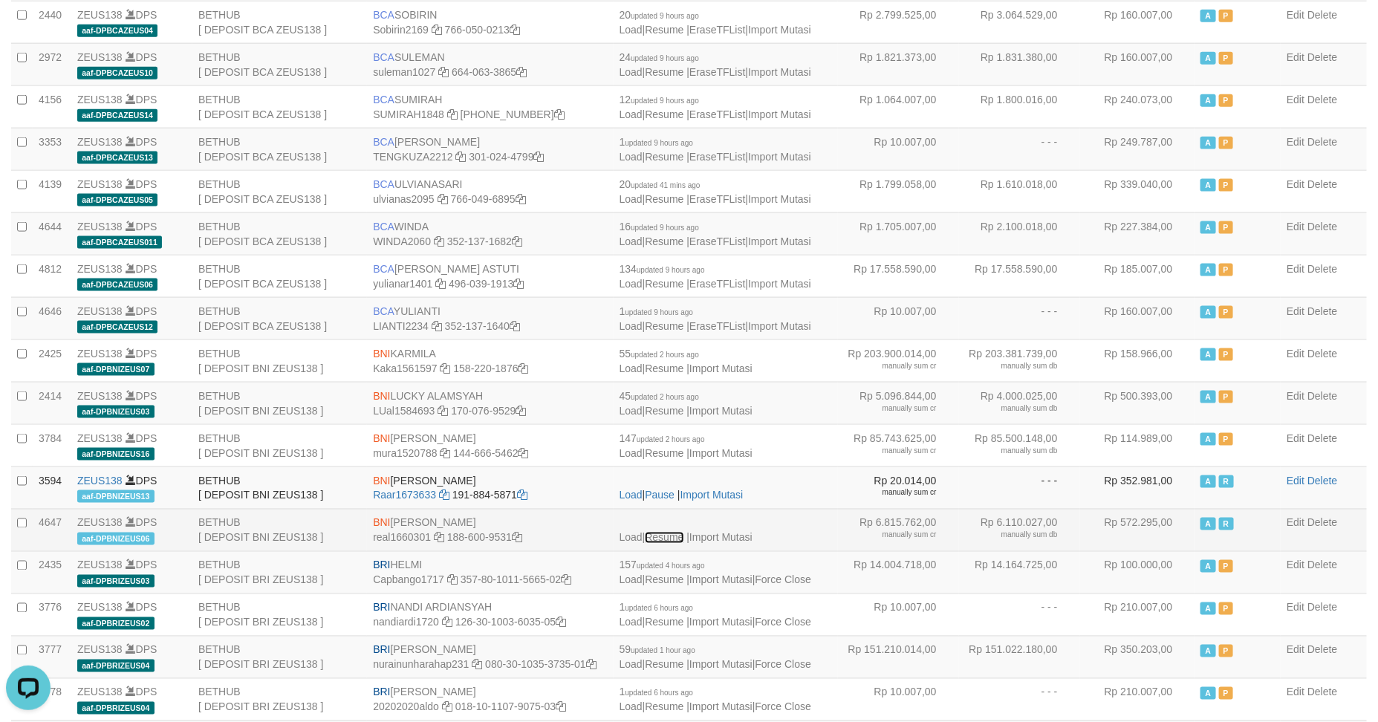
click at [668, 544] on link "Resume" at bounding box center [664, 538] width 39 height 12
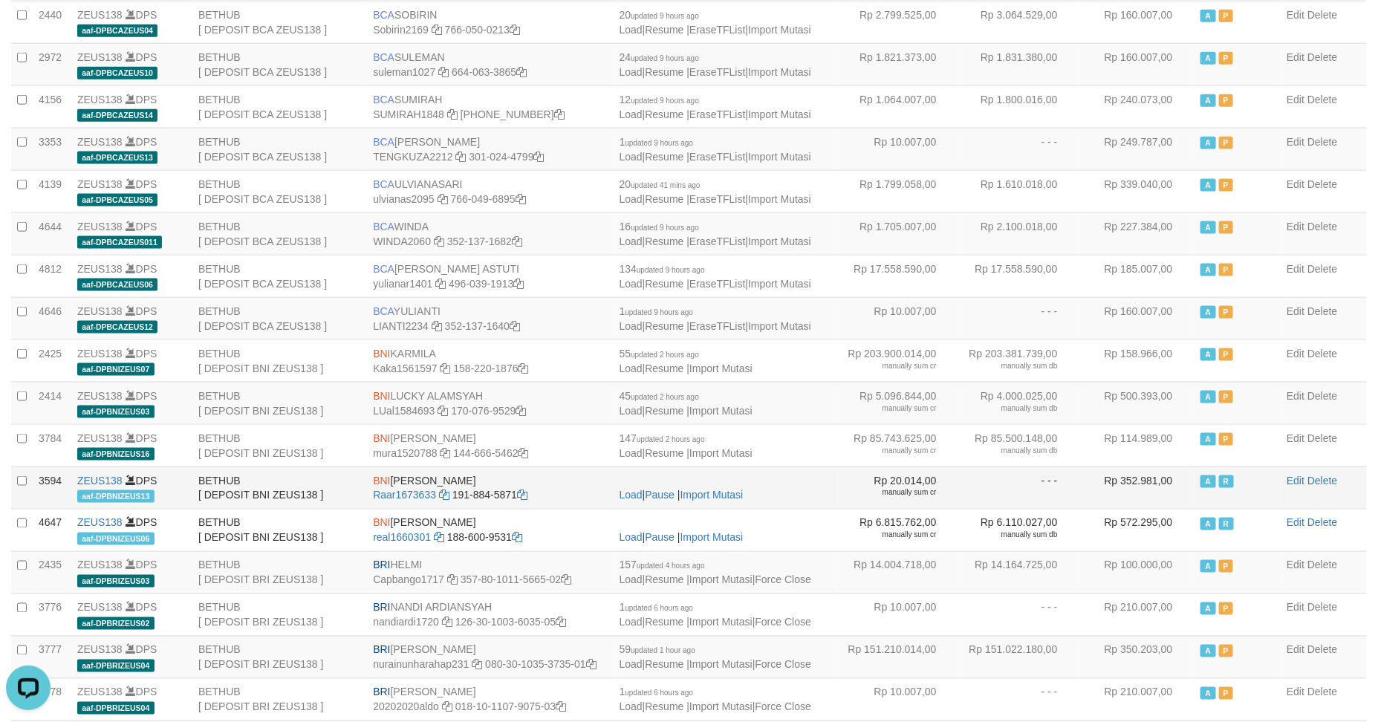
click at [126, 503] on span "aaf-DPBNIZEUS13" at bounding box center [115, 496] width 77 height 13
copy span "DPBNIZEUS13"
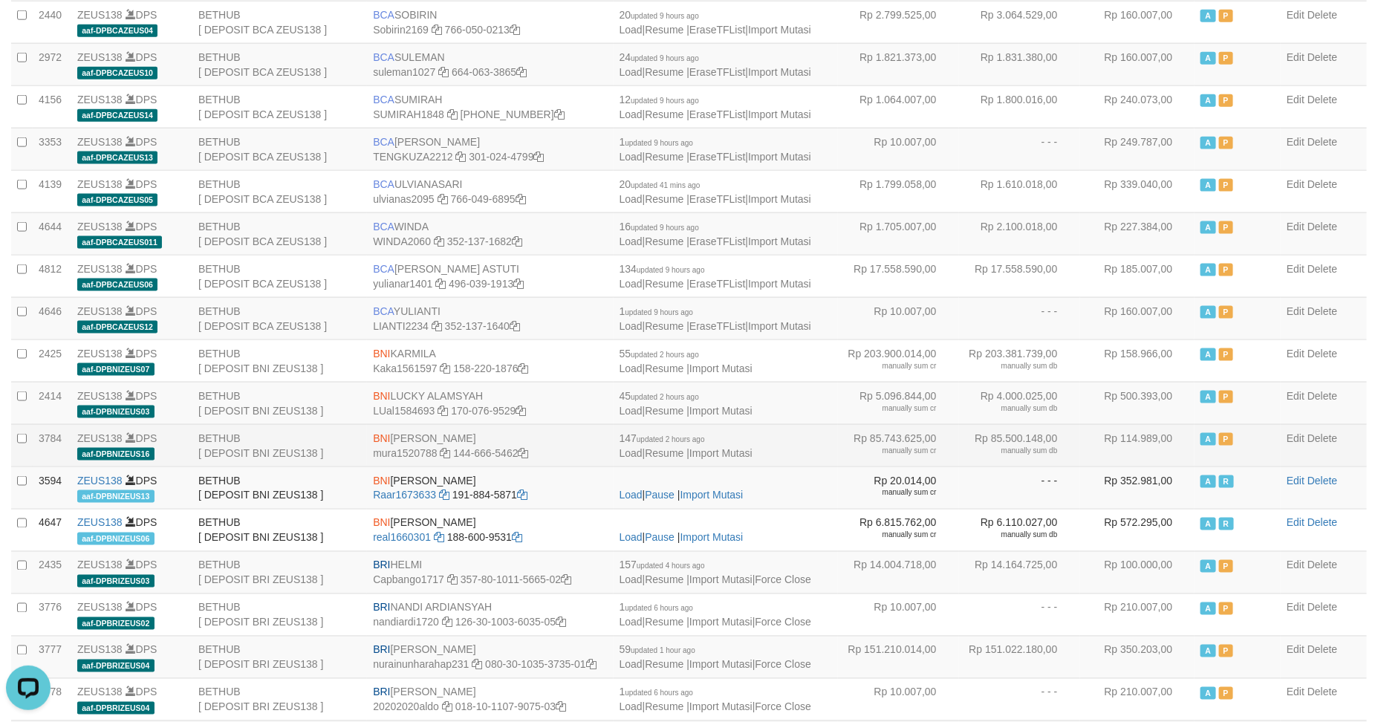
click at [579, 462] on td "BNI MUHAMMAD RANDY mura1520788 144-666-5462" at bounding box center [490, 445] width 246 height 42
click at [575, 453] on td "BNI MUHAMMAD RANDY mura1520788 144-666-5462" at bounding box center [490, 445] width 246 height 42
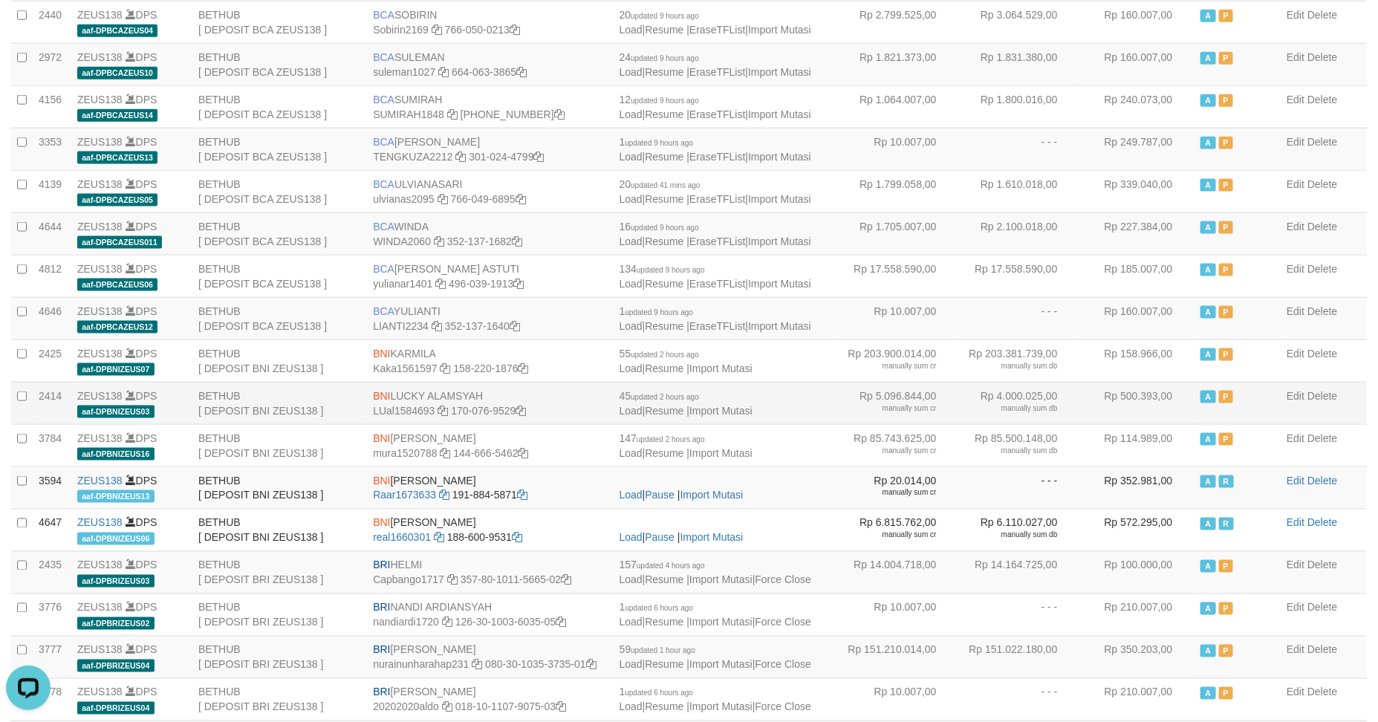
click at [669, 424] on td "45 updated 2 hours ago Load | Resume | Import Mutasi" at bounding box center [726, 403] width 224 height 42
click at [671, 417] on link "Resume" at bounding box center [664, 411] width 39 height 12
click at [671, 417] on link "Pause" at bounding box center [660, 411] width 30 height 12
click at [671, 417] on link "Pausing.." at bounding box center [666, 411] width 43 height 12
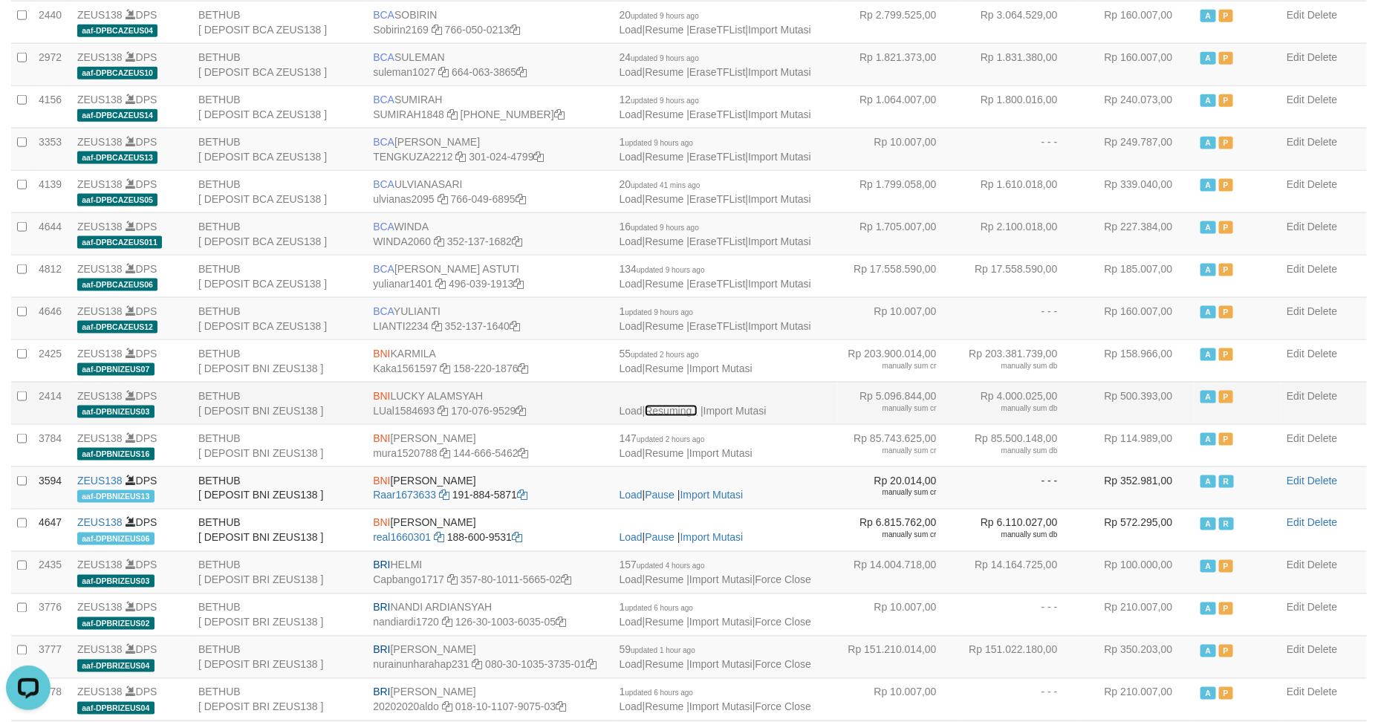
click at [671, 417] on link "Resuming.." at bounding box center [671, 411] width 53 height 12
click at [671, 417] on link "Pause" at bounding box center [660, 411] width 30 height 12
click at [671, 417] on link "Pausing.." at bounding box center [666, 411] width 43 height 12
click at [671, 417] on link "Resuming.." at bounding box center [671, 411] width 53 height 12
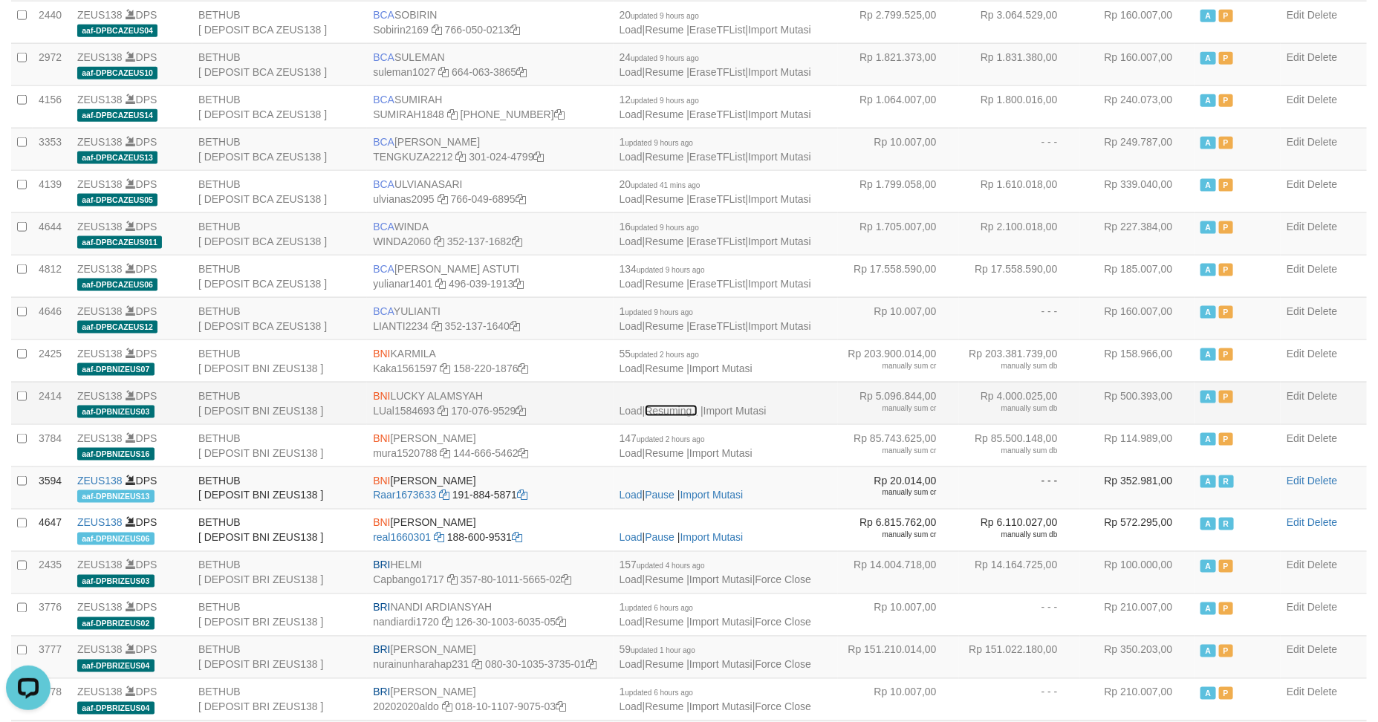
click at [671, 417] on link "Resuming.." at bounding box center [671, 411] width 53 height 12
click at [671, 417] on link "Pausing.." at bounding box center [666, 411] width 43 height 12
click at [671, 417] on link "Resume" at bounding box center [664, 411] width 39 height 12
click at [671, 417] on link "Resuming.." at bounding box center [671, 411] width 53 height 12
click at [667, 417] on link "Pause" at bounding box center [660, 411] width 30 height 12
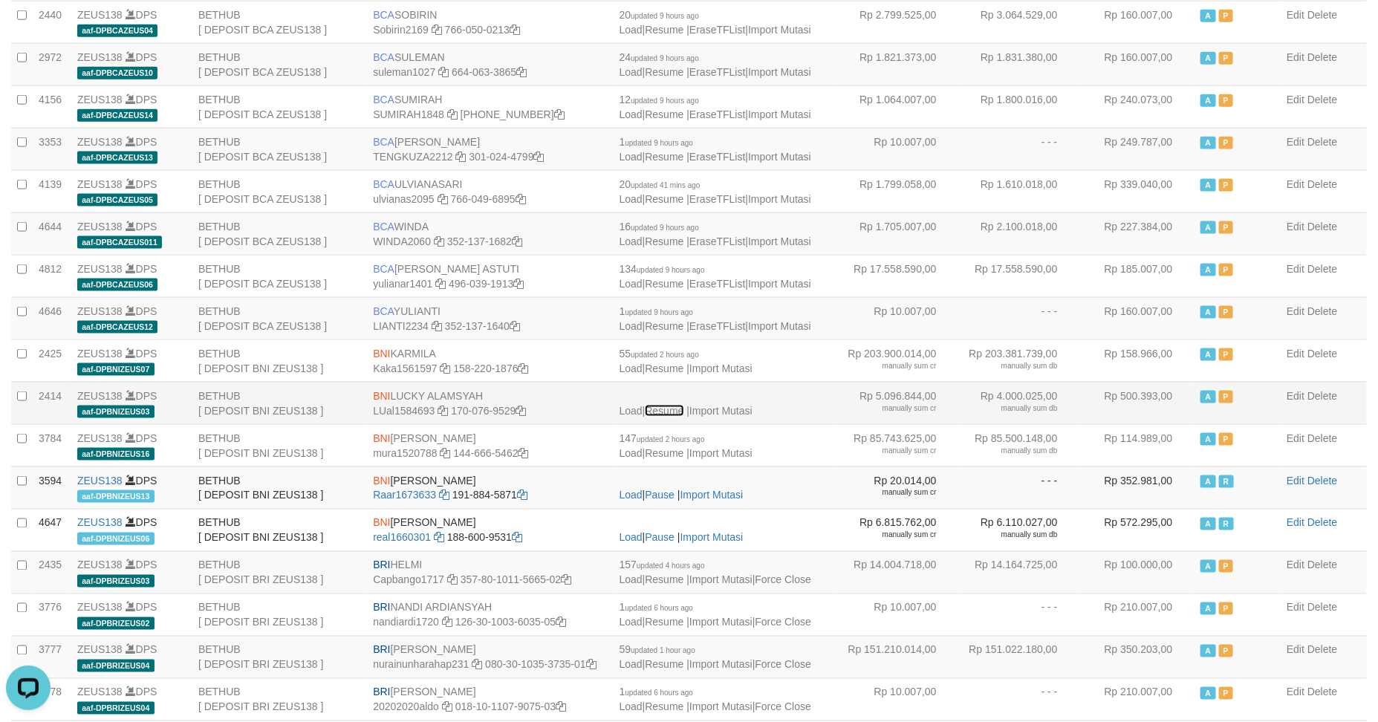
click at [666, 417] on link "Resume" at bounding box center [664, 411] width 39 height 12
click at [666, 417] on link "Pause" at bounding box center [660, 411] width 30 height 12
click at [633, 417] on link "Load" at bounding box center [630, 411] width 23 height 12
click at [816, 498] on td "Load | Pause | Import Mutasi" at bounding box center [726, 487] width 224 height 42
click at [404, 417] on link "LUal1584693" at bounding box center [404, 411] width 62 height 12
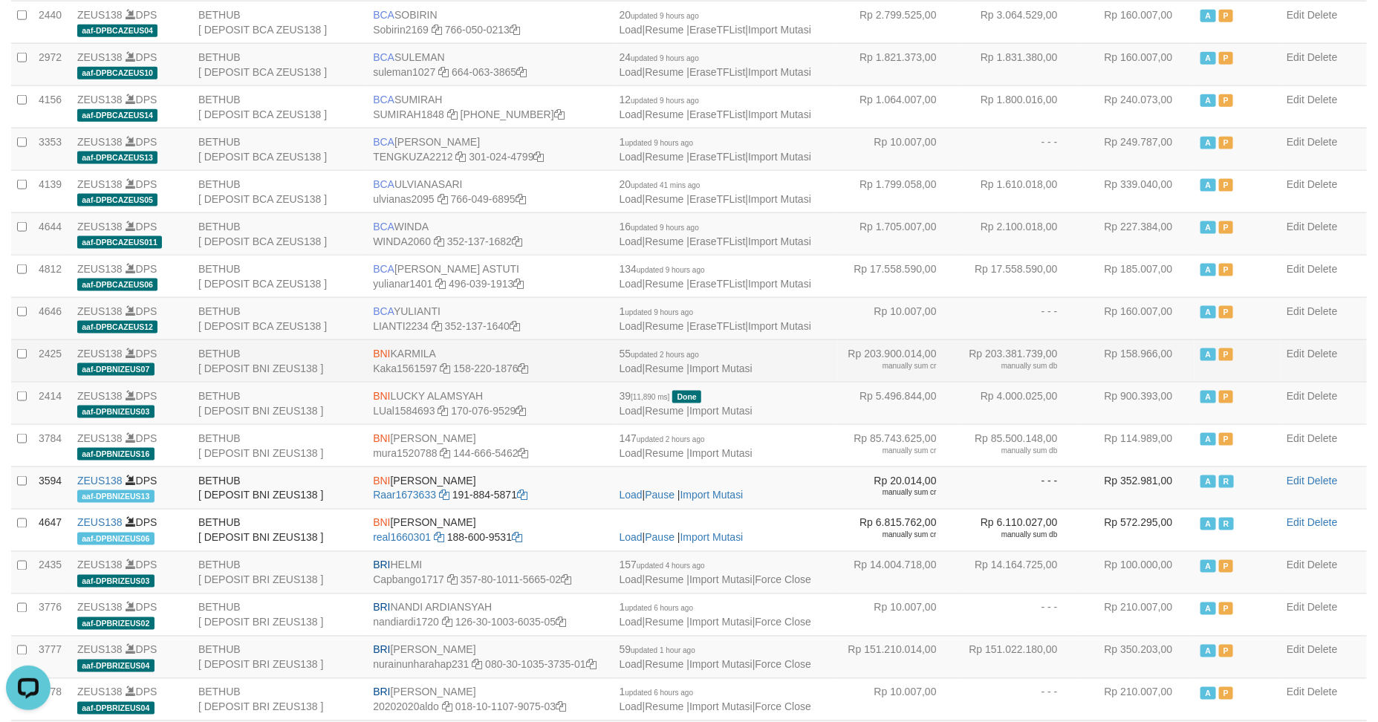
click at [825, 364] on td "55 updated 2 hours ago Load | Resume | Import Mutasi" at bounding box center [726, 360] width 224 height 42
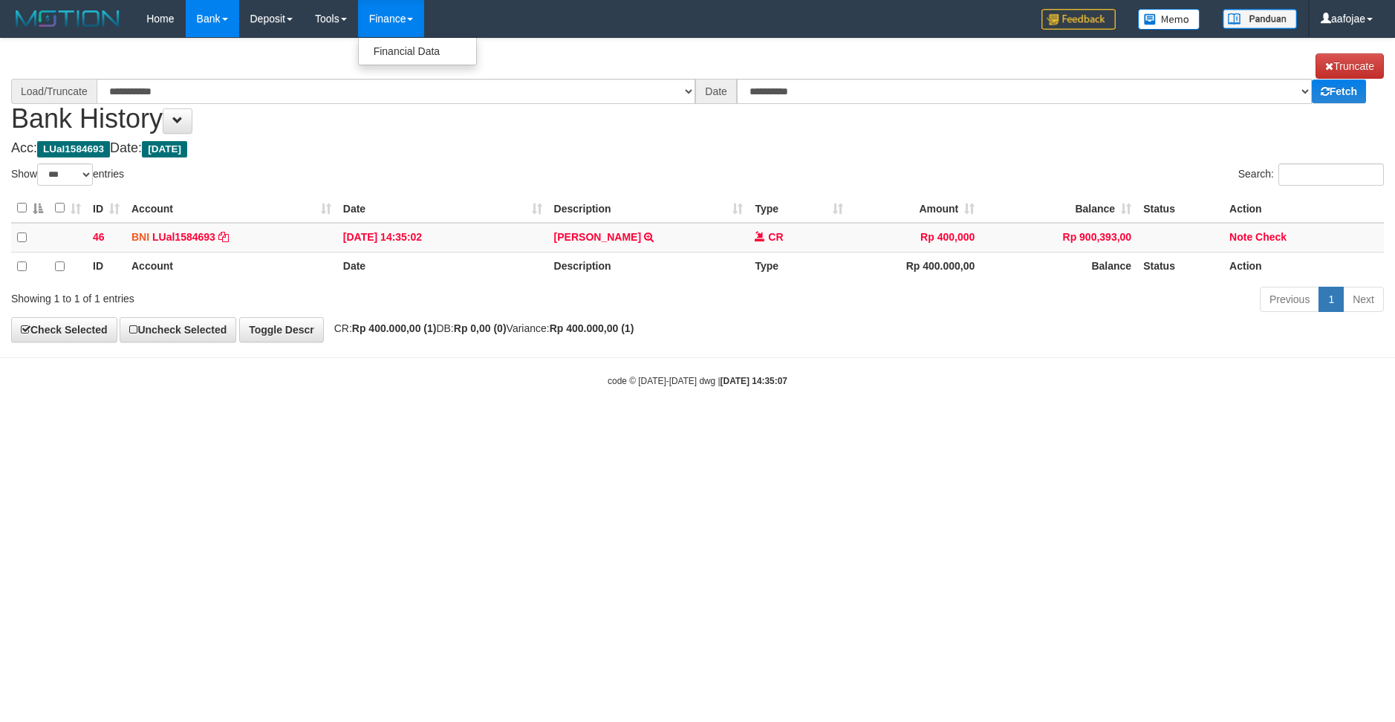
select select "***"
click at [1286, 232] on td "Note Check" at bounding box center [1303, 237] width 160 height 29
select select "****"
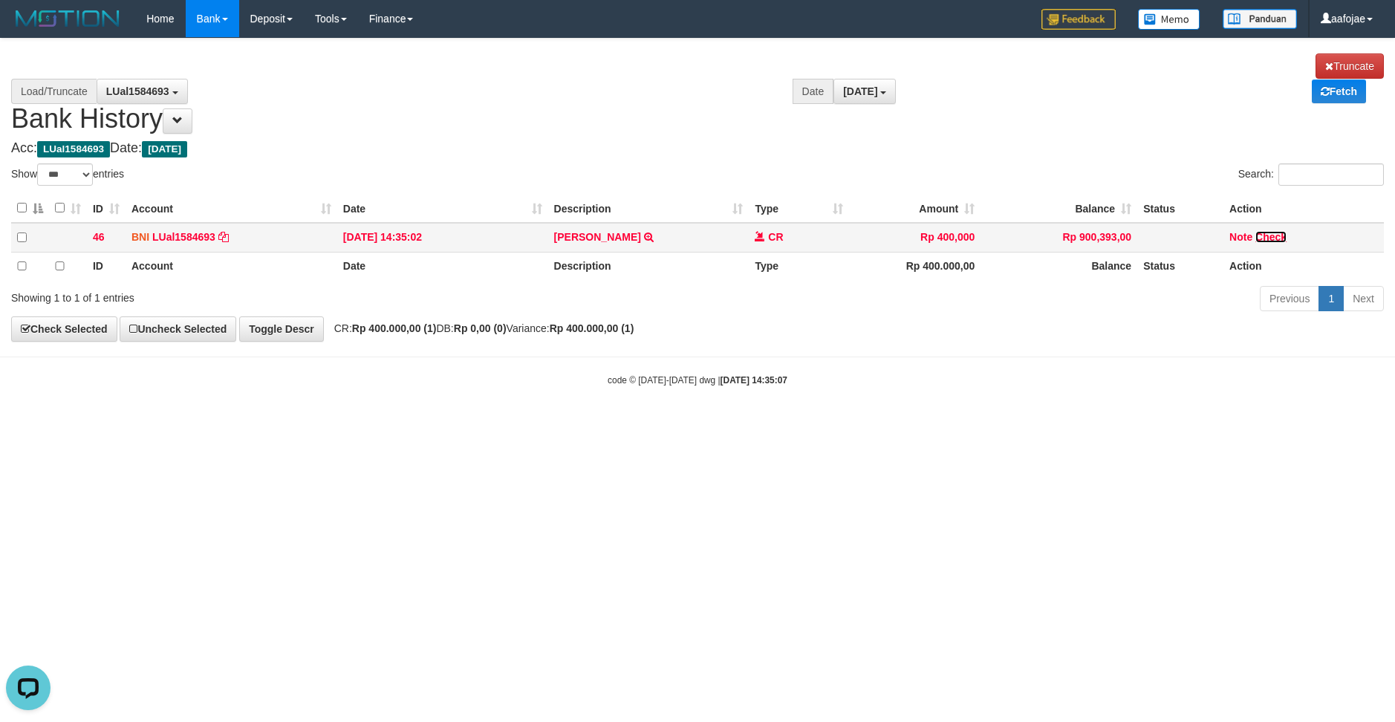
click at [1275, 236] on link "Check" at bounding box center [1270, 237] width 31 height 12
click at [1235, 241] on link "Note" at bounding box center [1240, 237] width 22 height 12
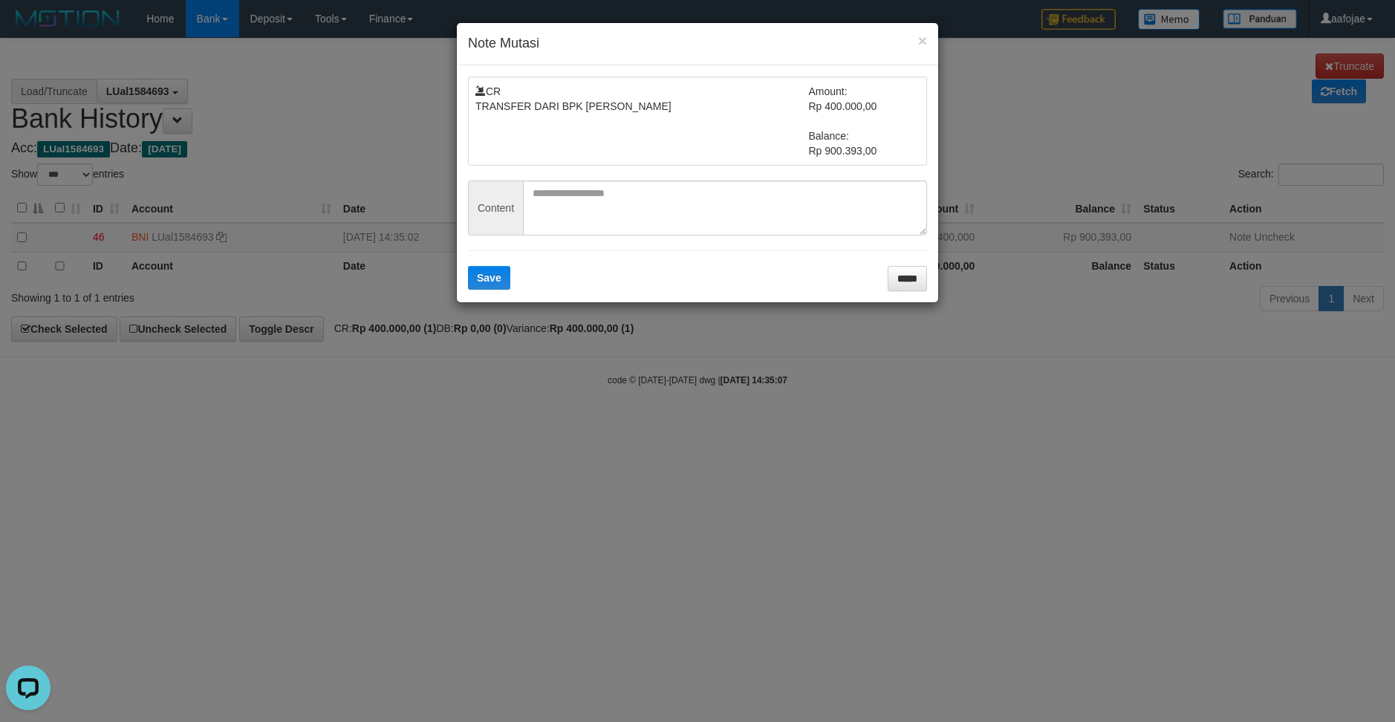
click at [691, 172] on form "CR TRANSFER DARI BPK SYAIFUL BAHRI Amount: Rp 400.000,00 Balance: Rp 900.393,00…" at bounding box center [697, 184] width 459 height 215
drag, startPoint x: 694, startPoint y: 201, endPoint x: 683, endPoint y: 194, distance: 13.4
click at [685, 195] on textarea at bounding box center [725, 207] width 404 height 55
click at [644, 237] on form "**********" at bounding box center [697, 184] width 459 height 215
click at [649, 226] on textarea "**********" at bounding box center [725, 207] width 404 height 55
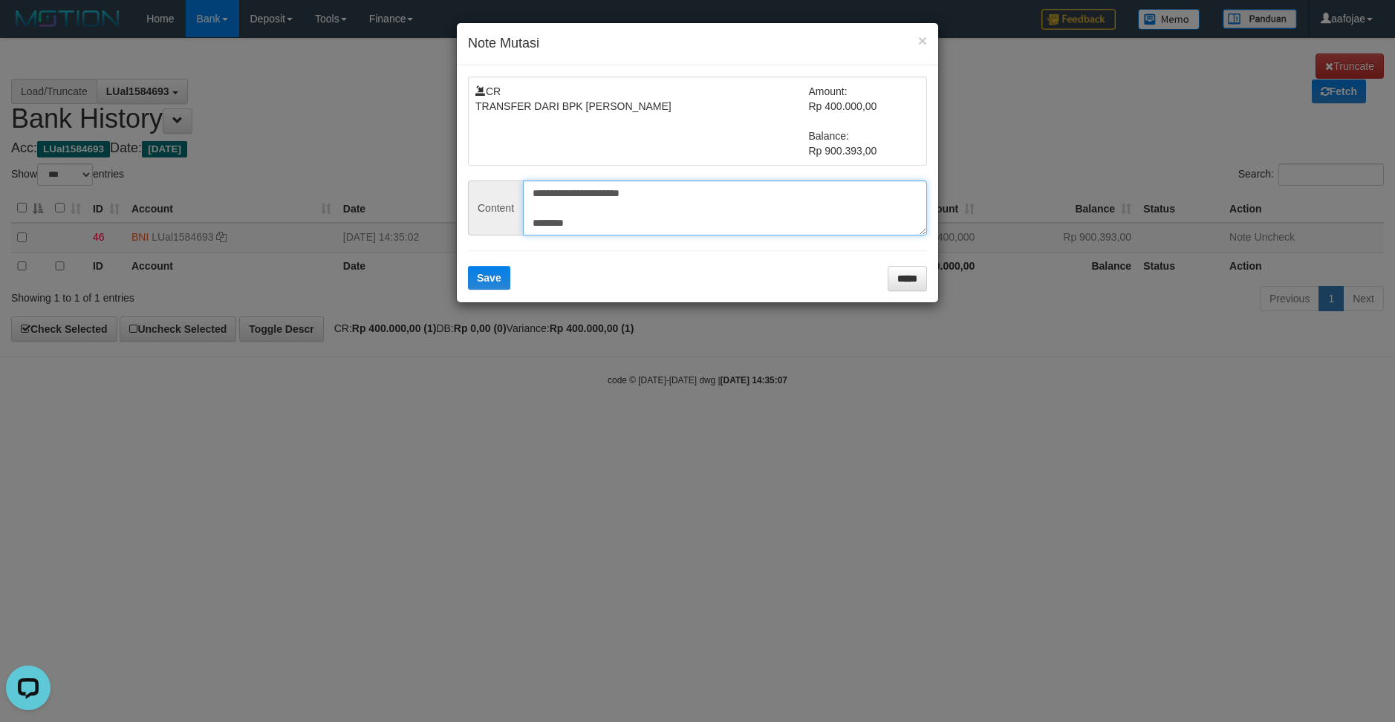
paste textarea "*********"
type textarea "**********"
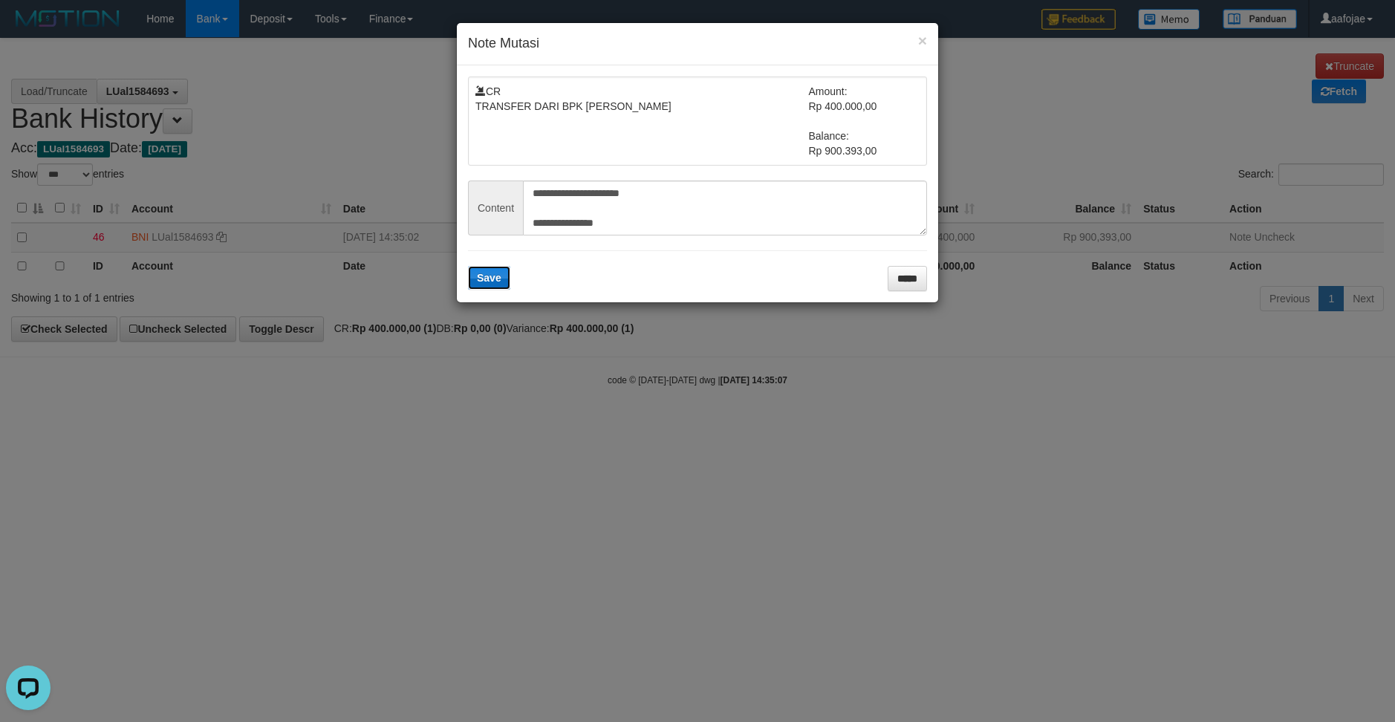
click at [475, 283] on button "Save" at bounding box center [489, 278] width 42 height 24
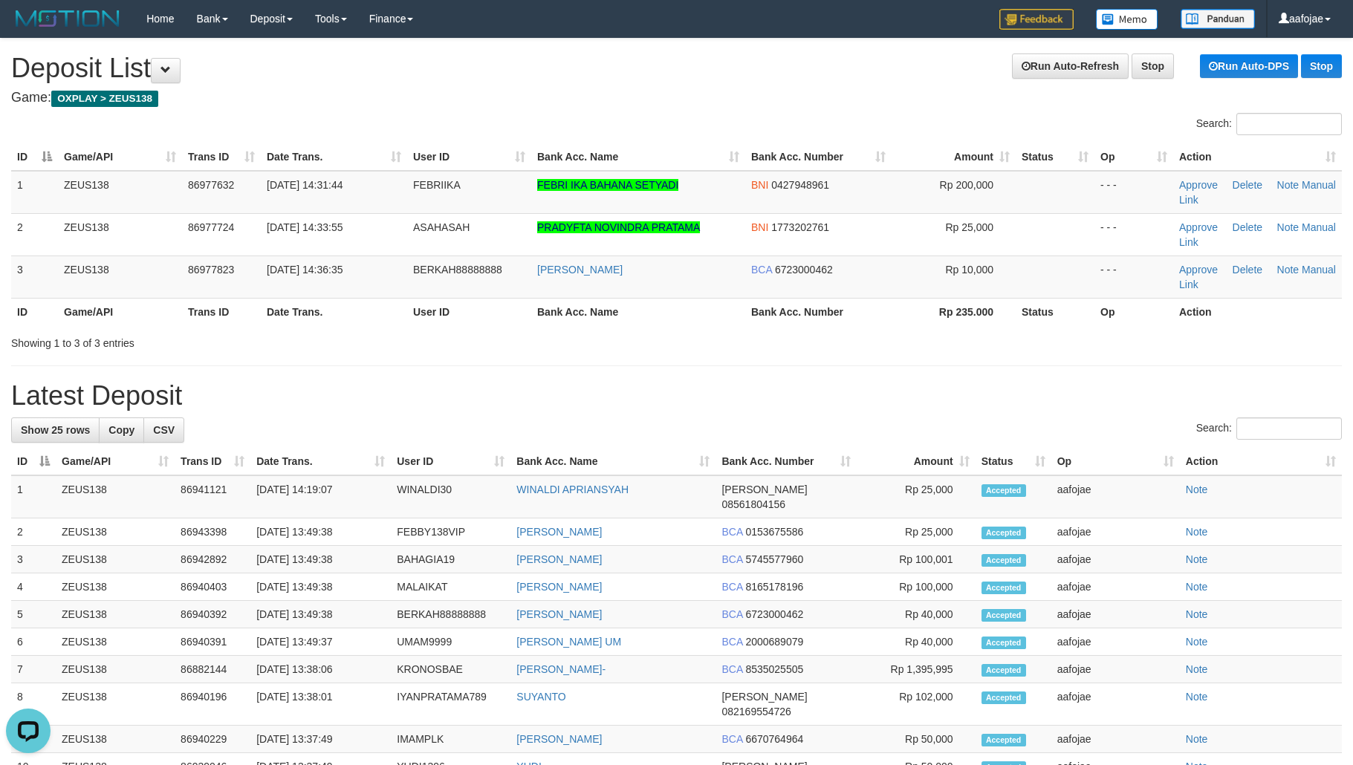
drag, startPoint x: 781, startPoint y: 109, endPoint x: 816, endPoint y: 98, distance: 37.4
click at [796, 103] on div "**********" at bounding box center [676, 673] width 1353 height 1268
click at [1284, 62] on link "Run Auto-DPS" at bounding box center [1249, 66] width 98 height 24
click at [1243, 67] on link "Run Auto-DPS" at bounding box center [1249, 66] width 98 height 24
click at [1257, 74] on link "Run Auto-DPS" at bounding box center [1249, 66] width 98 height 24
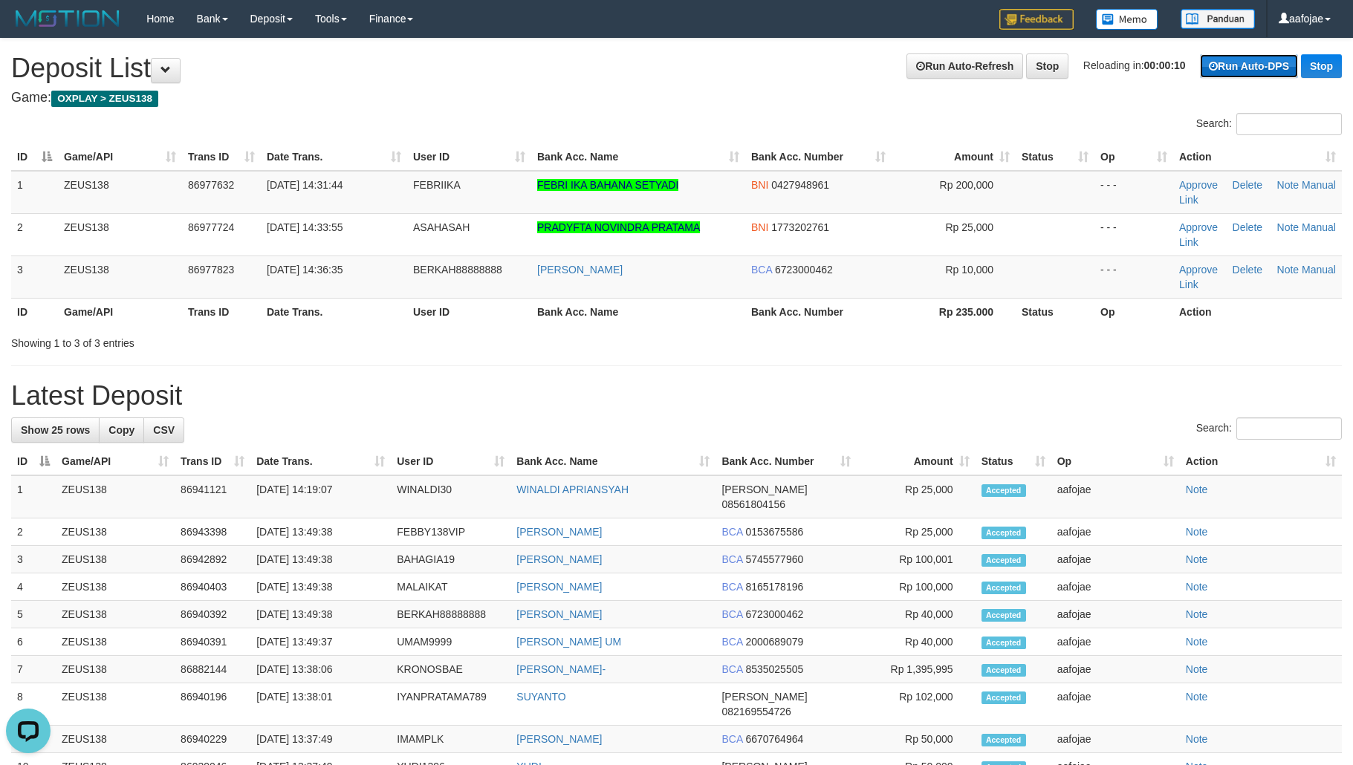
click at [1257, 74] on link "Run Auto-DPS" at bounding box center [1249, 66] width 98 height 24
click at [1257, 71] on link "Run Auto-DPS" at bounding box center [1249, 66] width 98 height 24
drag, startPoint x: 746, startPoint y: 59, endPoint x: 775, endPoint y: 53, distance: 29.4
click at [762, 54] on h1 "Run Auto-Refresh Stop Reloading in: 00:00:09 Run Auto-DPS Stop Deposit List" at bounding box center [676, 68] width 1330 height 30
click at [1243, 70] on link "Run Auto-DPS" at bounding box center [1249, 66] width 98 height 24
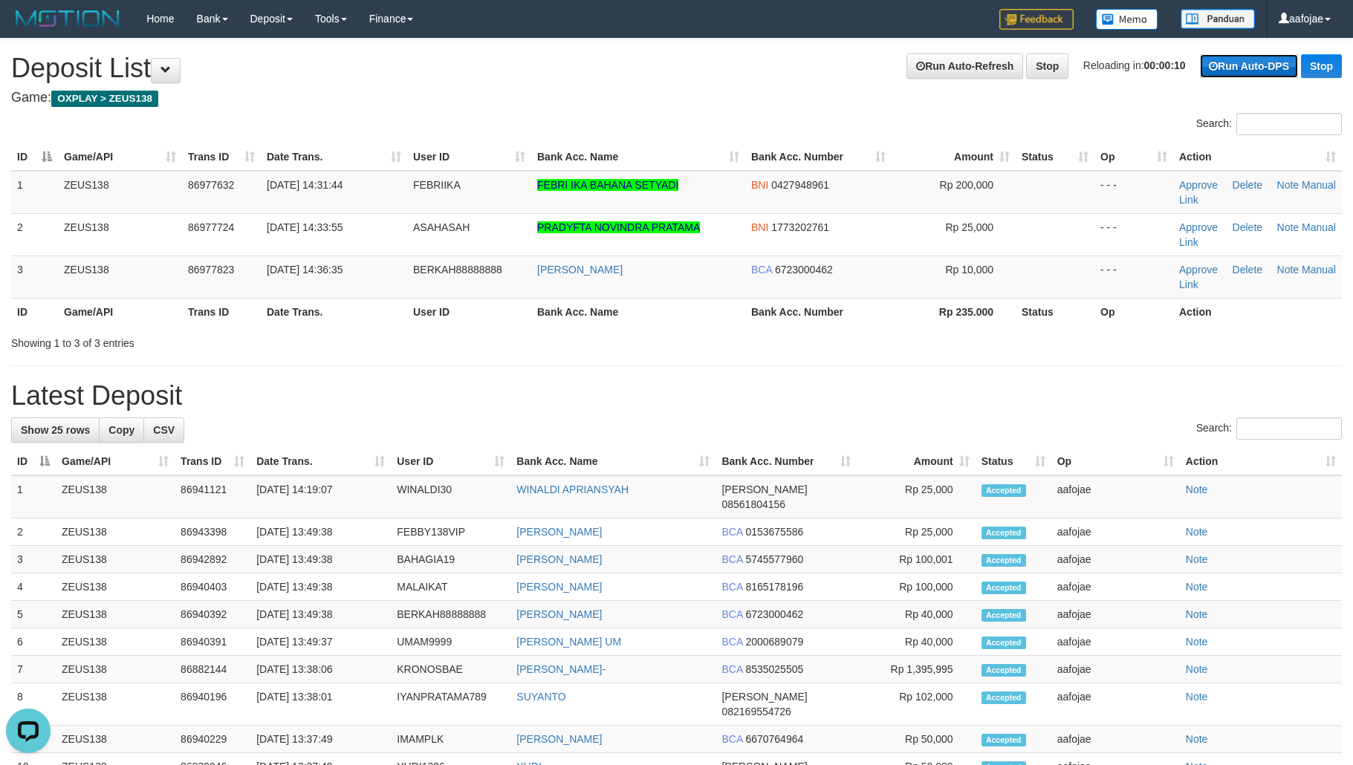
click at [1244, 69] on link "Run Auto-DPS" at bounding box center [1249, 66] width 98 height 24
click at [1244, 68] on link "Run Auto-DPS" at bounding box center [1249, 66] width 98 height 24
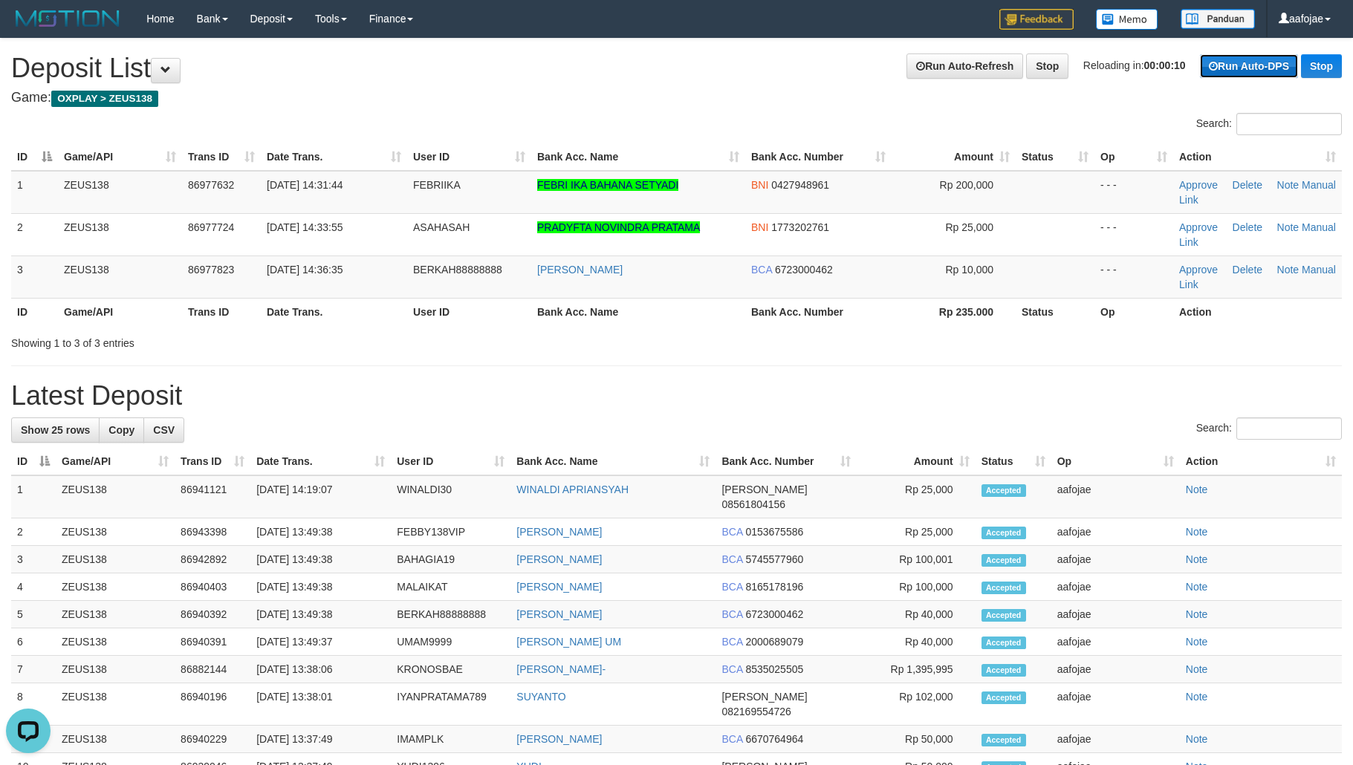
click at [1246, 65] on link "Run Auto-DPS" at bounding box center [1249, 66] width 98 height 24
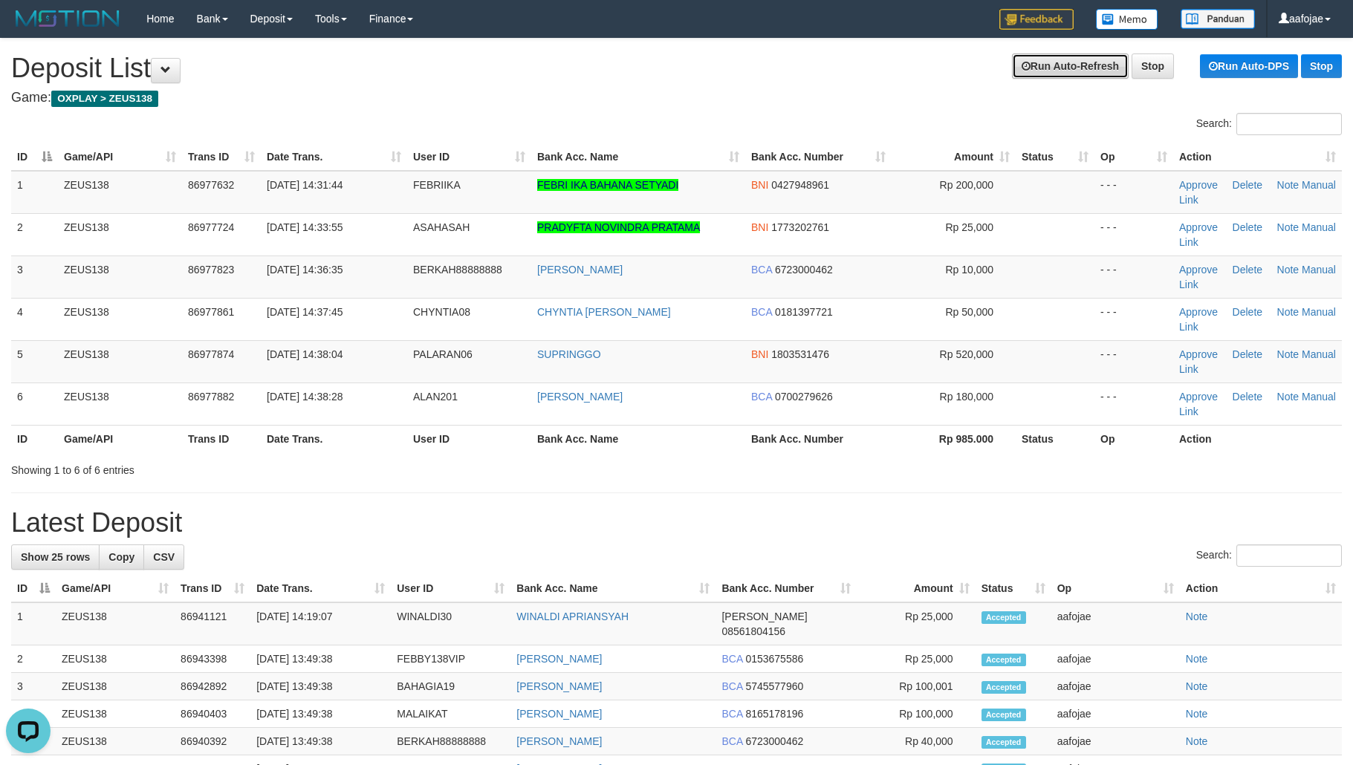
click at [1077, 68] on link "Run Auto-Refresh" at bounding box center [1070, 65] width 117 height 25
click at [709, 74] on h1 "Refreshing in: 00:00:07 Run Auto-Refresh Stop Run Auto-DPS Stop Deposit List" at bounding box center [676, 68] width 1330 height 30
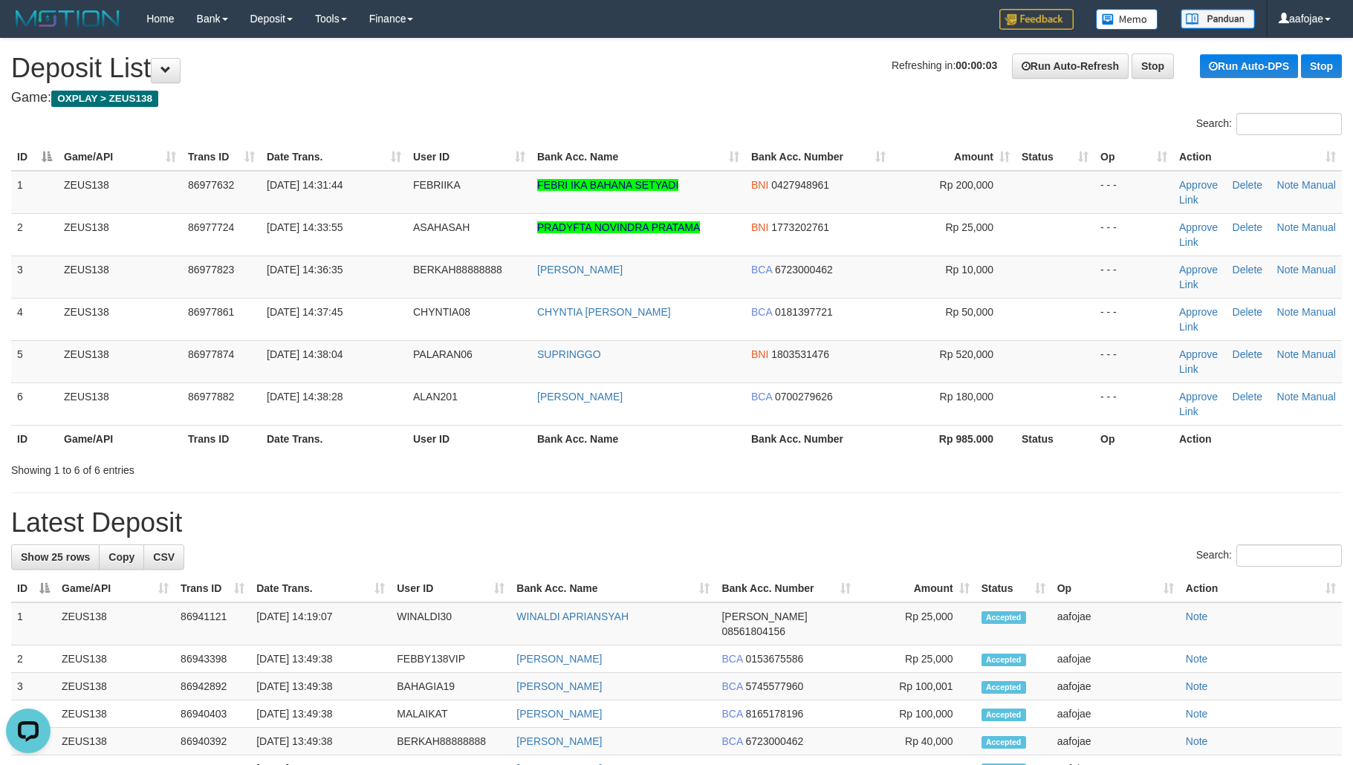
click at [715, 91] on h4 "Game: OXPLAY > ZEUS138" at bounding box center [676, 98] width 1330 height 15
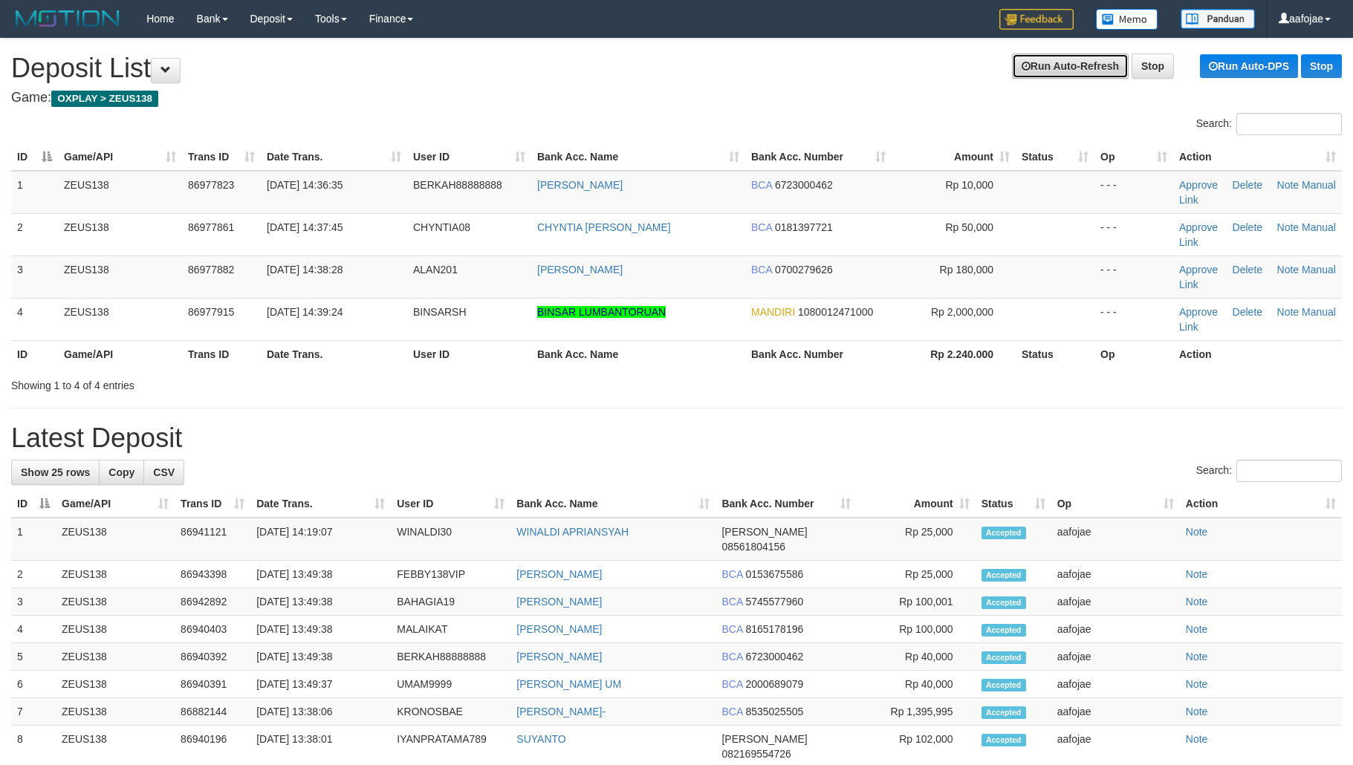
click at [1050, 72] on link "Run Auto-Refresh" at bounding box center [1070, 65] width 117 height 25
click at [1240, 65] on link "Run Auto-DPS" at bounding box center [1249, 66] width 98 height 24
drag, startPoint x: 1041, startPoint y: 431, endPoint x: 1052, endPoint y: 433, distance: 10.6
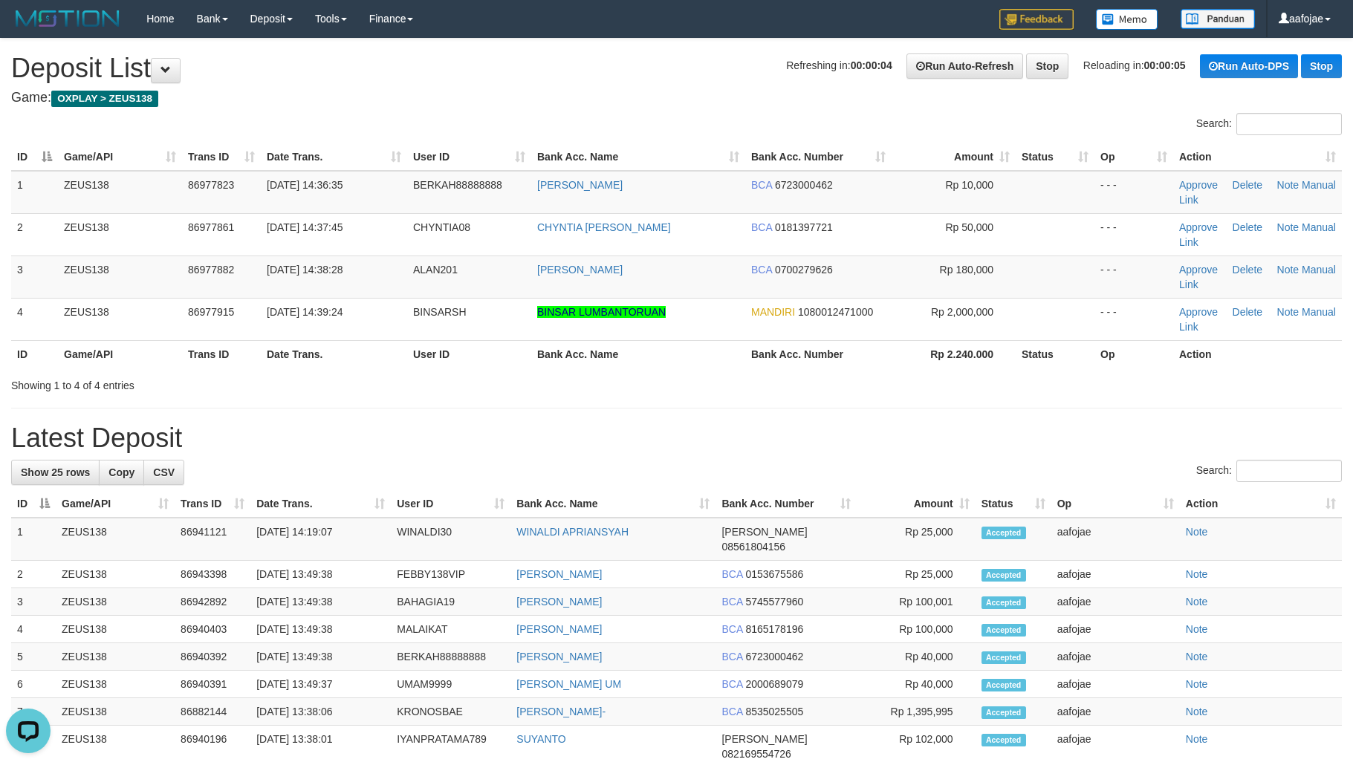
click at [1043, 431] on h1 "Latest Deposit" at bounding box center [676, 438] width 1330 height 30
drag, startPoint x: 763, startPoint y: 441, endPoint x: 792, endPoint y: 437, distance: 29.2
click at [762, 441] on h1 "Latest Deposit" at bounding box center [676, 438] width 1330 height 30
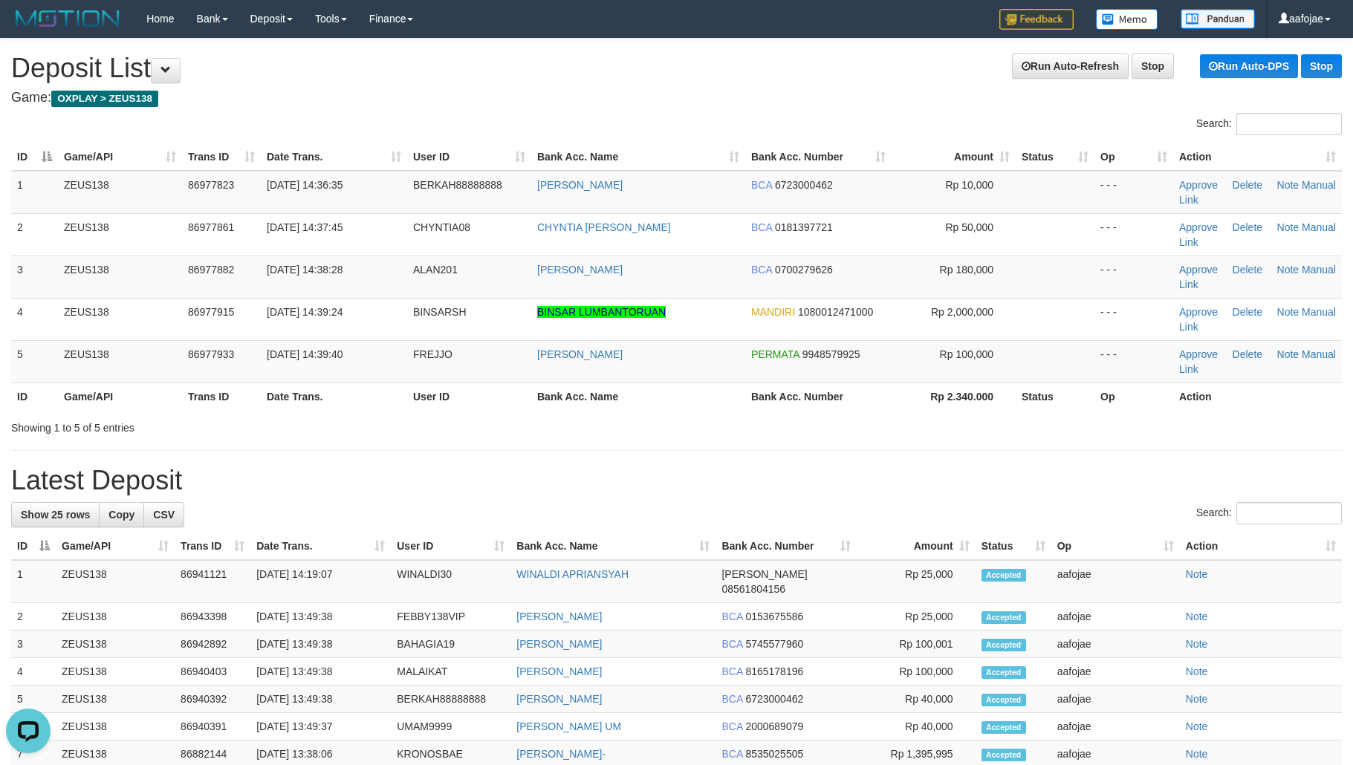
click at [497, 466] on h1 "Latest Deposit" at bounding box center [676, 481] width 1330 height 30
click at [1016, 48] on div "**********" at bounding box center [676, 715] width 1353 height 1353
click at [1043, 62] on link "Run Auto-Refresh" at bounding box center [1070, 65] width 117 height 25
drag, startPoint x: 711, startPoint y: 61, endPoint x: 943, endPoint y: 71, distance: 232.0
click at [712, 60] on h1 "Refreshing in: 00:00:04 Run Auto-Refresh Stop Run Auto-DPS Stop Deposit List" at bounding box center [676, 68] width 1330 height 30
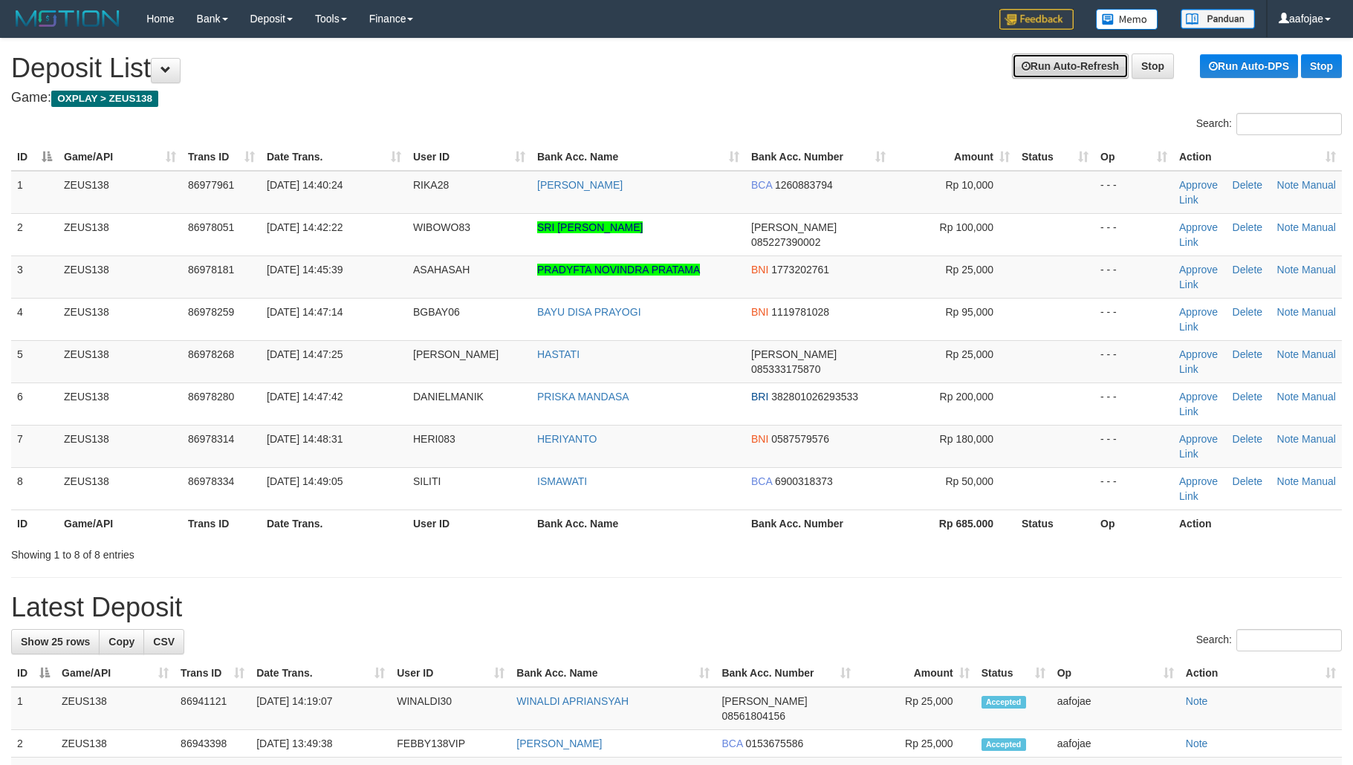
click at [1093, 60] on link "Run Auto-Refresh" at bounding box center [1070, 65] width 117 height 25
click at [1214, 71] on link "Run Auto-DPS" at bounding box center [1249, 66] width 98 height 24
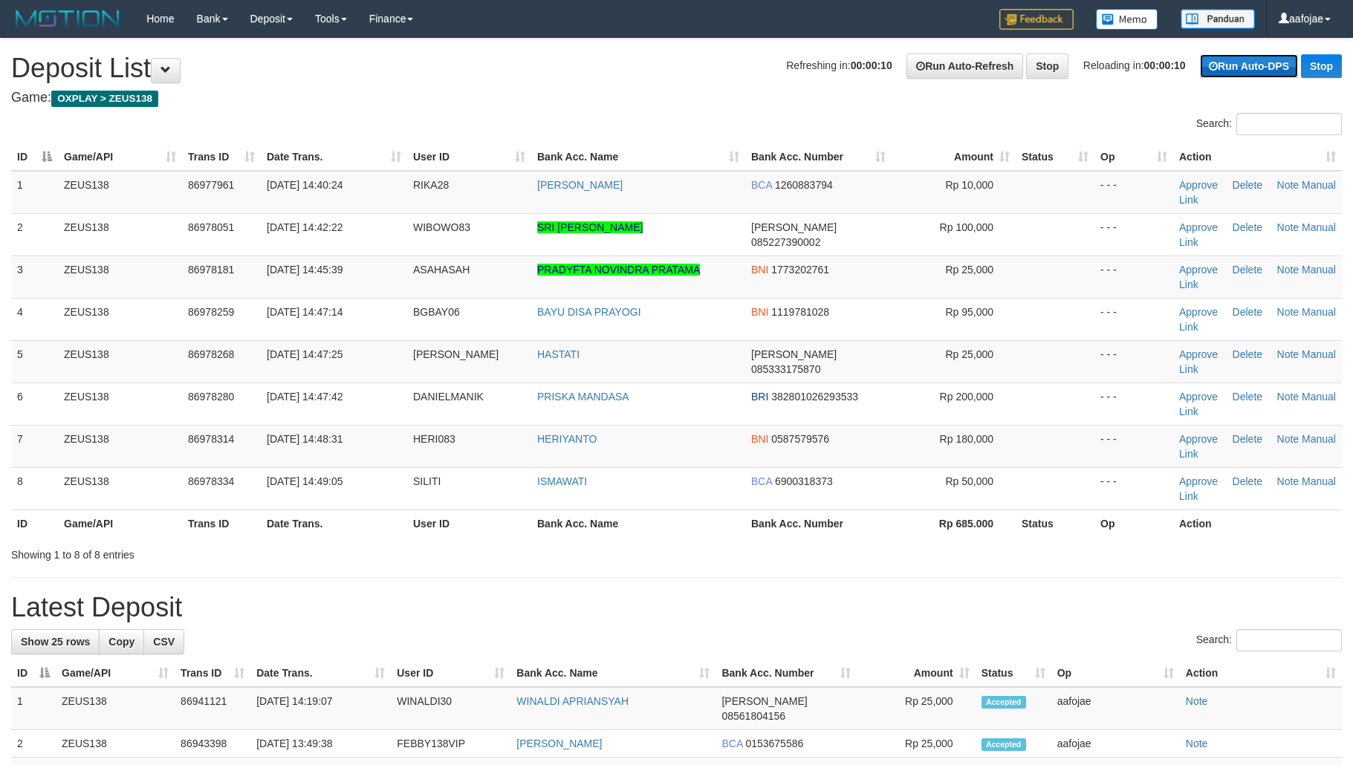
click at [1214, 71] on link "Run Auto-DPS" at bounding box center [1249, 66] width 98 height 24
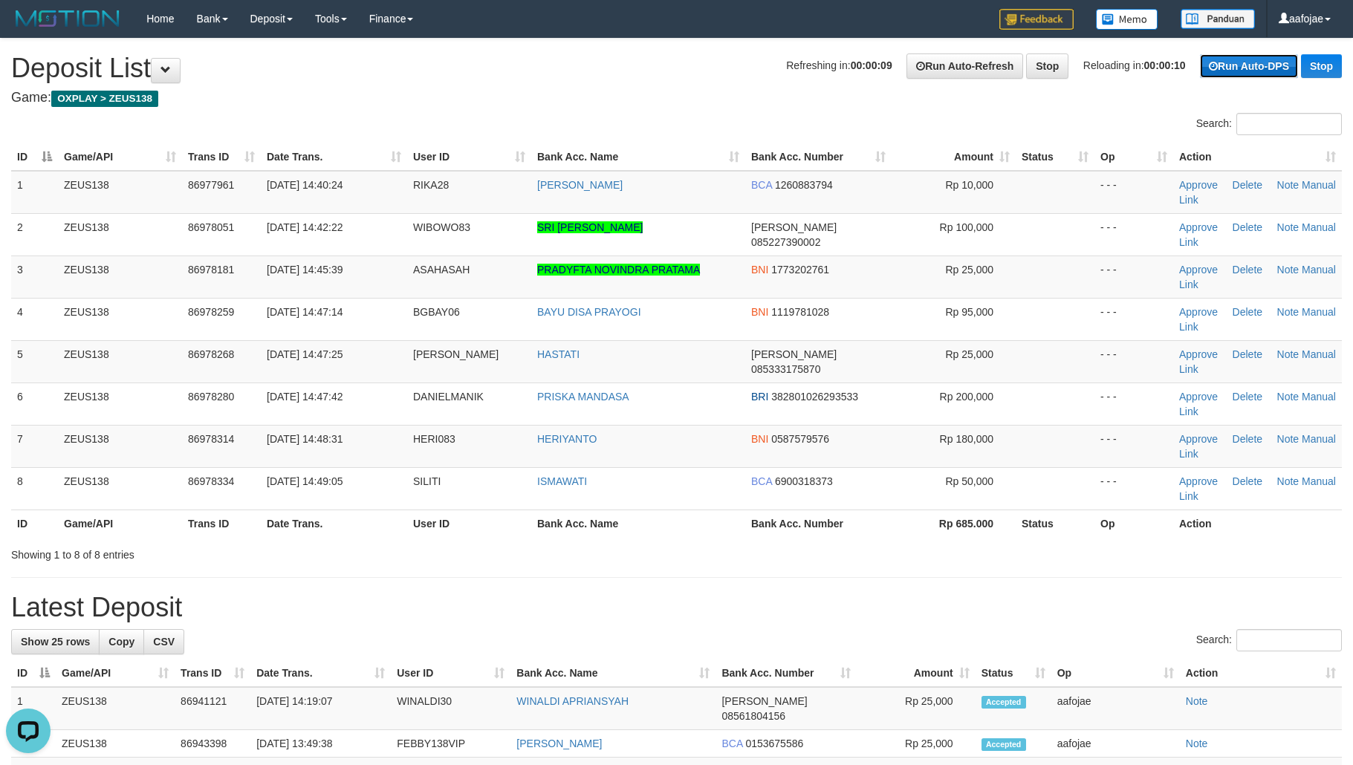
click at [1214, 71] on link "Run Auto-DPS" at bounding box center [1249, 66] width 98 height 24
click at [948, 60] on link "Run Auto-Refresh" at bounding box center [964, 65] width 117 height 25
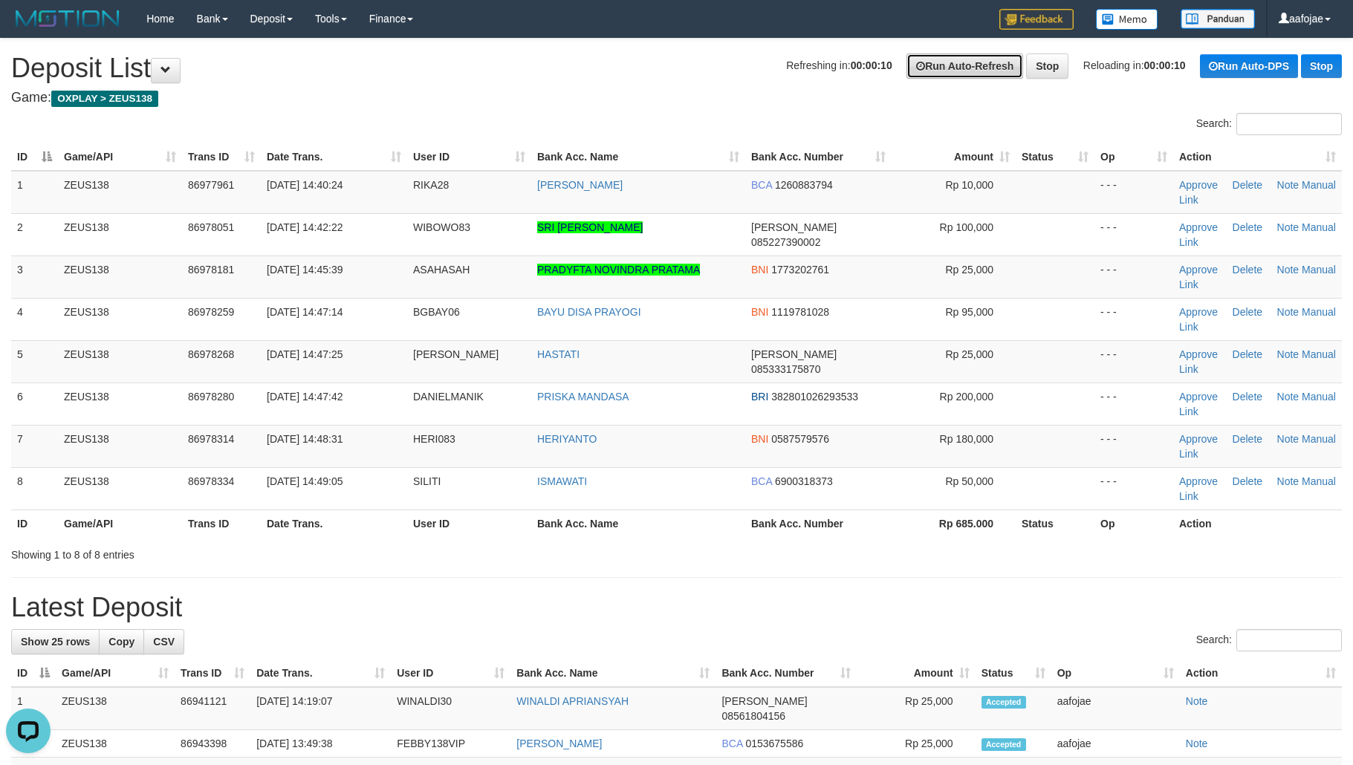
click at [948, 60] on link "Run Auto-Refresh" at bounding box center [964, 65] width 117 height 25
drag, startPoint x: 948, startPoint y: 60, endPoint x: 1151, endPoint y: 65, distance: 202.8
click at [950, 59] on link "Run Auto-Refresh" at bounding box center [964, 65] width 117 height 25
click at [1183, 65] on div "Refreshing in: 00:00:10 Run Auto-Refresh Stop Reloading in: 00:00:10 Run Auto-D…" at bounding box center [1064, 65] width 556 height 25
click at [1224, 65] on link "Run Auto-DPS" at bounding box center [1249, 66] width 98 height 24
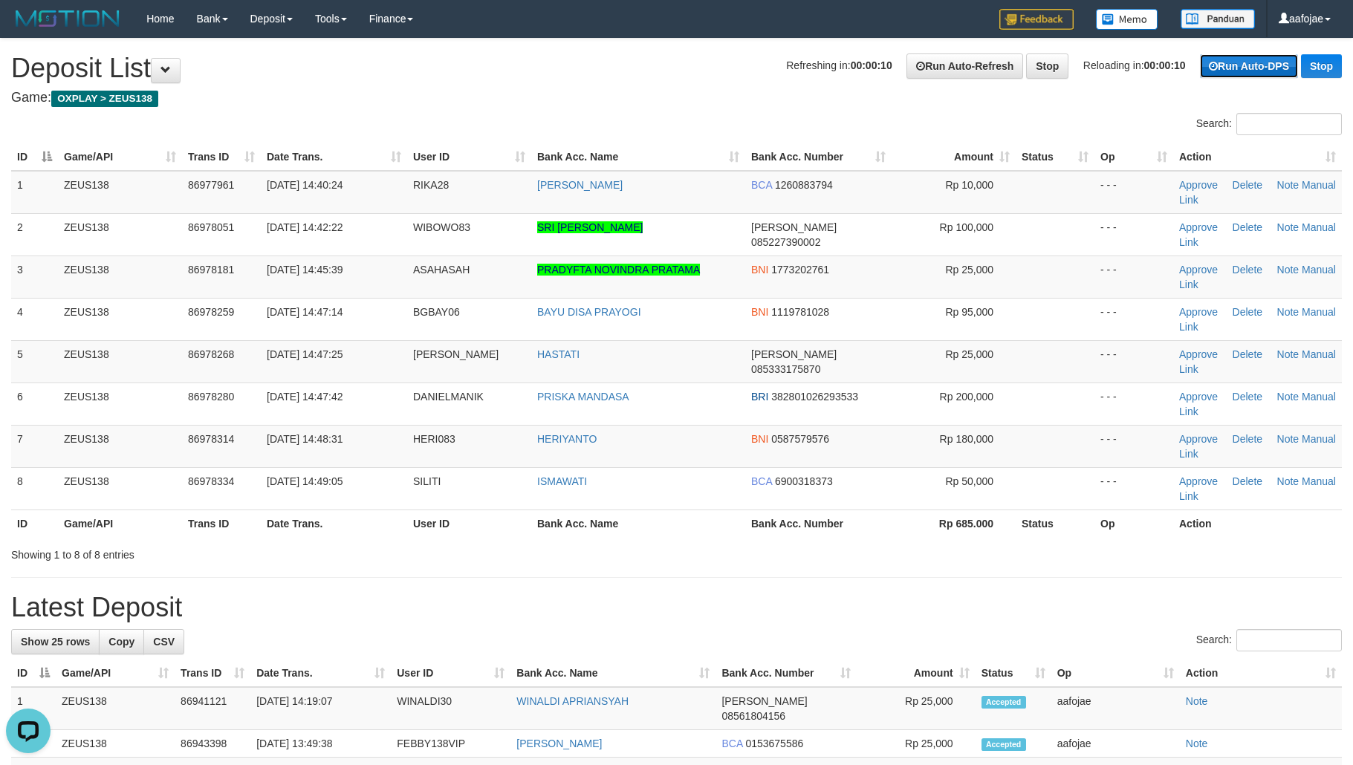
click at [1224, 65] on link "Run Auto-DPS" at bounding box center [1249, 66] width 98 height 24
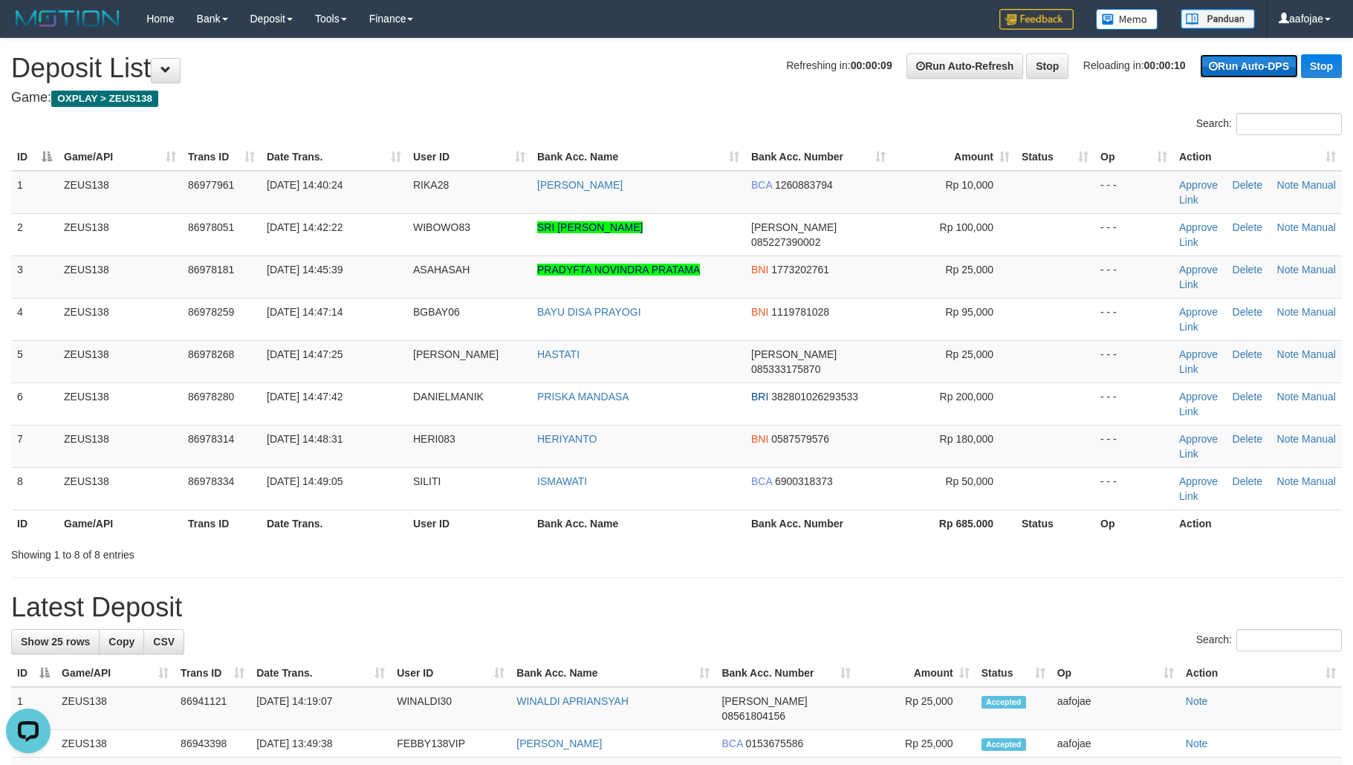
click at [1224, 65] on link "Run Auto-DPS" at bounding box center [1249, 66] width 98 height 24
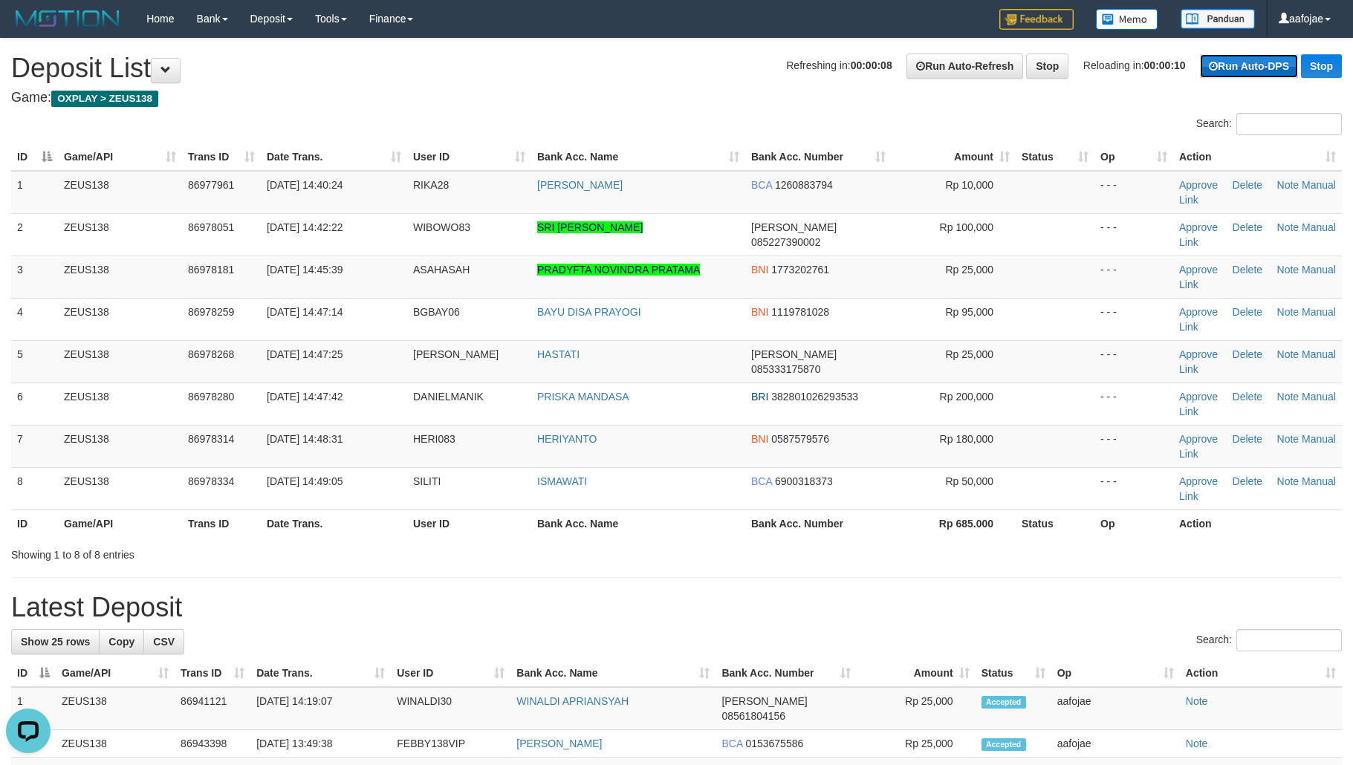
click at [1224, 65] on link "Run Auto-DPS" at bounding box center [1249, 66] width 98 height 24
click at [1041, 74] on link "Stop" at bounding box center [1047, 65] width 42 height 25
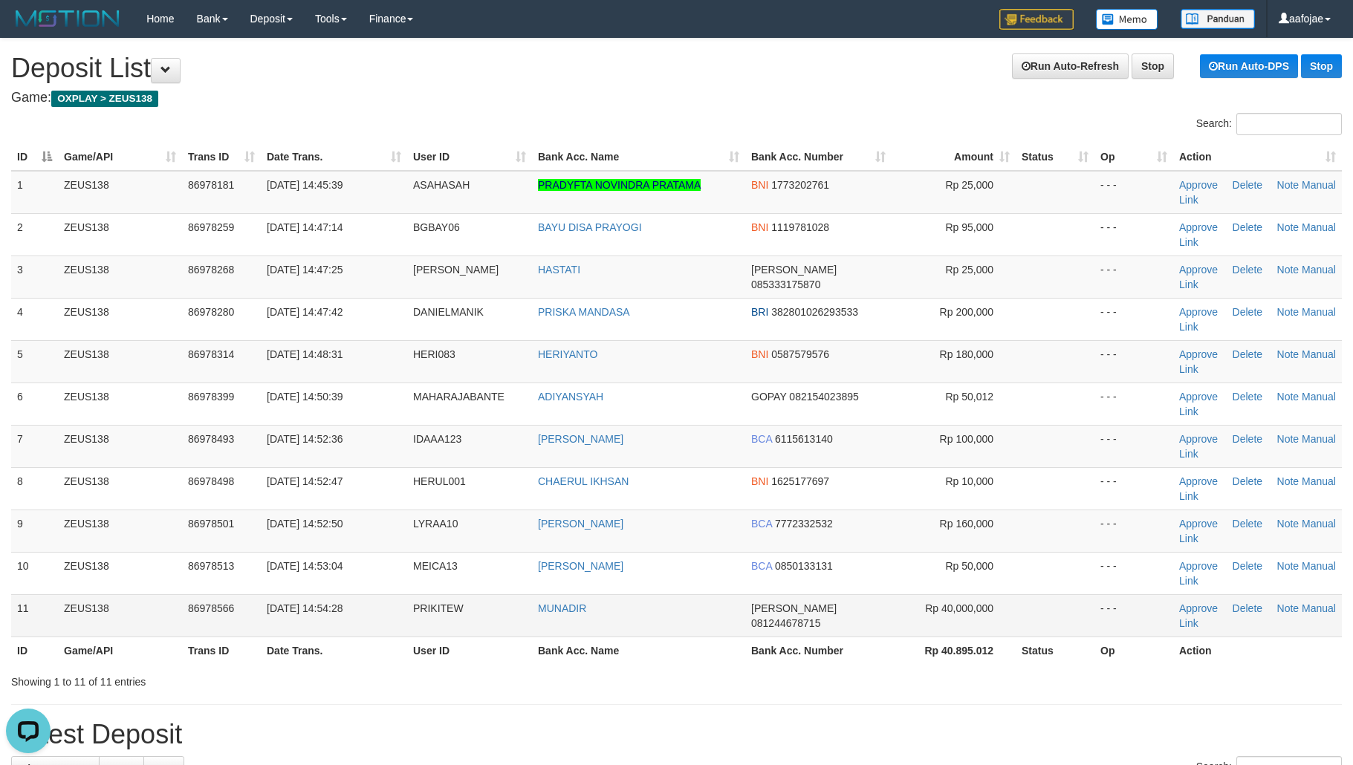
click at [430, 631] on td "PRIKITEW" at bounding box center [469, 615] width 125 height 42
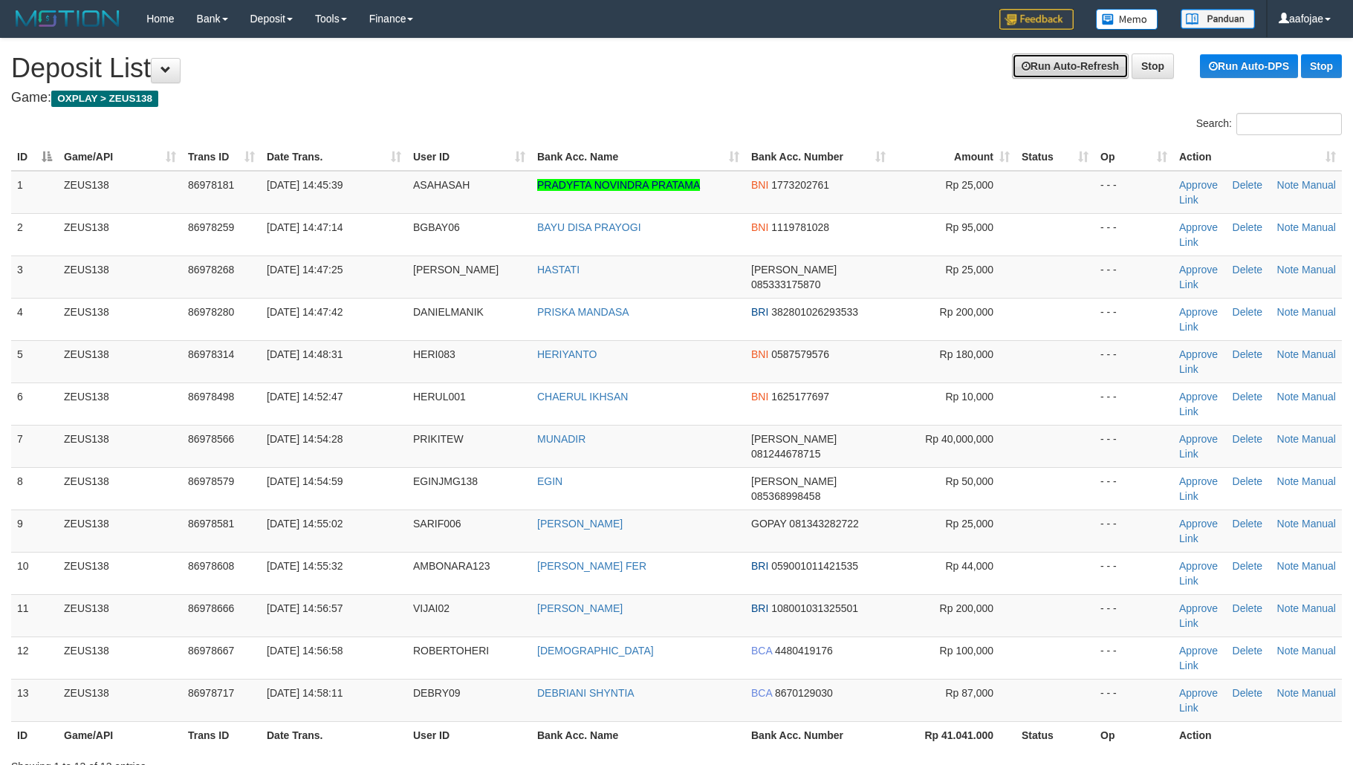
click at [1058, 74] on link "Run Auto-Refresh" at bounding box center [1070, 65] width 117 height 25
click at [1059, 74] on link "Run Auto-Refresh" at bounding box center [1070, 65] width 117 height 25
drag, startPoint x: 1061, startPoint y: 74, endPoint x: 1157, endPoint y: 70, distance: 96.6
click at [1063, 74] on link "Run Auto-Refresh" at bounding box center [1070, 65] width 117 height 25
click at [1234, 70] on link "Run Auto-DPS" at bounding box center [1249, 66] width 98 height 24
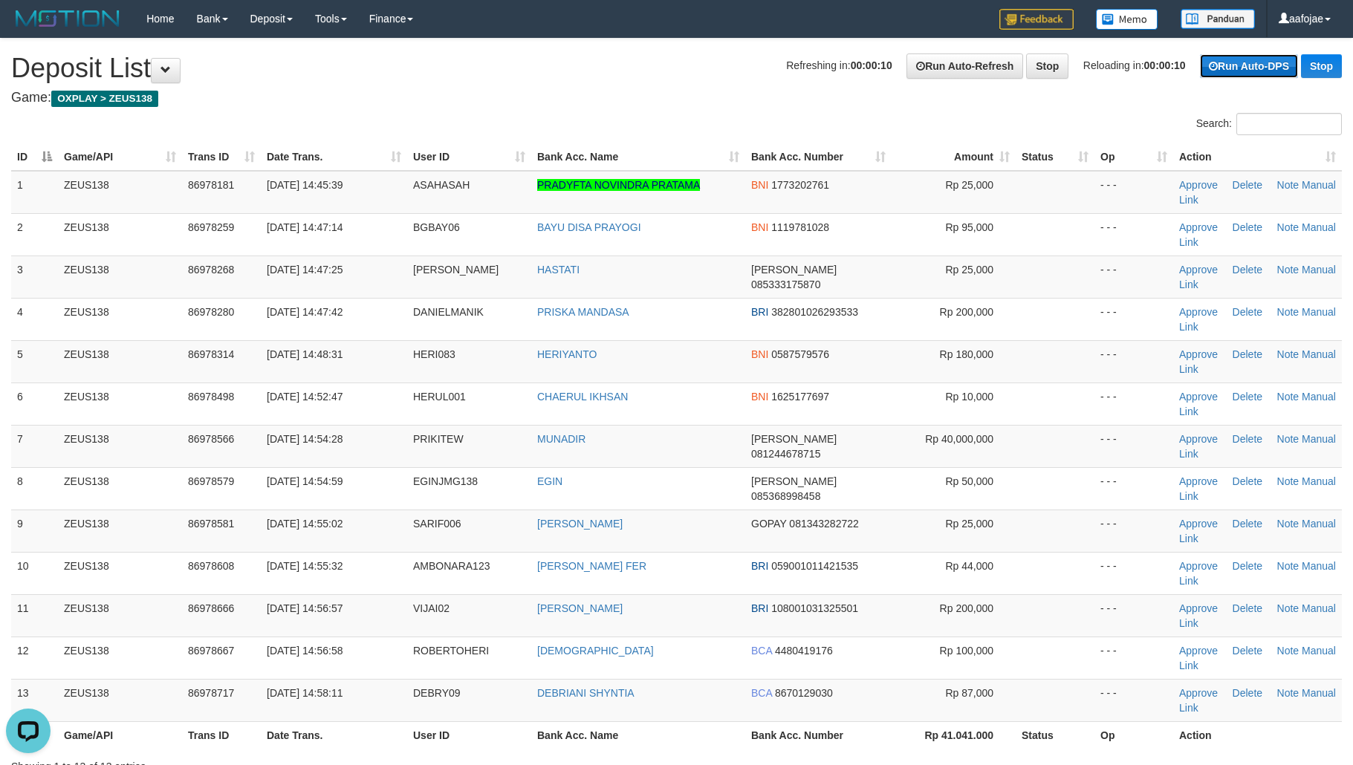
click at [1234, 70] on link "Run Auto-DPS" at bounding box center [1249, 66] width 98 height 24
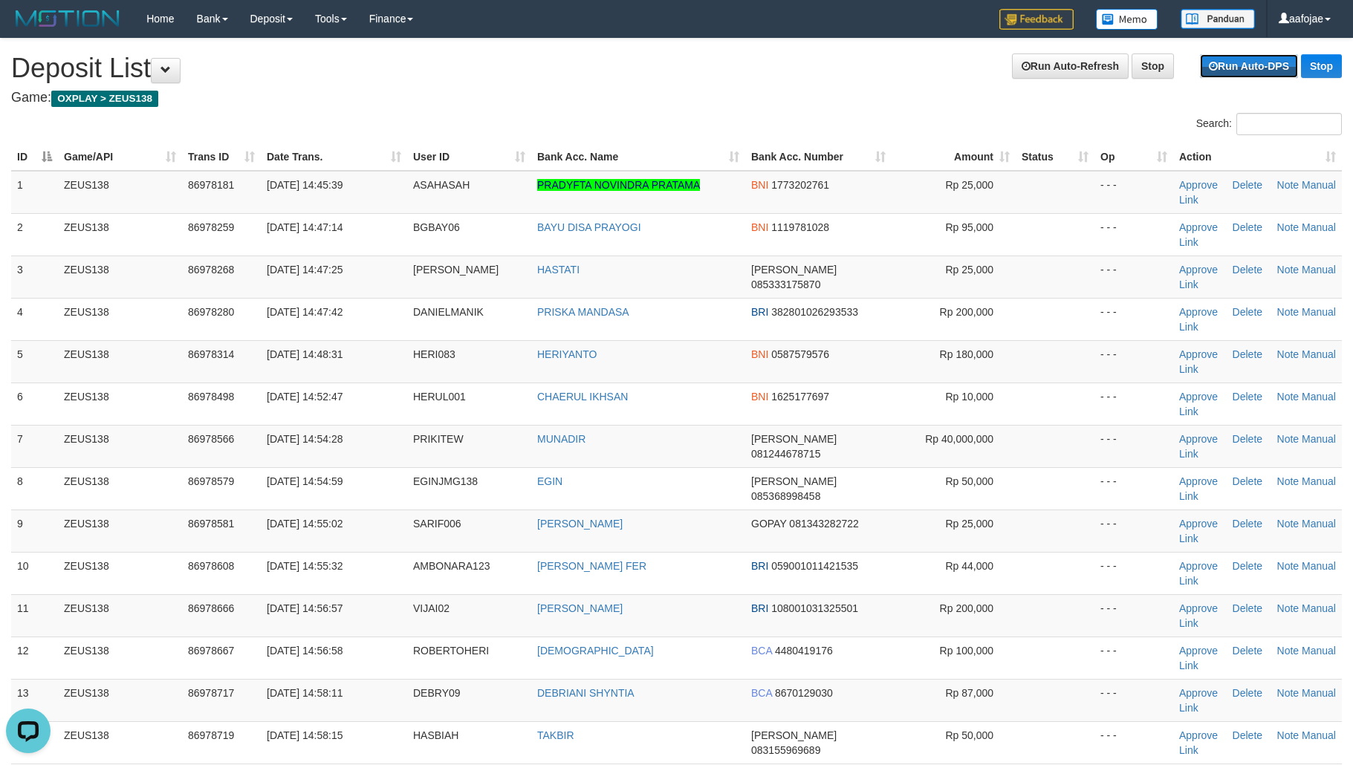
click at [1230, 69] on link "Run Auto-DPS" at bounding box center [1249, 66] width 98 height 24
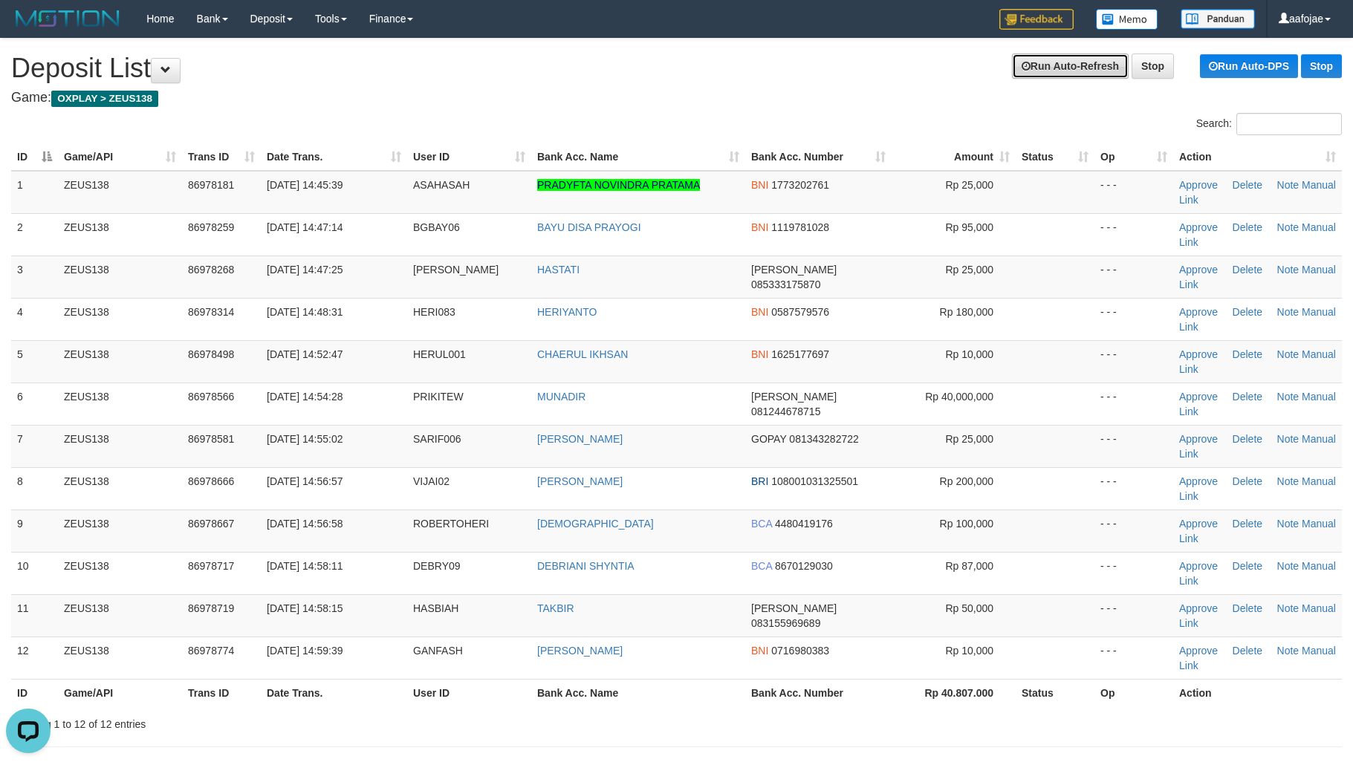
click at [1024, 71] on link "Run Auto-Refresh" at bounding box center [1070, 65] width 117 height 25
click at [1032, 65] on link "Run Auto-Refresh" at bounding box center [1070, 65] width 117 height 25
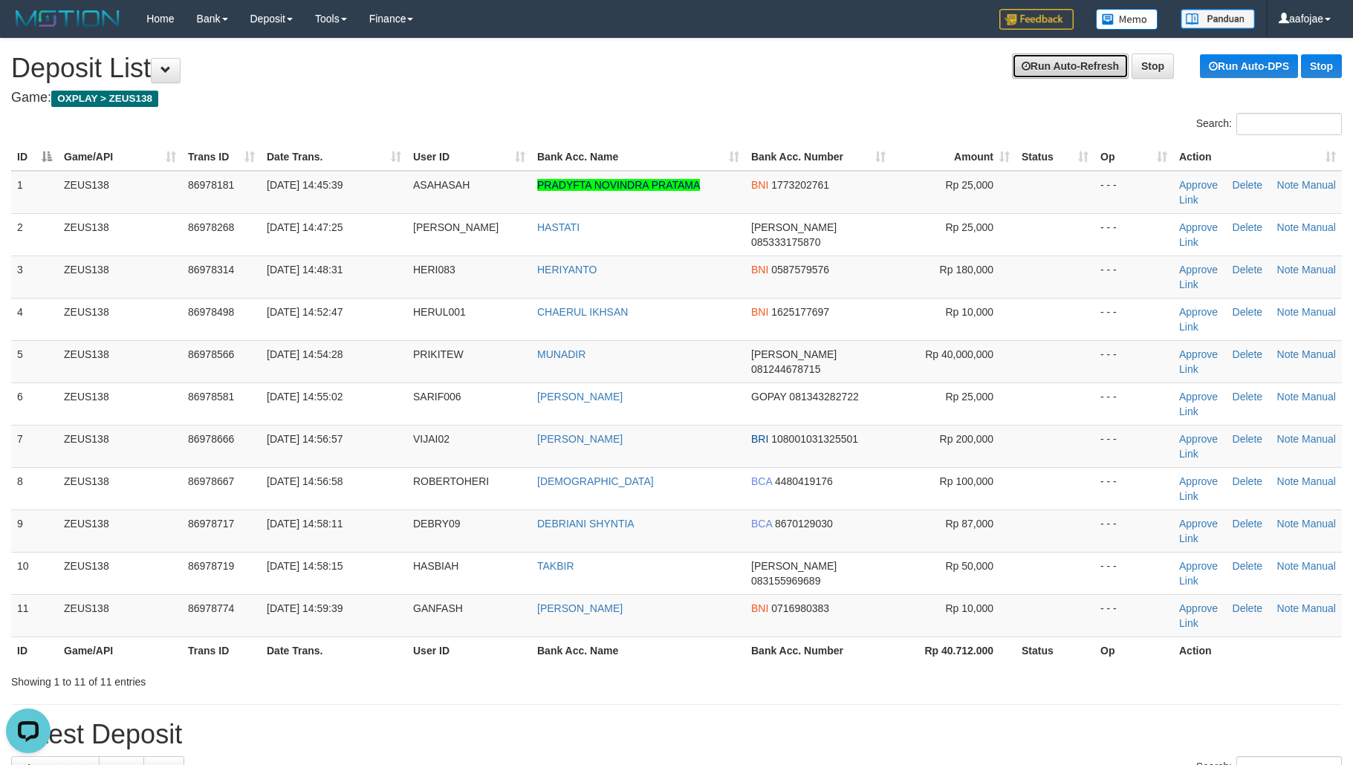
click at [1097, 61] on link "Run Auto-Refresh" at bounding box center [1070, 65] width 117 height 25
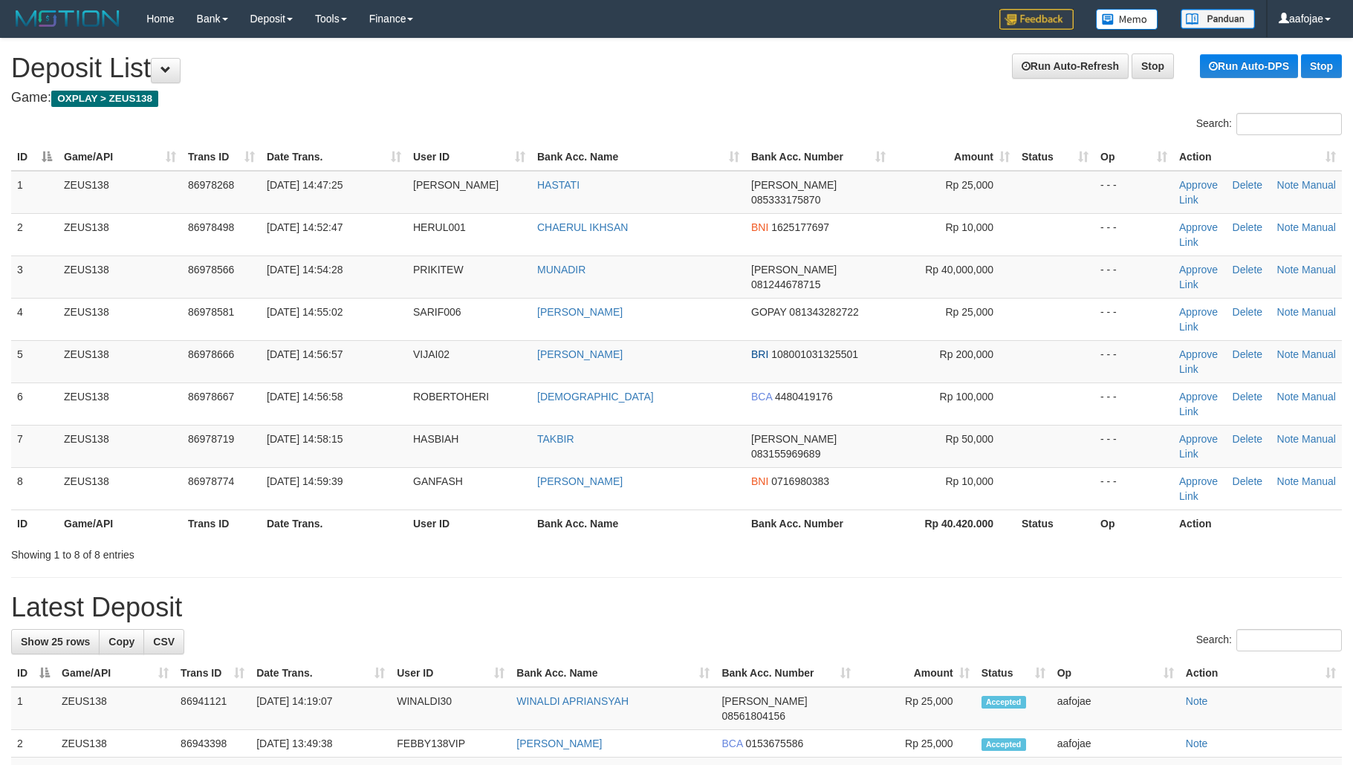
drag, startPoint x: 778, startPoint y: 71, endPoint x: 880, endPoint y: 67, distance: 102.6
click at [778, 71] on h1 "Run Auto-Refresh Stop Run Auto-DPS Stop Deposit List" at bounding box center [676, 68] width 1330 height 30
click at [1134, 34] on link "-" at bounding box center [1126, 19] width 85 height 38
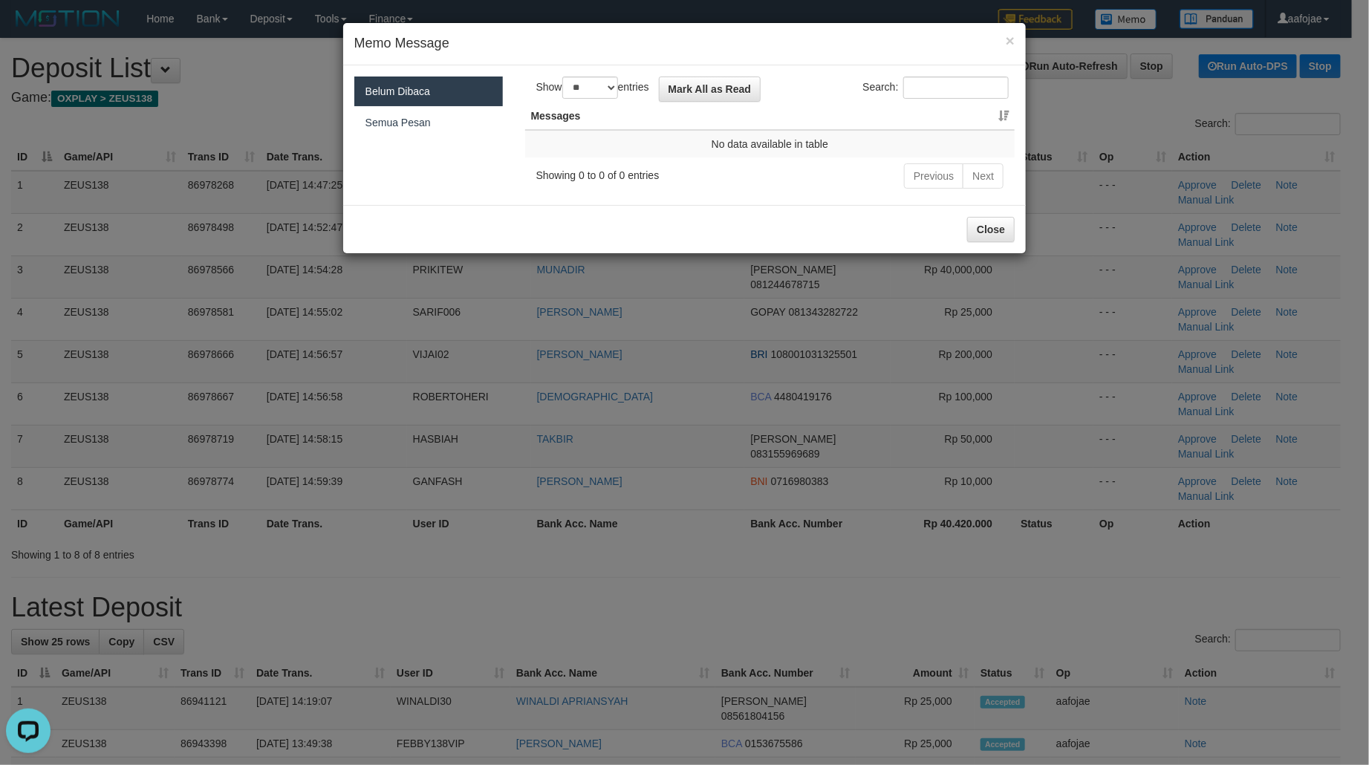
click at [1097, 41] on div "× Memo Message Belum Dibaca 2 Semua Pesan Show ** ** ** *** entries Mark All as…" at bounding box center [684, 382] width 1369 height 765
click at [1076, 56] on div "× Memo Message Belum Dibaca 2 Semua Pesan Show ** ** ** *** entries Mark All as…" at bounding box center [684, 382] width 1369 height 765
drag, startPoint x: 1076, startPoint y: 56, endPoint x: 1076, endPoint y: 68, distance: 11.1
click at [1076, 56] on div "× Memo Message Belum Dibaca 2 Semua Pesan Show ** ** ** *** entries Mark All as…" at bounding box center [684, 382] width 1369 height 765
drag, startPoint x: 1076, startPoint y: 68, endPoint x: 976, endPoint y: 221, distance: 183.6
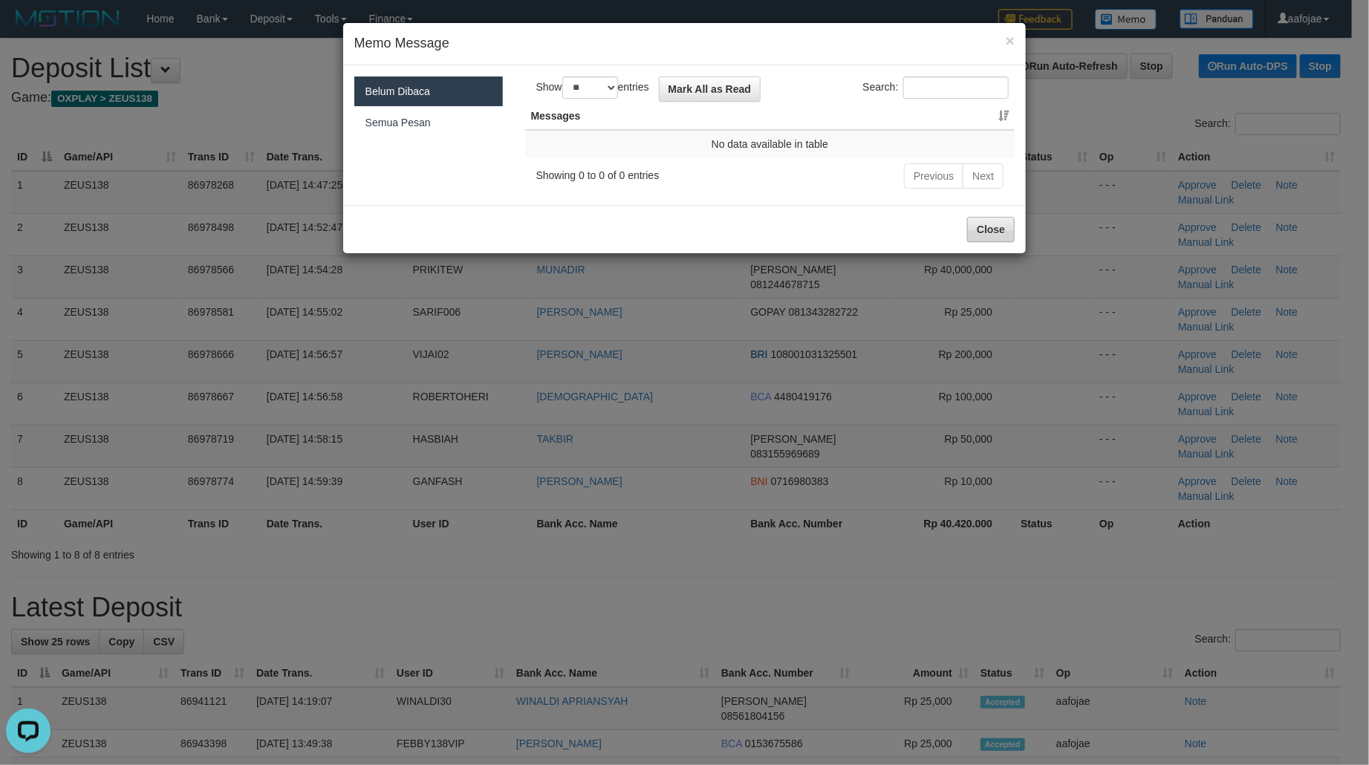
click at [1070, 78] on div "× Memo Message Belum Dibaca 2 Semua Pesan Show ** ** ** *** entries Mark All as…" at bounding box center [684, 382] width 1369 height 765
drag, startPoint x: 974, startPoint y: 224, endPoint x: 985, endPoint y: 207, distance: 19.8
click at [976, 225] on button "Close" at bounding box center [991, 229] width 48 height 25
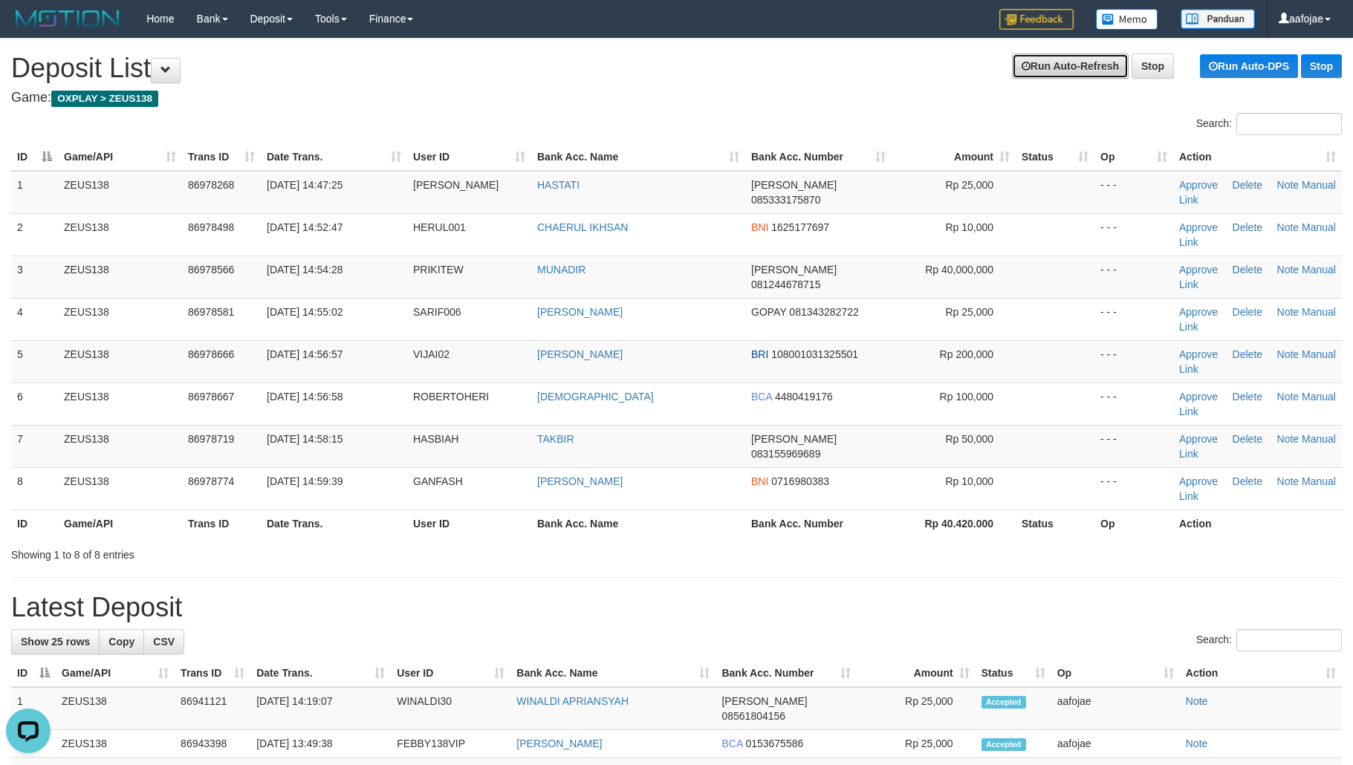
click at [1061, 70] on link "Run Auto-Refresh" at bounding box center [1070, 65] width 117 height 25
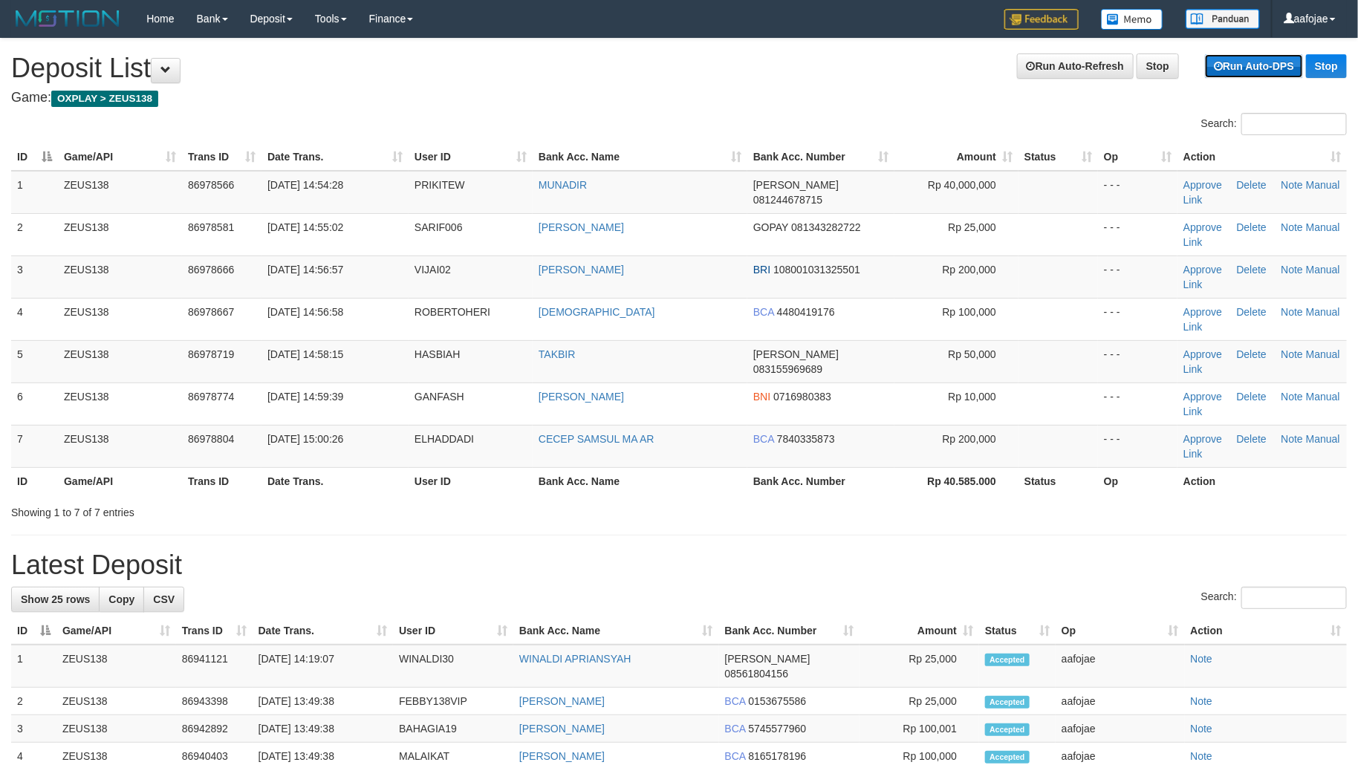
click at [1250, 72] on link "Run Auto-DPS" at bounding box center [1254, 66] width 98 height 24
click at [1250, 70] on link "Run Auto-DPS" at bounding box center [1254, 66] width 98 height 24
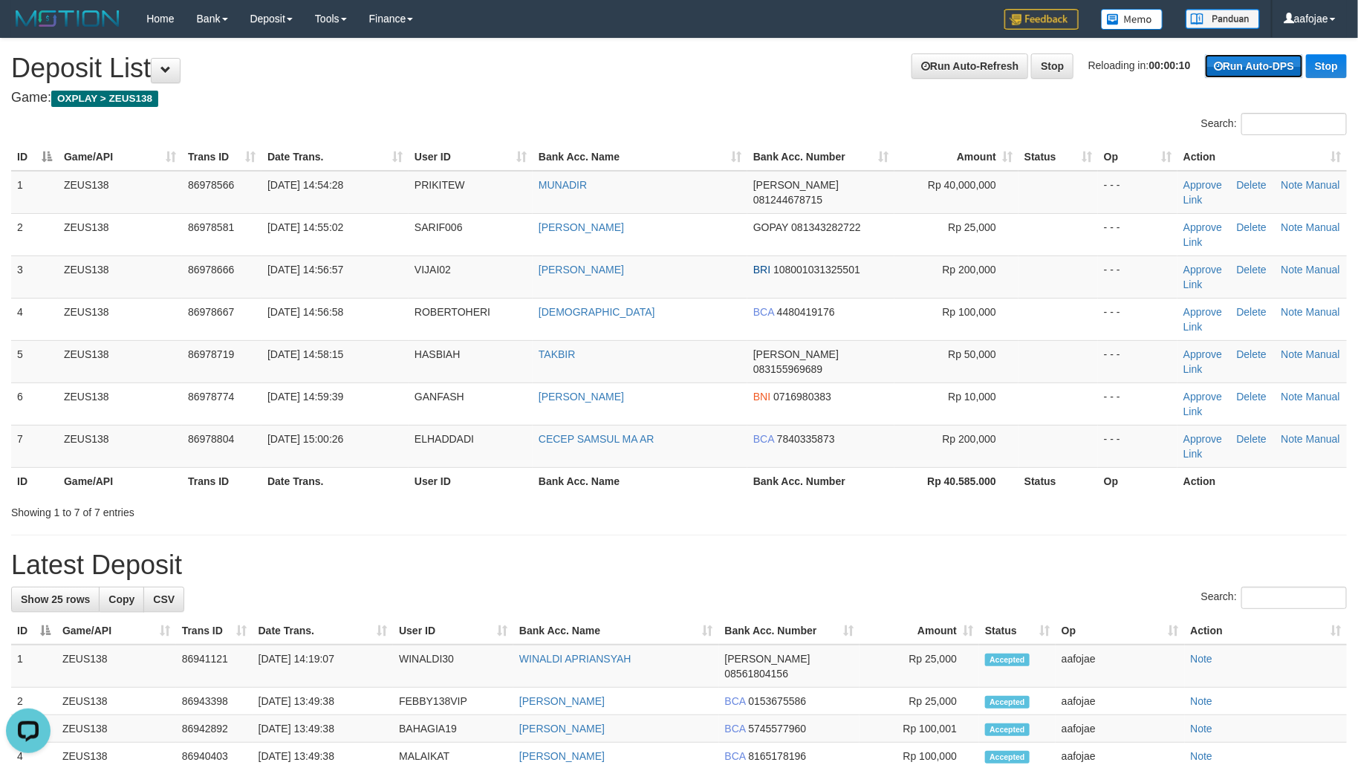
click at [1250, 70] on link "Run Auto-DPS" at bounding box center [1254, 66] width 98 height 24
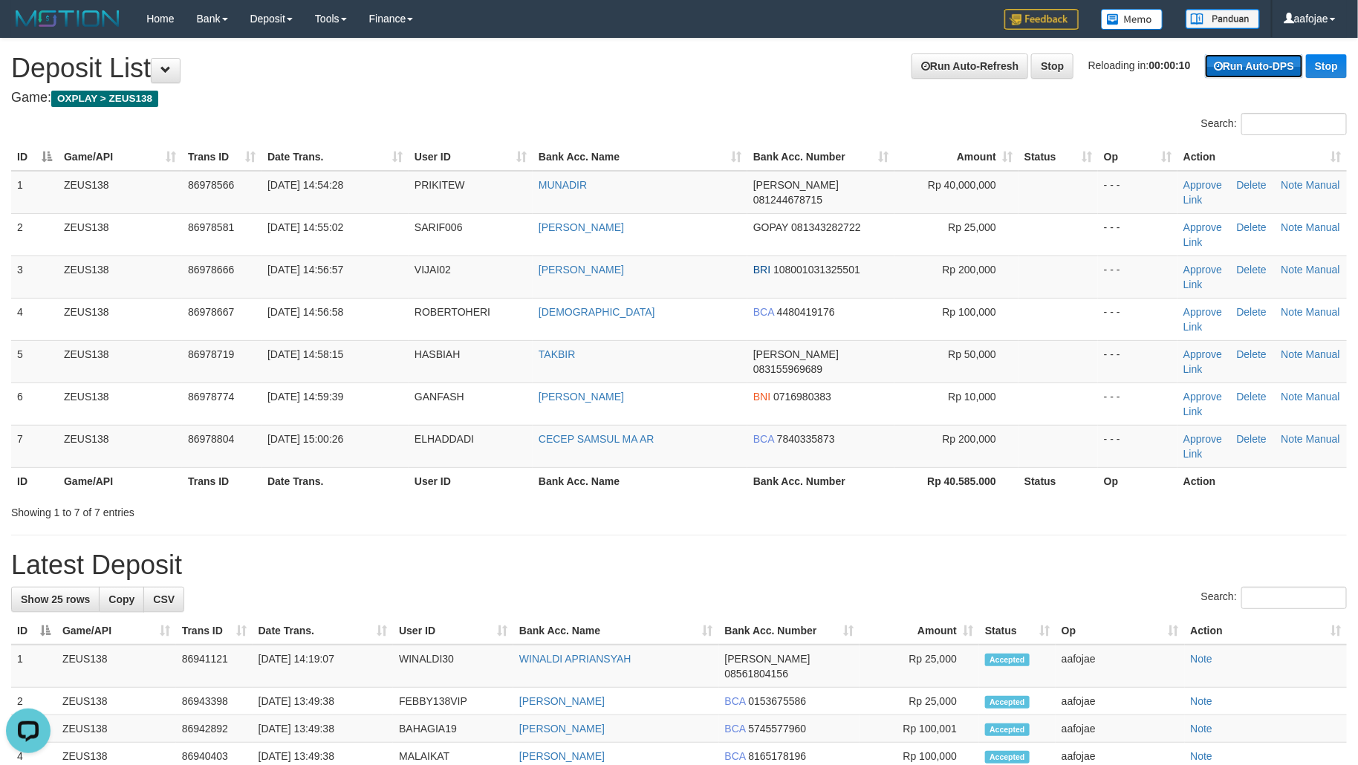
click at [1250, 70] on link "Run Auto-DPS" at bounding box center [1254, 66] width 98 height 24
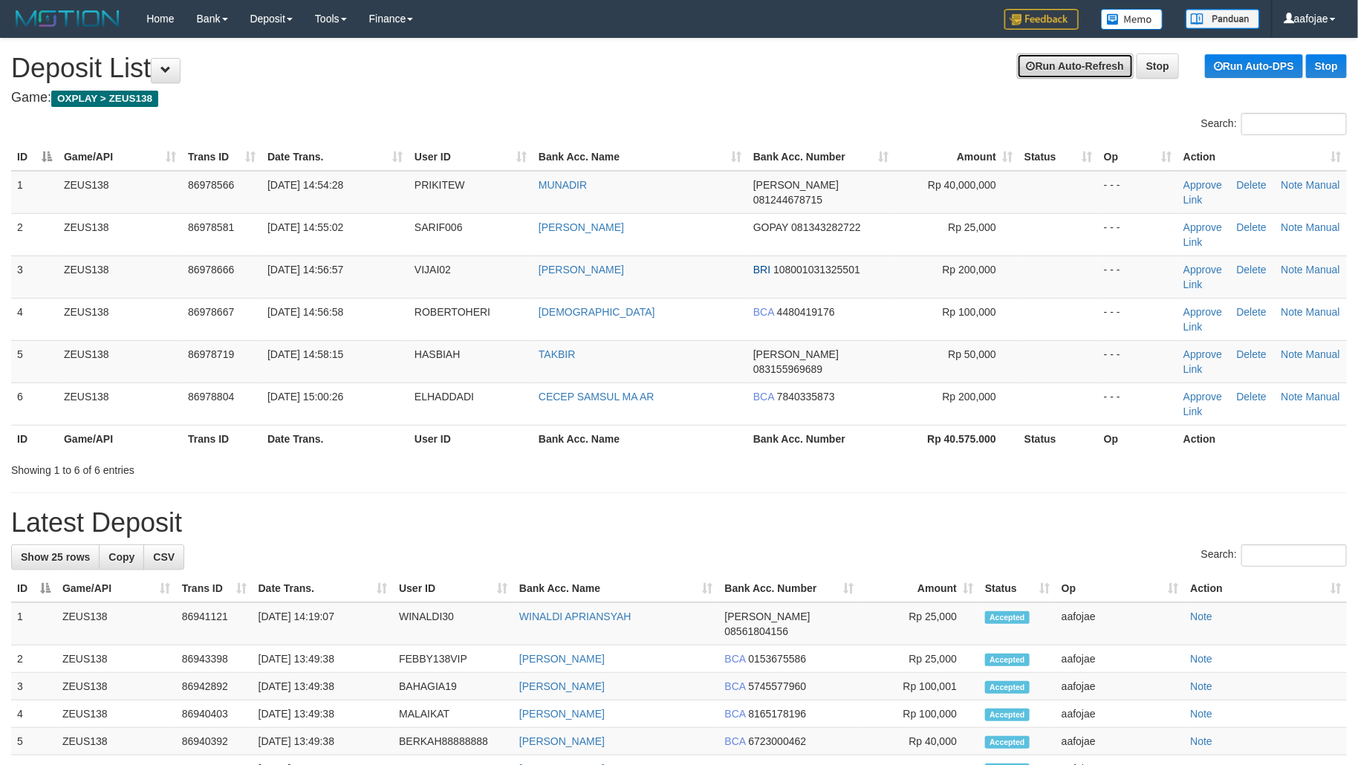
click at [1081, 72] on link "Run Auto-Refresh" at bounding box center [1075, 65] width 117 height 25
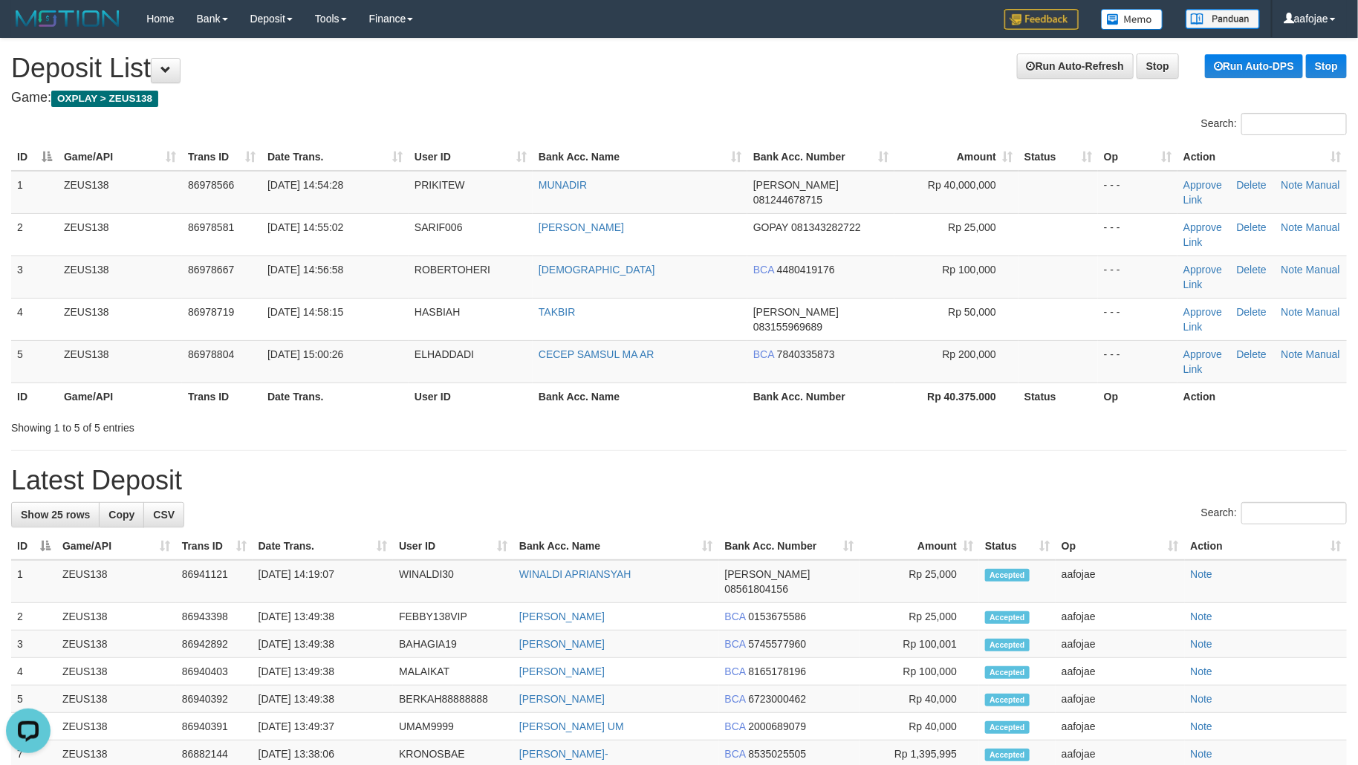
click at [1003, 88] on div "**********" at bounding box center [679, 715] width 1358 height 1353
click at [1041, 74] on link "Run Auto-Refresh" at bounding box center [1075, 65] width 117 height 25
click at [1222, 68] on link "Run Auto-DPS" at bounding box center [1254, 66] width 98 height 24
click at [1329, 71] on link "Stop" at bounding box center [1326, 66] width 41 height 24
click at [1321, 71] on link "Stop" at bounding box center [1326, 66] width 41 height 24
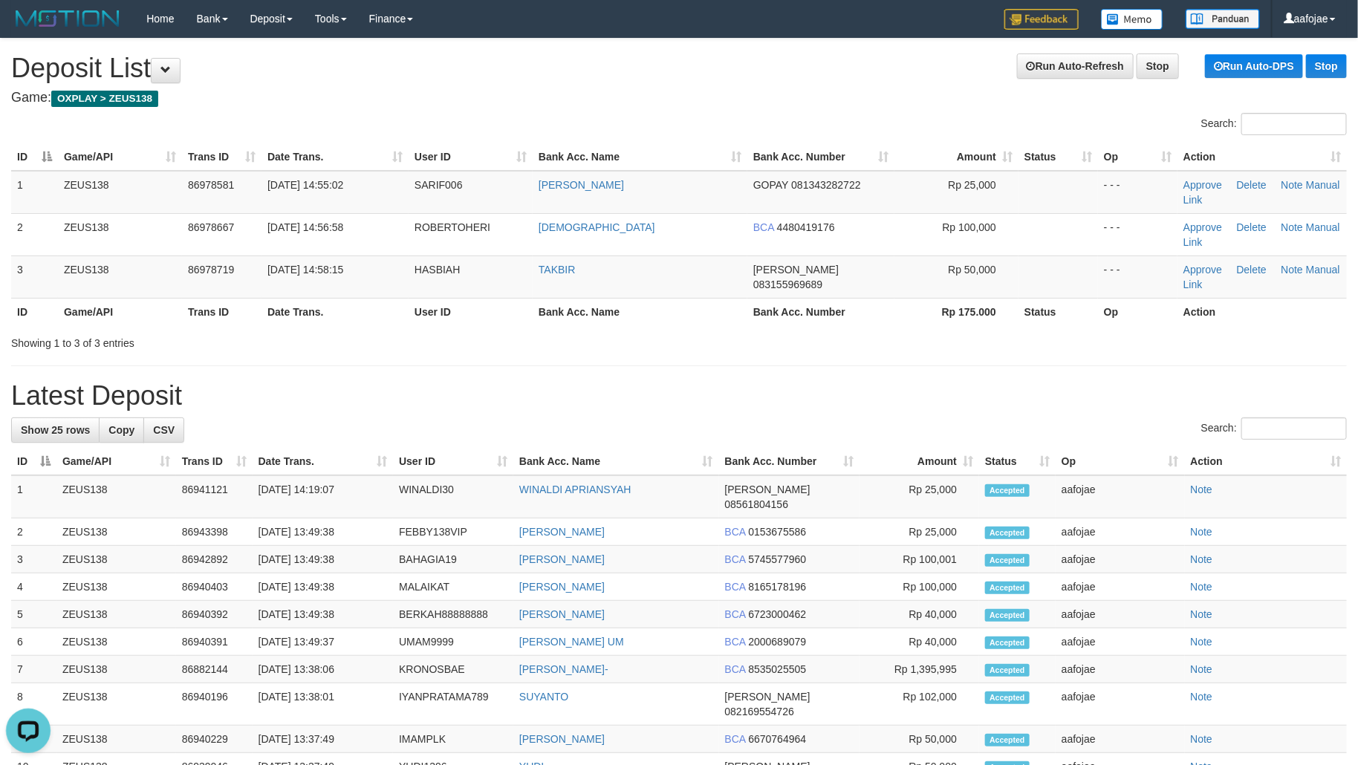
click at [448, 433] on div "Search:" at bounding box center [679, 430] width 1336 height 26
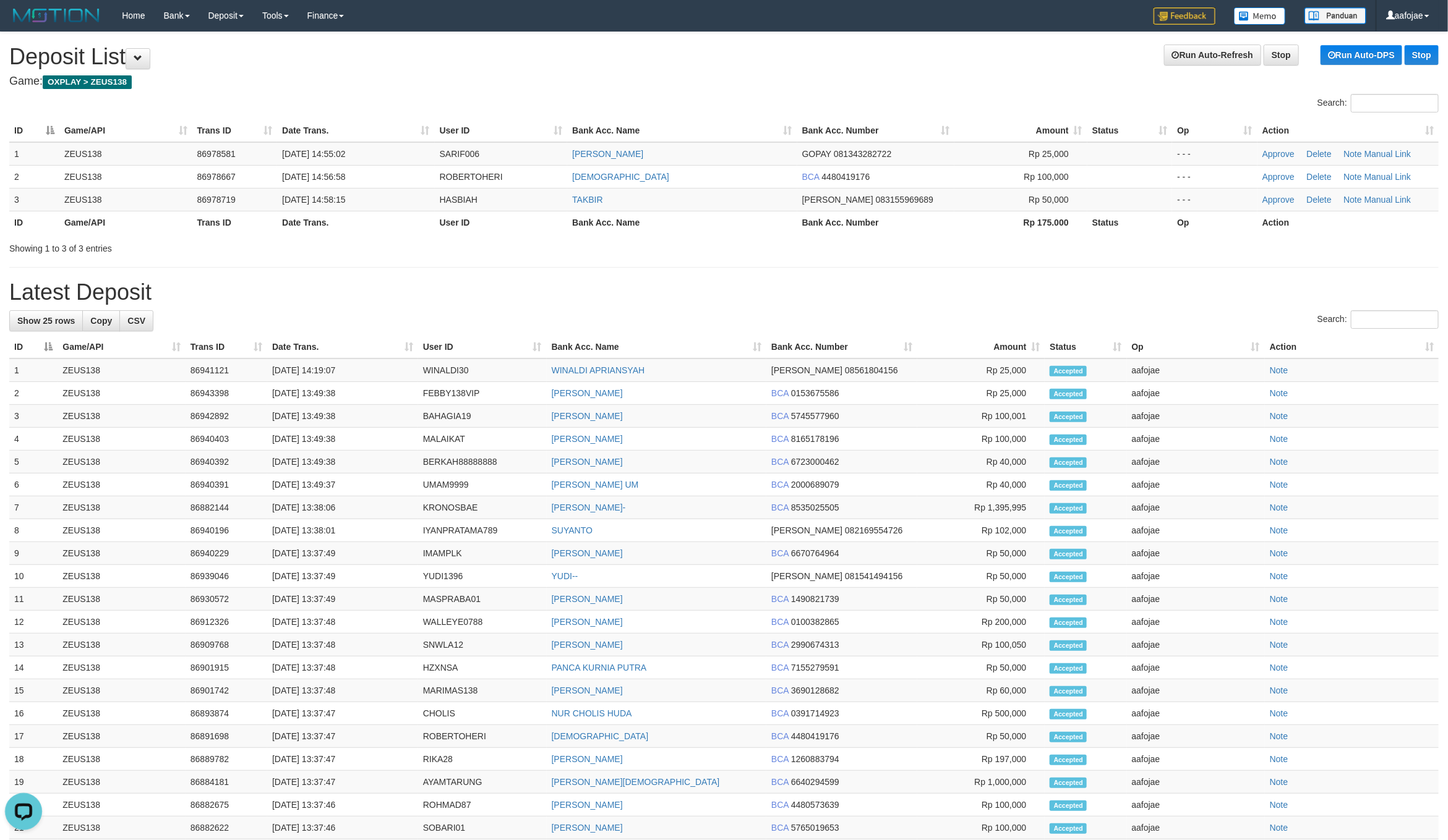
click at [844, 69] on div "**********" at bounding box center [724, 517] width 1448 height 969
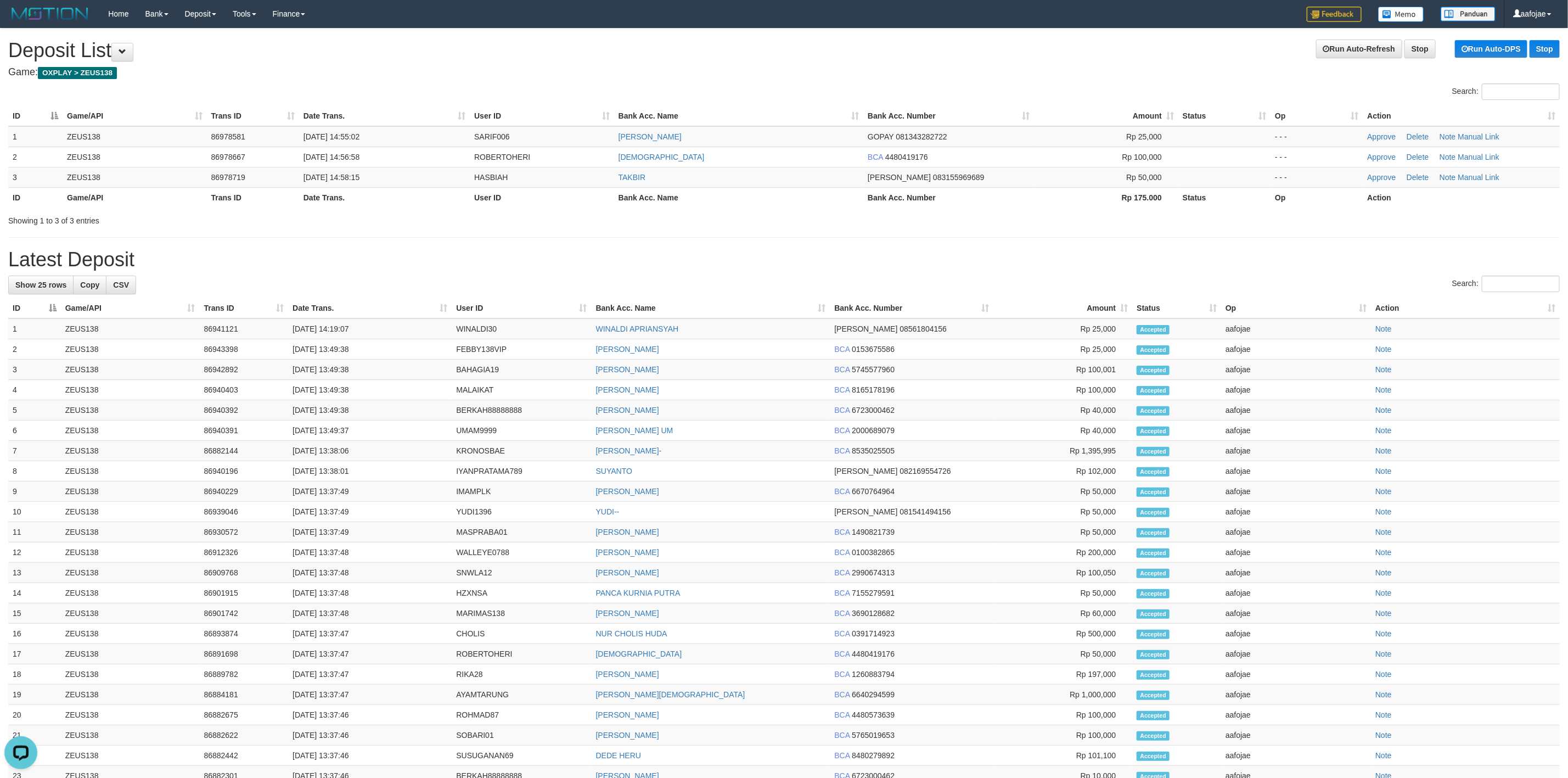
drag, startPoint x: 1100, startPoint y: 48, endPoint x: 1572, endPoint y: 174, distance: 488.5
click at [1003, 52] on h1 "Run Auto-Refresh Stop Run Auto-DPS Stop Deposit List" at bounding box center [784, 50] width 1552 height 22
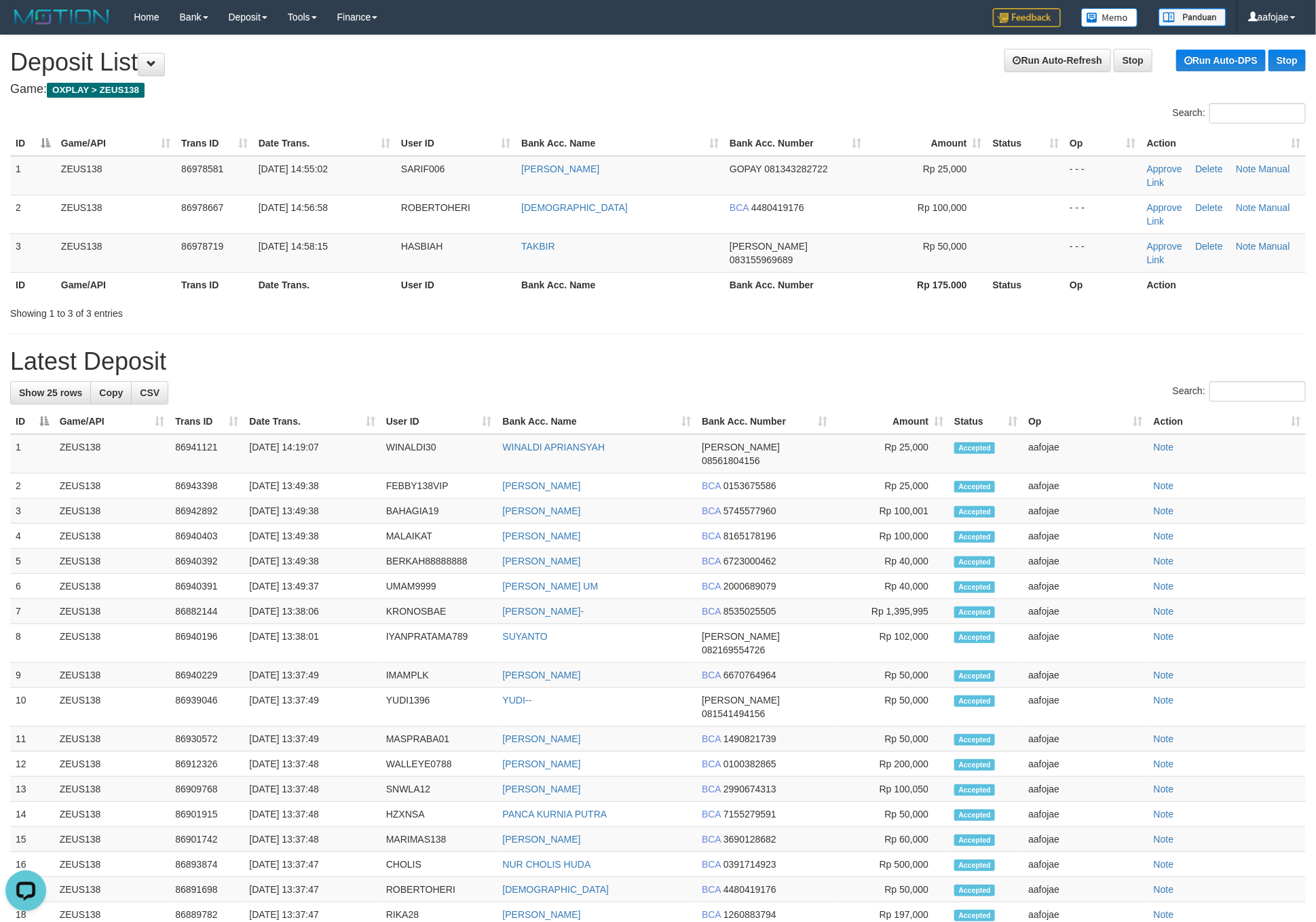
click at [587, 96] on div "**********" at bounding box center [658, 608] width 1316 height 1145
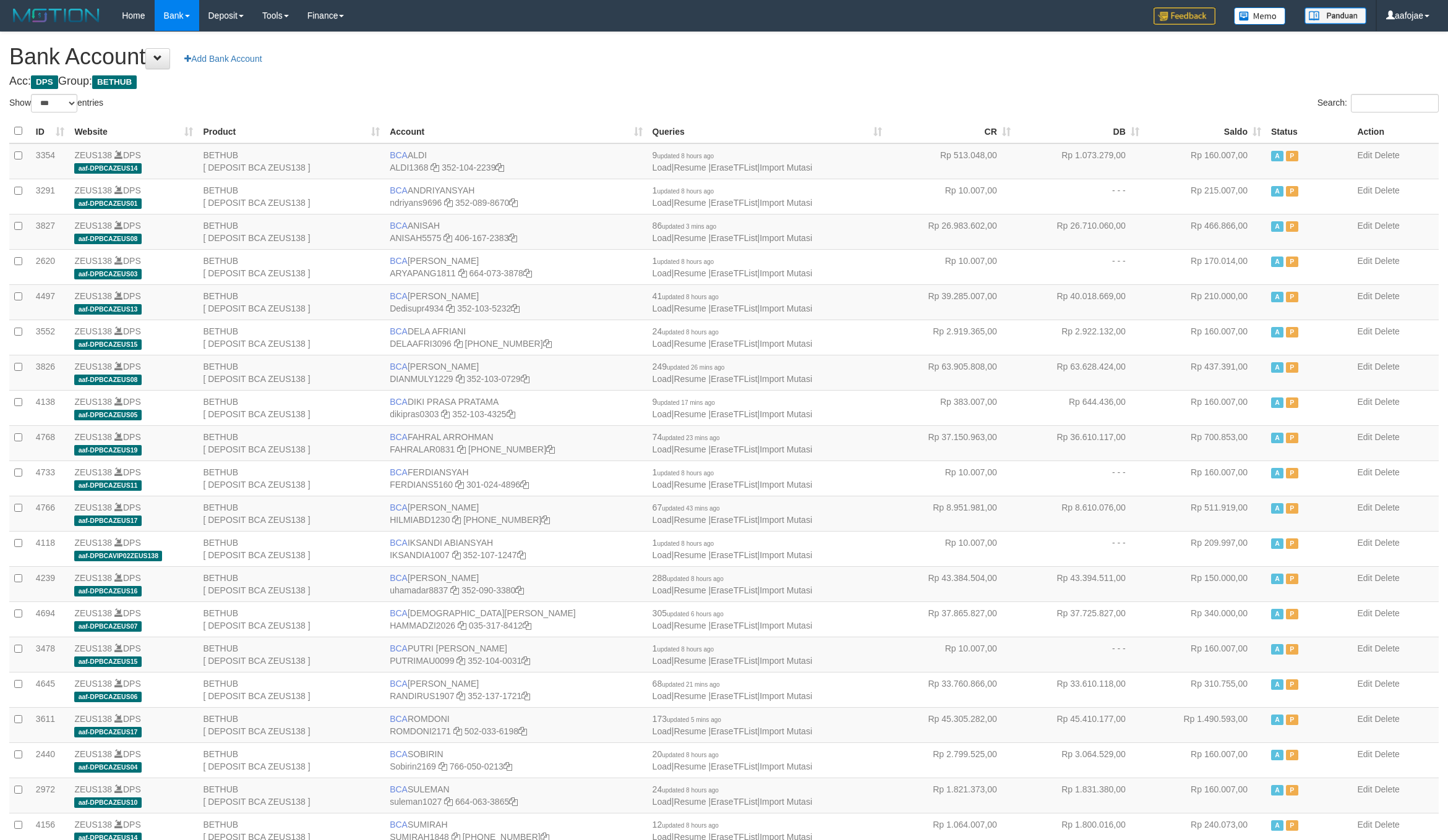
select select "***"
drag, startPoint x: 0, startPoint y: 0, endPoint x: 60, endPoint y: 4, distance: 60.1
click at [52, 6] on img at bounding box center [56, 15] width 94 height 18
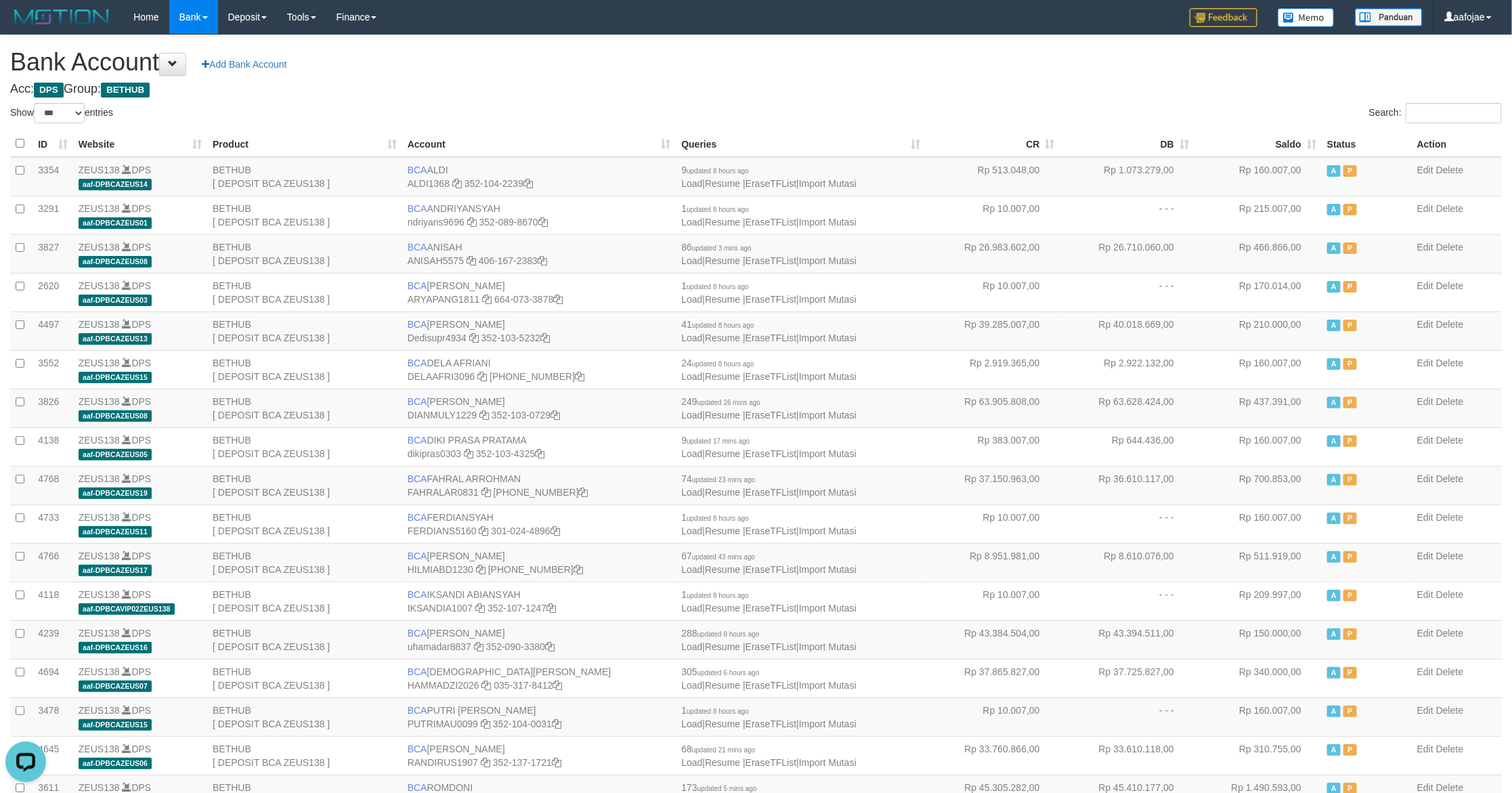
click at [1486, 155] on th "Action" at bounding box center [1456, 143] width 90 height 26
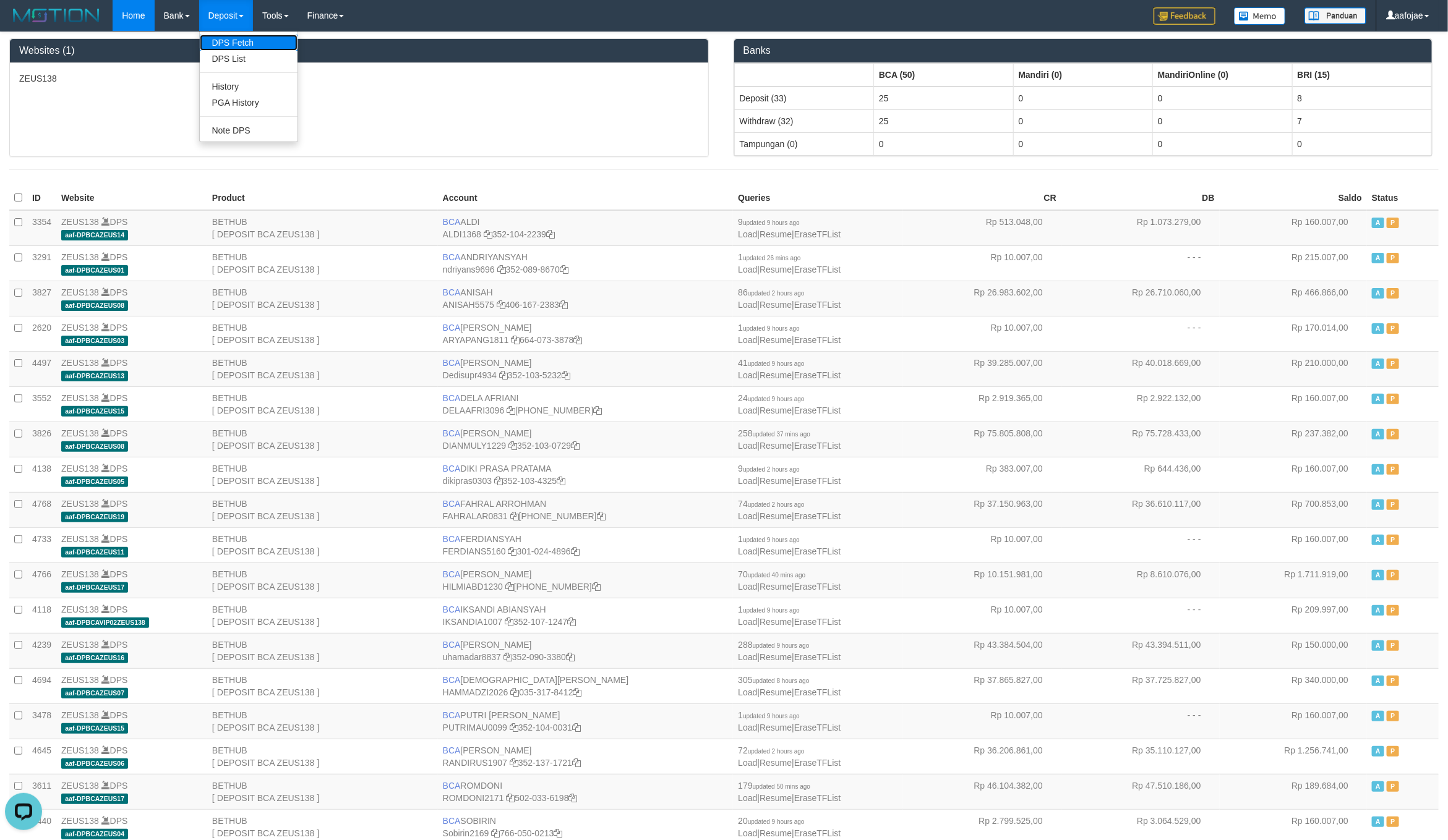
click at [228, 47] on link "DPS Fetch" at bounding box center [248, 42] width 97 height 16
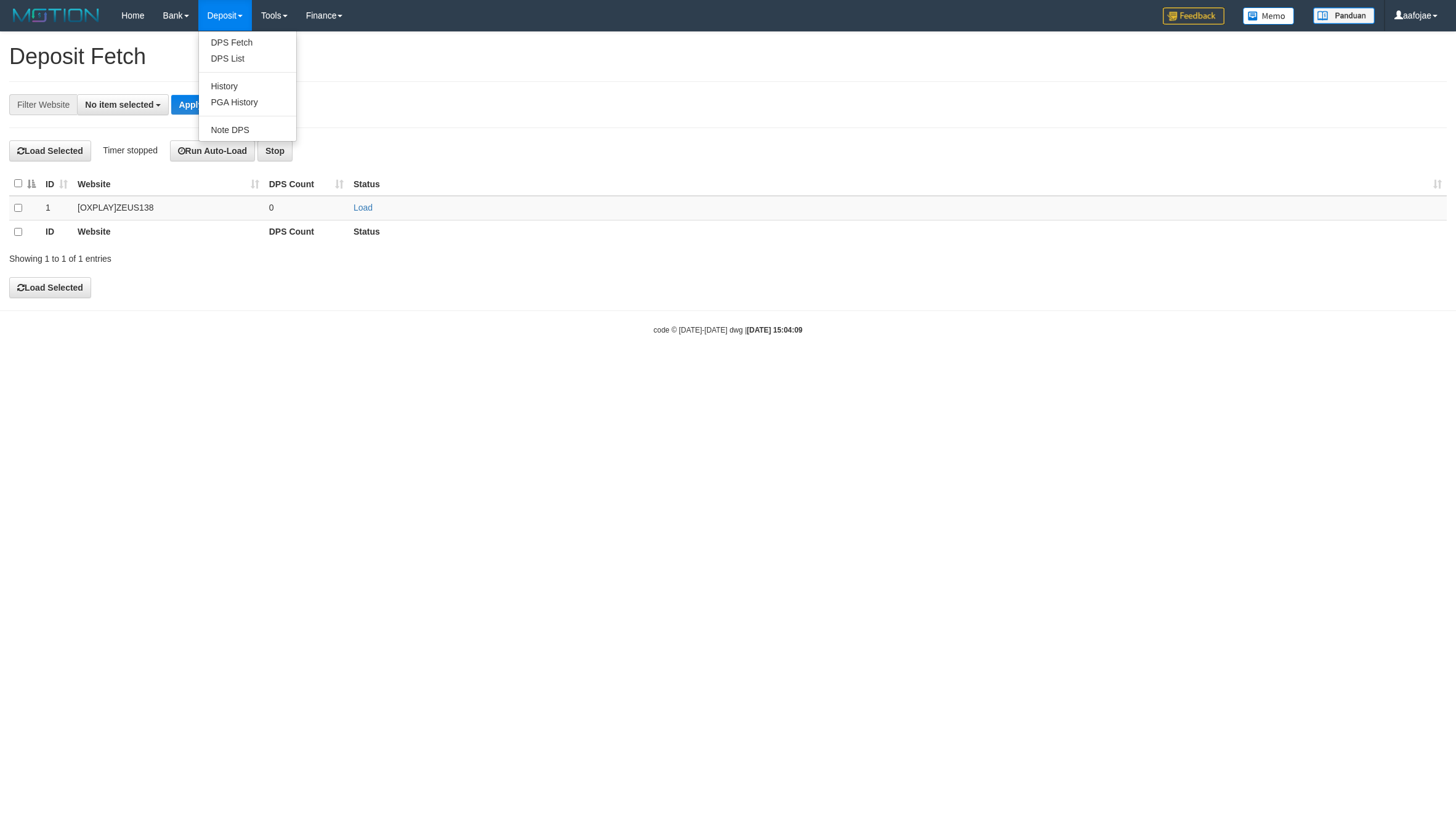
select select
click at [229, 60] on link "DPS List" at bounding box center [247, 58] width 97 height 16
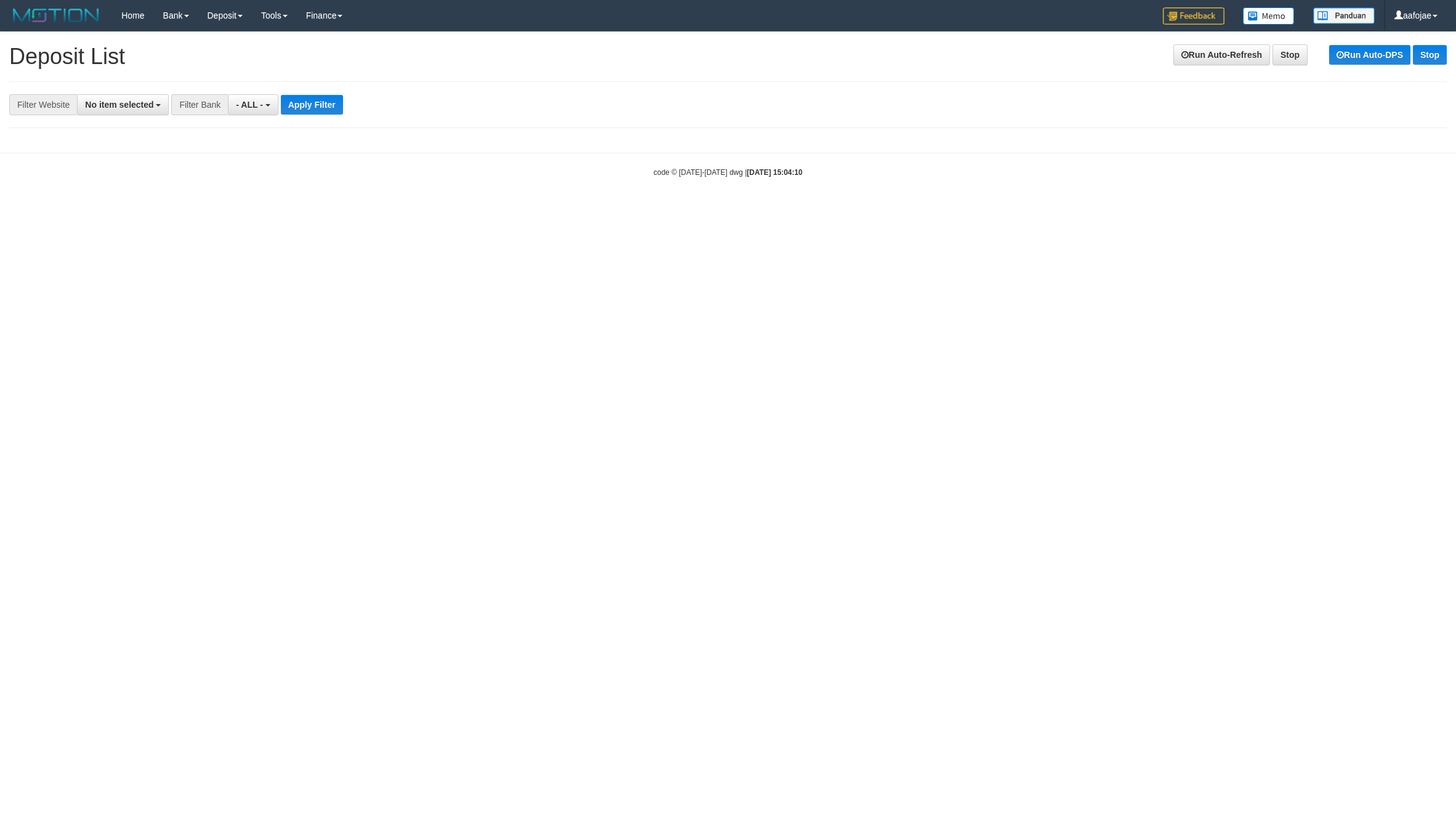
select select
drag, startPoint x: 825, startPoint y: 63, endPoint x: 1177, endPoint y: 64, distance: 352.0
click at [865, 59] on h1 "Run Auto-Refresh Stop Run Auto-DPS Stop Deposit List" at bounding box center [728, 56] width 1438 height 25
click at [1191, 52] on link "Run Auto-Refresh" at bounding box center [1221, 54] width 97 height 21
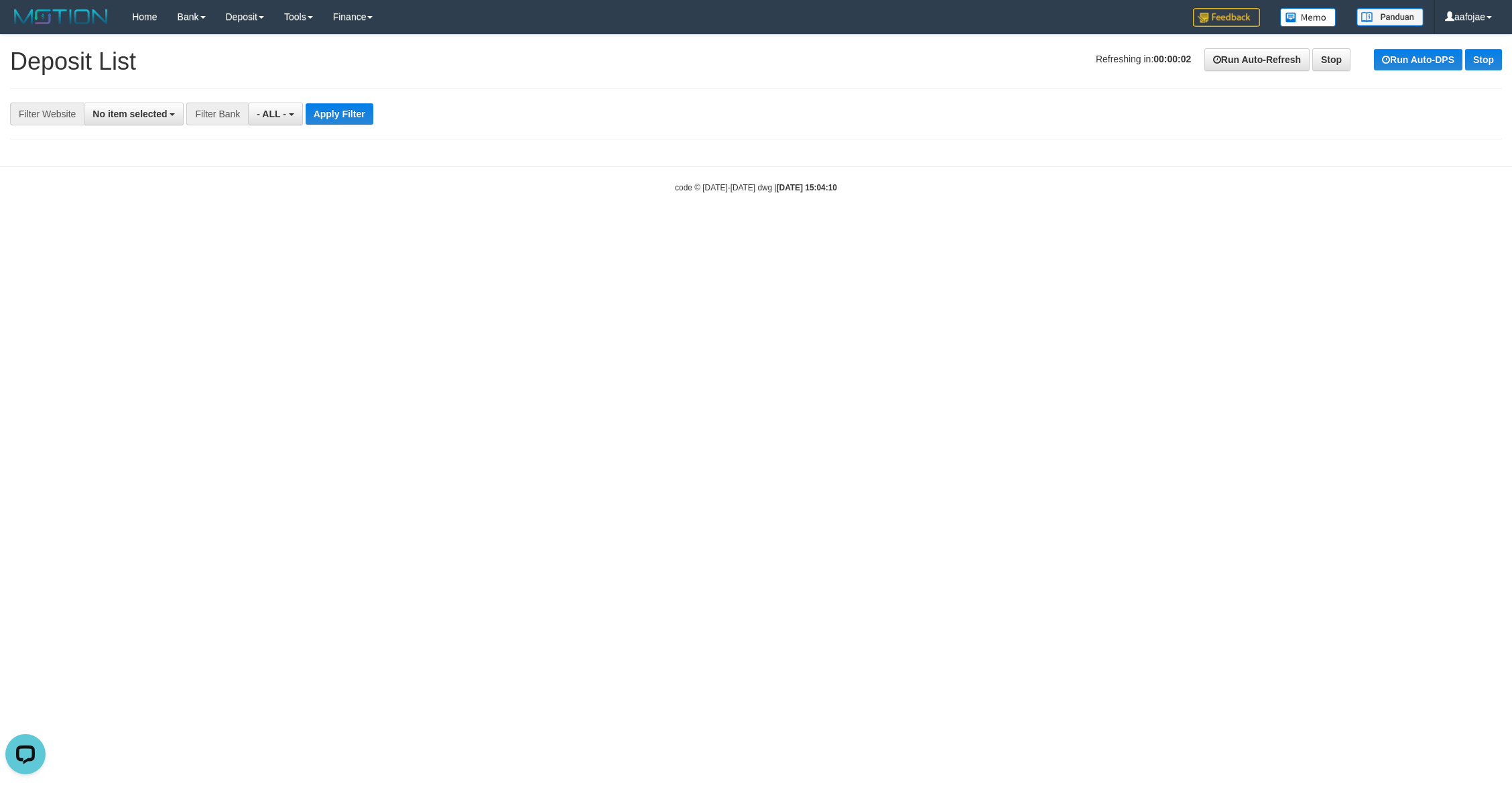
drag, startPoint x: 1258, startPoint y: 173, endPoint x: 1278, endPoint y: 264, distance: 93.2
click at [1277, 227] on html "Toggle navigation Home Bank Account List Load By Website Group [OXPLAY] ZEUS138…" at bounding box center [756, 114] width 1512 height 227
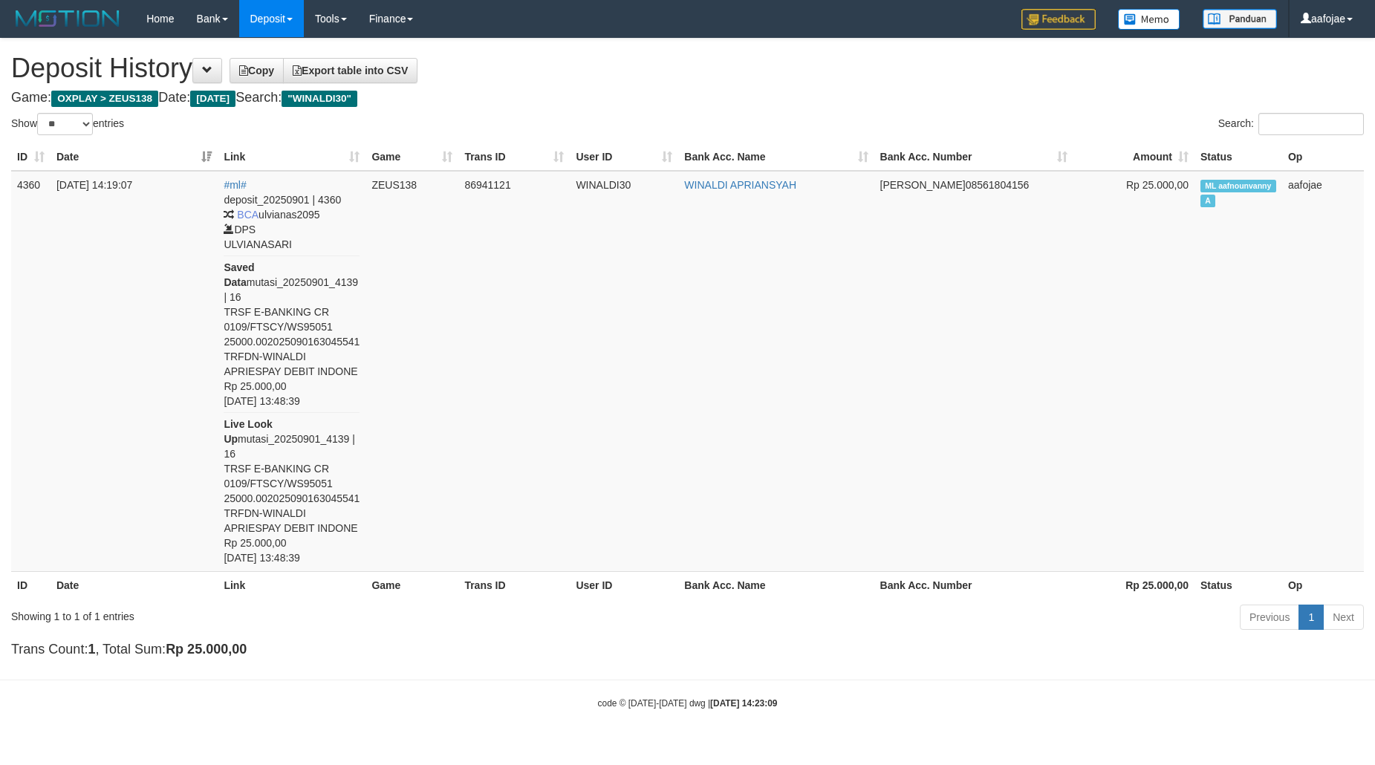
select select "**"
click at [30, 469] on td "4360" at bounding box center [30, 371] width 39 height 401
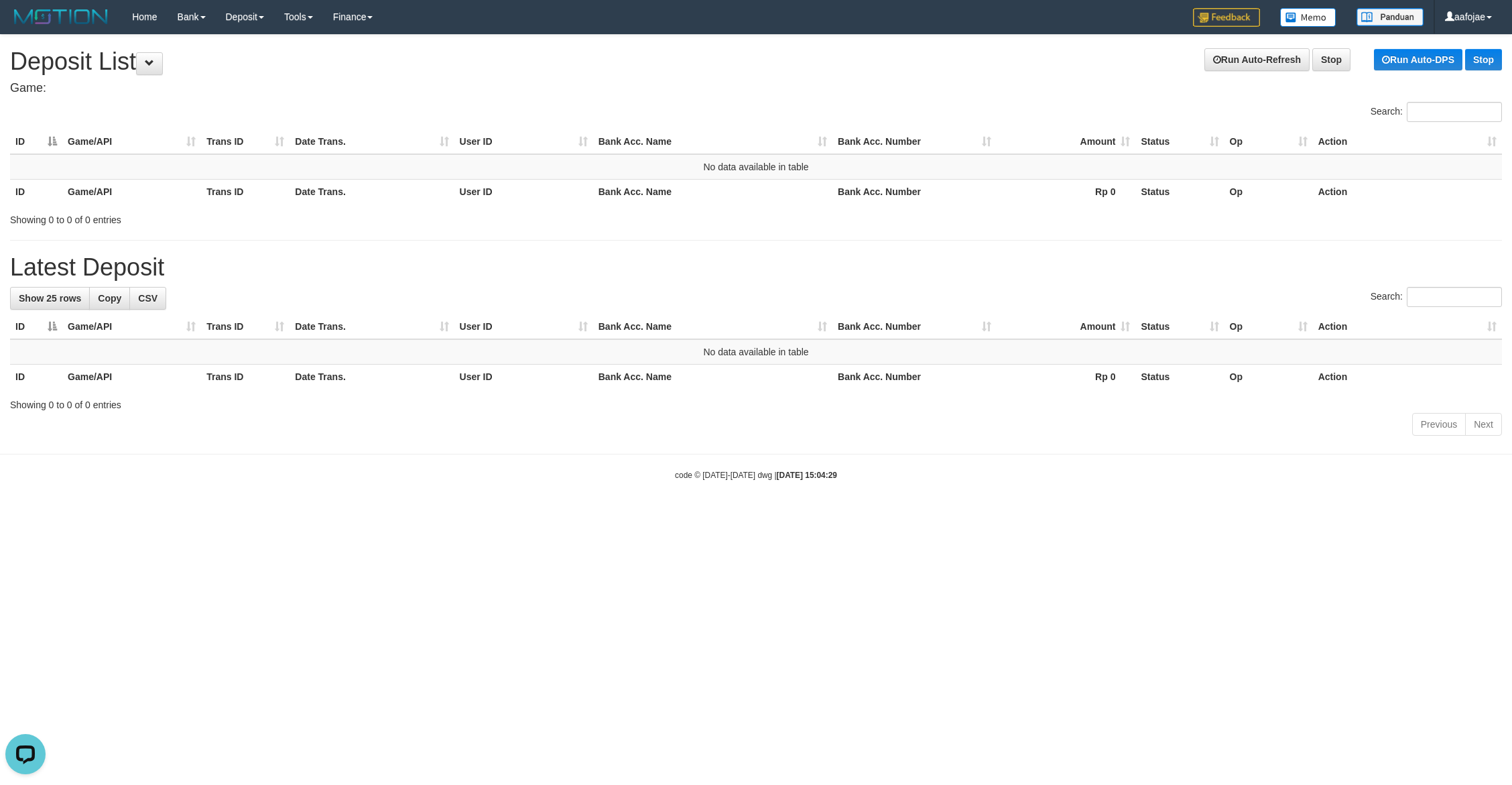
click at [952, 216] on div "Showing 0 to 0 of 0 entries" at bounding box center [756, 217] width 1512 height 19
click at [32, 248] on div "**********" at bounding box center [756, 237] width 1512 height 405
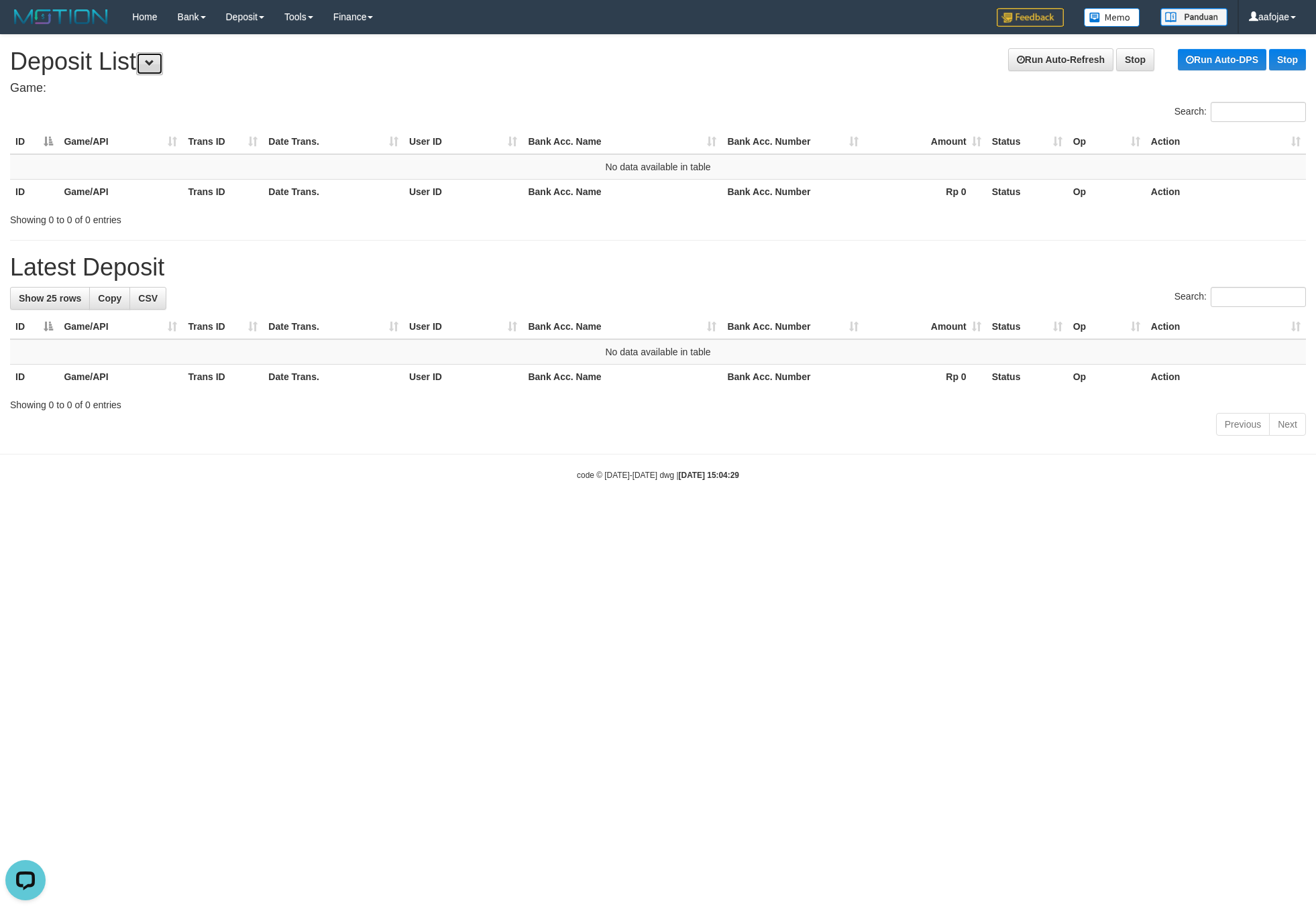
click at [154, 65] on span at bounding box center [149, 63] width 9 height 9
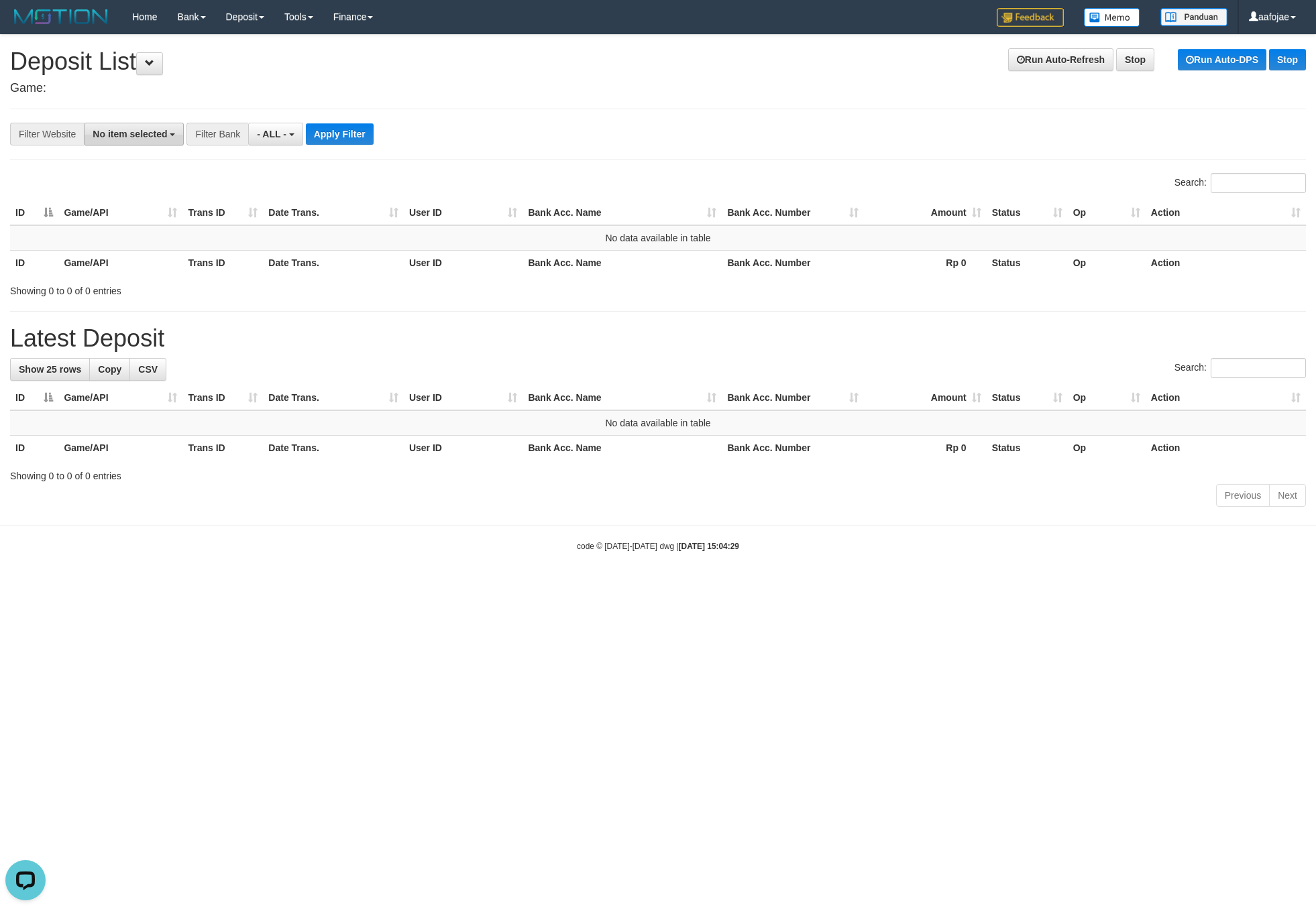
click at [143, 135] on span "No item selected" at bounding box center [130, 135] width 74 height 11
click at [134, 188] on label "SELECT ALL" at bounding box center [130, 185] width 90 height 19
select select "***"
click at [359, 129] on button "Apply Filter" at bounding box center [352, 135] width 68 height 22
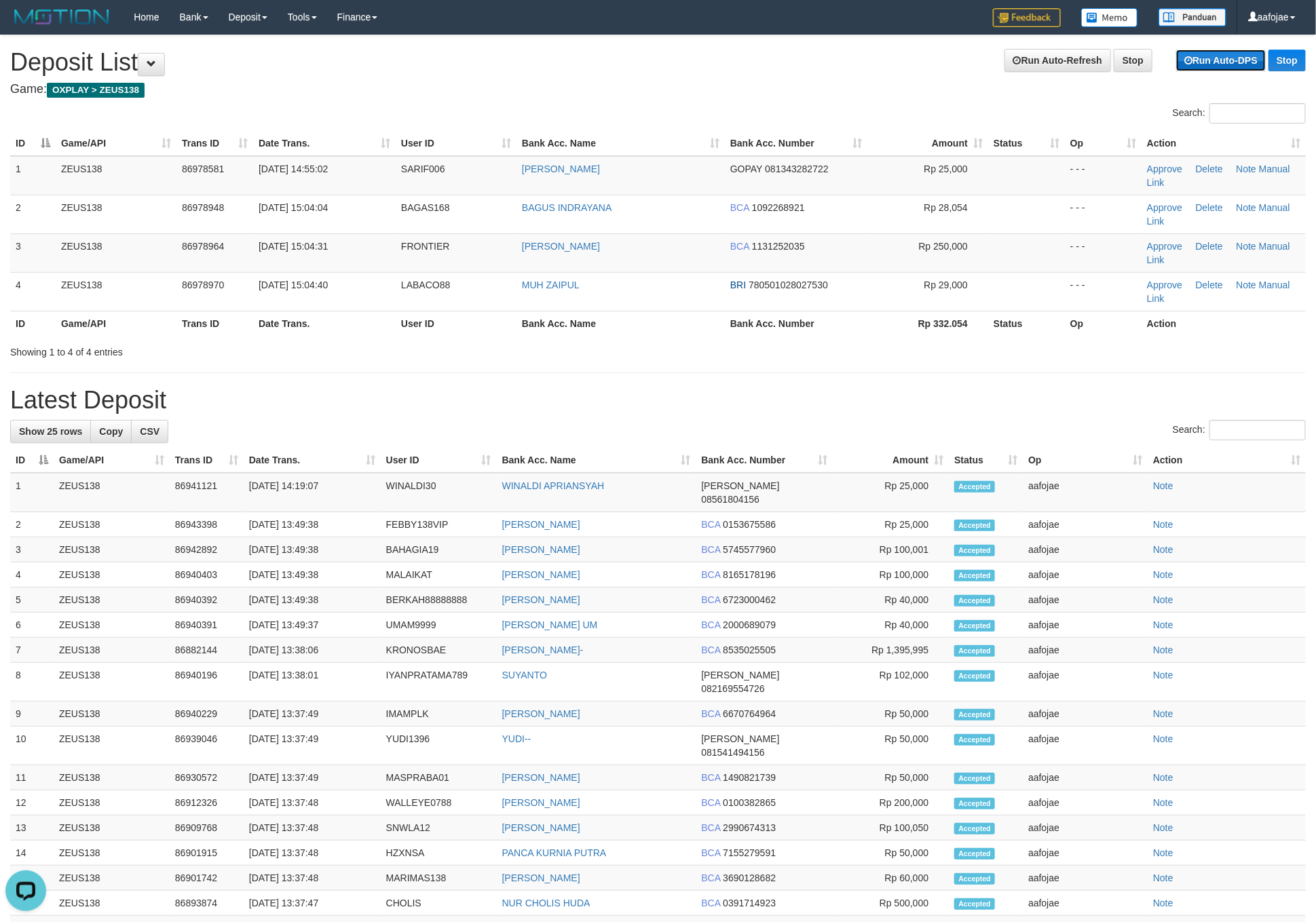
click at [1202, 59] on link "Run Auto-DPS" at bounding box center [1221, 60] width 90 height 22
click at [1034, 58] on link "Run Auto-Refresh" at bounding box center [1057, 59] width 107 height 23
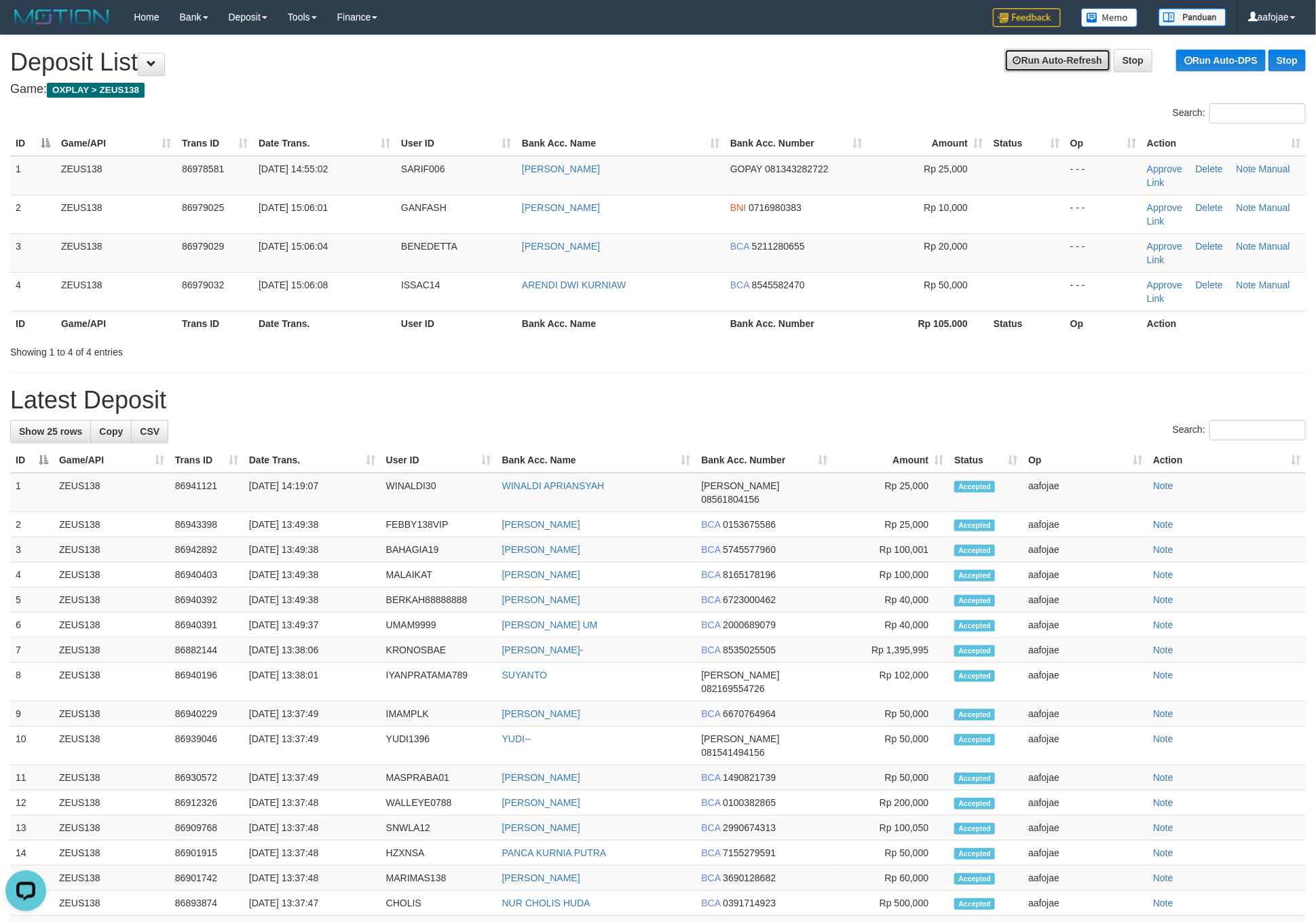
click at [1049, 62] on link "Run Auto-Refresh" at bounding box center [1057, 59] width 107 height 23
click at [1051, 62] on link "Run Auto-Refresh" at bounding box center [1057, 59] width 107 height 23
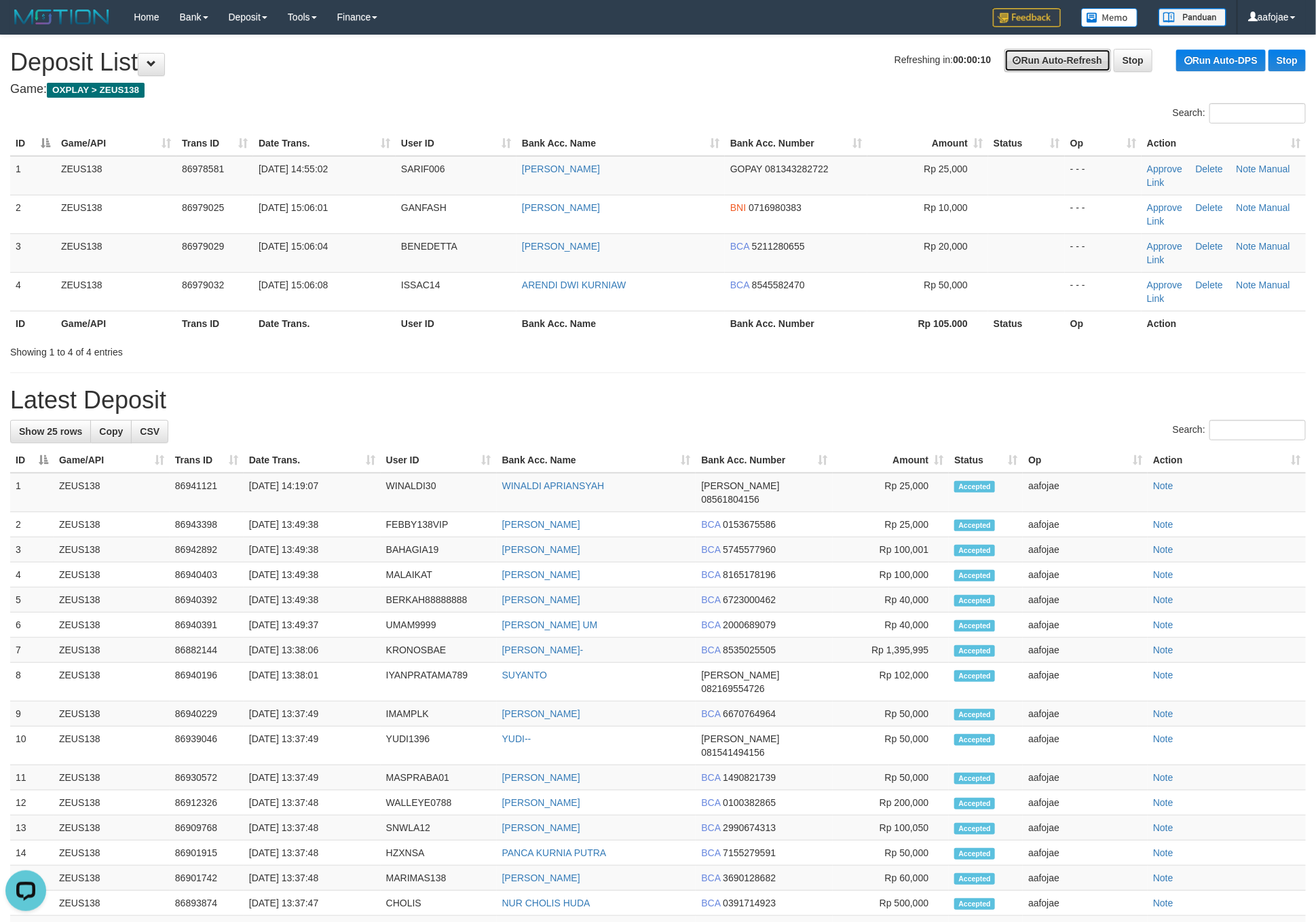
click at [1051, 62] on link "Run Auto-Refresh" at bounding box center [1057, 59] width 107 height 23
drag, startPoint x: 1051, startPoint y: 62, endPoint x: 1167, endPoint y: 70, distance: 116.3
click at [1056, 61] on link "Run Auto-Refresh" at bounding box center [1057, 59] width 107 height 23
click at [1187, 64] on icon at bounding box center [1188, 60] width 8 height 9
click at [1025, 66] on link "Stop" at bounding box center [1036, 59] width 38 height 23
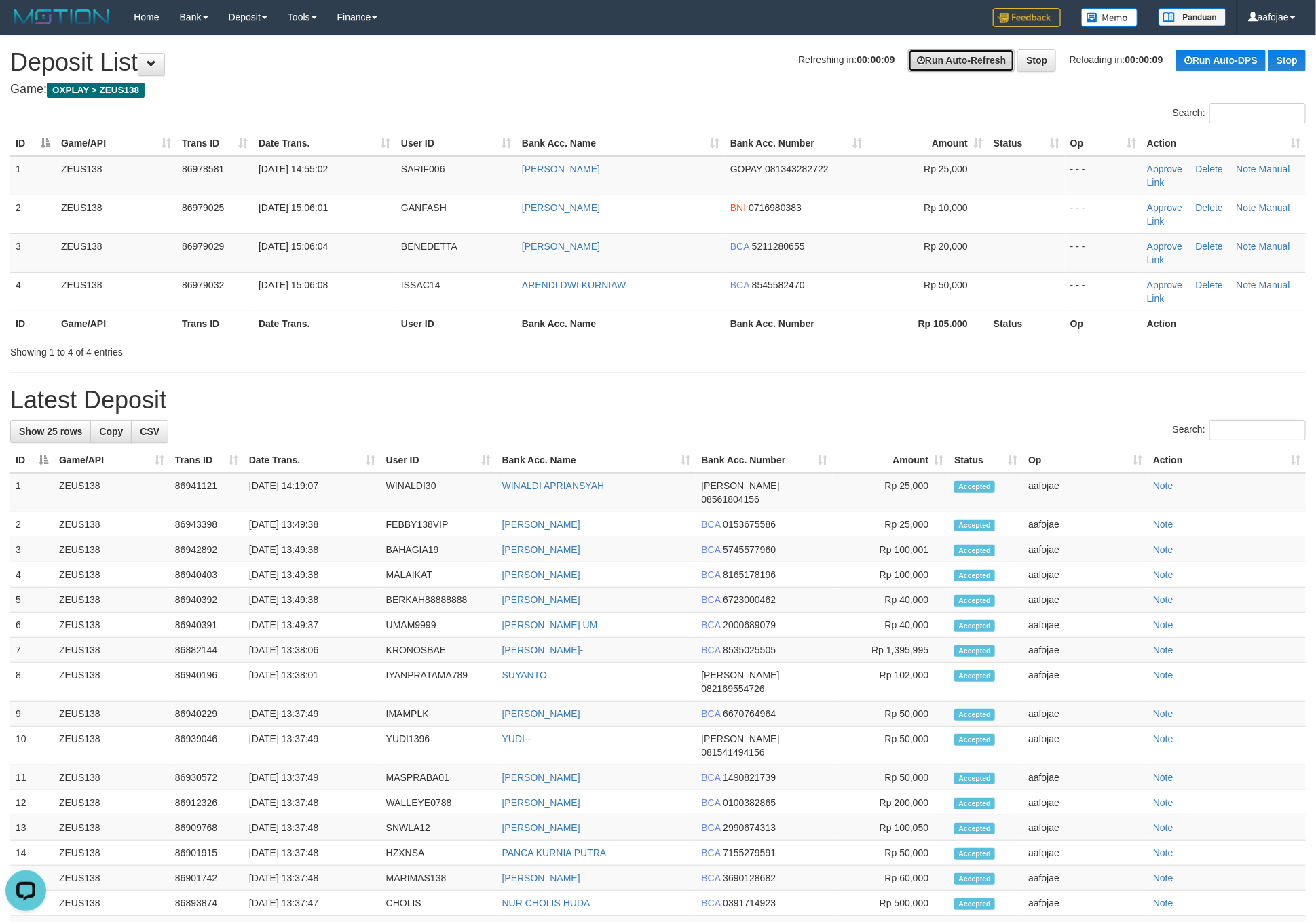
click at [945, 65] on link "Run Auto-Refresh" at bounding box center [961, 59] width 107 height 23
click at [1199, 58] on link "Run Auto-DPS" at bounding box center [1221, 60] width 90 height 22
click at [939, 62] on link "Run Auto-Refresh" at bounding box center [961, 59] width 107 height 23
click at [1208, 64] on link "Run Auto-DPS" at bounding box center [1221, 60] width 90 height 22
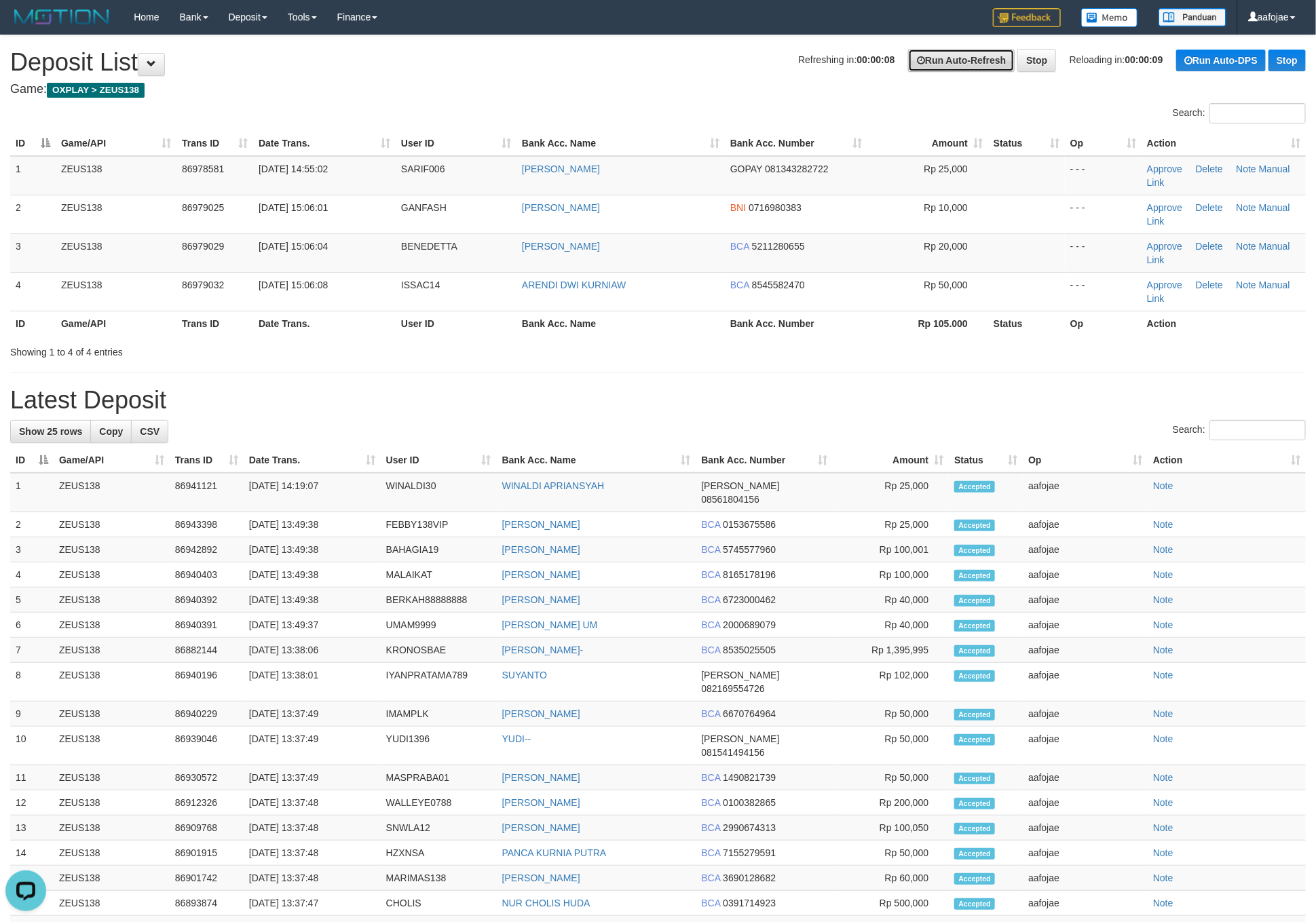
click at [931, 56] on link "Run Auto-Refresh" at bounding box center [961, 59] width 107 height 23
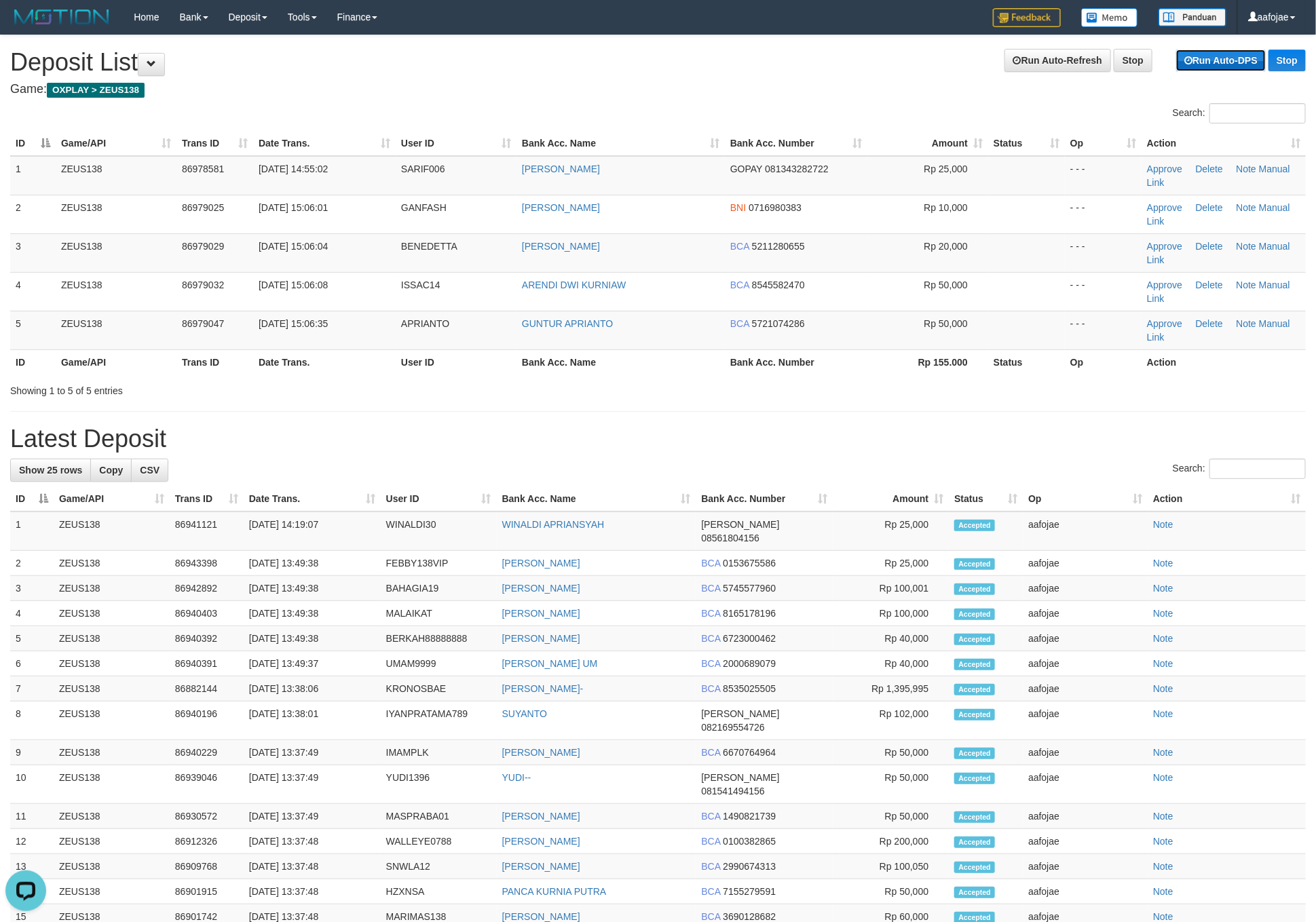
click at [1215, 59] on link "Run Auto-DPS" at bounding box center [1221, 60] width 90 height 22
click at [1216, 59] on link "Run Auto-DPS" at bounding box center [1221, 60] width 90 height 22
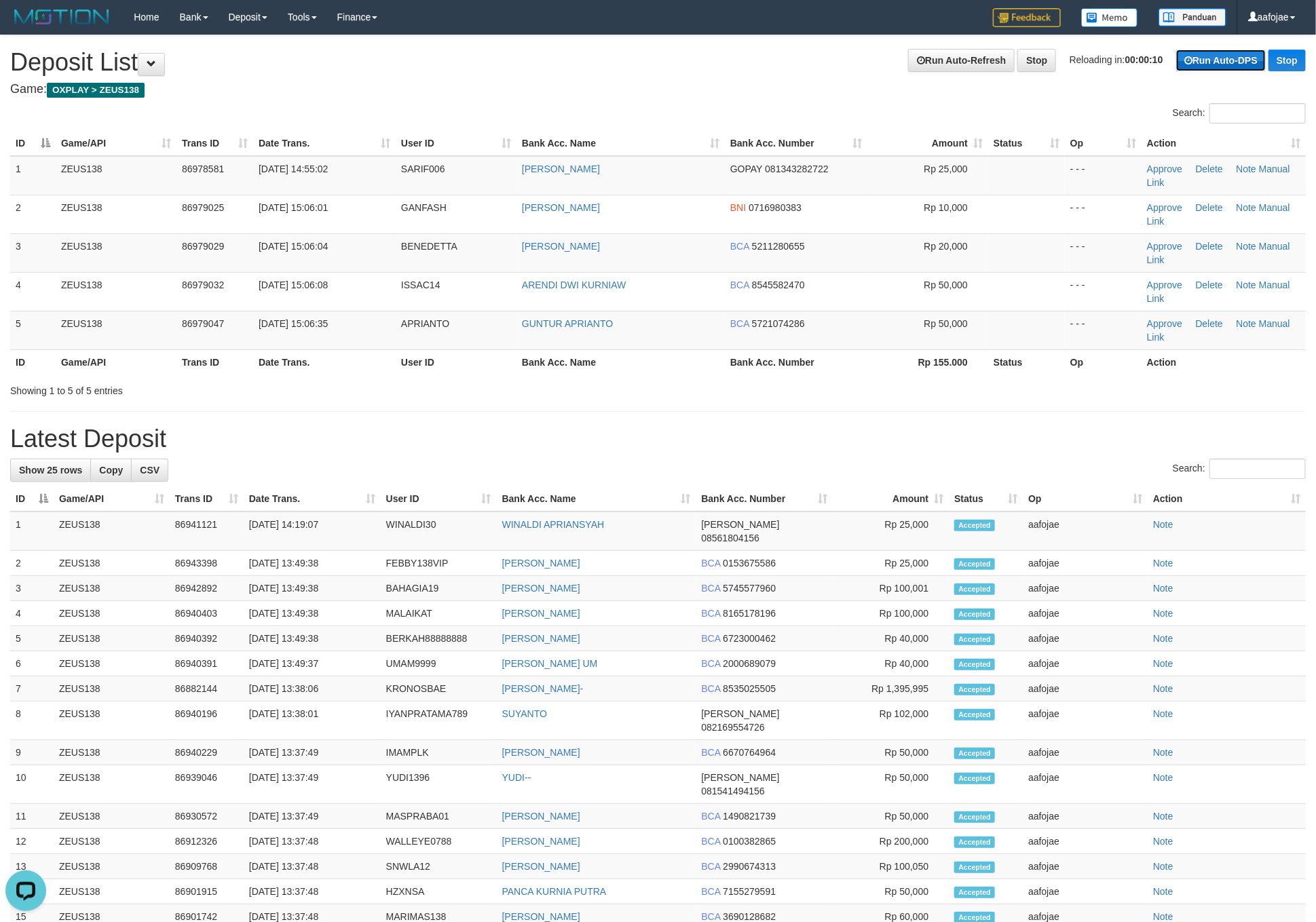
click at [1216, 59] on link "Run Auto-DPS" at bounding box center [1221, 60] width 90 height 22
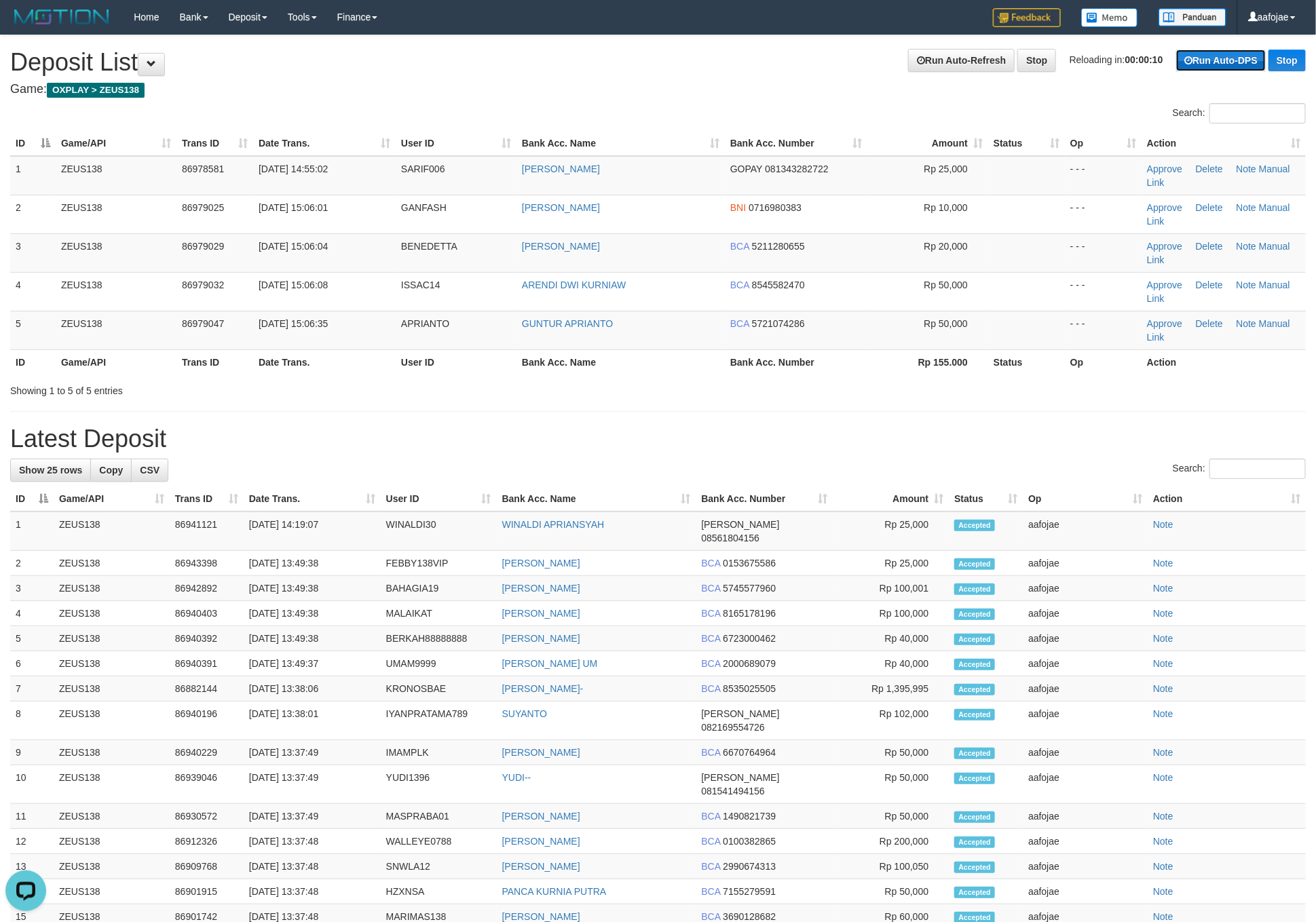
click at [1216, 59] on link "Run Auto-DPS" at bounding box center [1221, 60] width 90 height 22
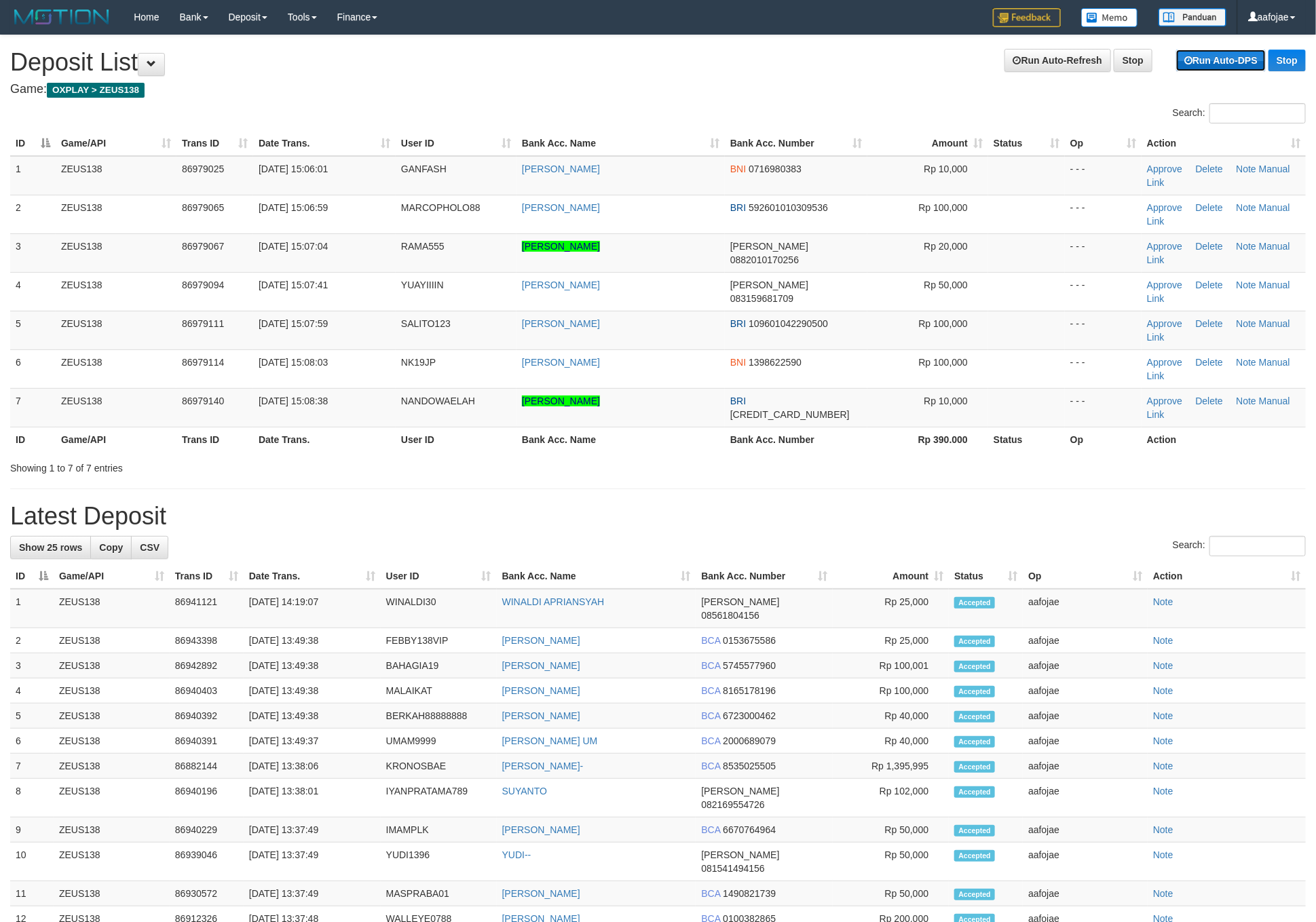
click at [1199, 55] on link "Run Auto-DPS" at bounding box center [1221, 60] width 90 height 22
click at [1293, 66] on link "Stop" at bounding box center [1287, 60] width 37 height 22
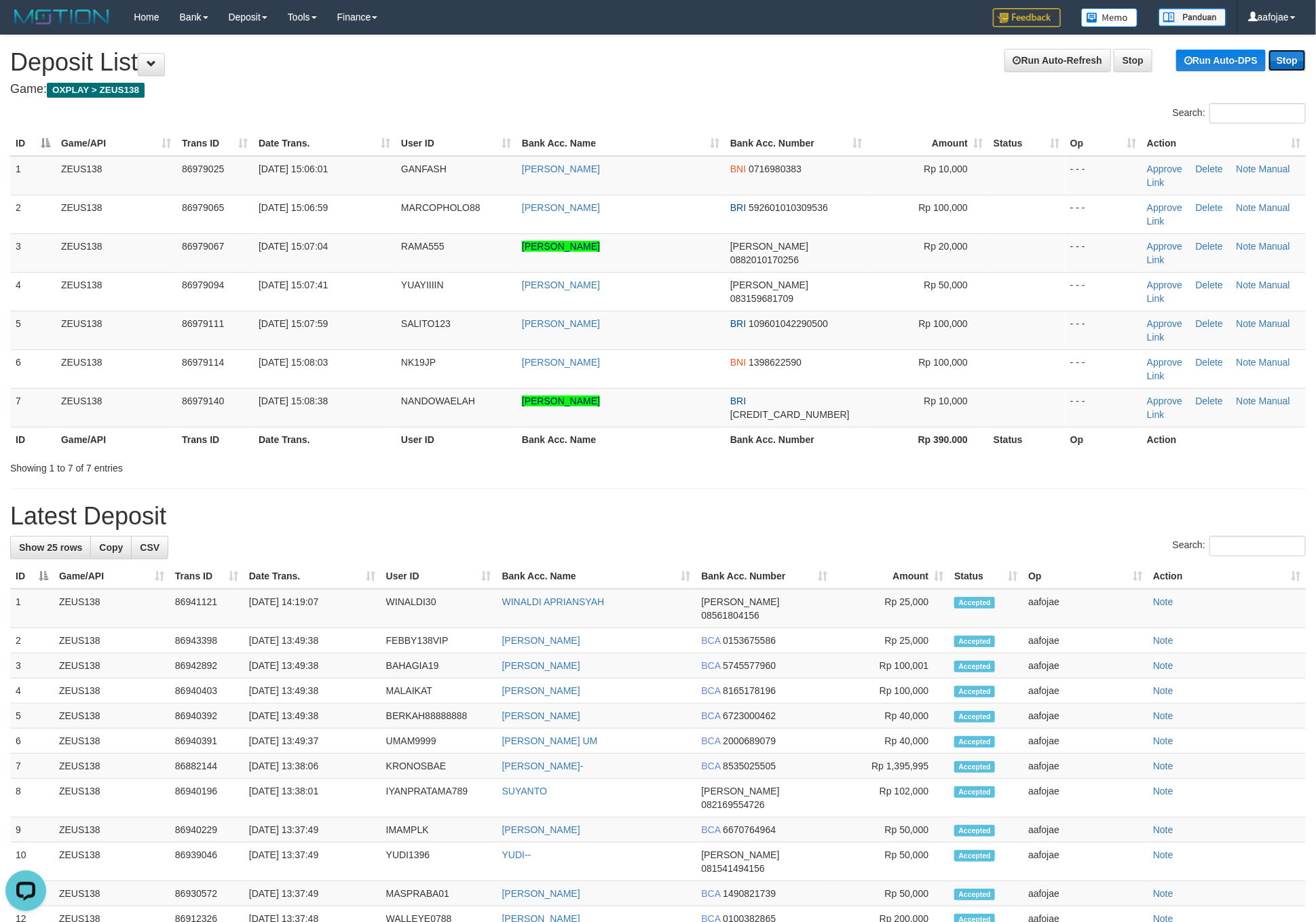
click at [1293, 66] on link "Stop" at bounding box center [1287, 60] width 37 height 22
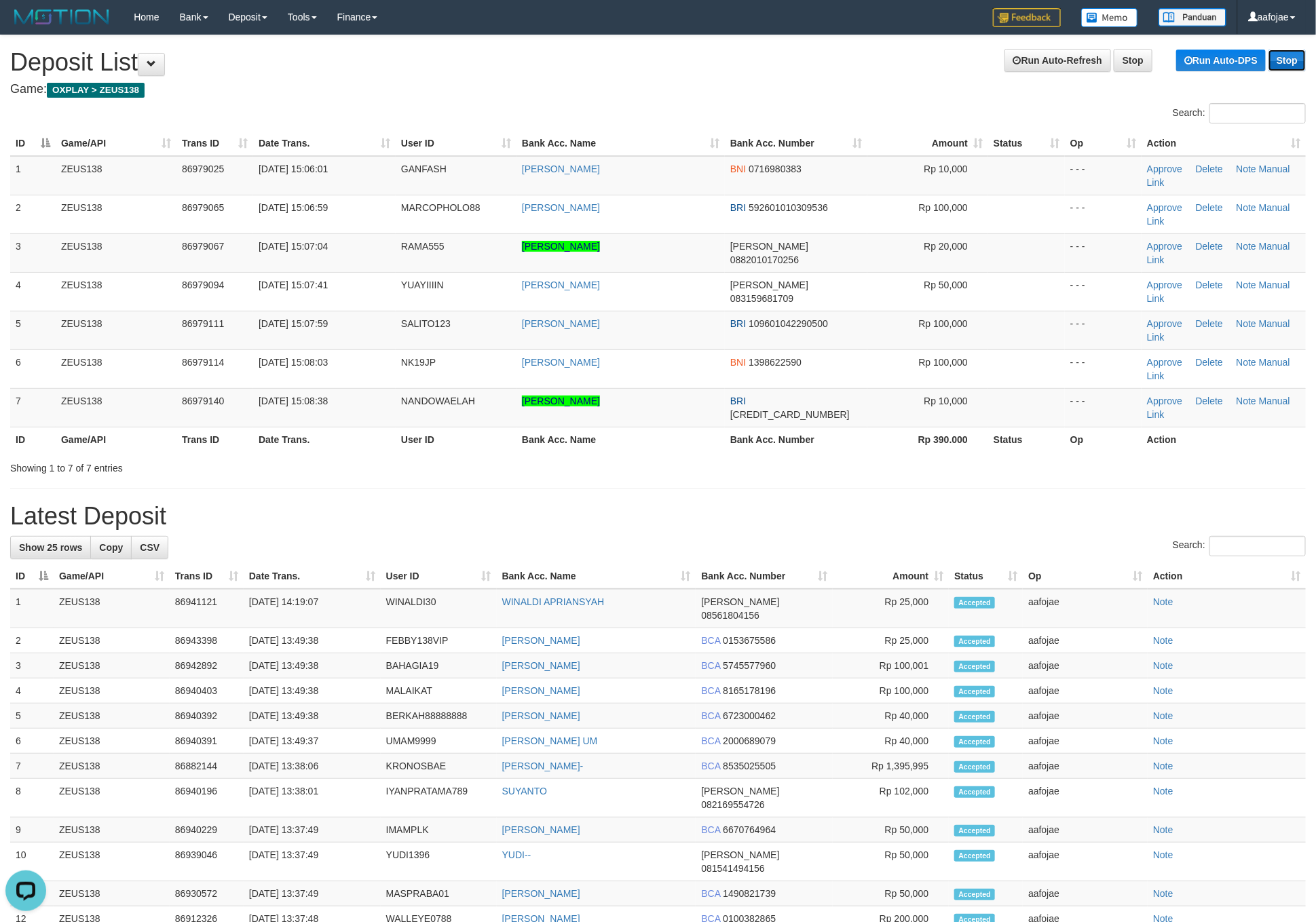
click at [1293, 66] on link "Stop" at bounding box center [1287, 60] width 37 height 22
click at [1291, 66] on link "Stop" at bounding box center [1287, 60] width 37 height 22
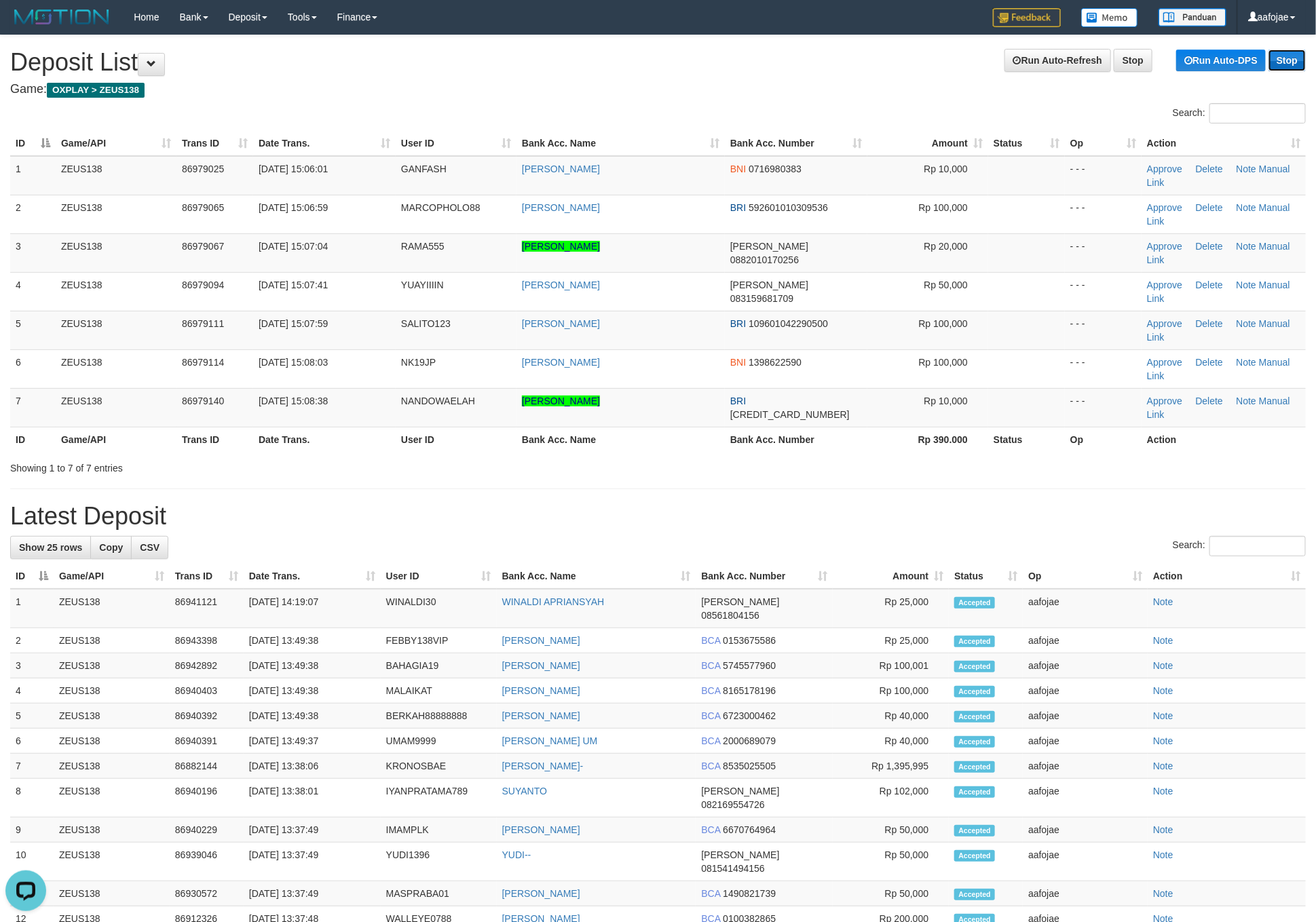
click at [1291, 66] on link "Stop" at bounding box center [1287, 60] width 37 height 22
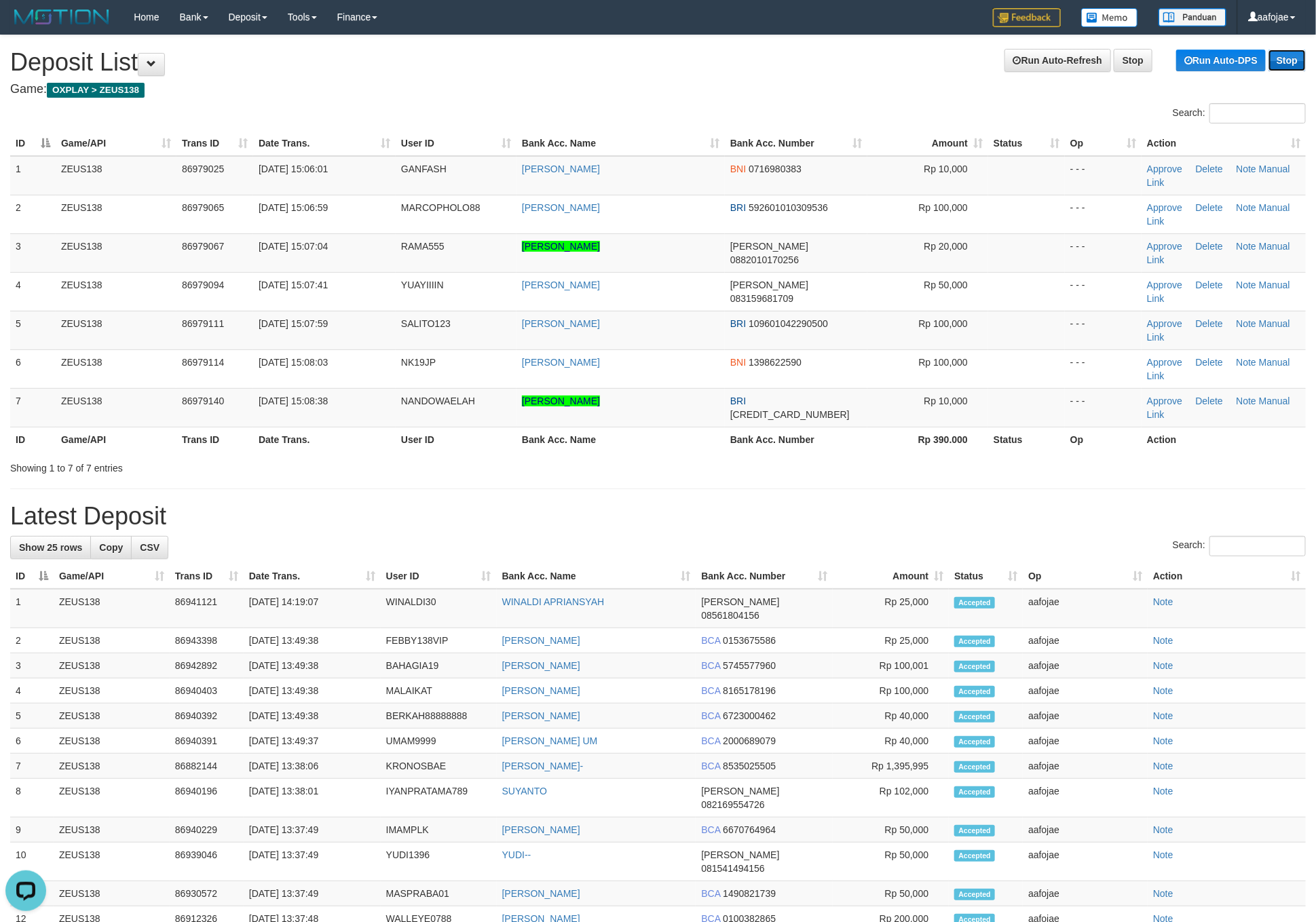
click at [1291, 66] on link "Stop" at bounding box center [1287, 60] width 37 height 22
click at [479, 83] on h4 "Game: OXPLAY > ZEUS138" at bounding box center [658, 90] width 1296 height 14
click at [844, 88] on h4 "Game: OXPLAY > ZEUS138" at bounding box center [658, 90] width 1296 height 14
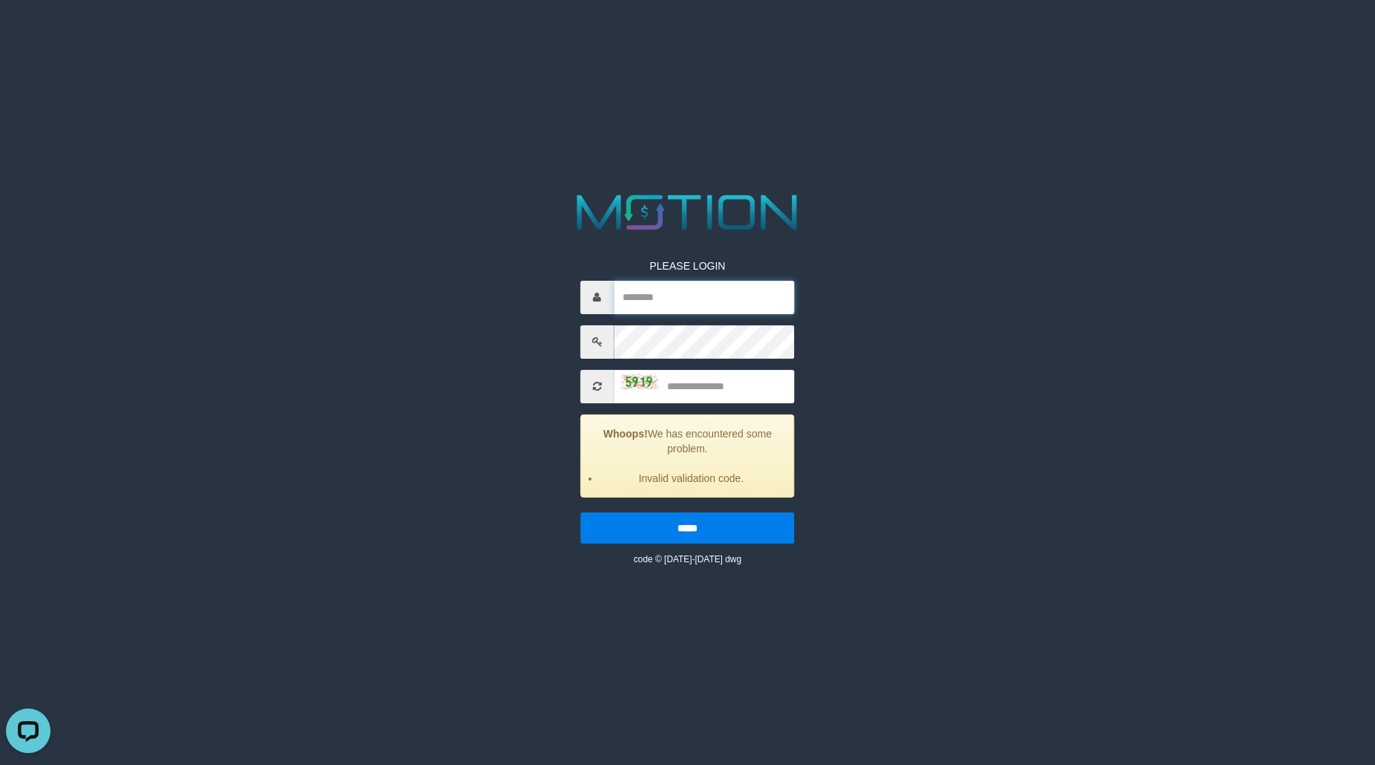
type input "*******"
click at [714, 392] on input "text" at bounding box center [704, 386] width 180 height 33
type input "****"
click at [580, 513] on input "*****" at bounding box center [687, 528] width 214 height 31
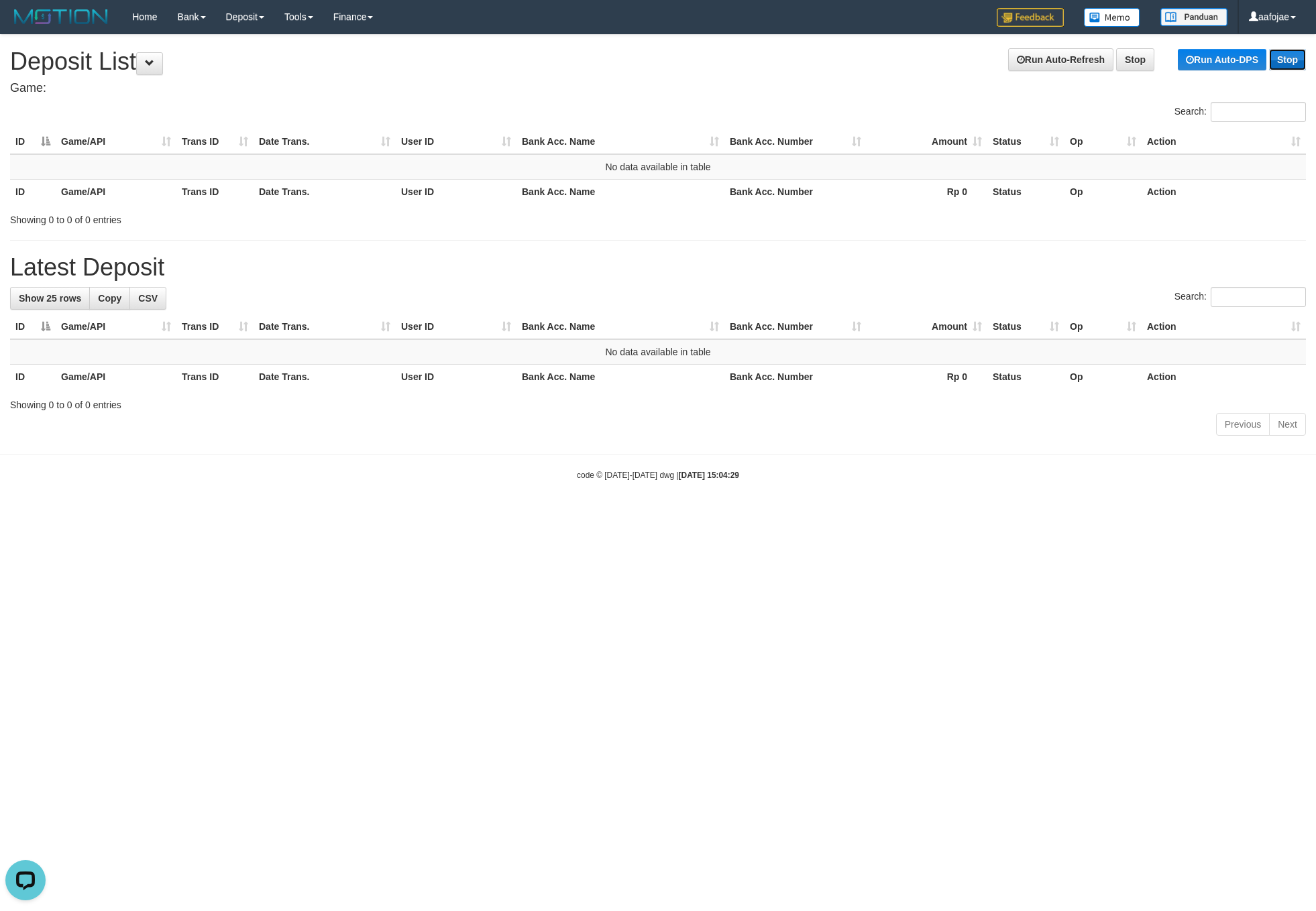
click at [1288, 59] on link "Stop" at bounding box center [1287, 60] width 37 height 22
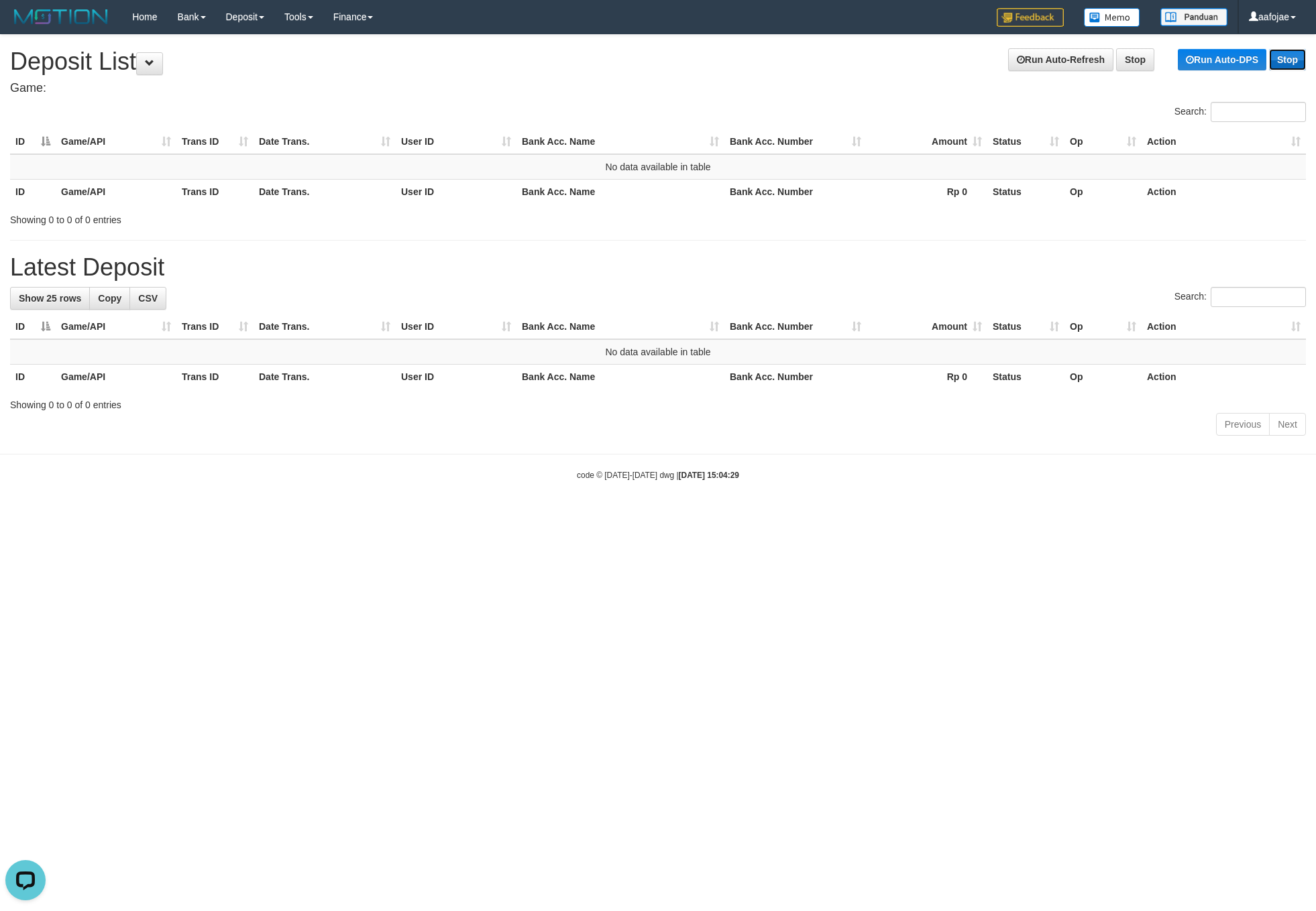
click at [1288, 59] on link "Stop" at bounding box center [1287, 60] width 37 height 22
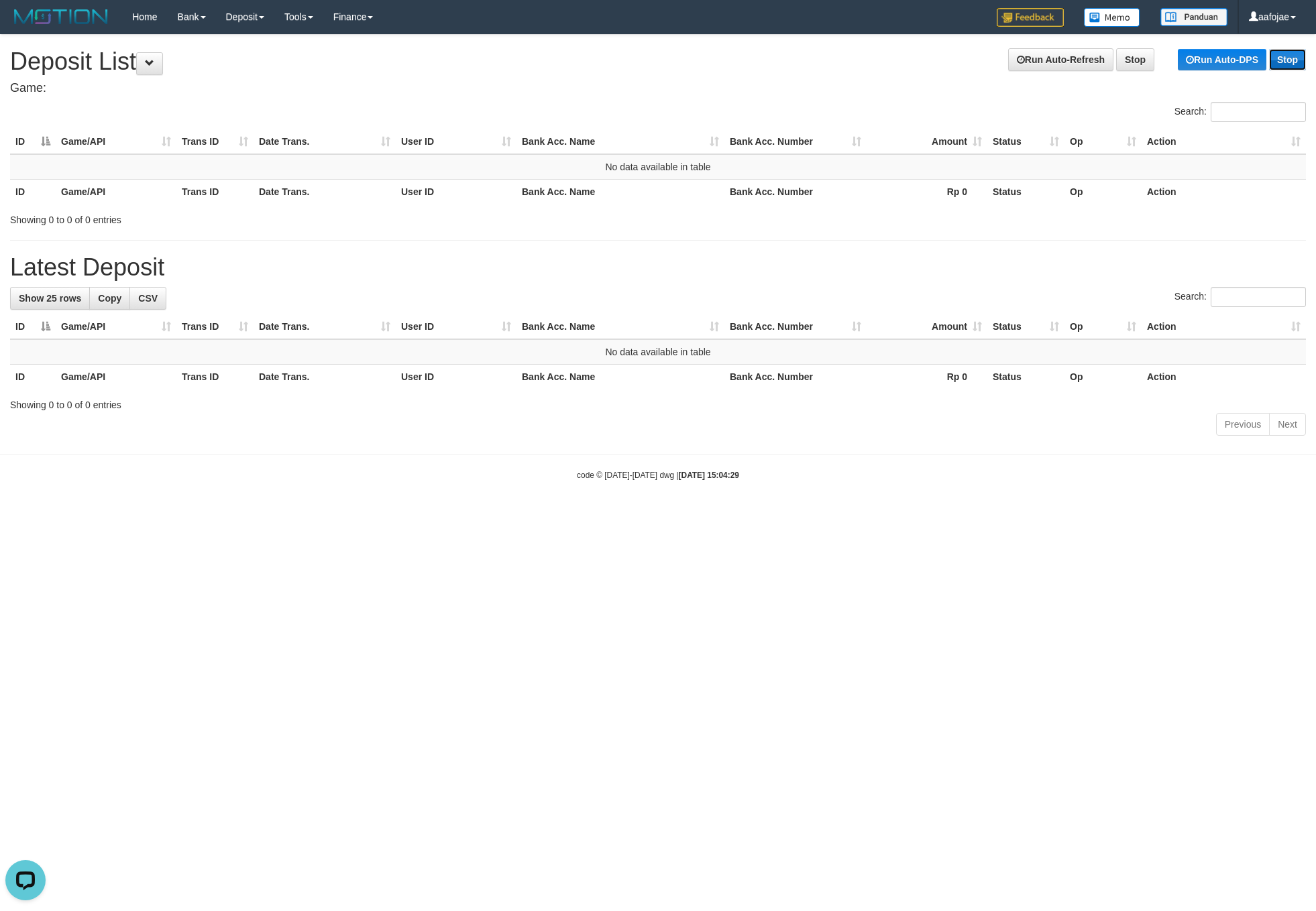
click at [1288, 59] on link "Stop" at bounding box center [1287, 60] width 37 height 22
click at [854, 85] on h4 "Game:" at bounding box center [658, 88] width 1296 height 14
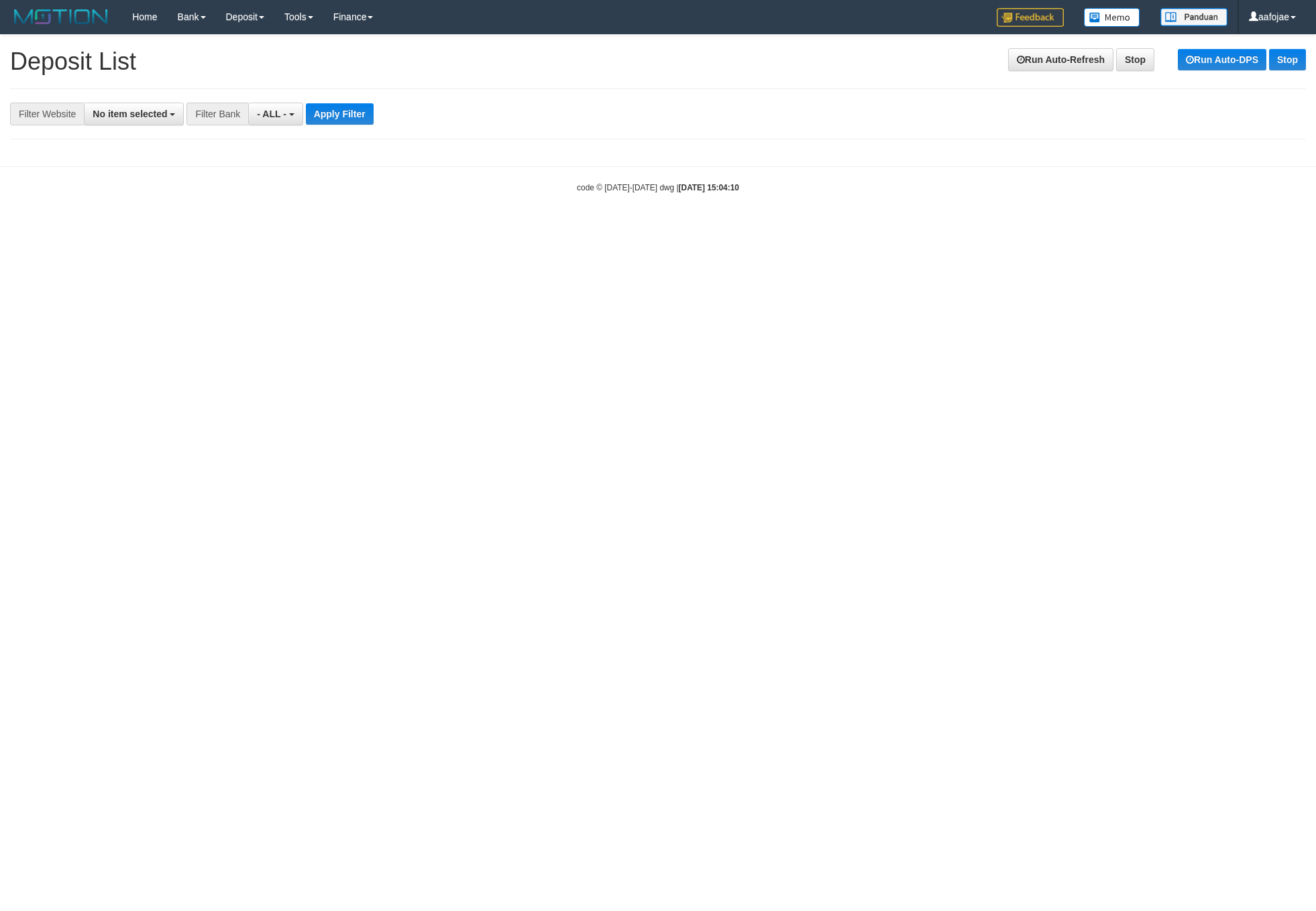
select select
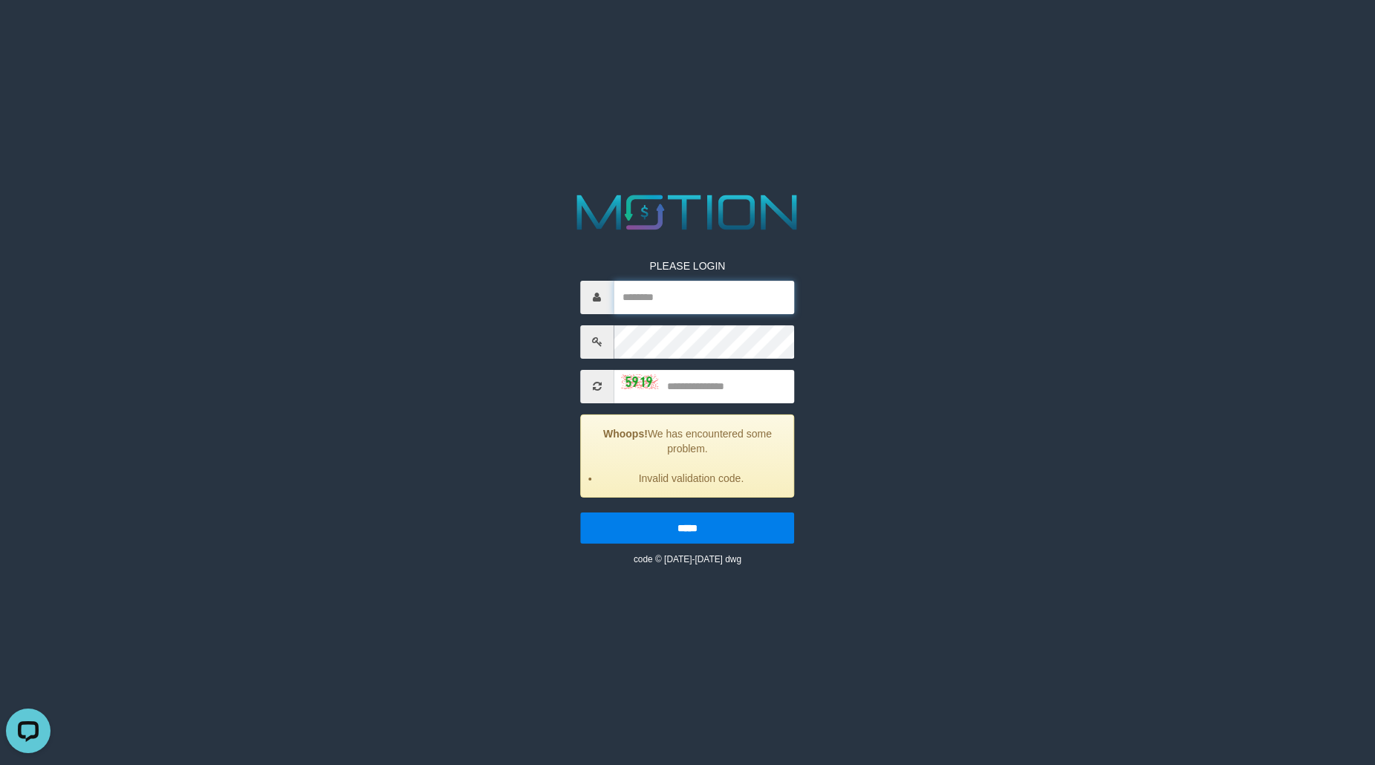
type input "*******"
click at [713, 391] on input "text" at bounding box center [704, 386] width 180 height 33
type input "****"
click at [580, 513] on input "*****" at bounding box center [687, 528] width 214 height 31
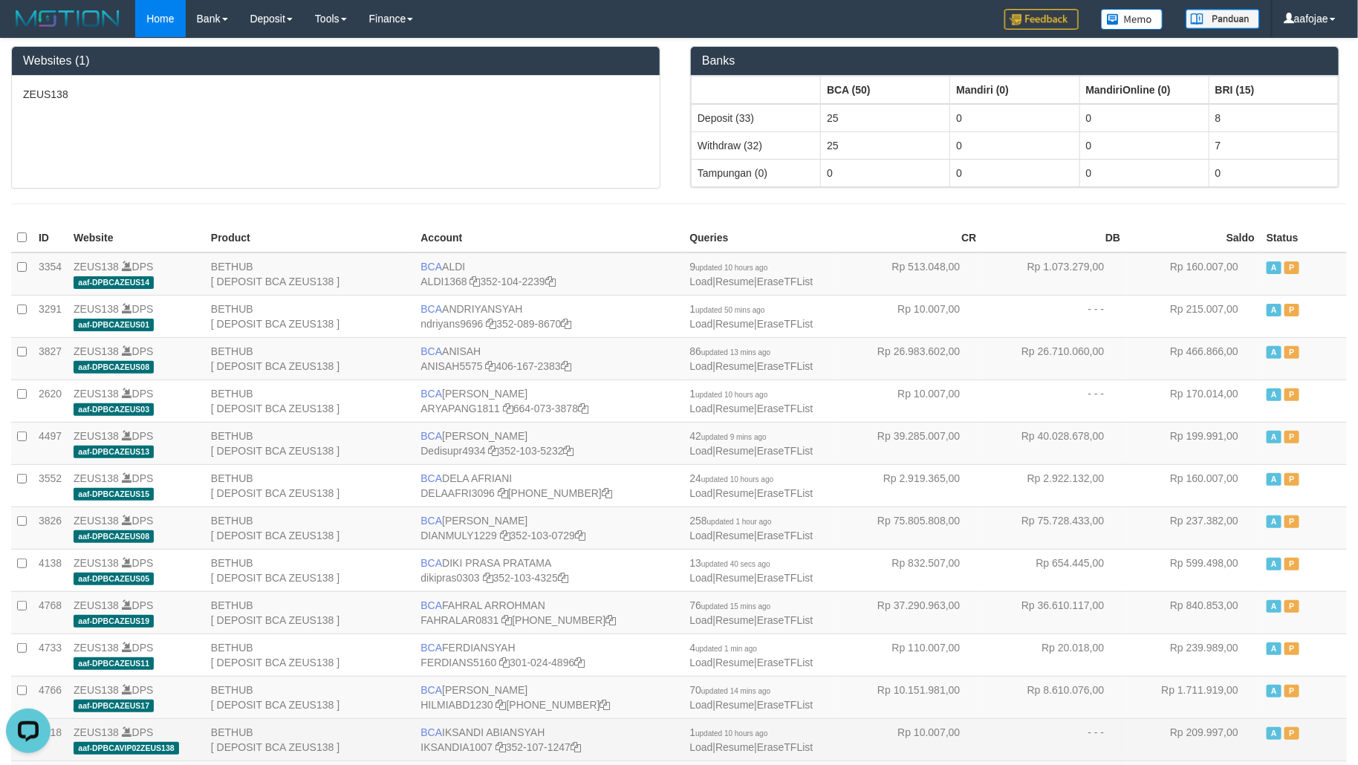
click at [695, 727] on td "1 updated 10 hours ago Load | Resume | EraseTFList" at bounding box center [760, 739] width 154 height 42
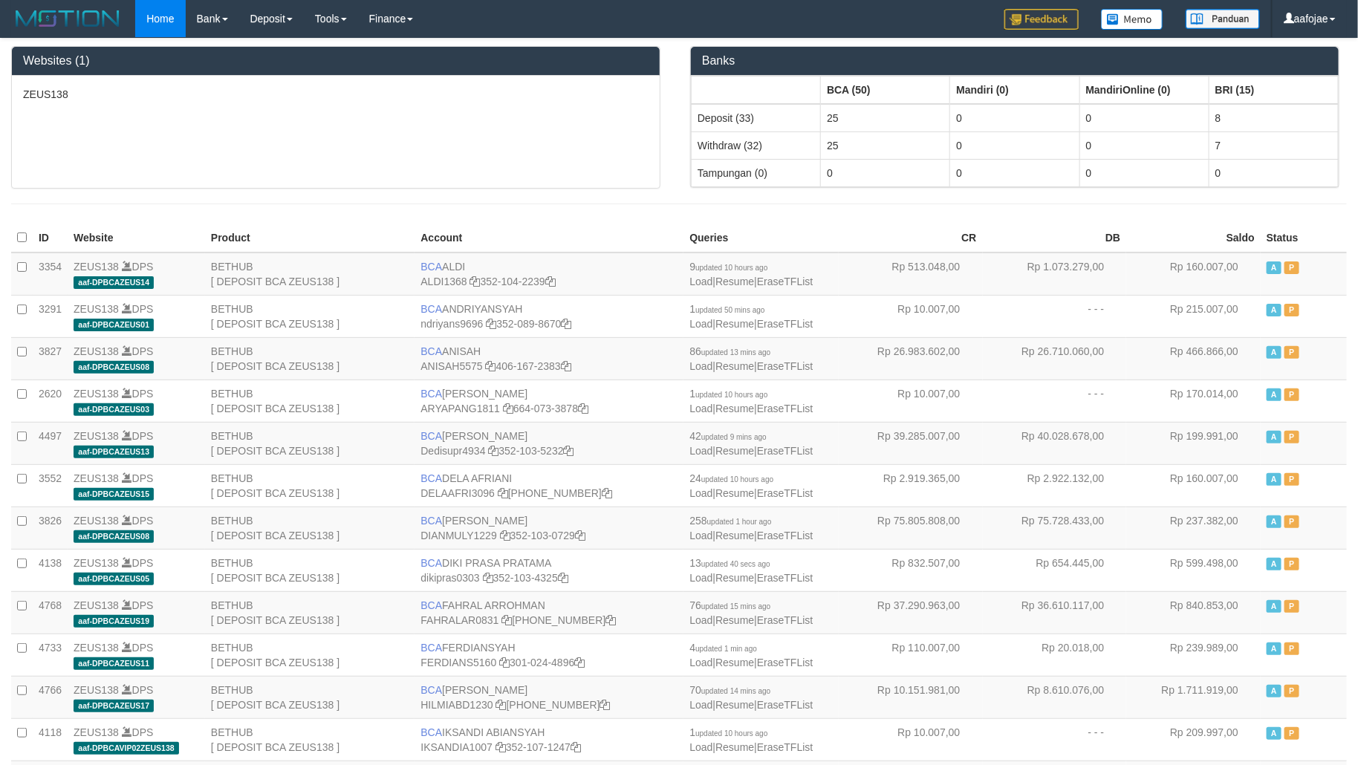
drag, startPoint x: 513, startPoint y: 121, endPoint x: 631, endPoint y: 88, distance: 122.7
click at [530, 112] on div "ZEUS138" at bounding box center [336, 132] width 648 height 112
drag, startPoint x: 611, startPoint y: 446, endPoint x: 535, endPoint y: 253, distance: 207.5
click at [606, 433] on td "BCA [PERSON_NAME] Dedisupr4934 352-103-5232" at bounding box center [548, 443] width 269 height 42
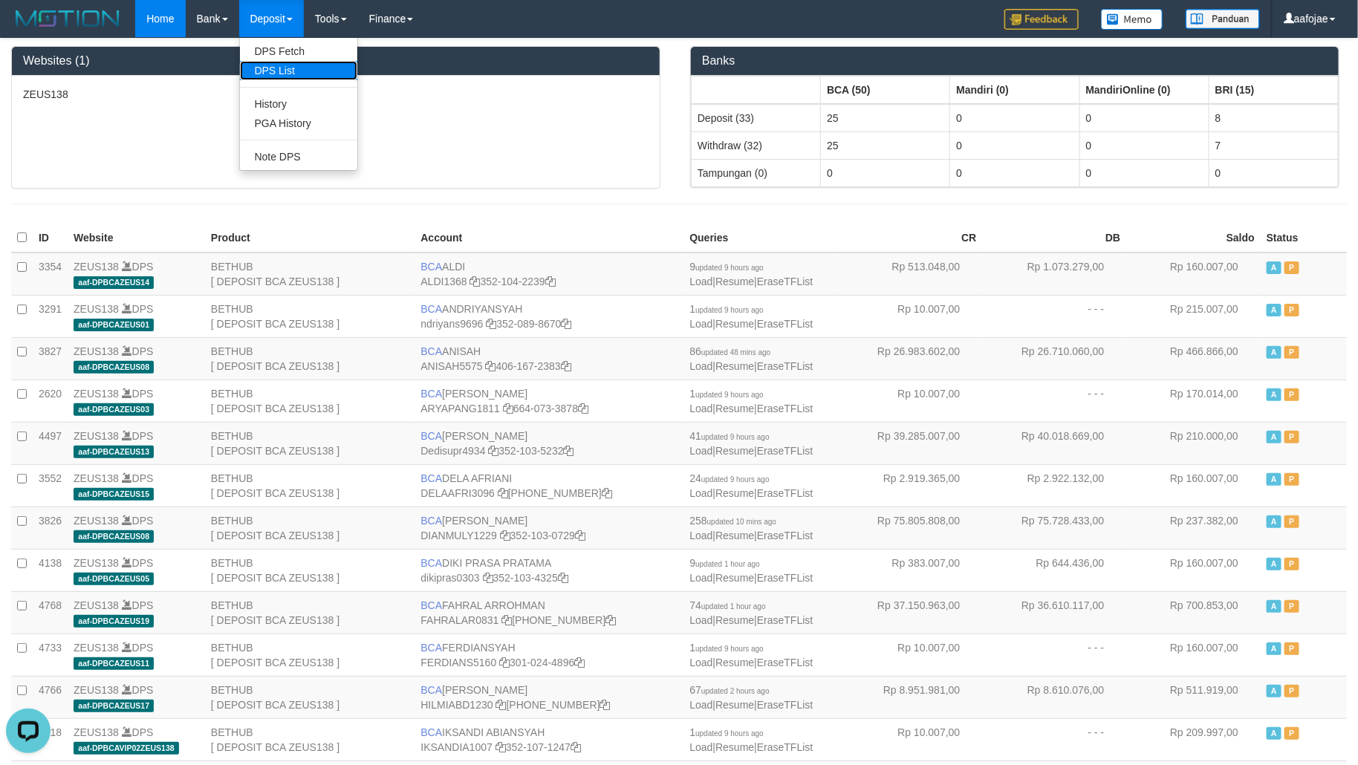
click at [274, 62] on link "DPS List" at bounding box center [298, 70] width 117 height 19
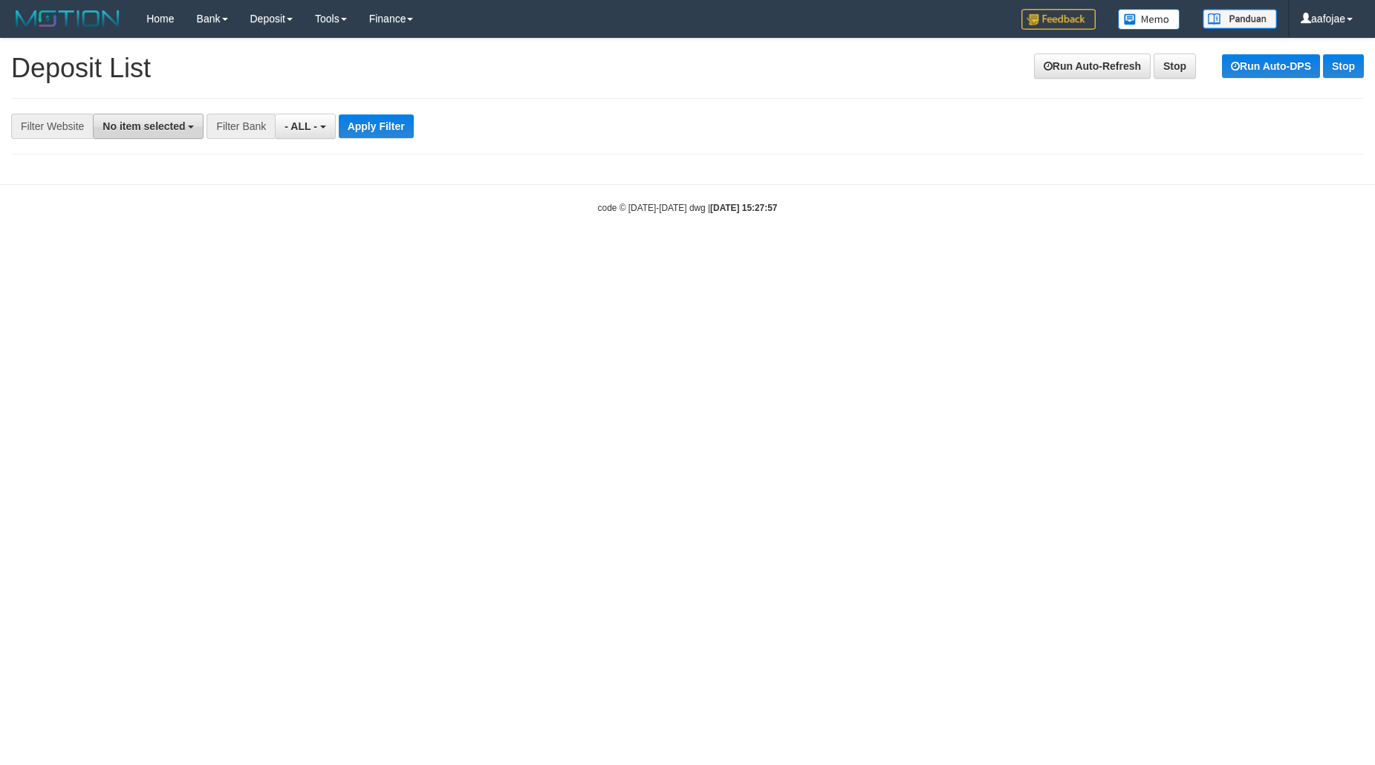
click at [177, 134] on button "No item selected" at bounding box center [148, 126] width 111 height 25
click at [175, 181] on label "SELECT ALL" at bounding box center [144, 182] width 100 height 21
select select "***"
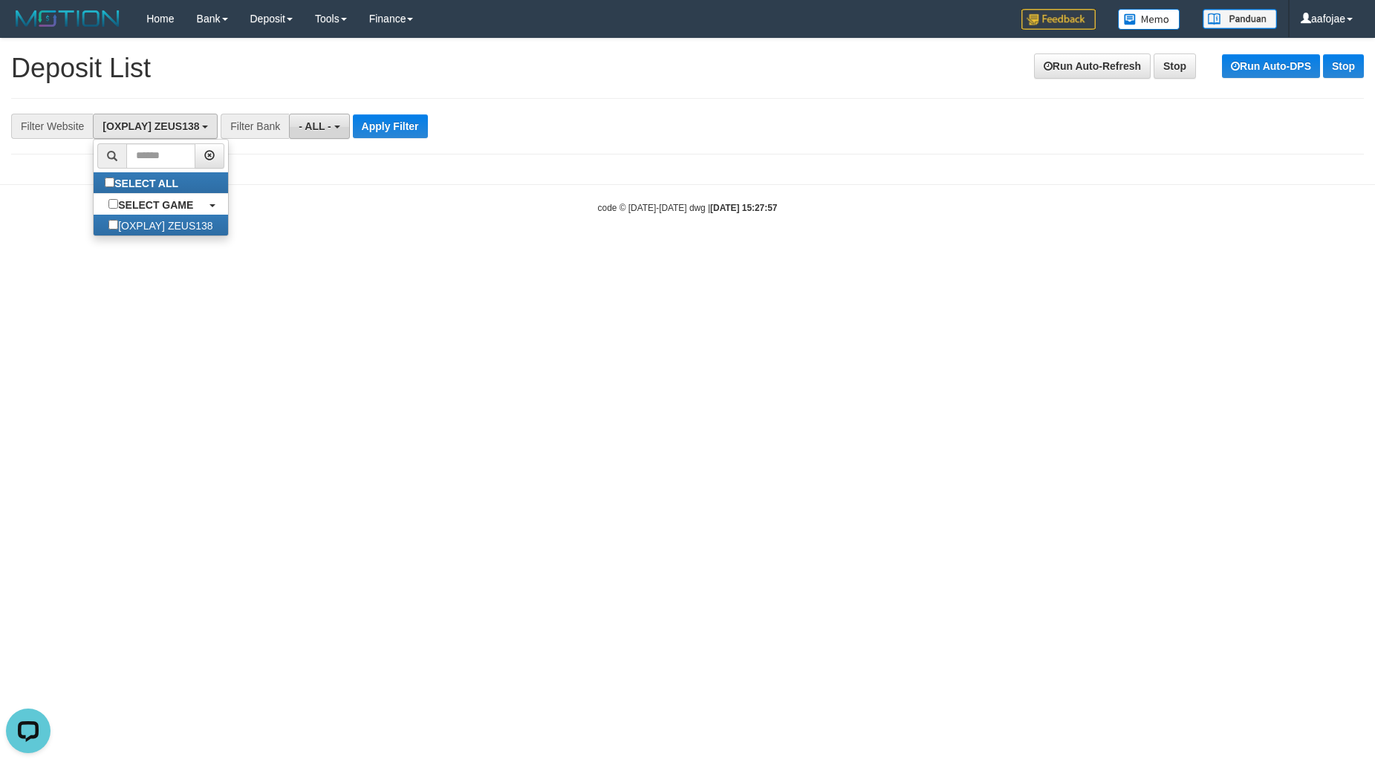
click at [319, 125] on span "- ALL -" at bounding box center [315, 126] width 33 height 12
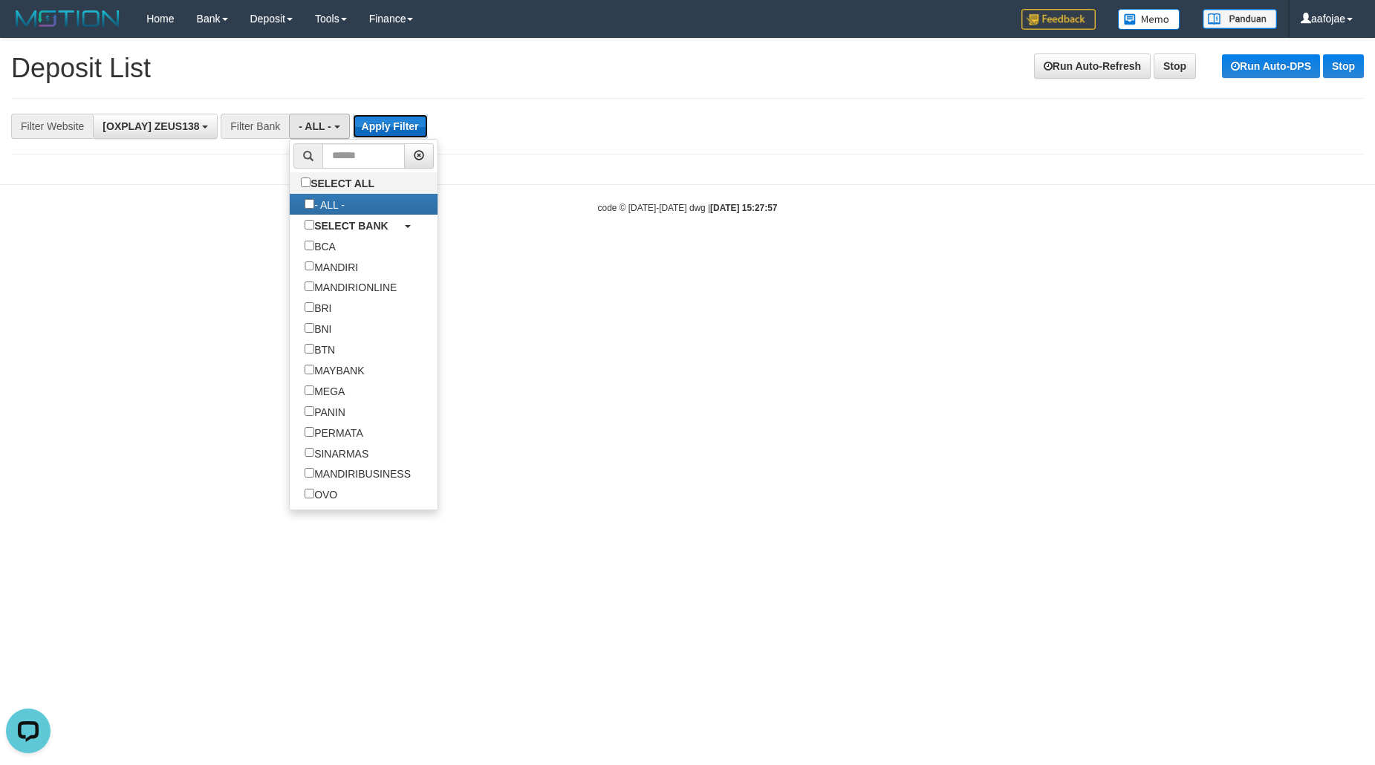
click at [403, 123] on button "Apply Filter" at bounding box center [390, 126] width 75 height 24
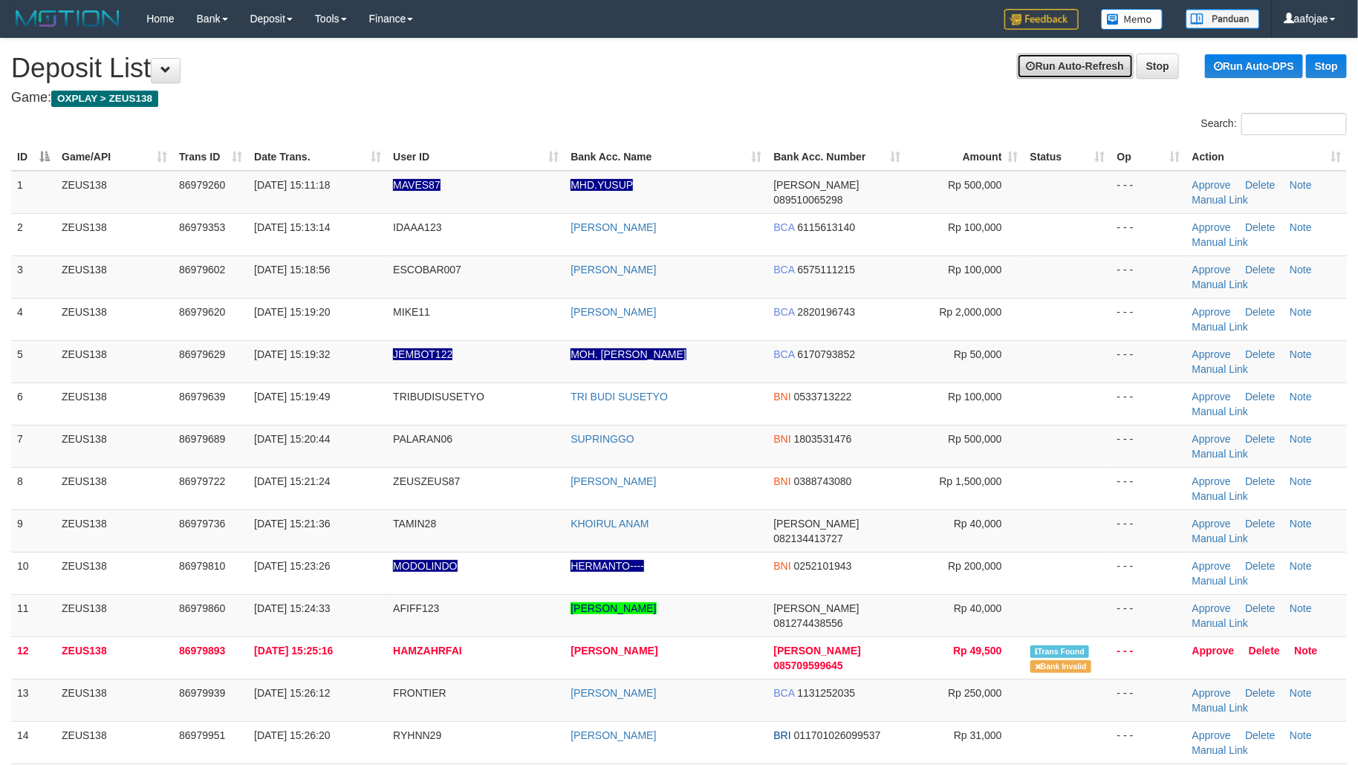
click at [1102, 62] on link "Run Auto-Refresh" at bounding box center [1075, 65] width 117 height 25
click at [1035, 68] on link "Run Auto-Refresh" at bounding box center [1075, 65] width 117 height 25
click at [1036, 70] on link "Run Auto-Refresh" at bounding box center [1075, 65] width 117 height 25
click at [1083, 82] on h1 "Refreshing in: 00:00:06 Run Auto-Refresh Stop Run Auto-DPS Stop Deposit List" at bounding box center [679, 68] width 1336 height 30
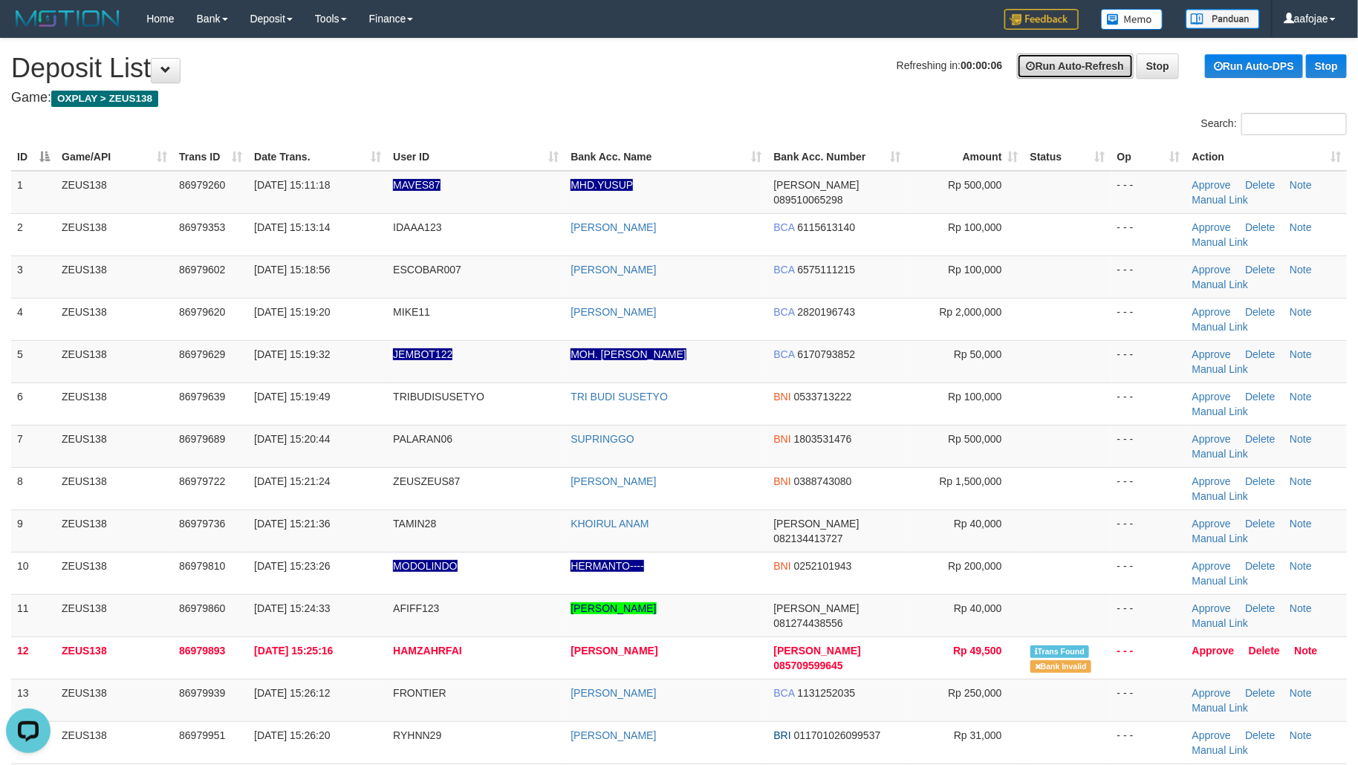
click at [1077, 65] on link "Run Auto-Refresh" at bounding box center [1075, 65] width 117 height 25
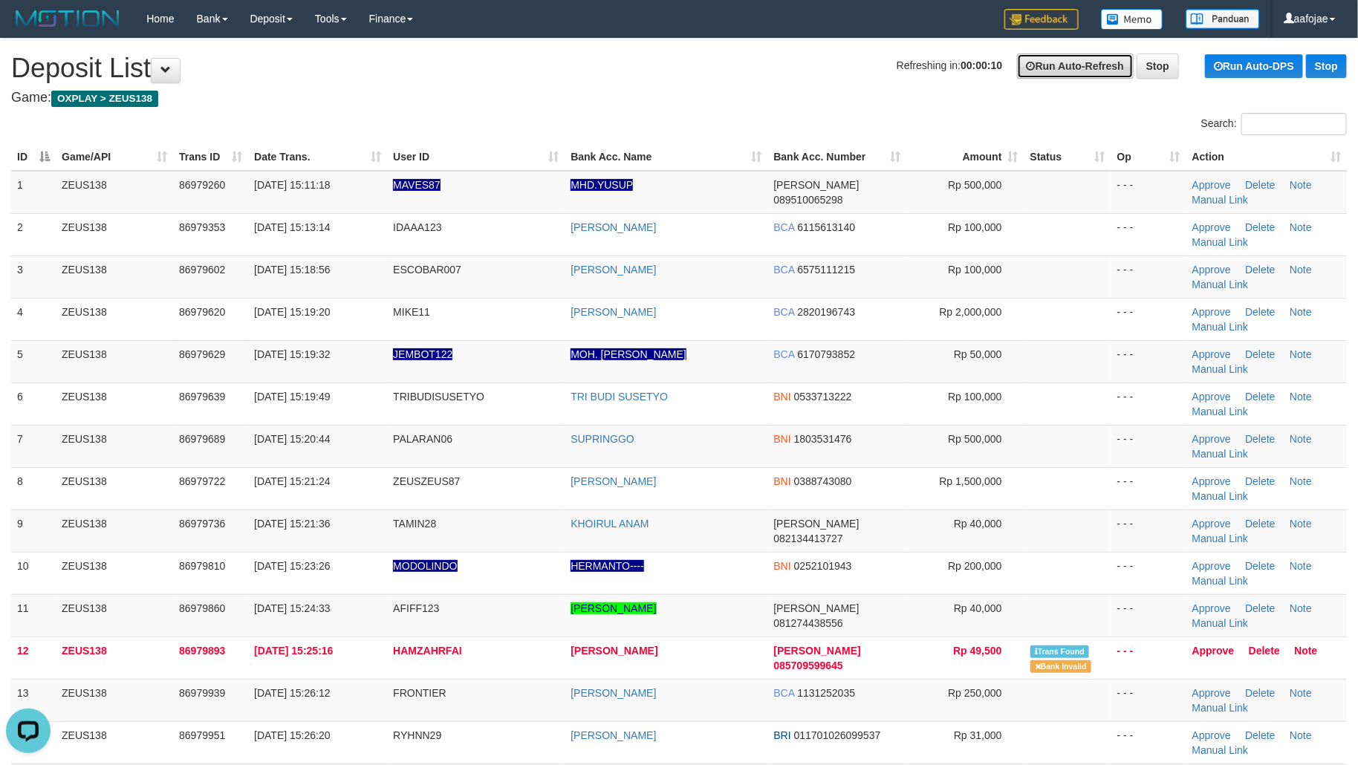
click at [1077, 65] on link "Run Auto-Refresh" at bounding box center [1075, 65] width 117 height 25
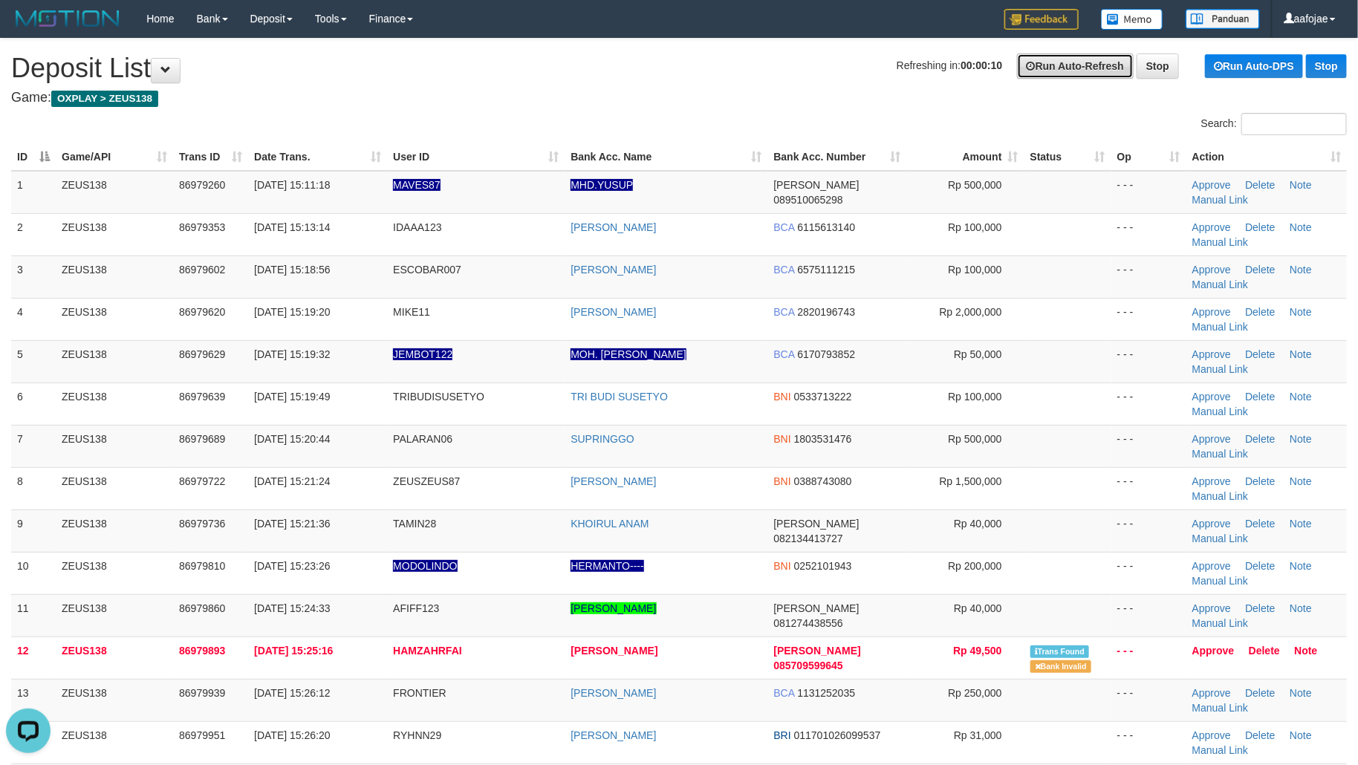
click at [1077, 65] on link "Run Auto-Refresh" at bounding box center [1075, 65] width 117 height 25
click at [1094, 71] on link "Run Auto-Refresh" at bounding box center [1075, 65] width 117 height 25
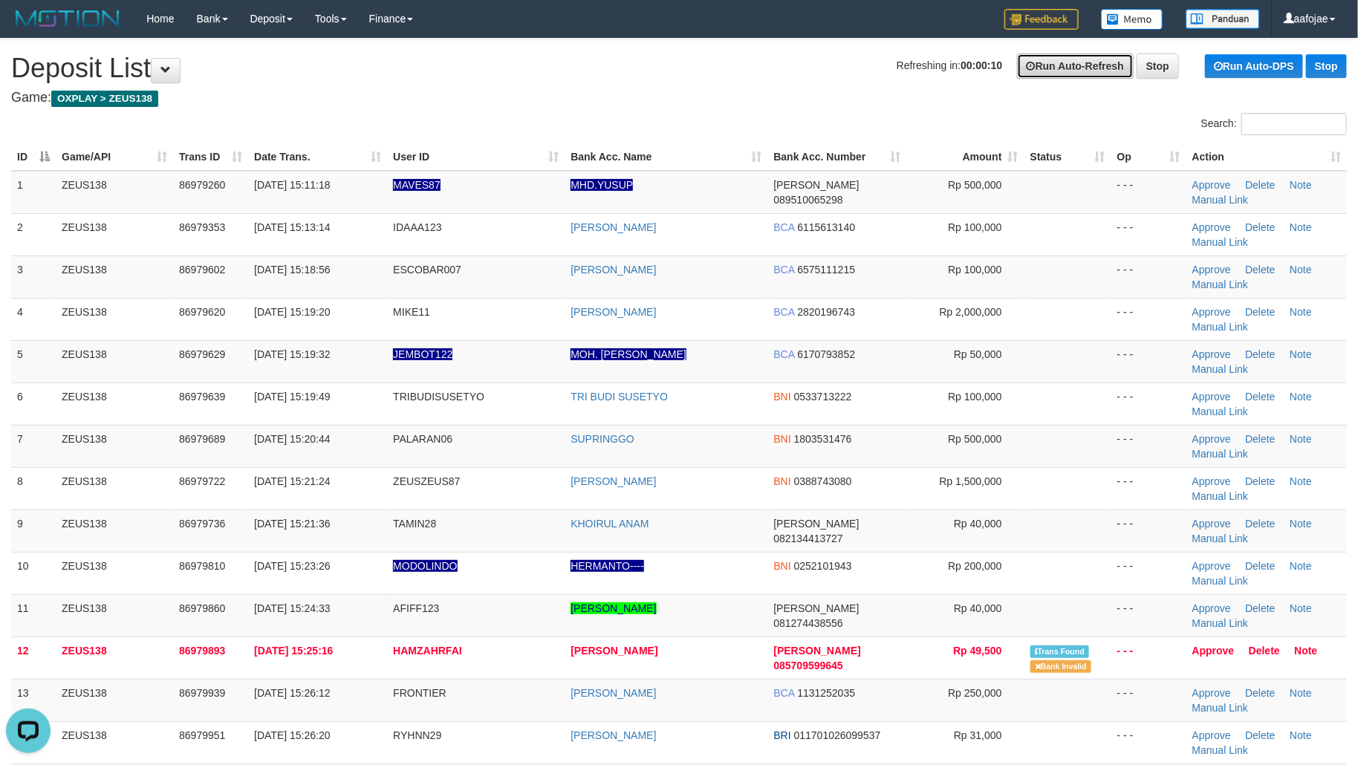
click at [1094, 71] on link "Run Auto-Refresh" at bounding box center [1075, 65] width 117 height 25
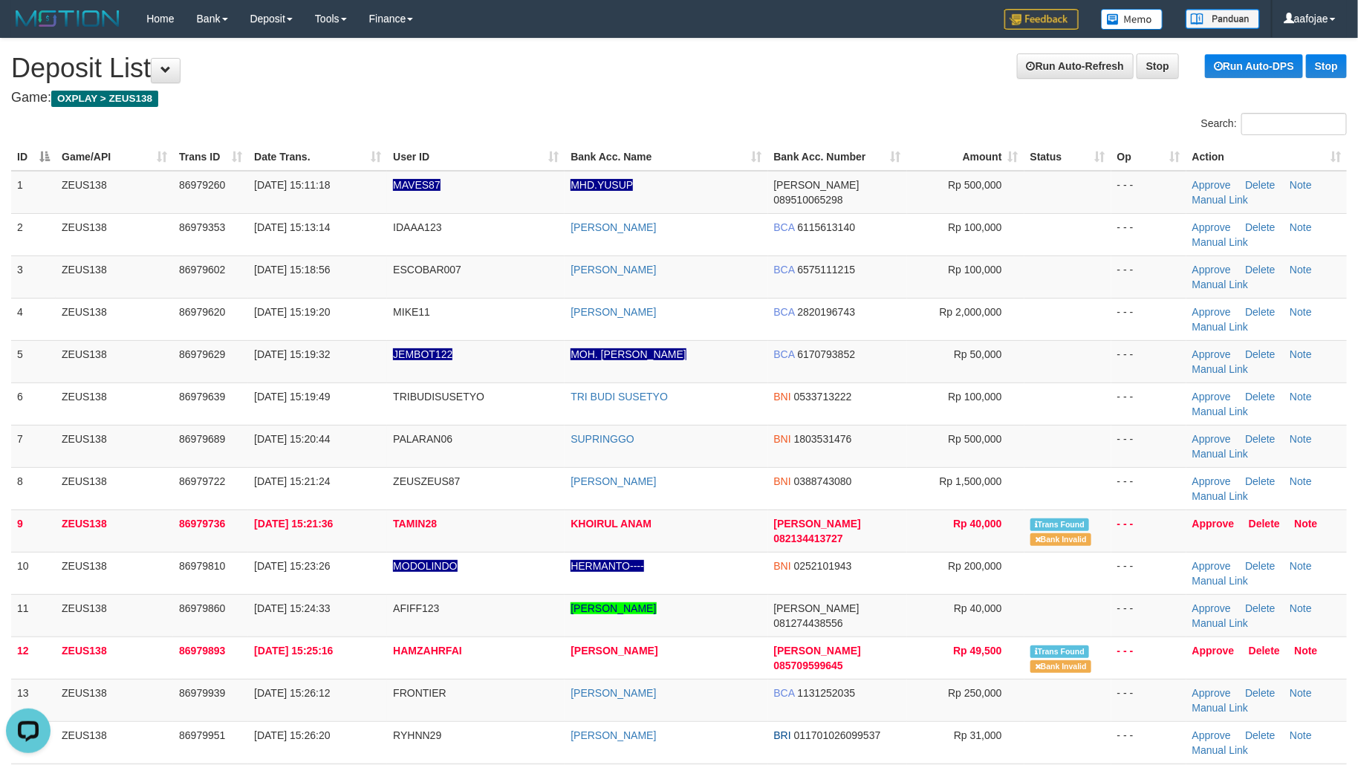
click at [1093, 81] on h1 "Run Auto-Refresh Stop Run Auto-DPS Stop Deposit List" at bounding box center [679, 68] width 1336 height 30
click at [1090, 74] on link "Run Auto-Refresh" at bounding box center [1075, 65] width 117 height 25
drag, startPoint x: 558, startPoint y: 81, endPoint x: 800, endPoint y: 45, distance: 244.9
click at [645, 65] on h1 "Run Auto-Refresh Stop Run Auto-DPS Stop Deposit List" at bounding box center [679, 68] width 1336 height 30
click at [1329, 19] on link "aafojae" at bounding box center [1309, 18] width 74 height 37
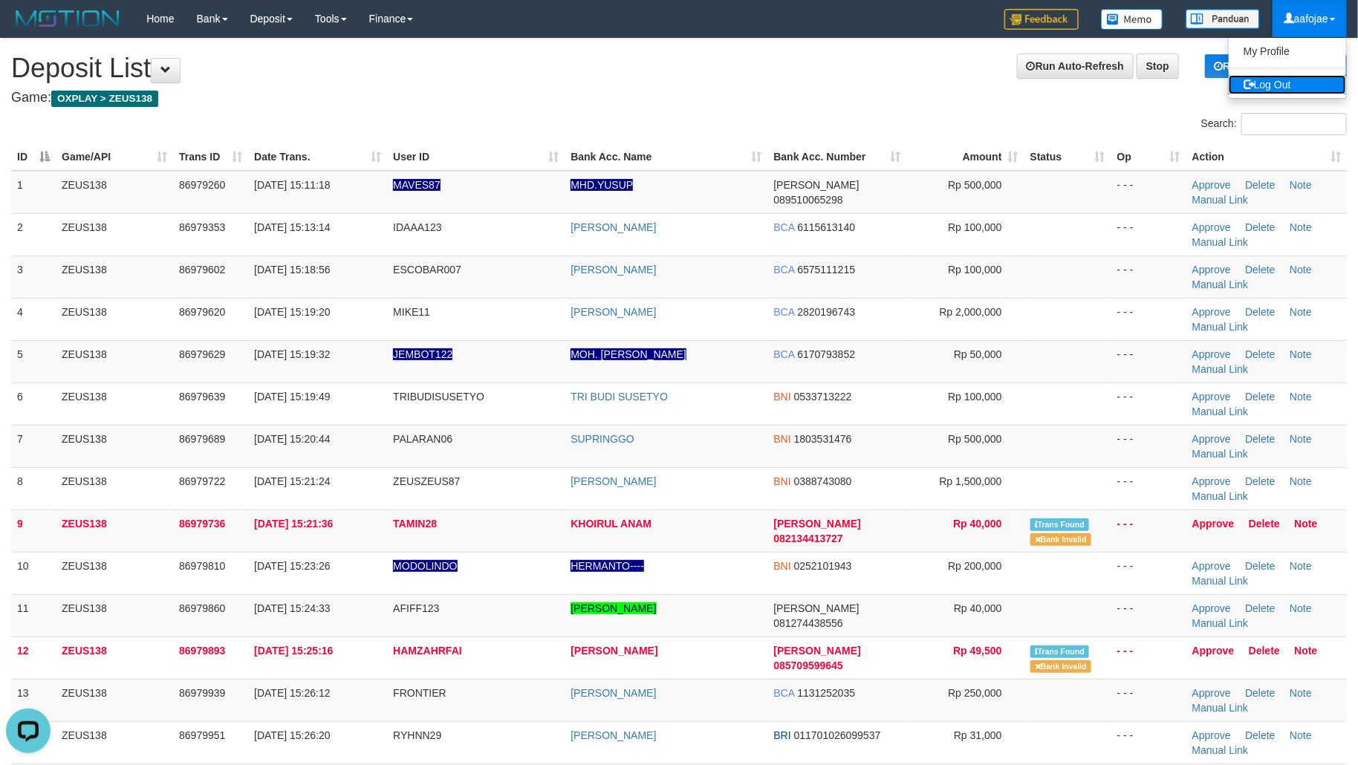
click at [1319, 91] on link "Log Out" at bounding box center [1287, 84] width 117 height 19
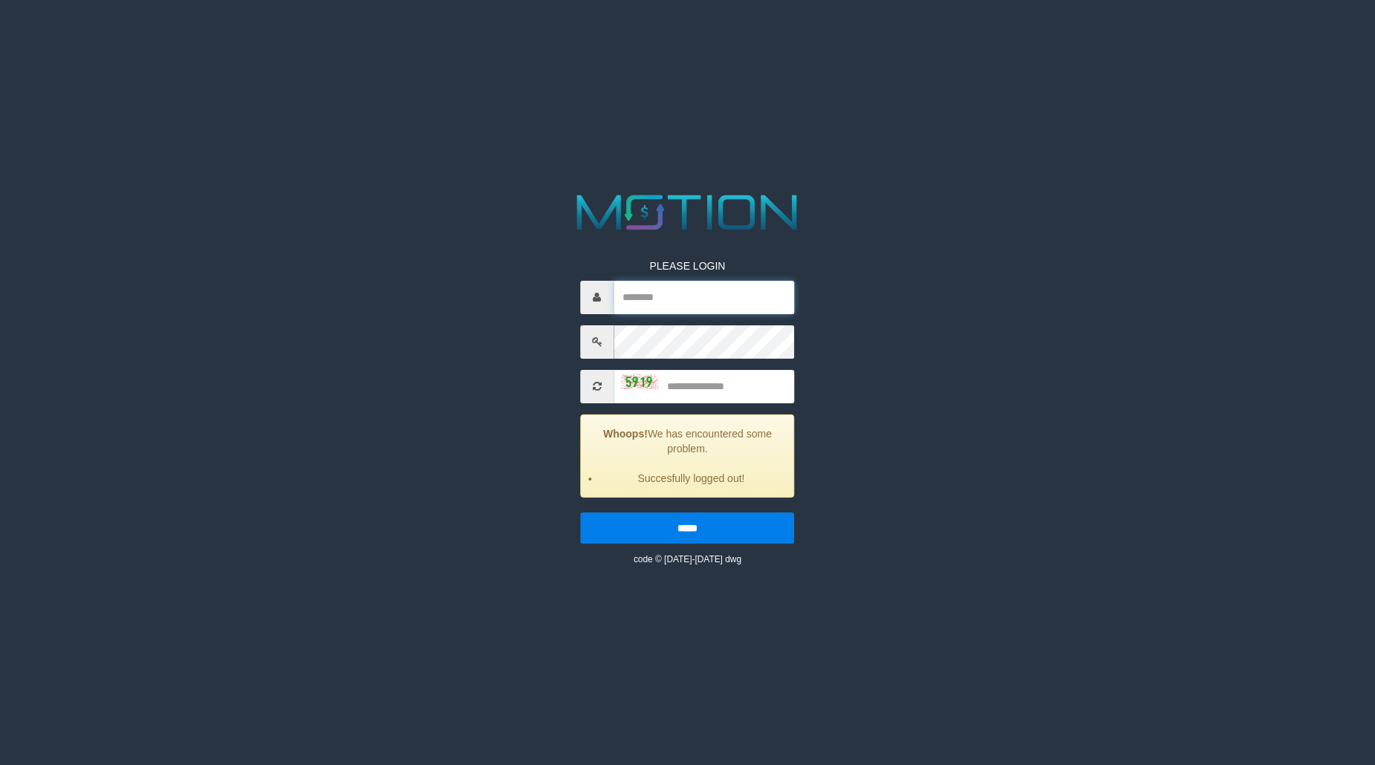
type input "*******"
click at [729, 388] on input "text" at bounding box center [704, 386] width 180 height 33
click at [357, 37] on html "PLEASE LOGIN ******* Whoops! We has encountered some problem. Succesfully logge…" at bounding box center [687, 18] width 1375 height 37
drag, startPoint x: 704, startPoint y: 382, endPoint x: 713, endPoint y: 384, distance: 9.2
click at [709, 382] on input "text" at bounding box center [704, 386] width 180 height 33
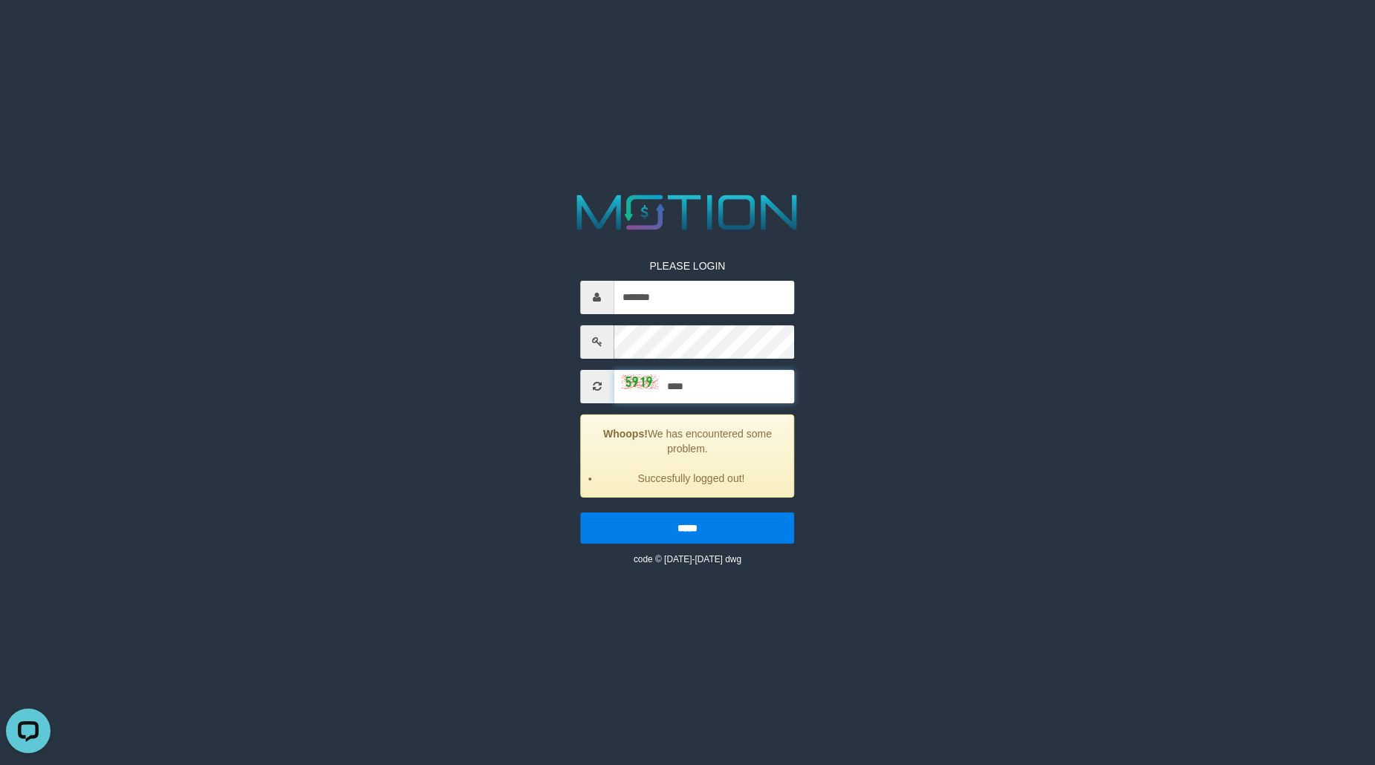
type input "****"
click at [580, 513] on input "*****" at bounding box center [687, 528] width 214 height 31
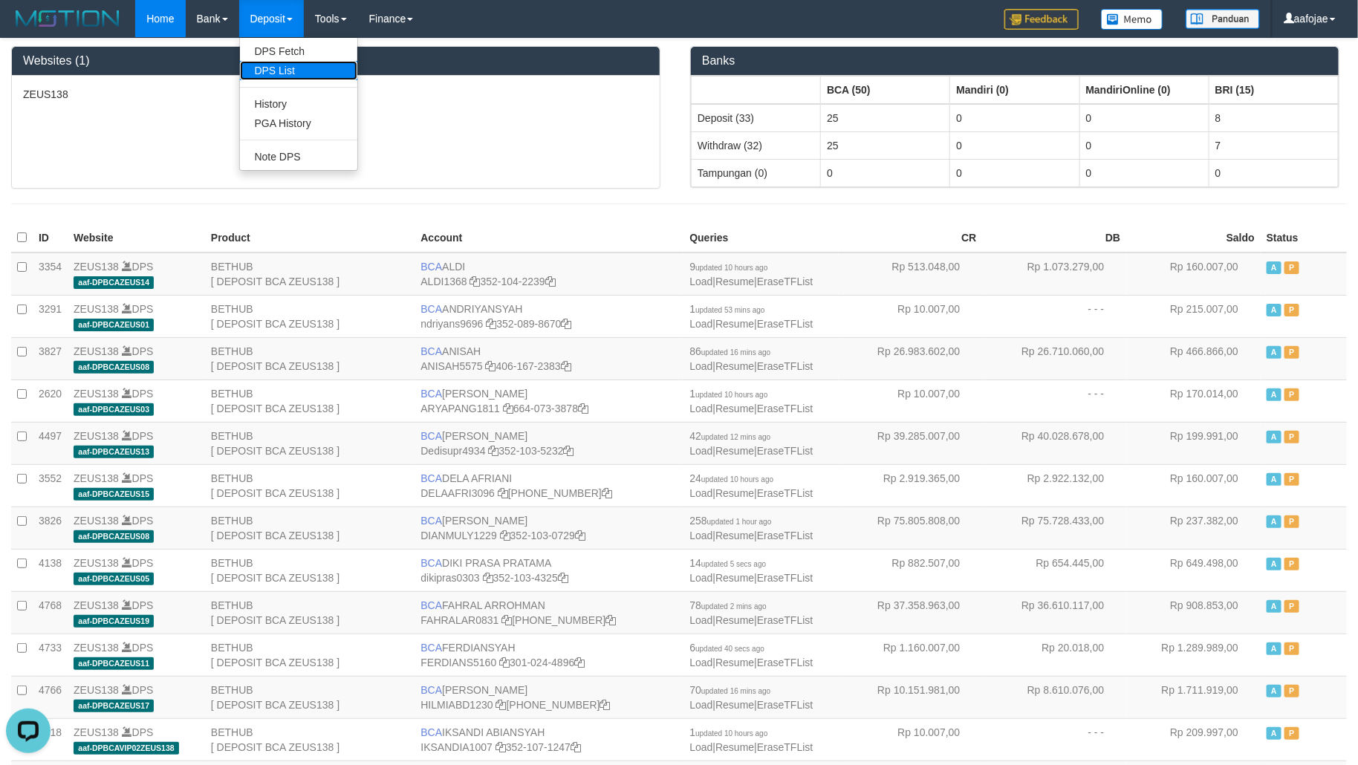
click at [286, 65] on link "DPS List" at bounding box center [298, 70] width 117 height 19
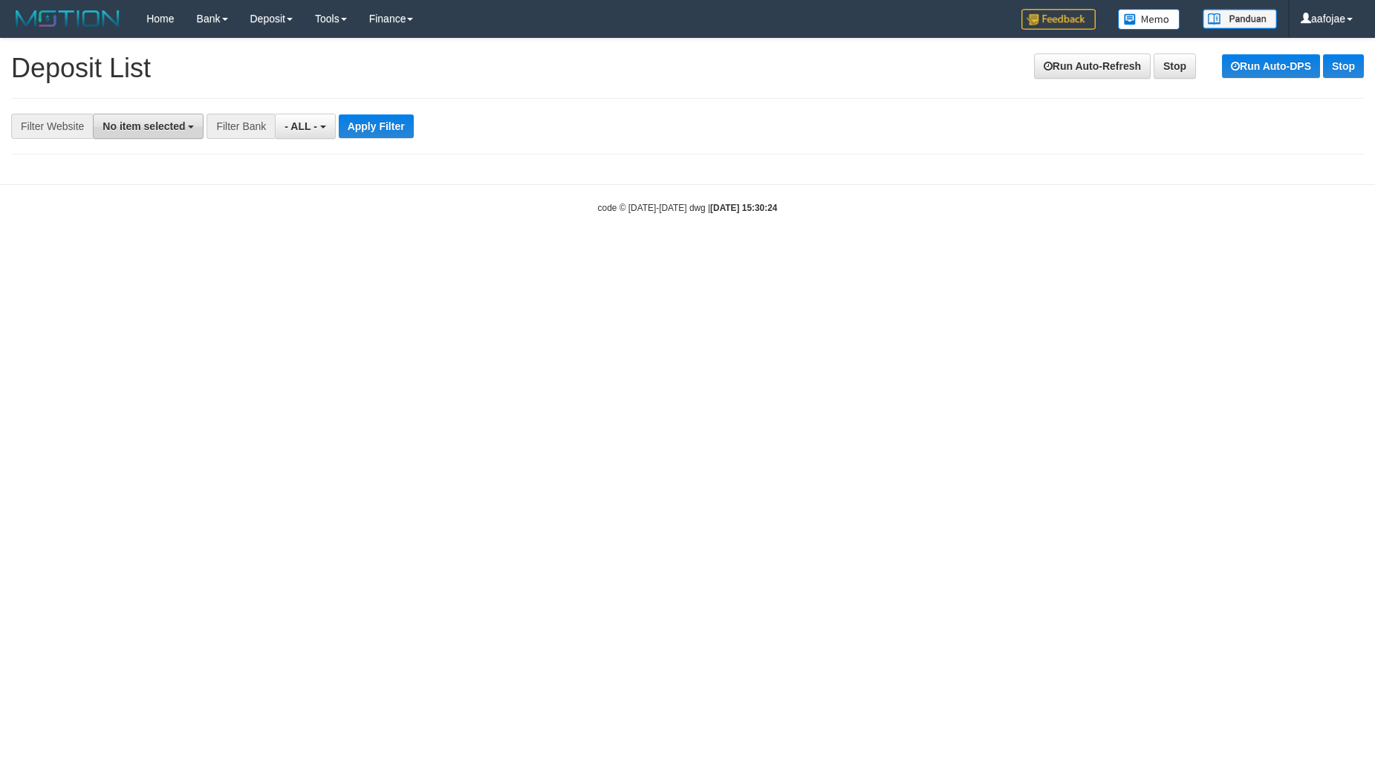
click at [183, 126] on span "No item selected" at bounding box center [144, 126] width 82 height 12
click at [169, 187] on label "SELECT ALL" at bounding box center [144, 182] width 100 height 21
select select "***"
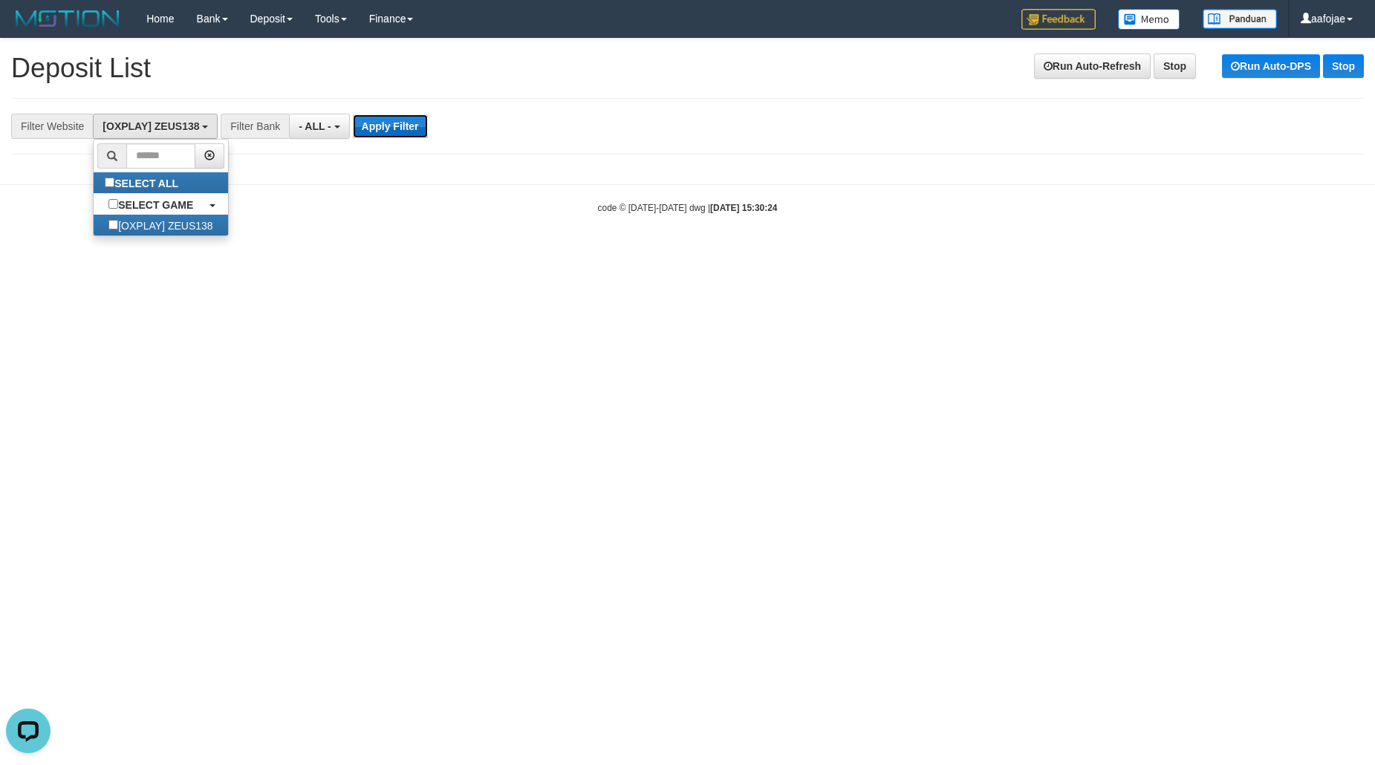
click at [411, 134] on button "Apply Filter" at bounding box center [390, 126] width 75 height 24
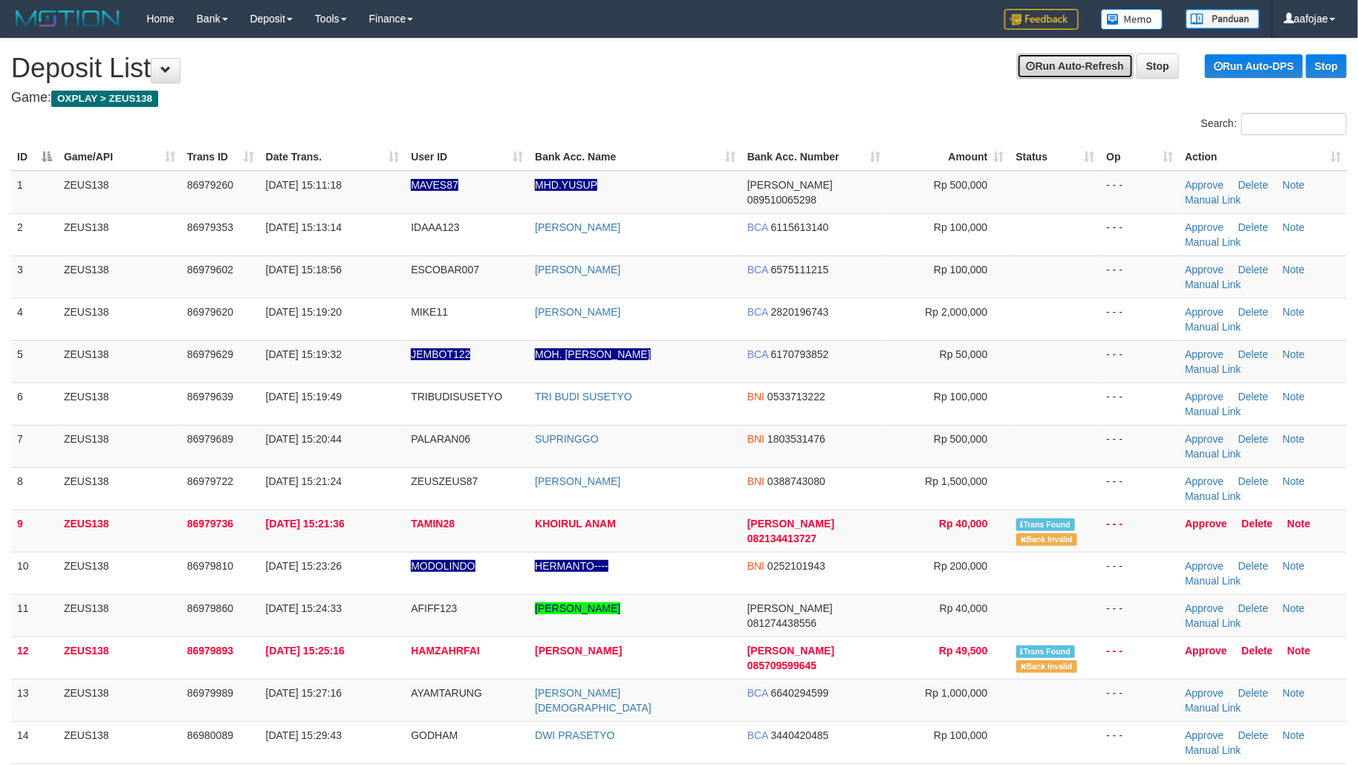
click at [1052, 78] on link "Run Auto-Refresh" at bounding box center [1075, 65] width 117 height 25
click at [800, 123] on div "Search:" at bounding box center [1018, 126] width 657 height 26
